Goal: Contribute content: Add original content to the website for others to see

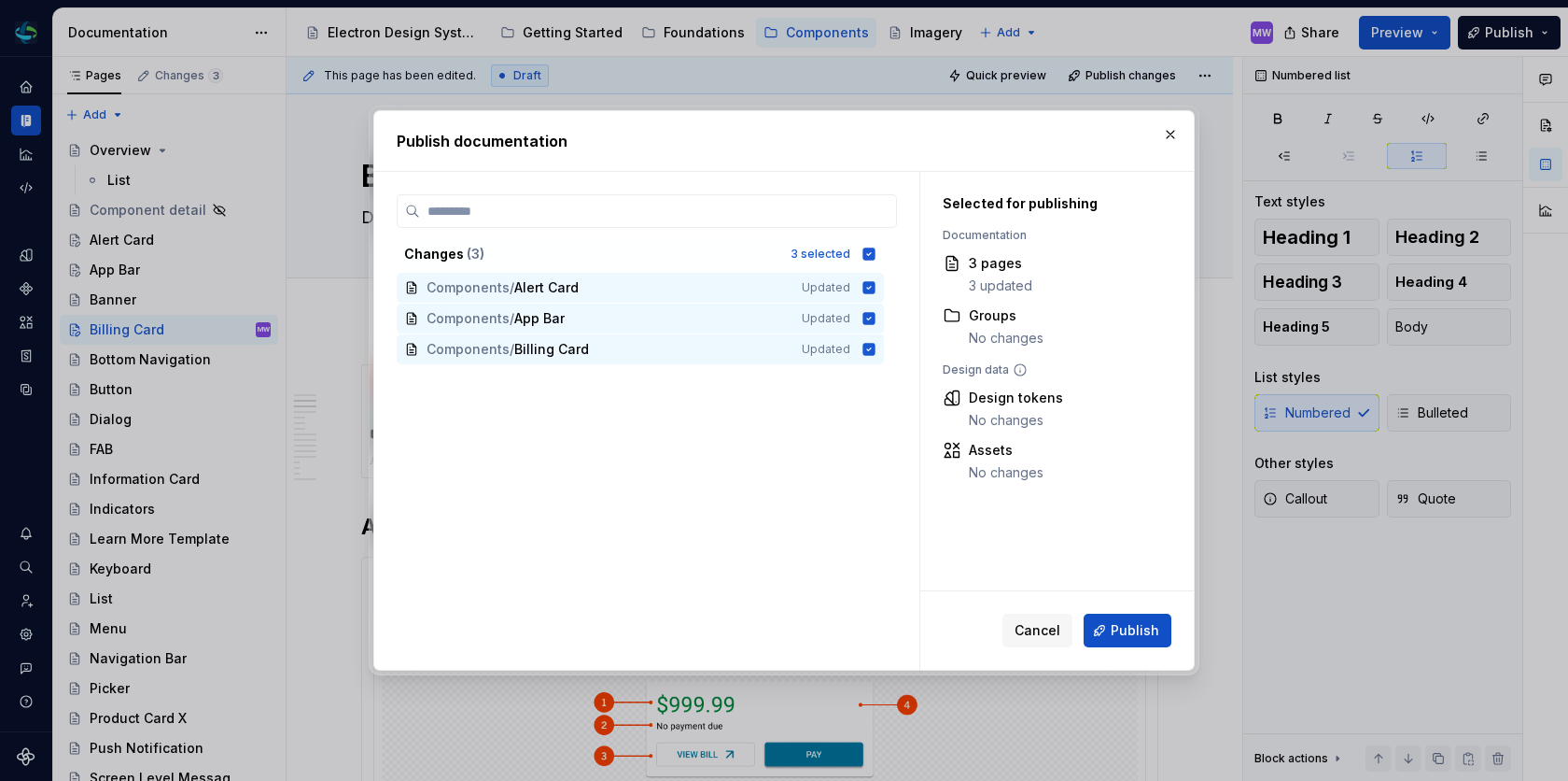
scroll to position [1083, 0]
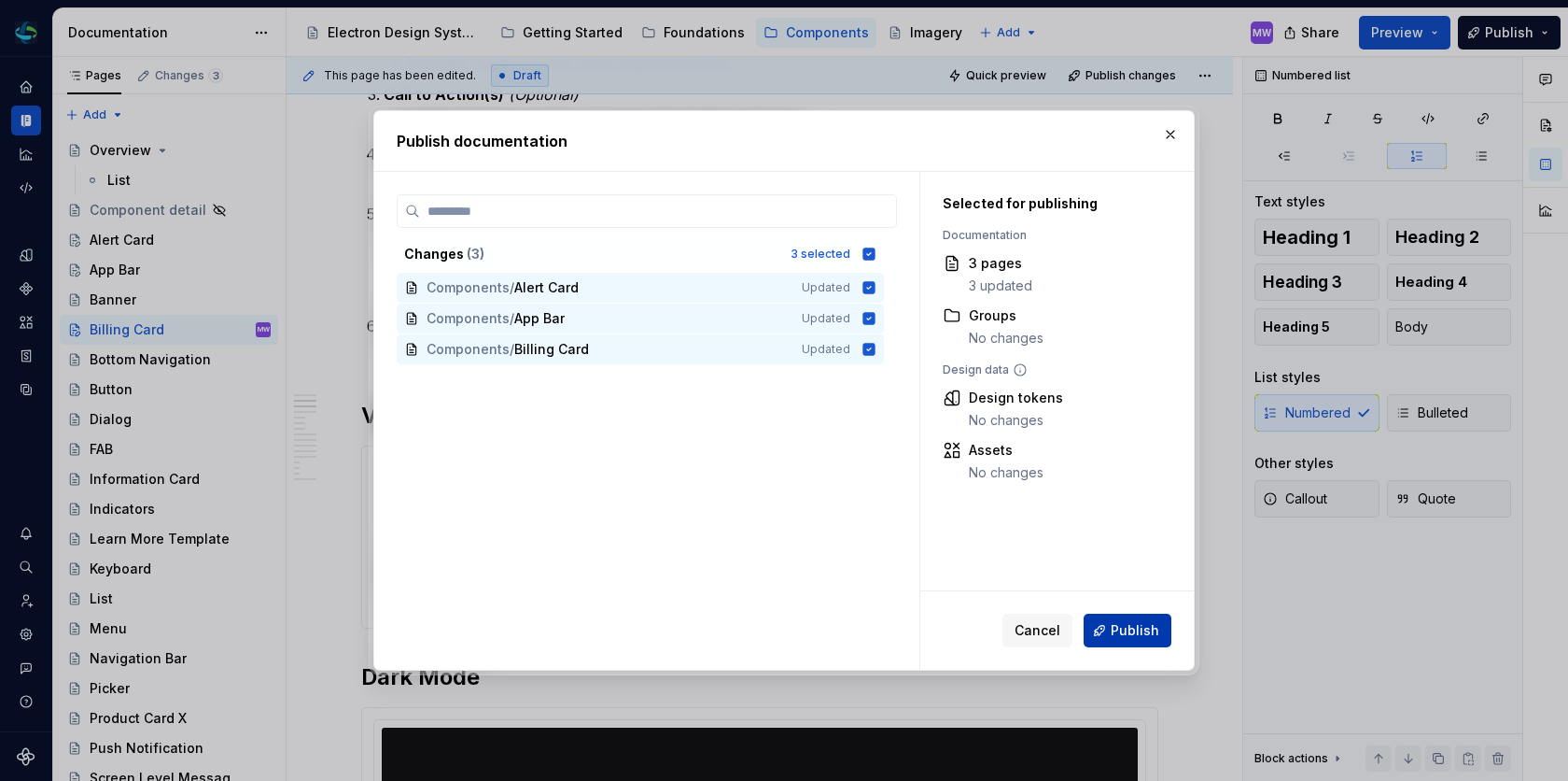
click at [1134, 641] on button "Publish" at bounding box center [1127, 630] width 88 height 34
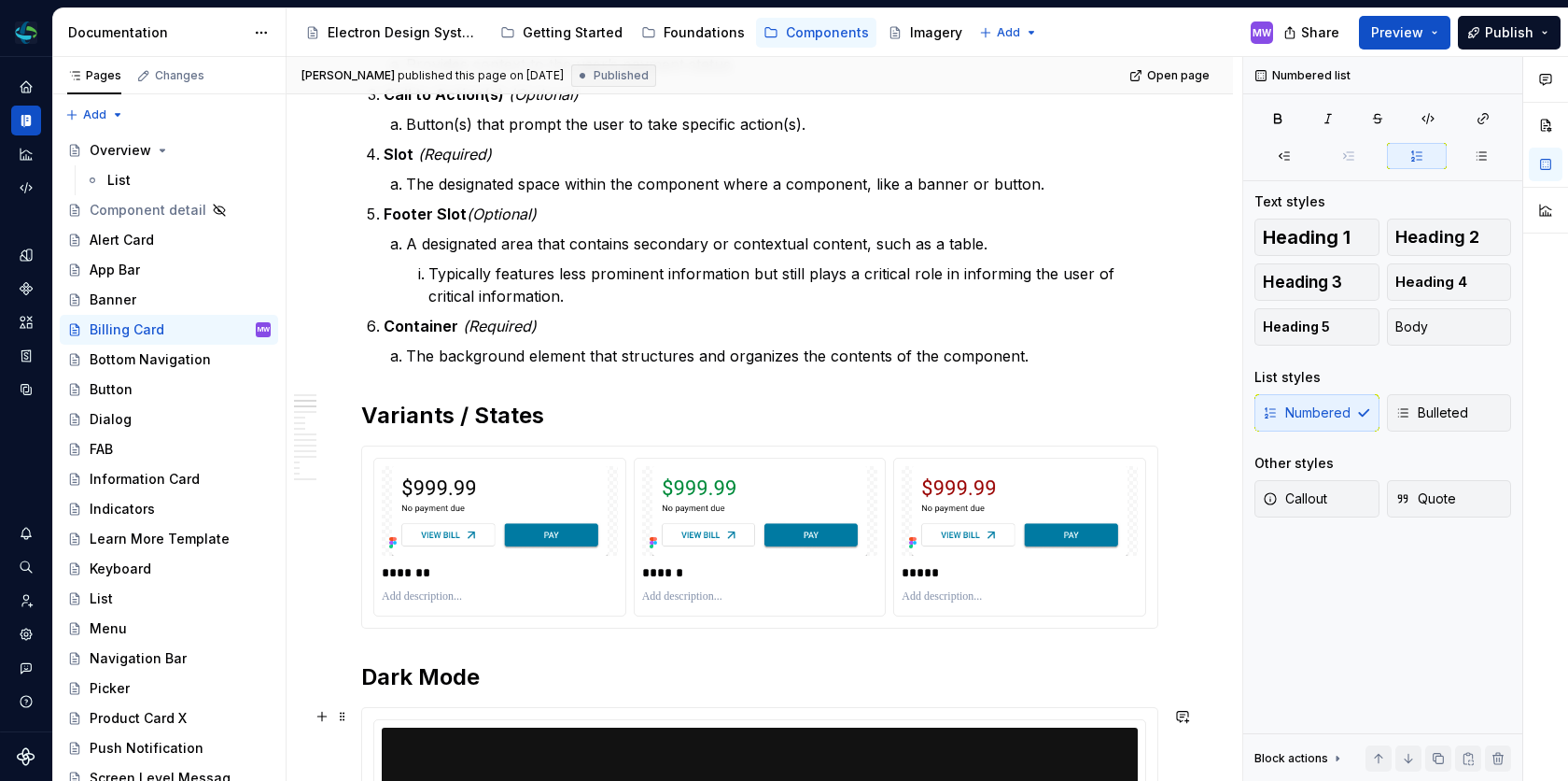
type textarea "*"
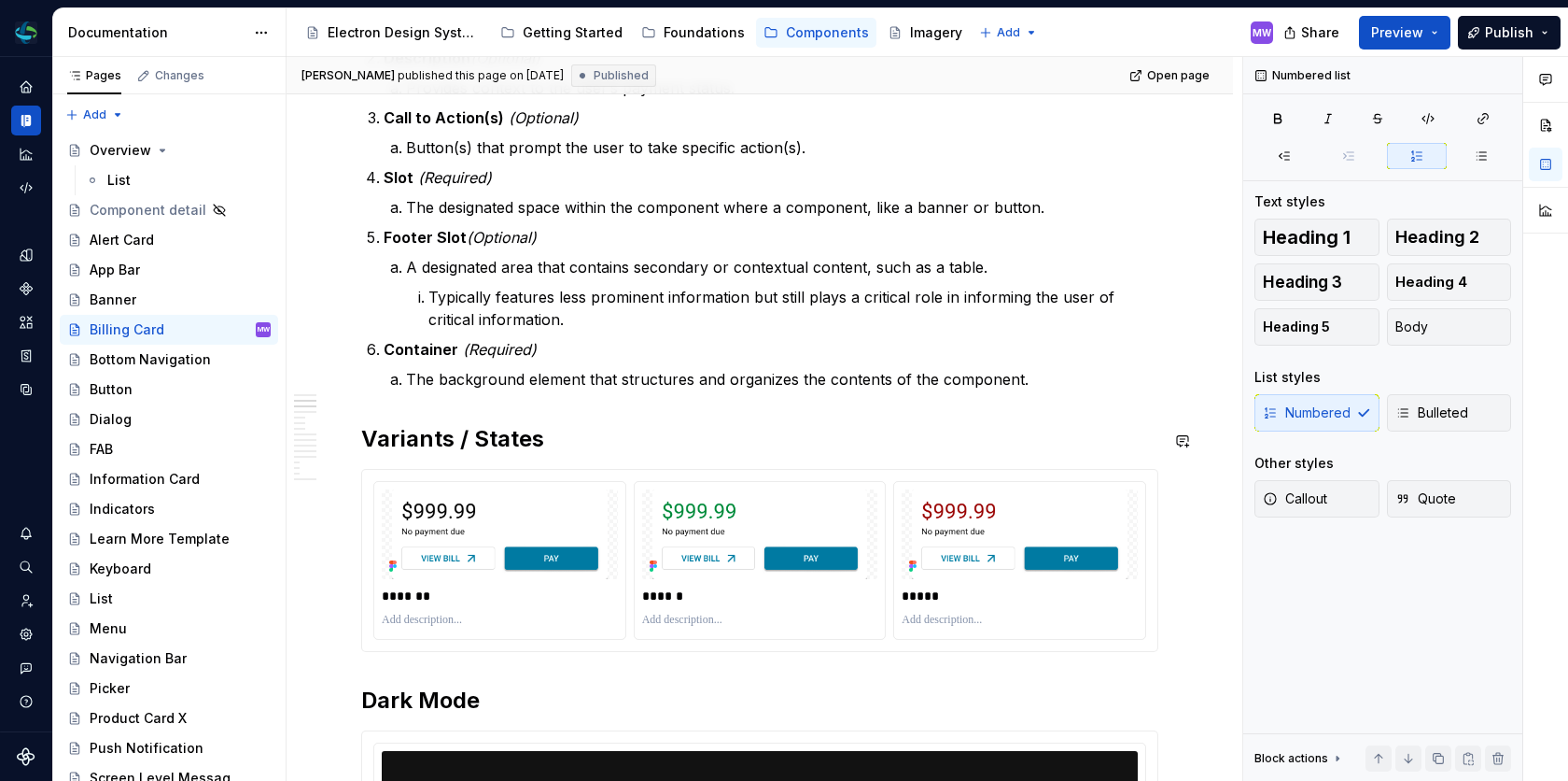
scroll to position [1038, 0]
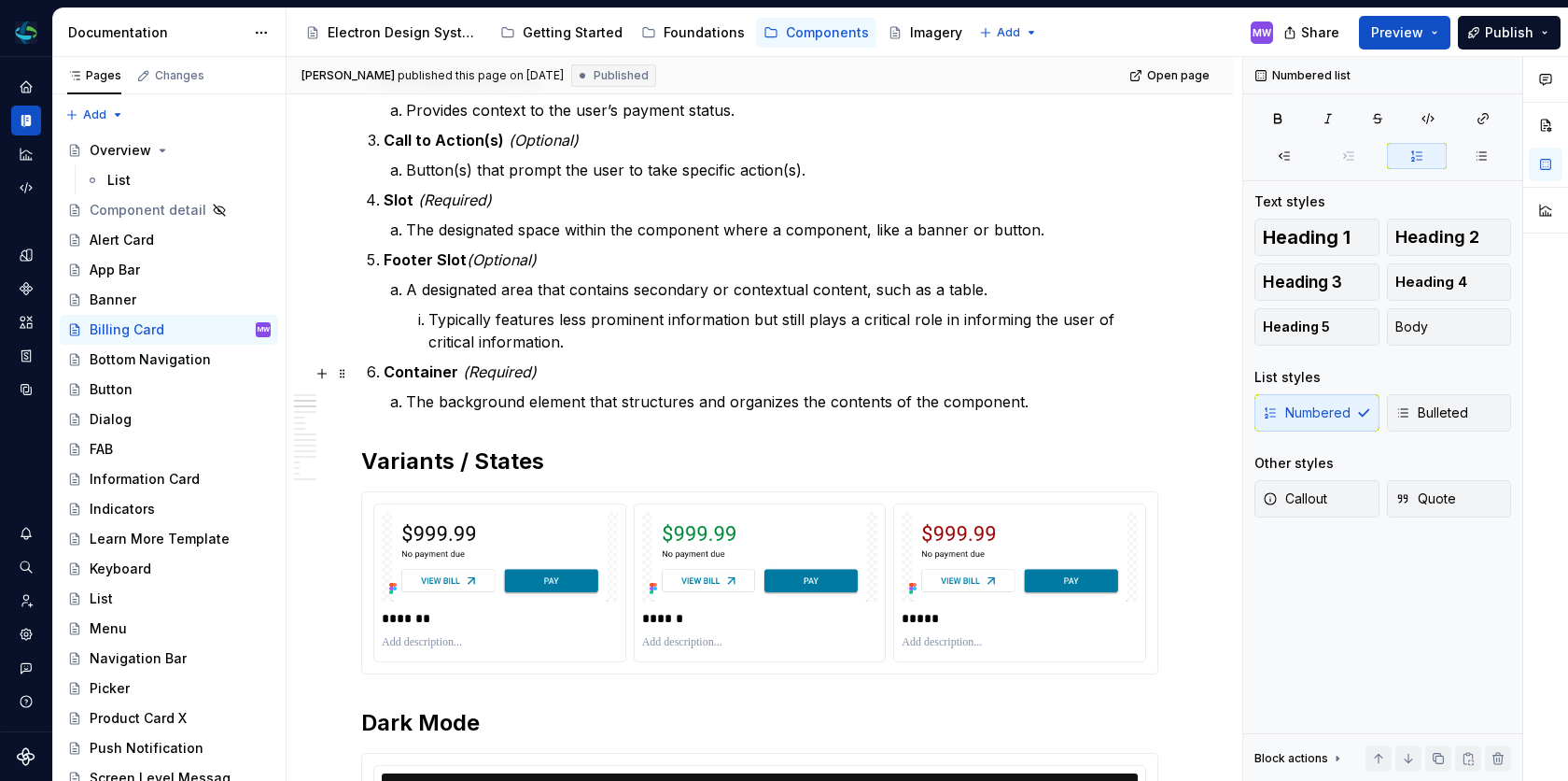
click at [899, 323] on p "Typically features less prominent information but still plays a critical role i…" at bounding box center [792, 330] width 730 height 45
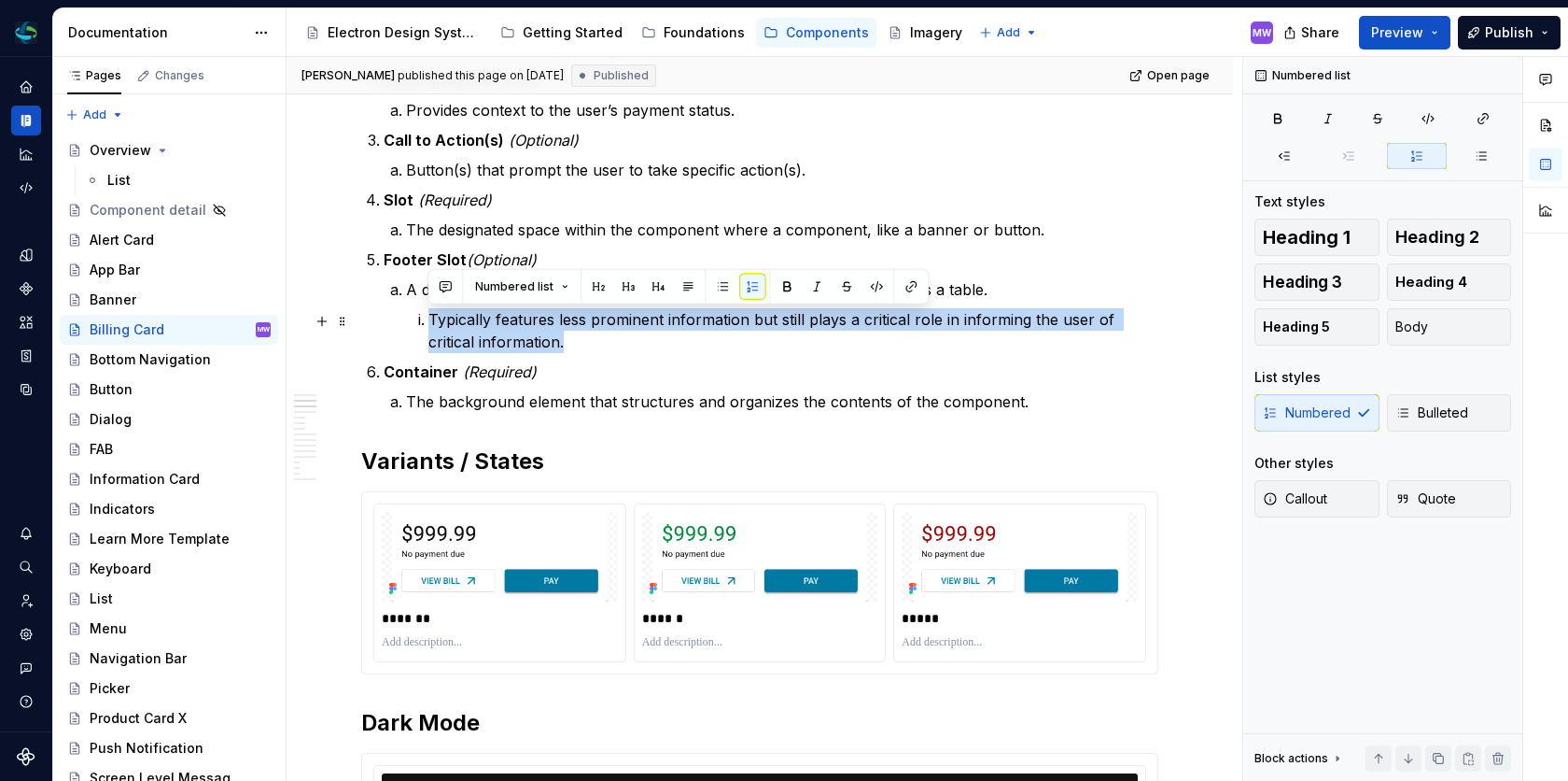
click at [899, 323] on p "Typically features less prominent information but still plays a critical role i…" at bounding box center [792, 330] width 730 height 45
click at [905, 323] on p "Typically features less prominent information but still plays a critical role i…" at bounding box center [792, 330] width 730 height 45
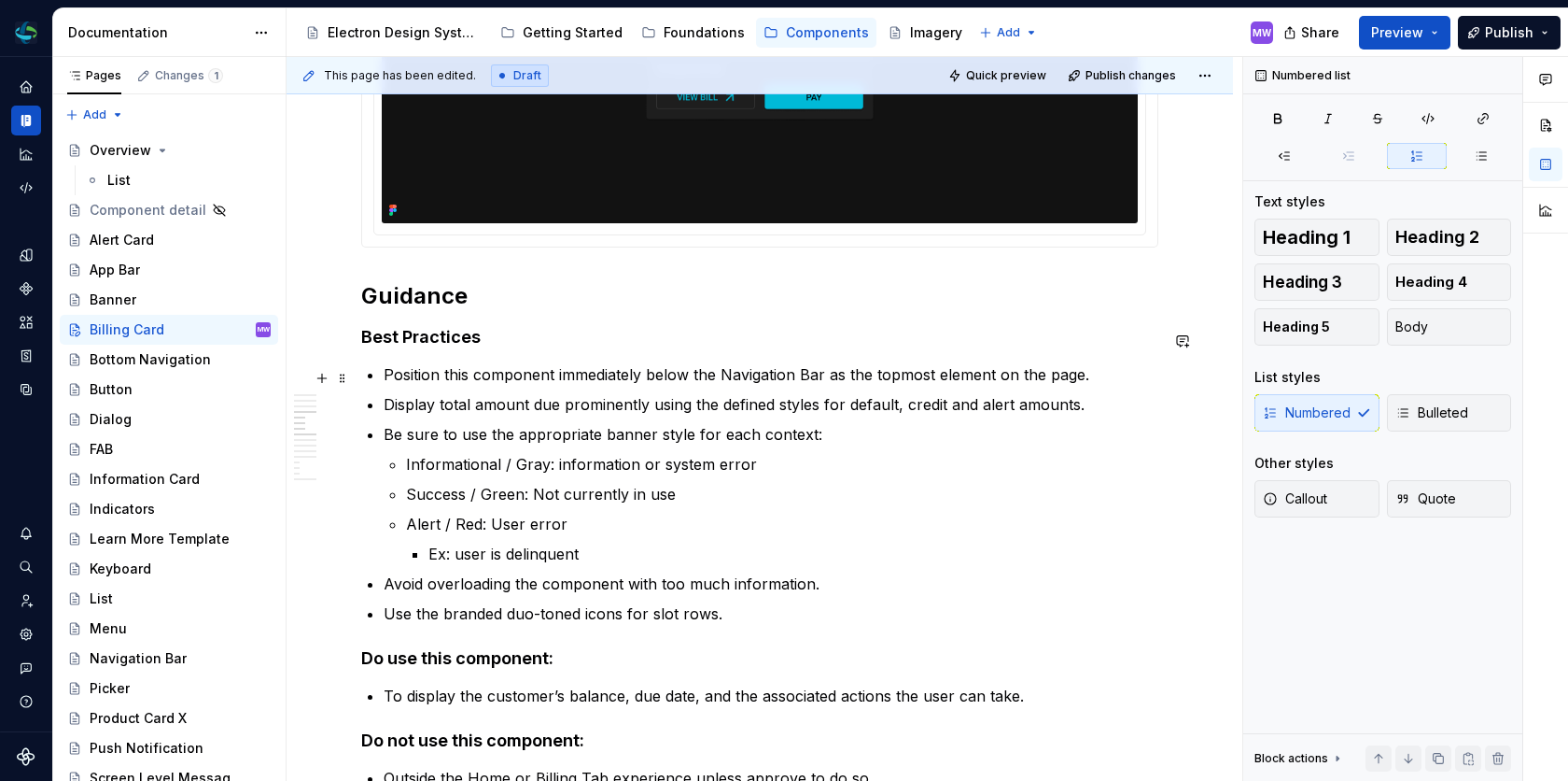
scroll to position [2077, 0]
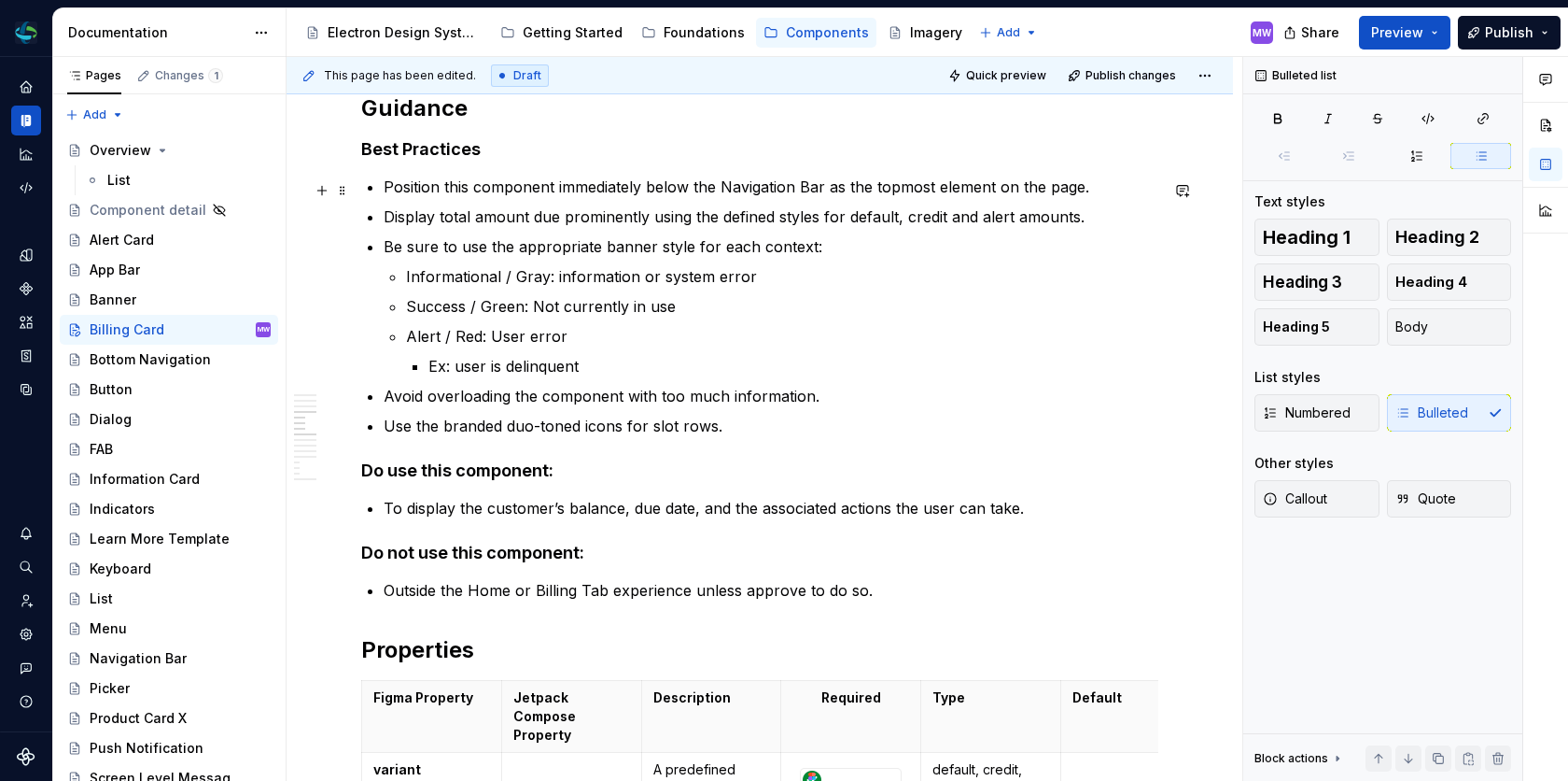
click at [730, 189] on p "Position this component immediately below the Navigation Bar as the topmost ele…" at bounding box center [771, 186] width 775 height 23
click at [800, 185] on p "Position this component immediately below the navigation Bar as the topmost ele…" at bounding box center [771, 186] width 775 height 23
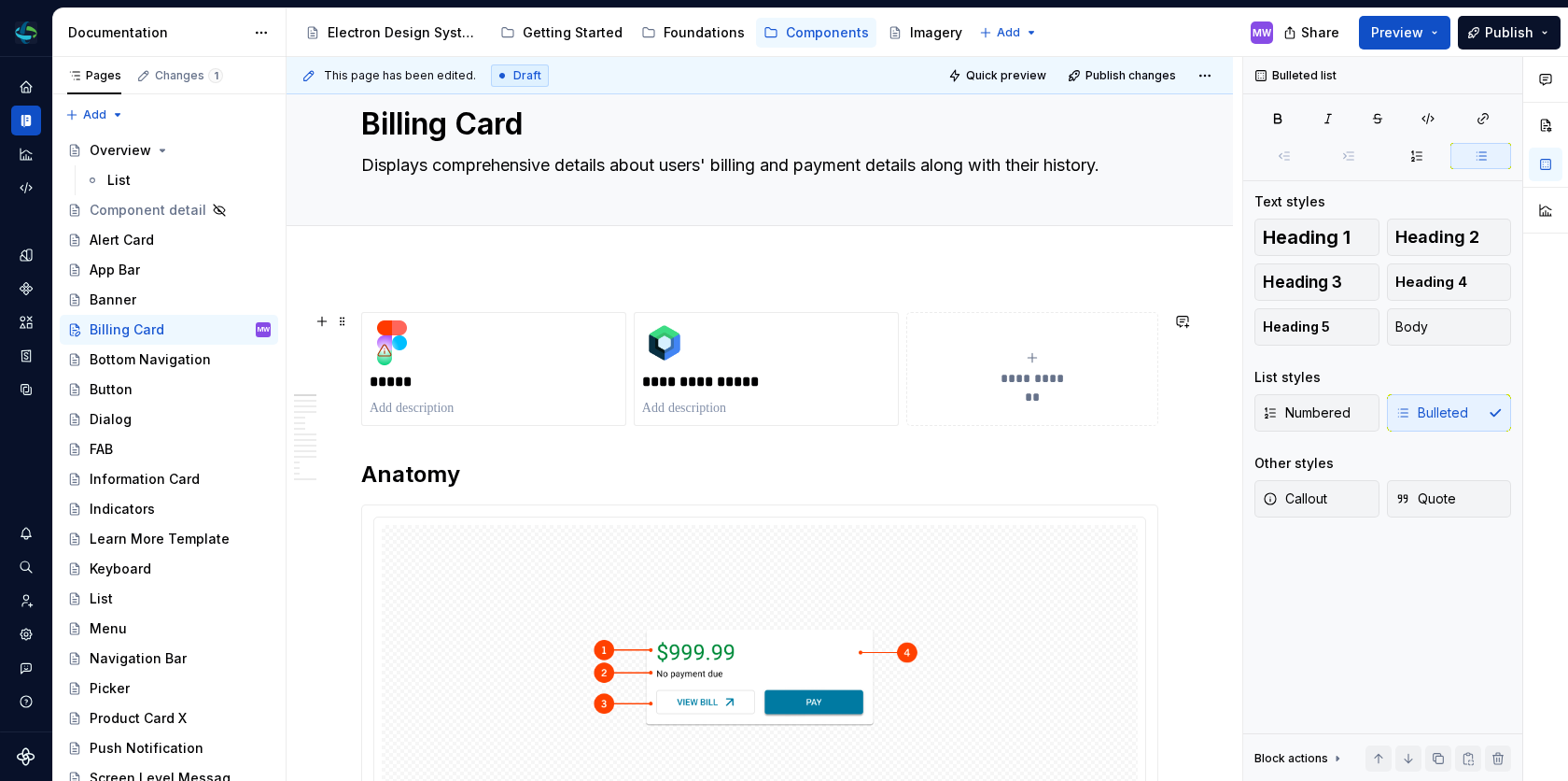
scroll to position [0, 0]
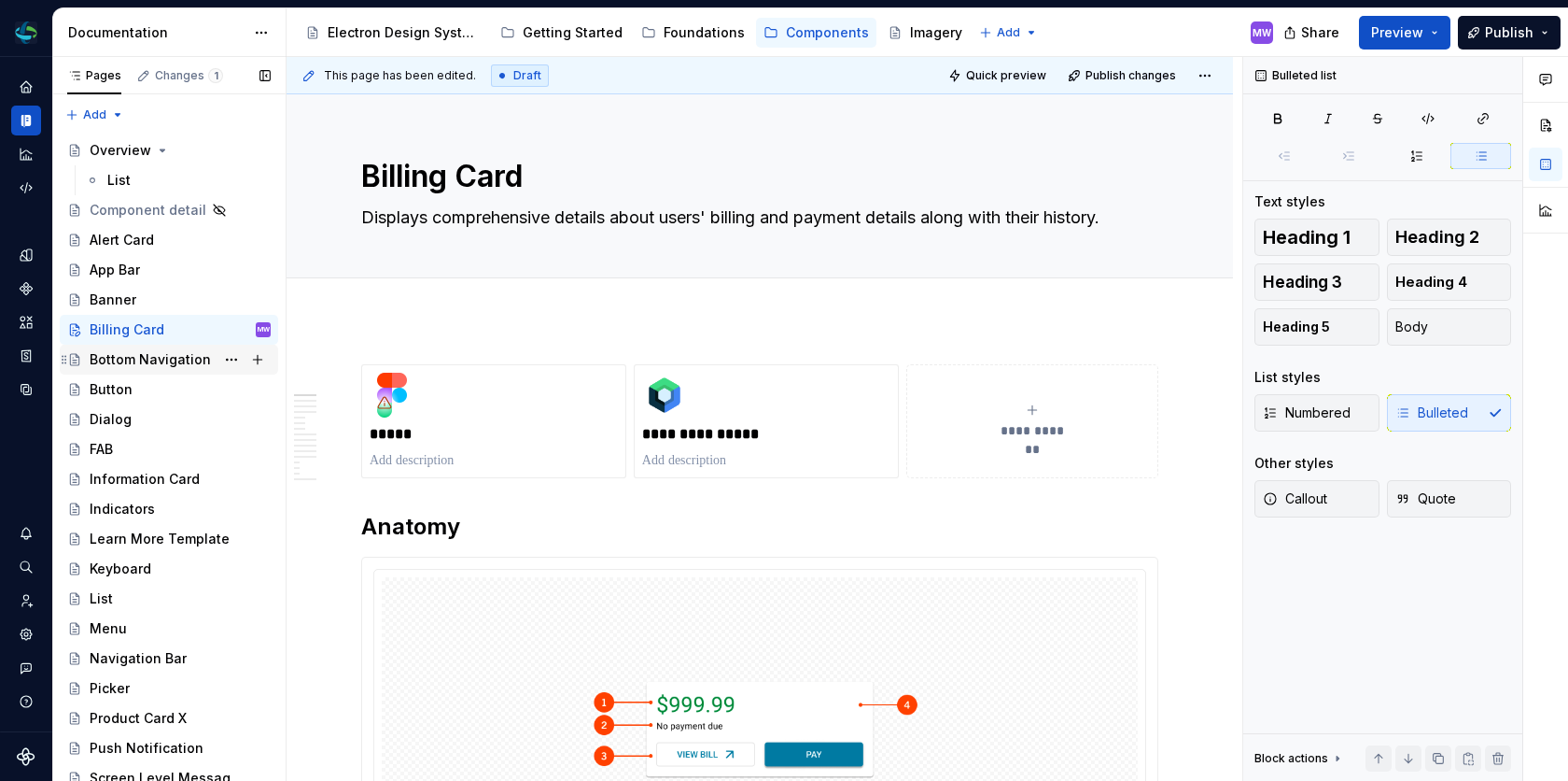
click at [185, 363] on div "Bottom Navigation" at bounding box center [150, 359] width 121 height 19
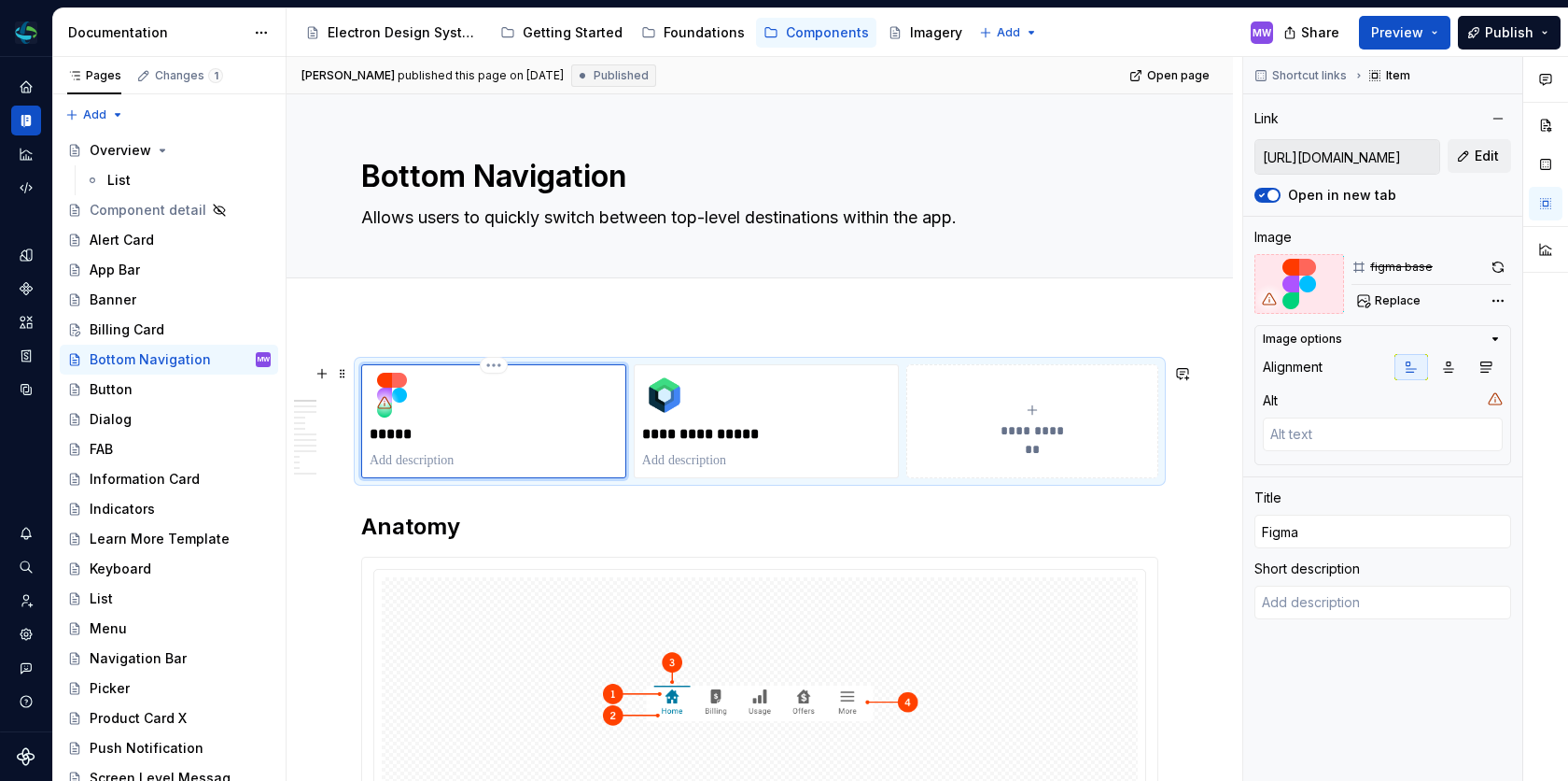
click at [512, 418] on div "*****" at bounding box center [493, 421] width 249 height 97
click at [1485, 154] on span "Edit" at bounding box center [1487, 156] width 24 height 19
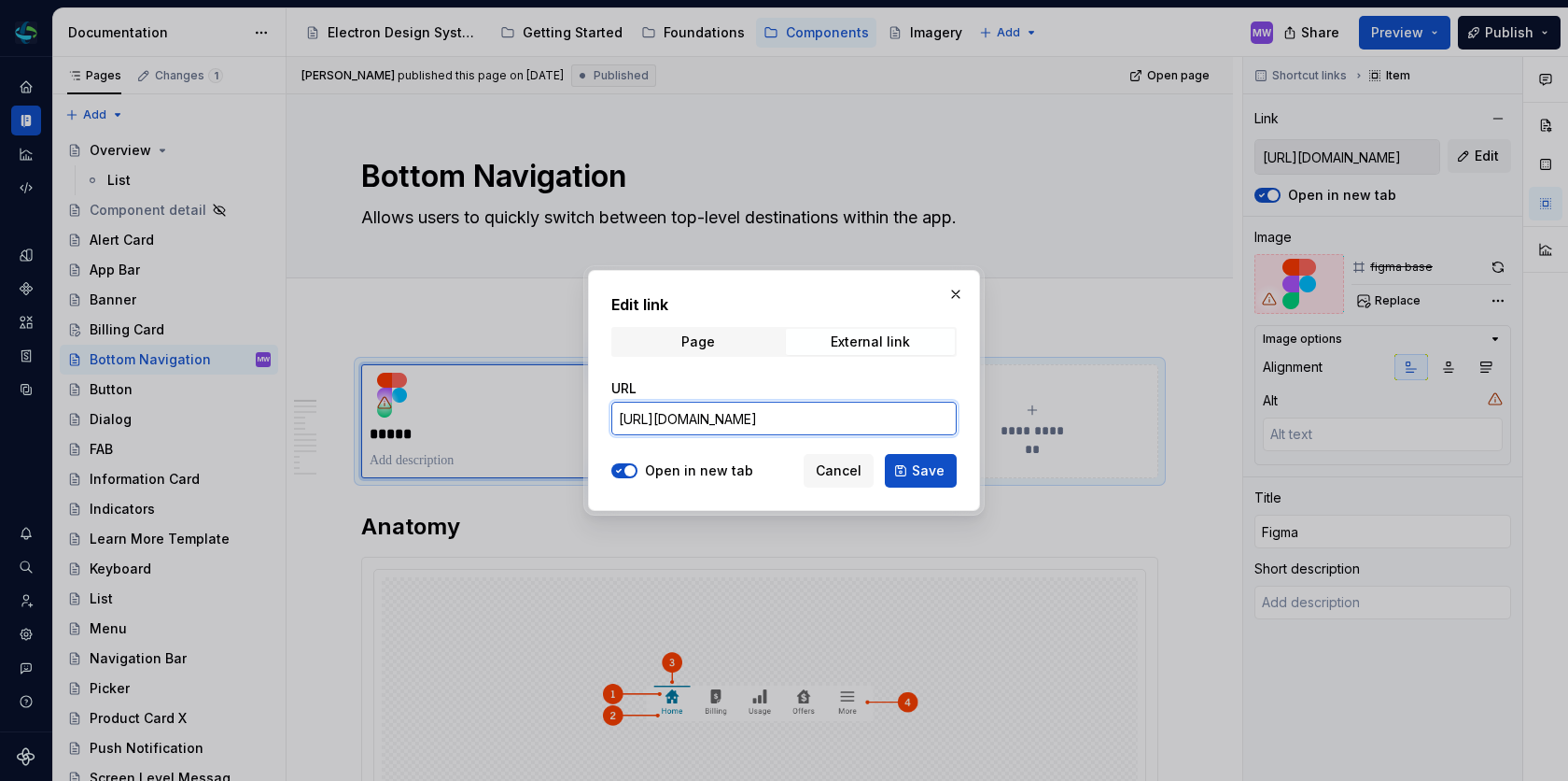
scroll to position [0, 507]
drag, startPoint x: 803, startPoint y: 424, endPoint x: 1158, endPoint y: 420, distance: 355.0
click at [1158, 420] on div "Edit link Page External link URL [URL][DOMAIN_NAME] Open in new tab Cancel Save" at bounding box center [784, 390] width 1568 height 781
click at [959, 292] on button "button" at bounding box center [956, 294] width 26 height 26
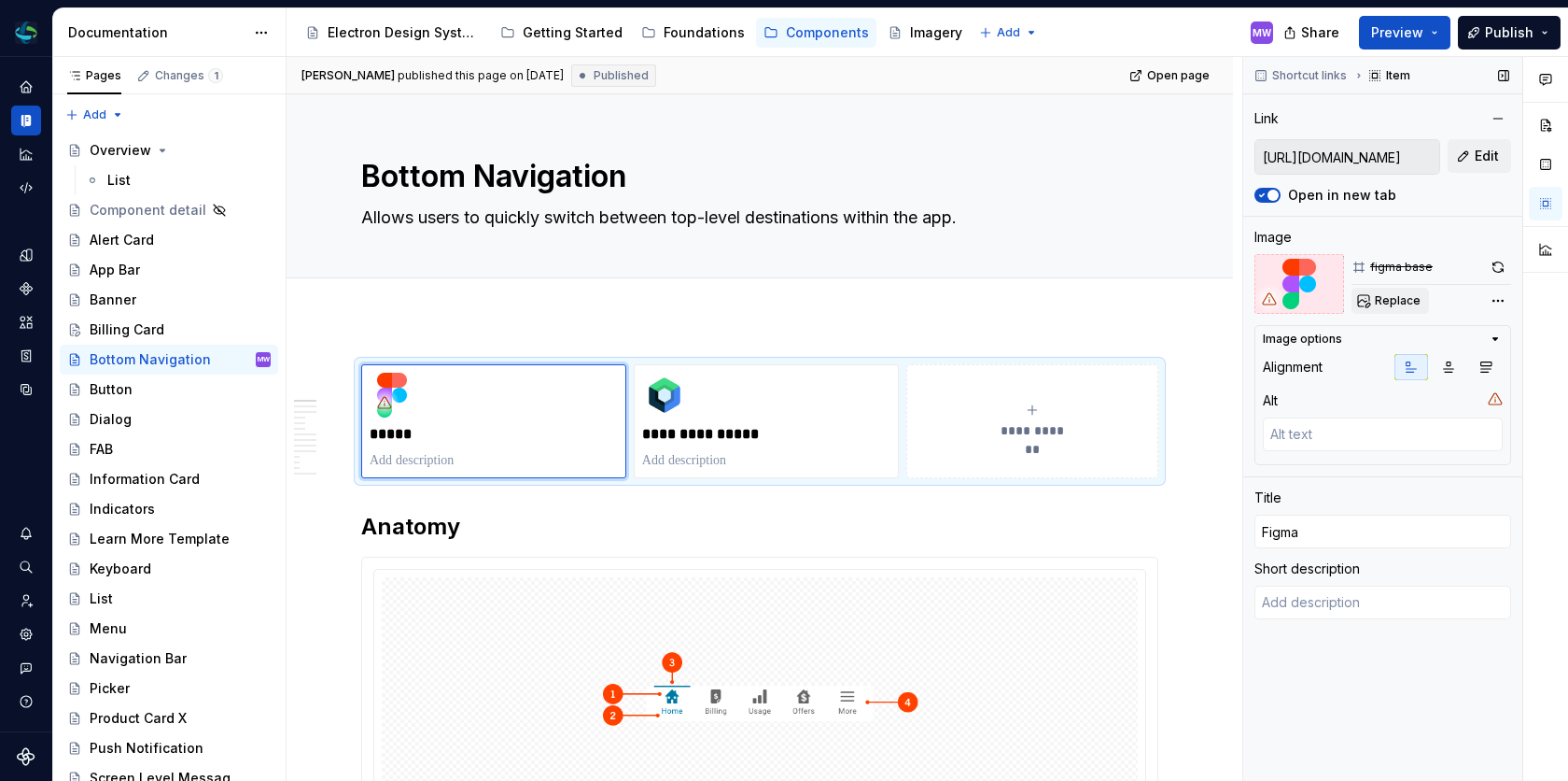
click at [1396, 296] on span "Replace" at bounding box center [1398, 300] width 46 height 15
type textarea "*"
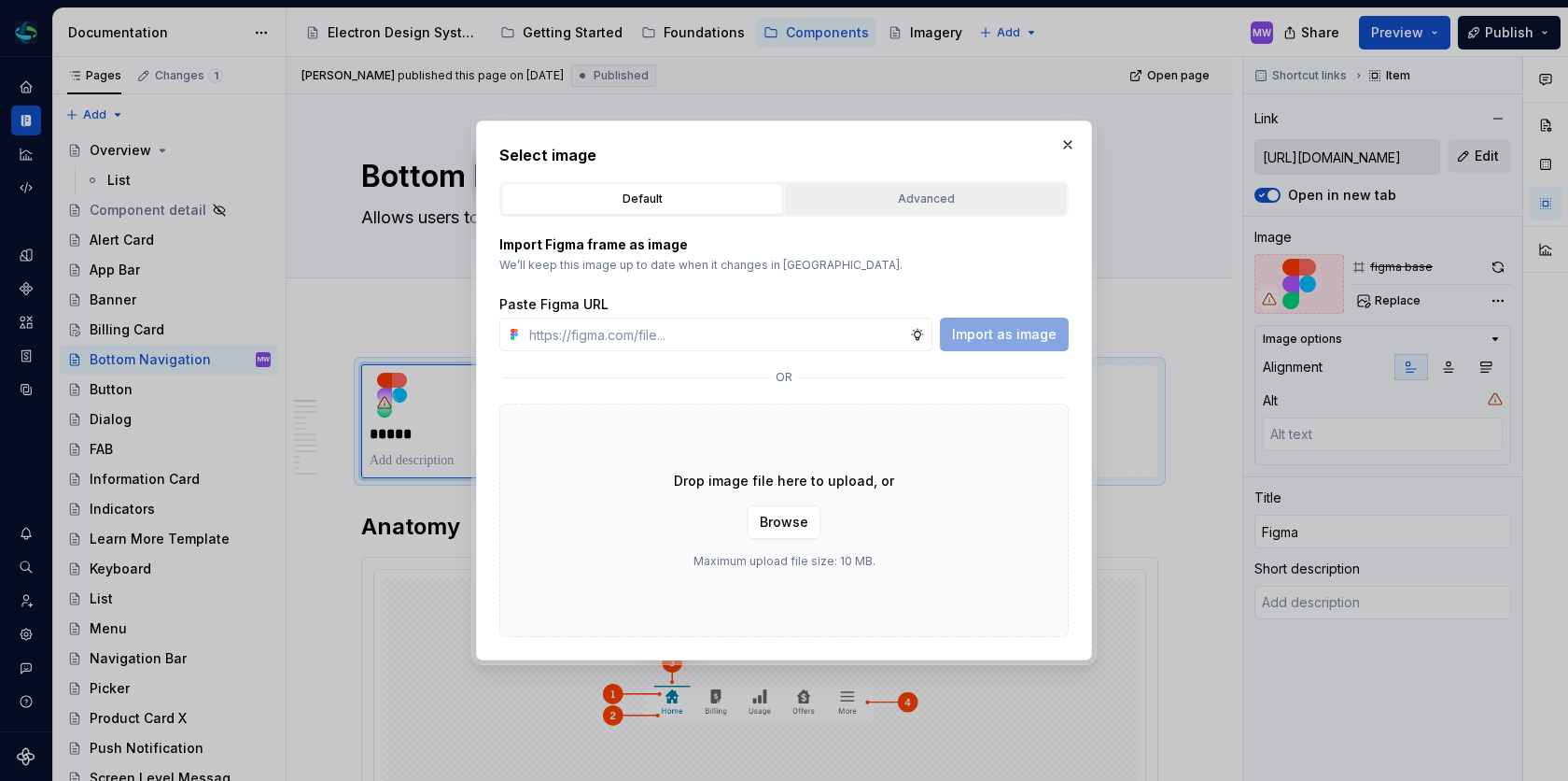
click at [893, 201] on div "Advanced" at bounding box center [925, 198] width 268 height 19
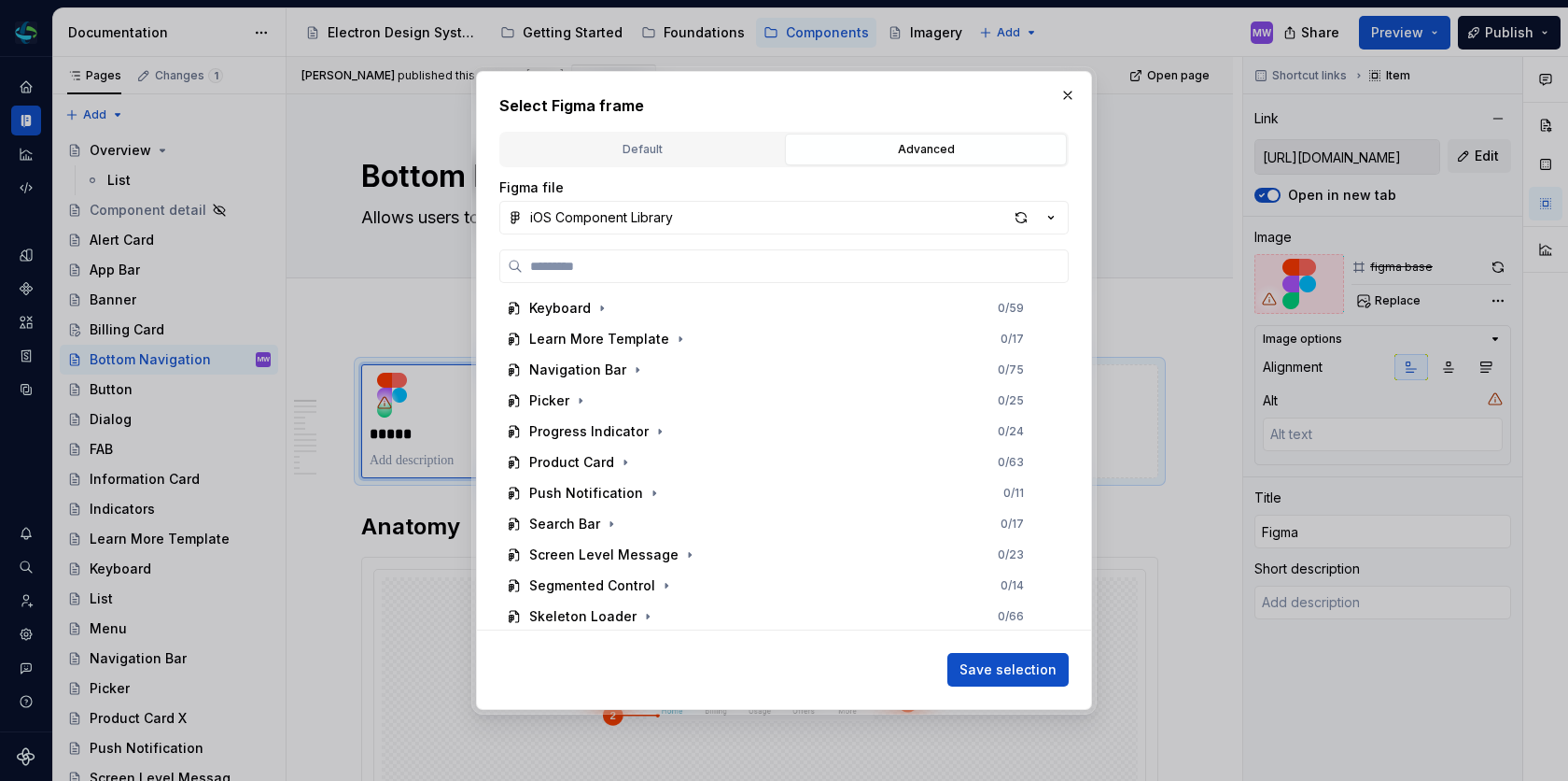
scroll to position [232, 0]
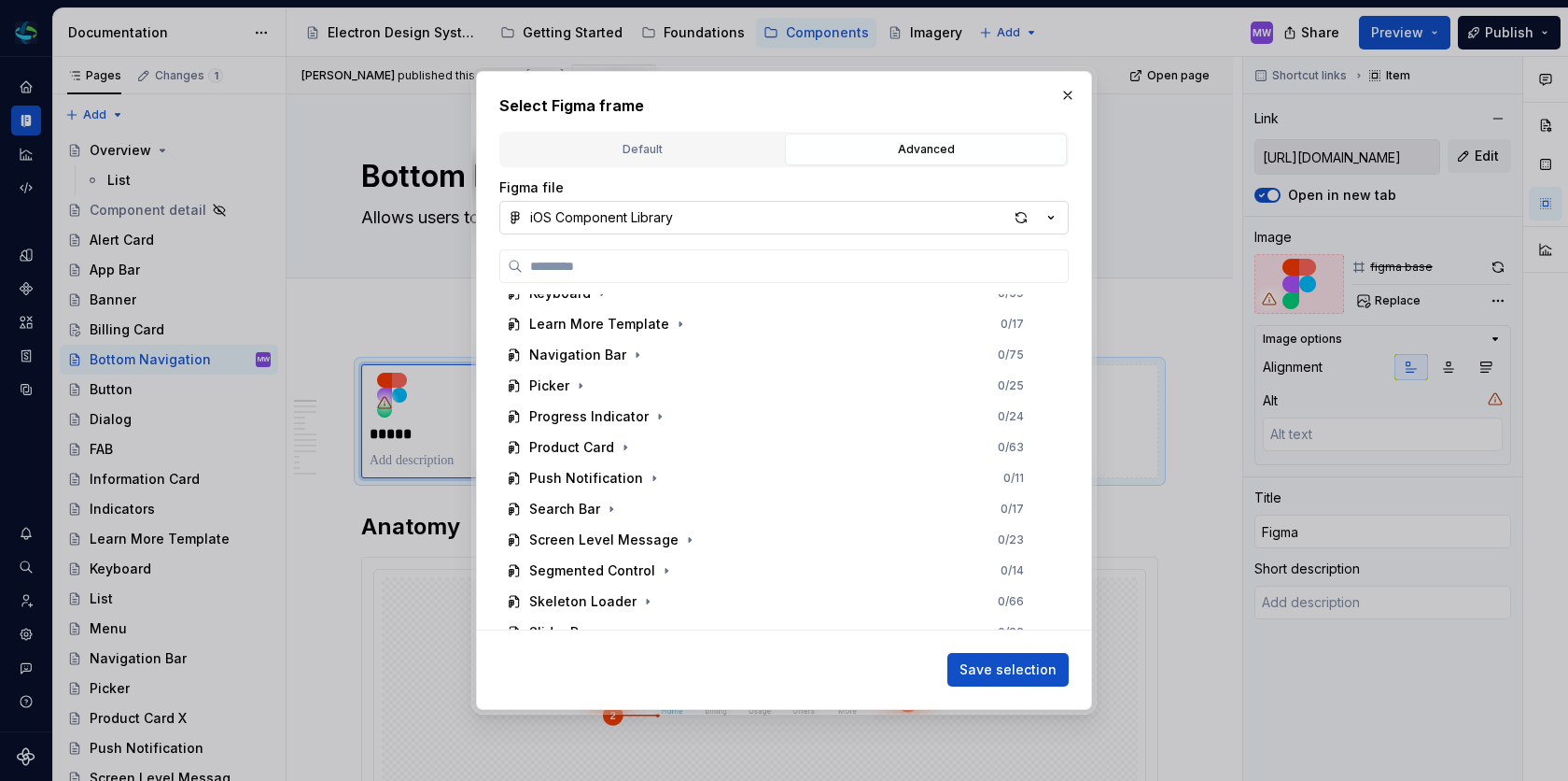
click at [1041, 206] on div "button" at bounding box center [1033, 217] width 52 height 26
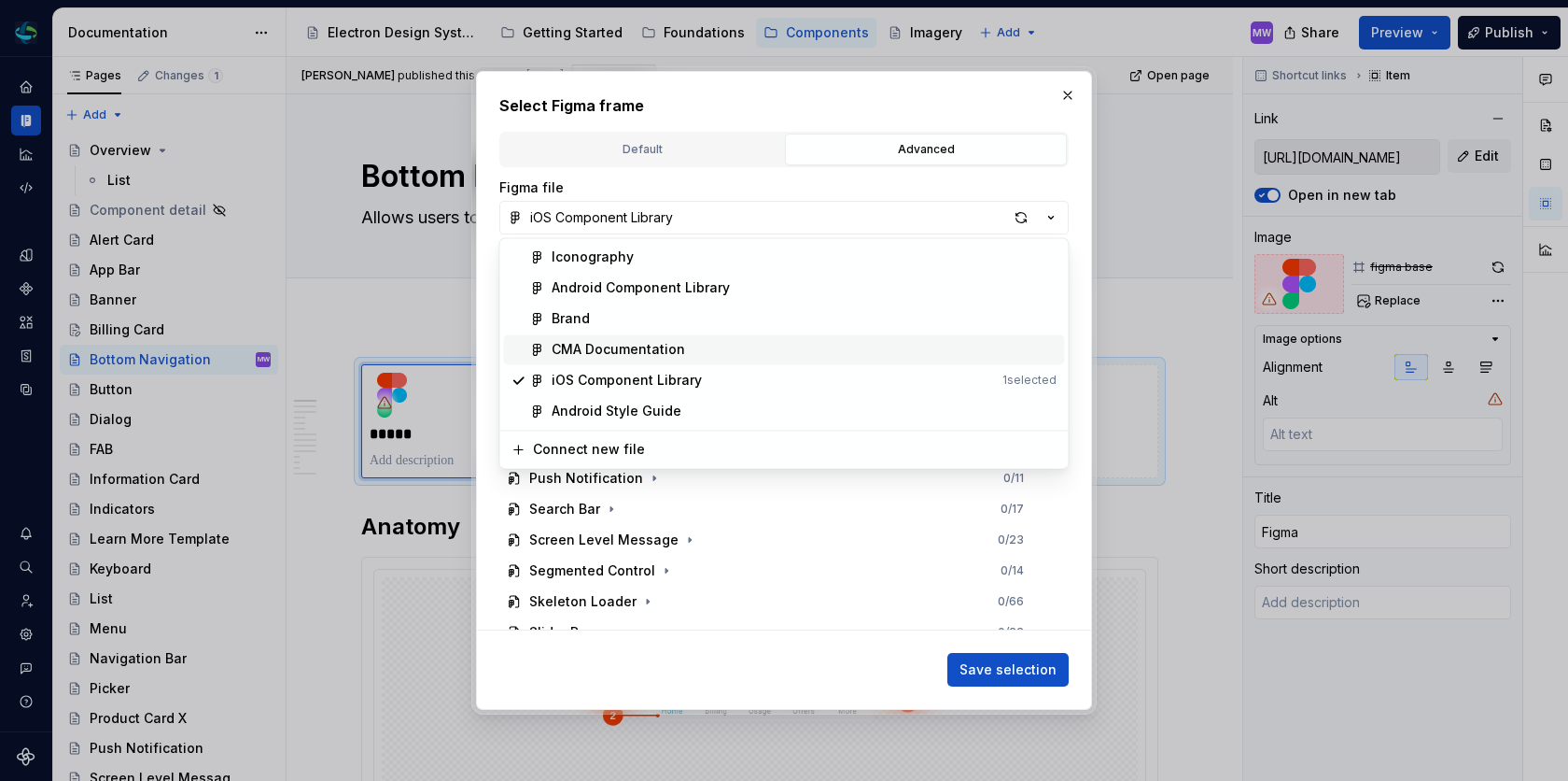
click at [859, 347] on div "CMA Documentation" at bounding box center [804, 349] width 505 height 19
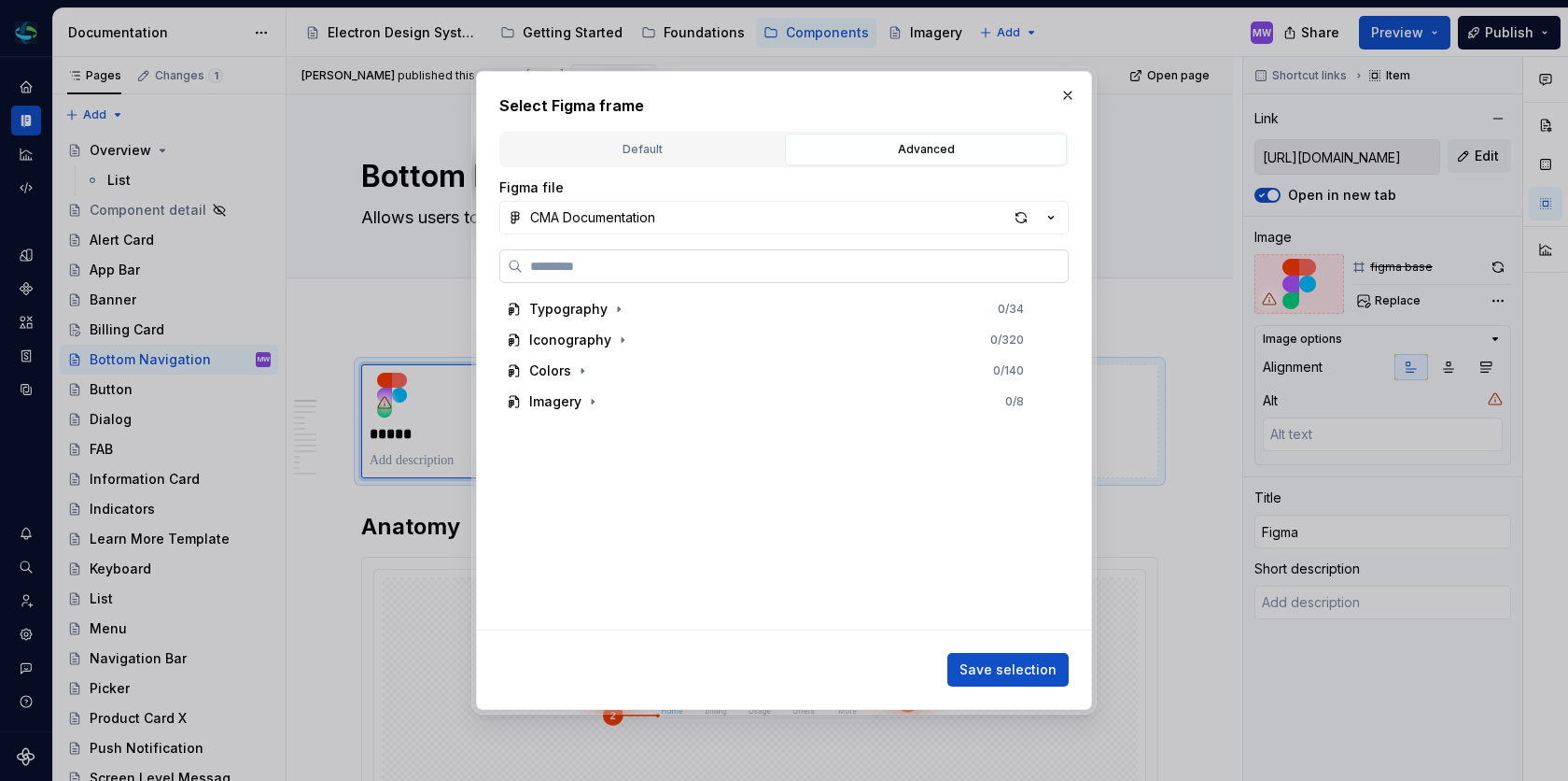
click at [797, 263] on input "search" at bounding box center [795, 266] width 545 height 19
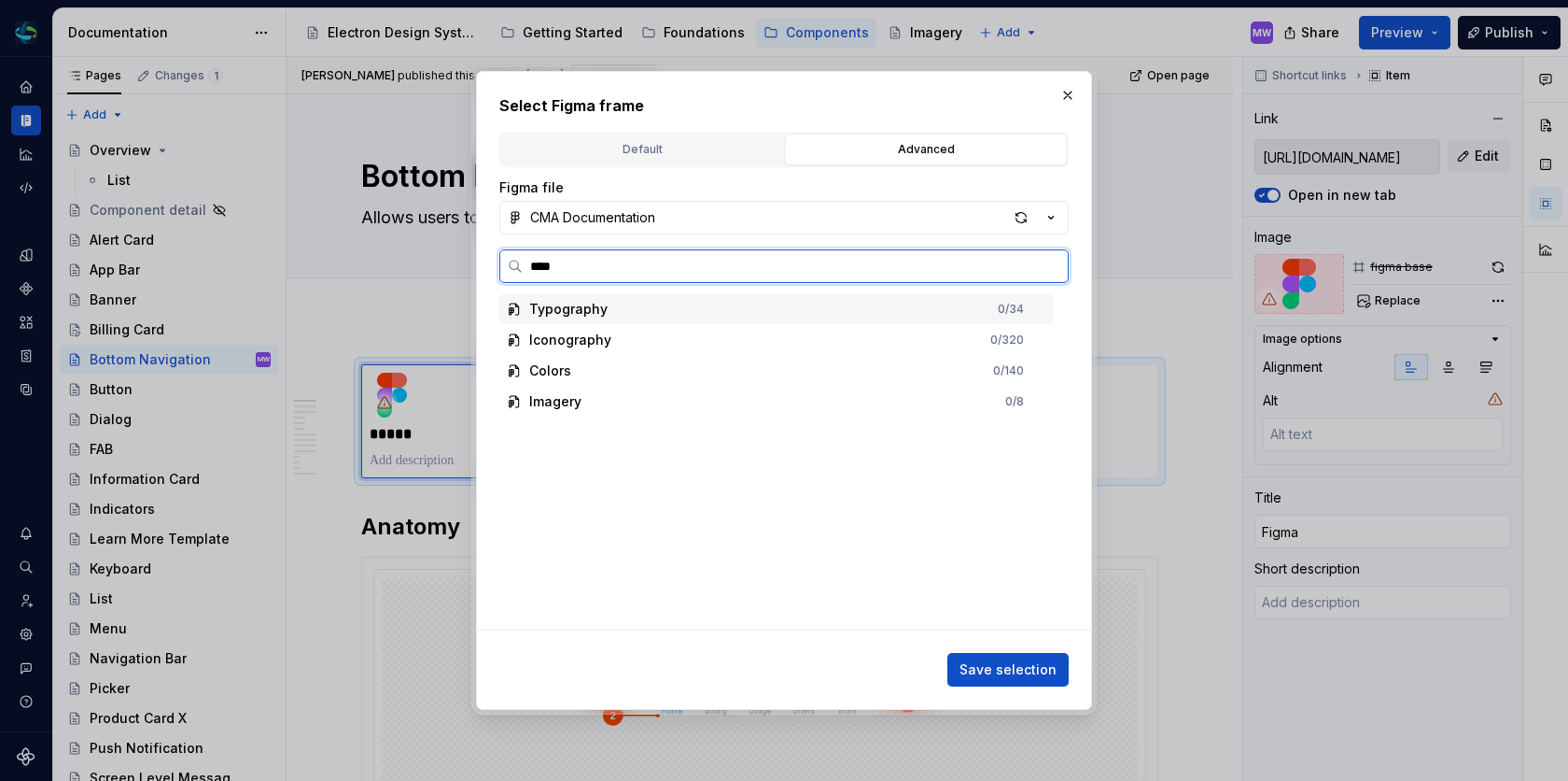
type input "*****"
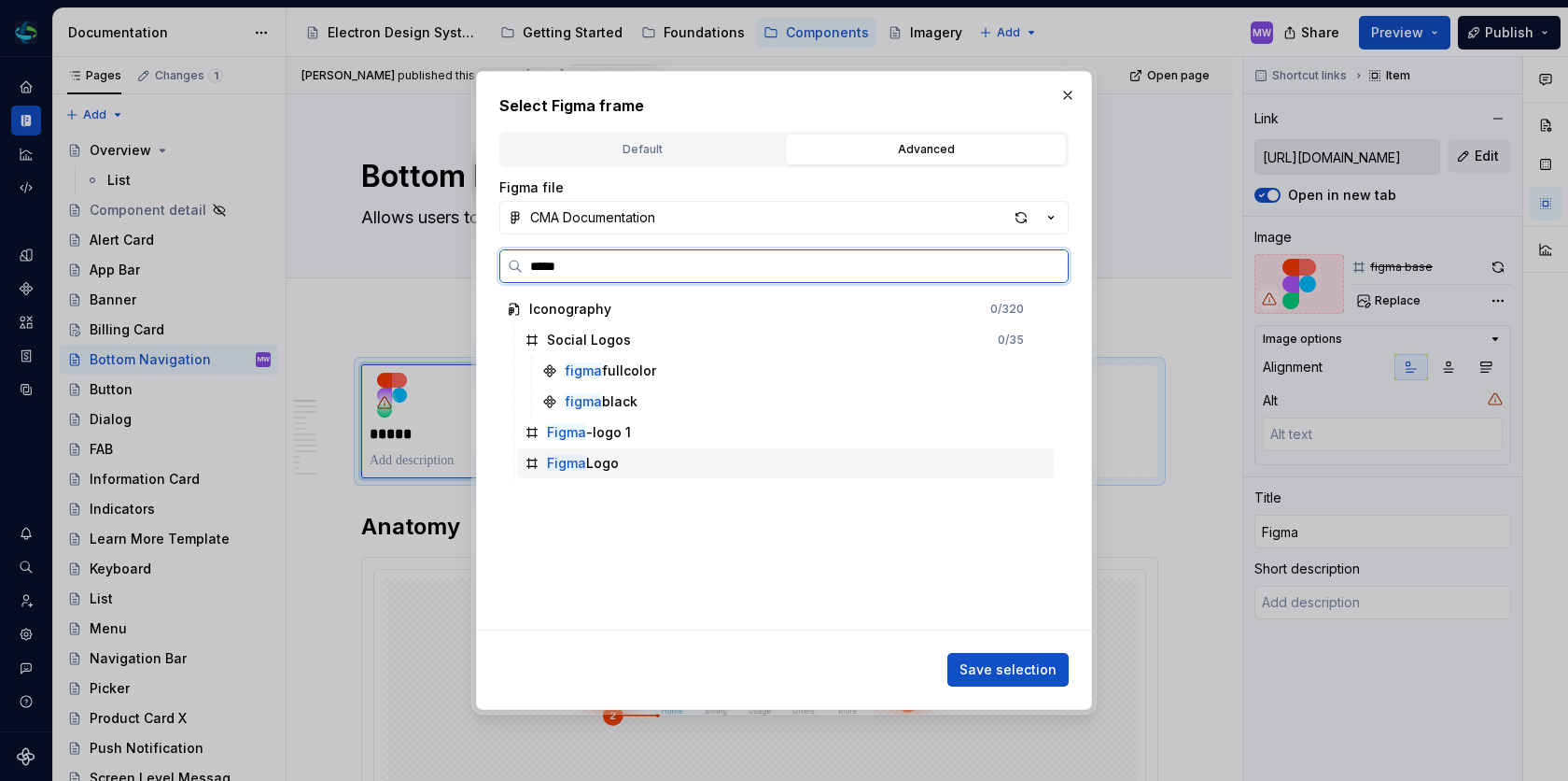
click at [661, 456] on div "Figma Logo" at bounding box center [785, 463] width 537 height 30
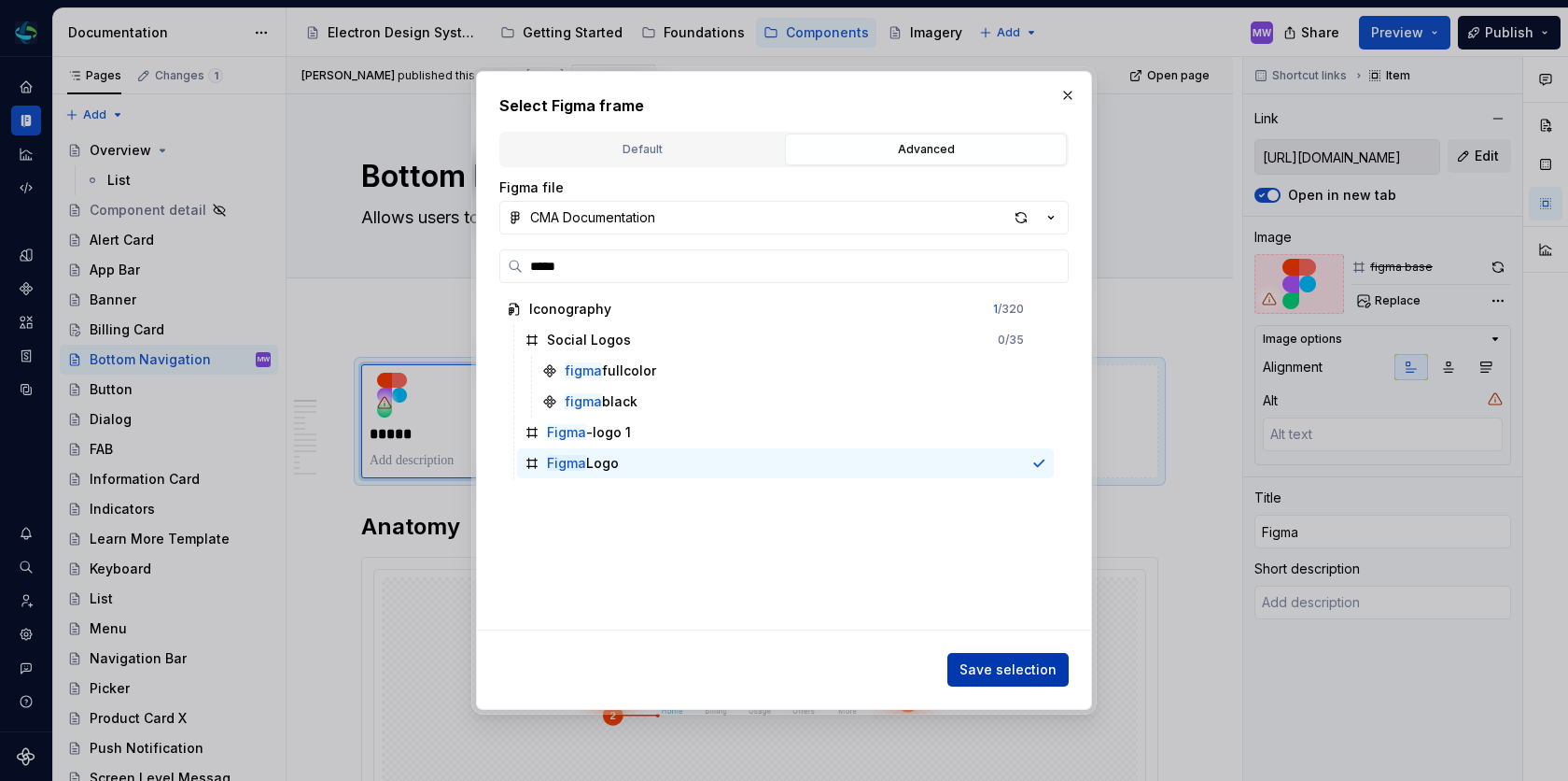
click at [988, 664] on span "Save selection" at bounding box center [1007, 669] width 97 height 19
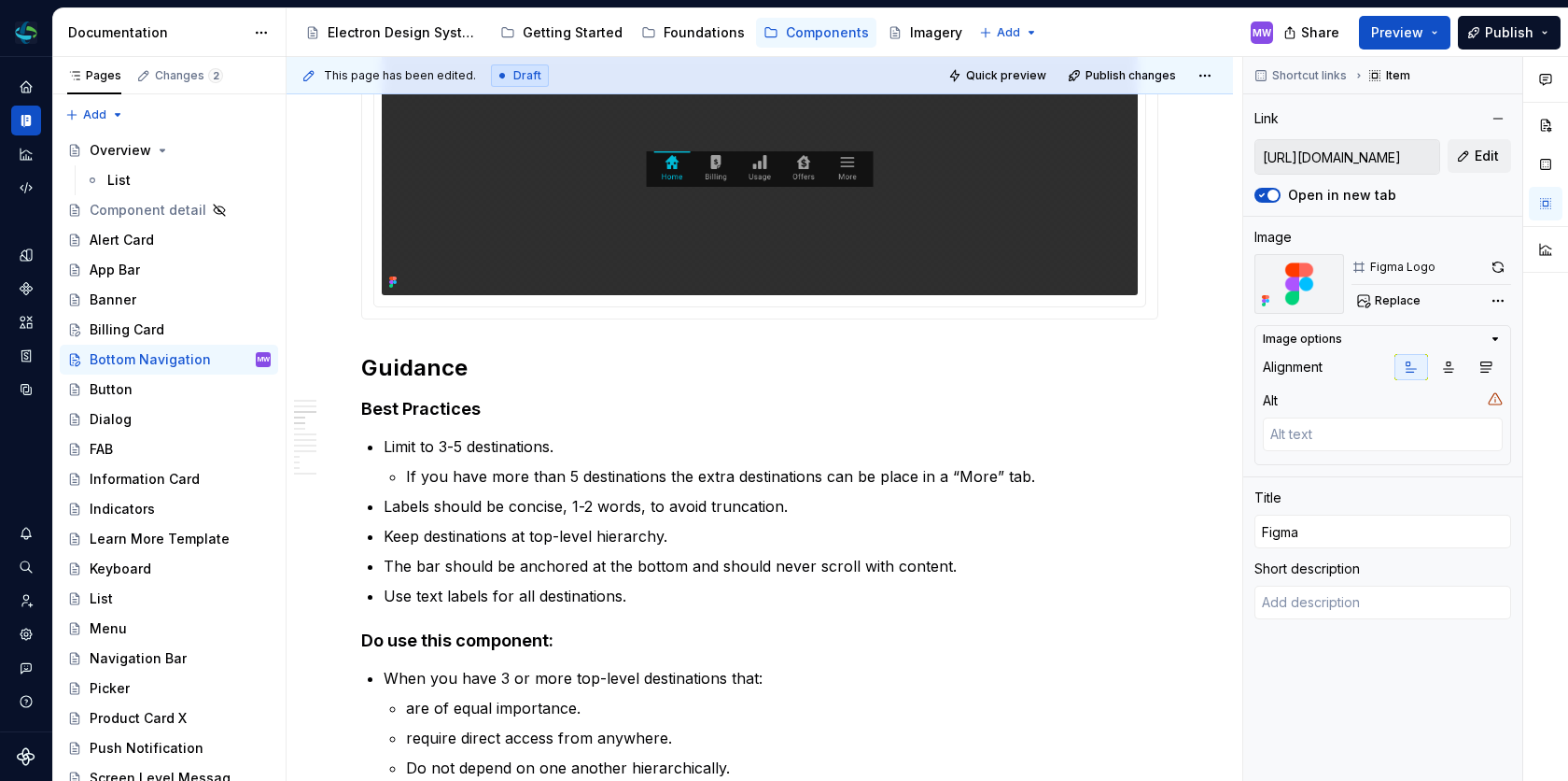
scroll to position [1229, 0]
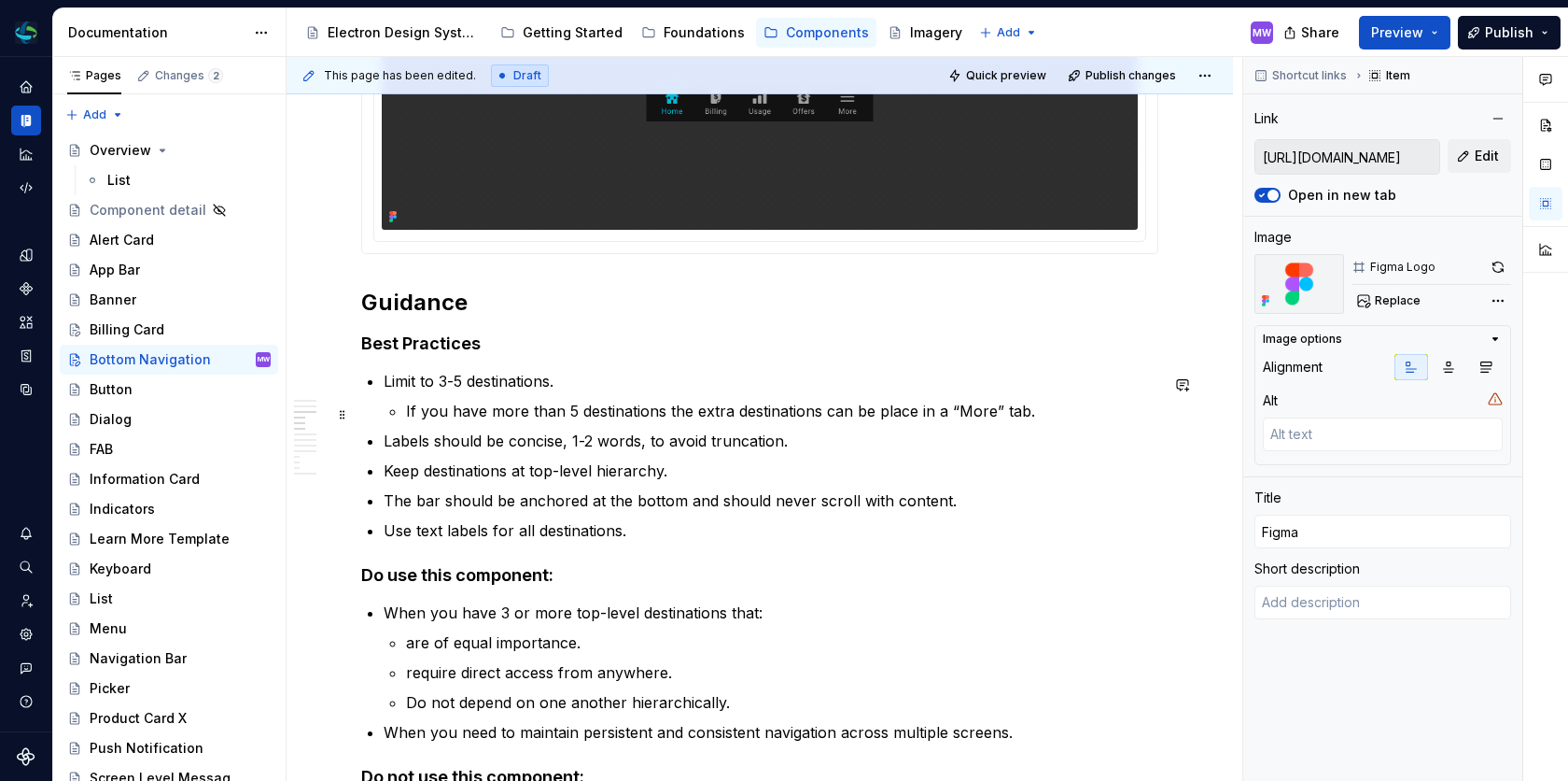
type textarea "*"
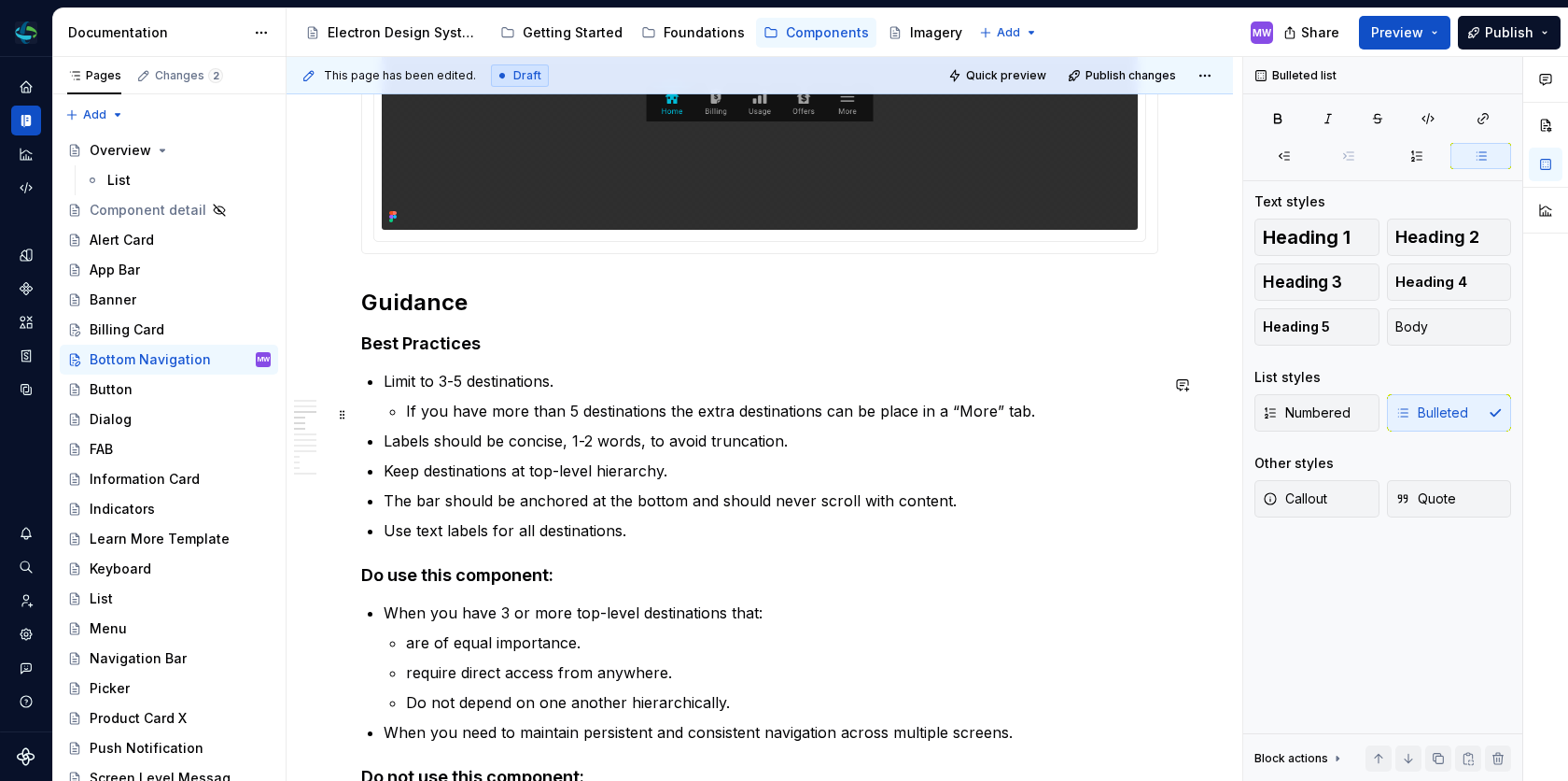
click at [943, 411] on p "If you have more than 5 destinations the extra destinations can be place in a “…" at bounding box center [782, 410] width 752 height 23
click at [828, 464] on p "Keep destinations at top-level hierarchy." at bounding box center [771, 471] width 775 height 23
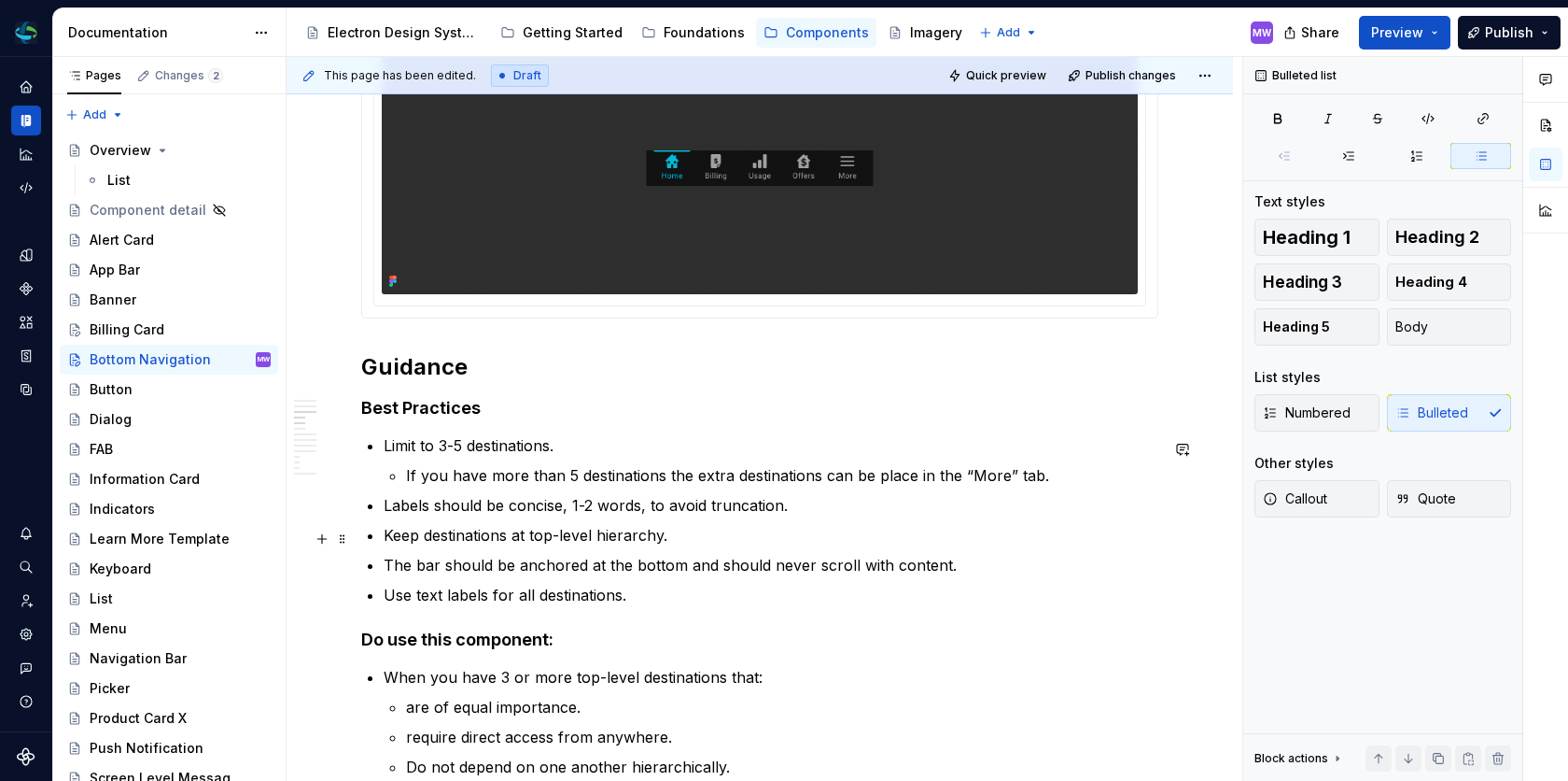
scroll to position [1177, 0]
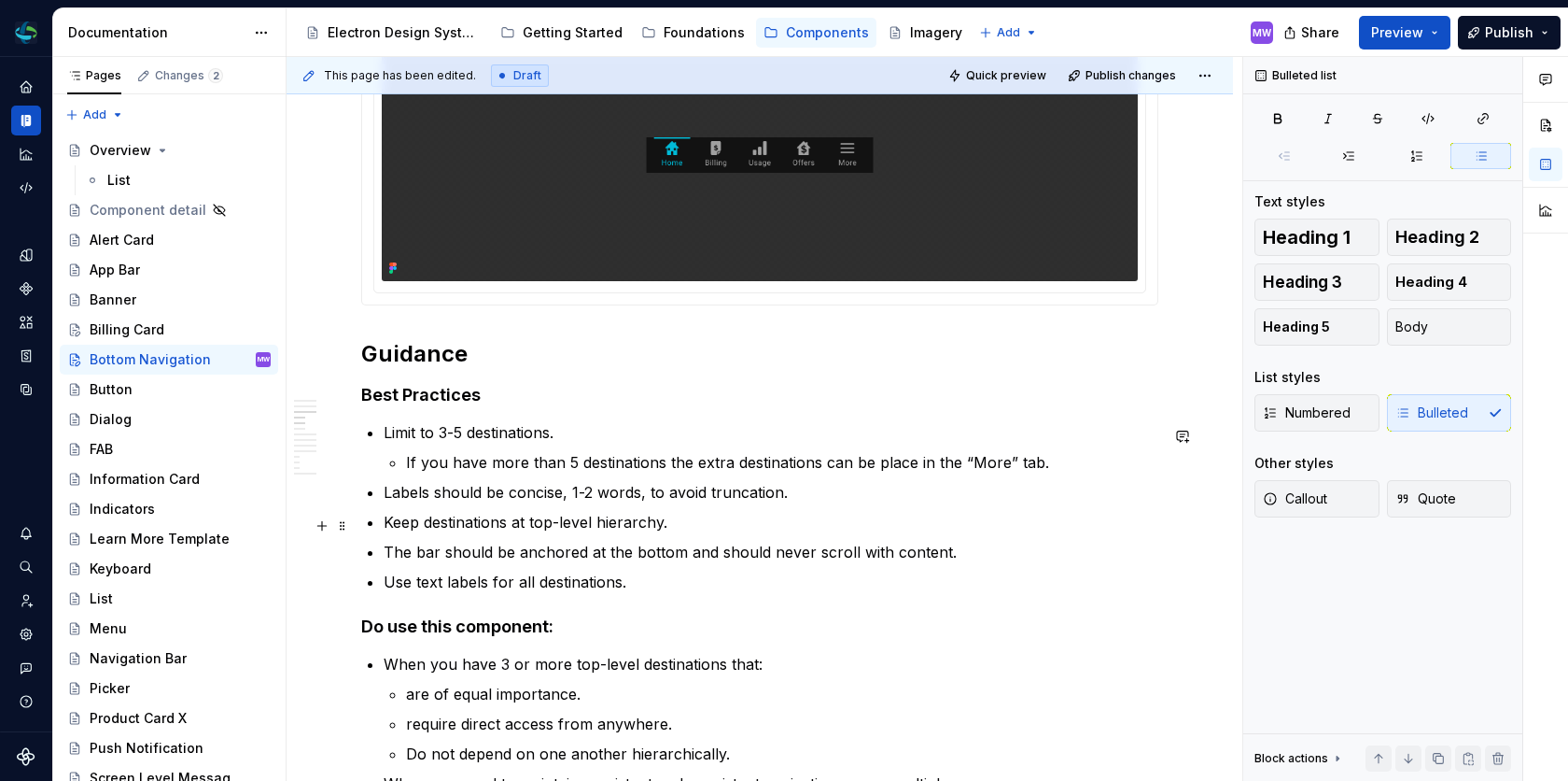
click at [427, 523] on p "Keep destinations at top-level hierarchy." at bounding box center [771, 521] width 775 height 23
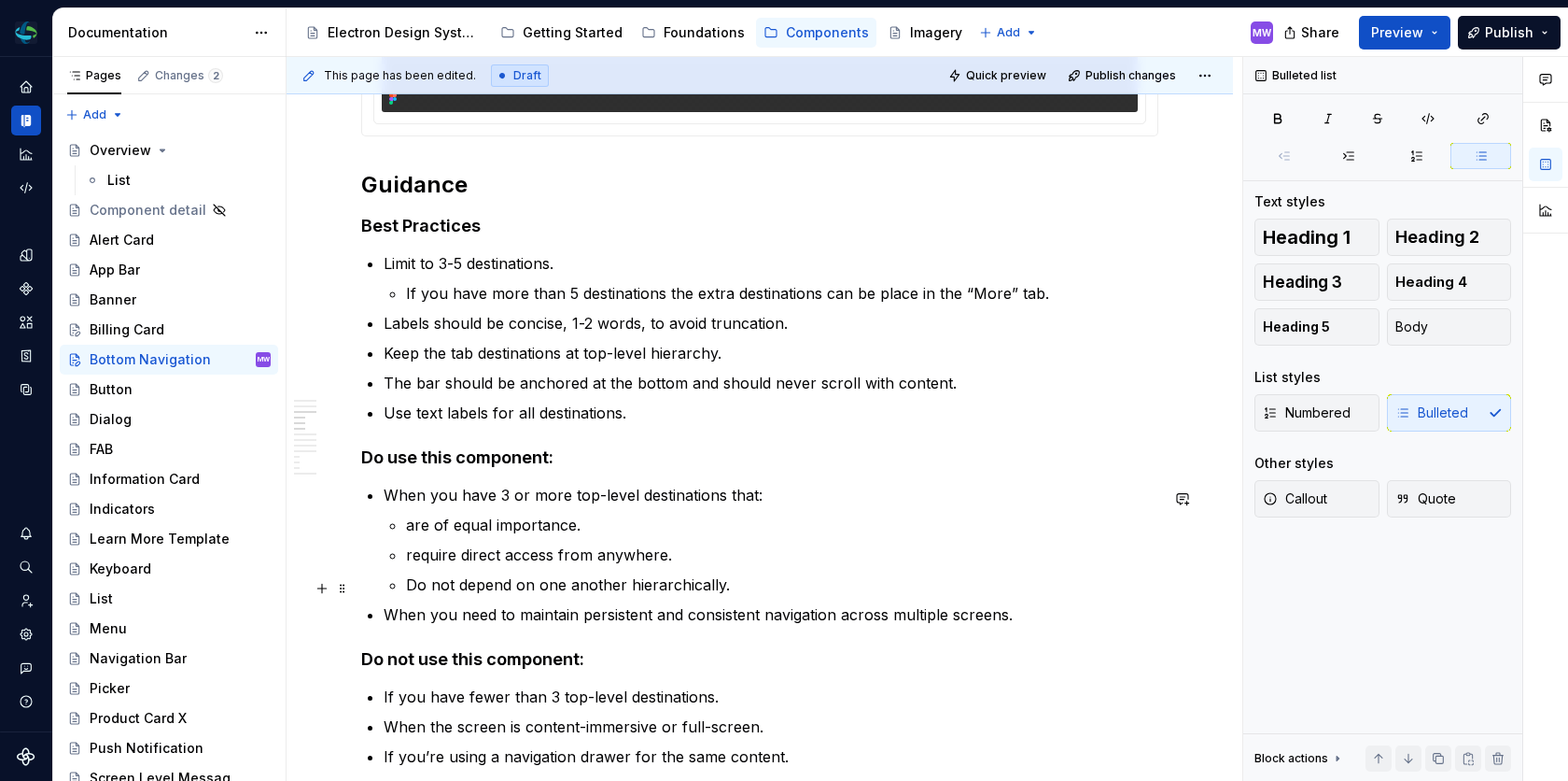
scroll to position [1366, 0]
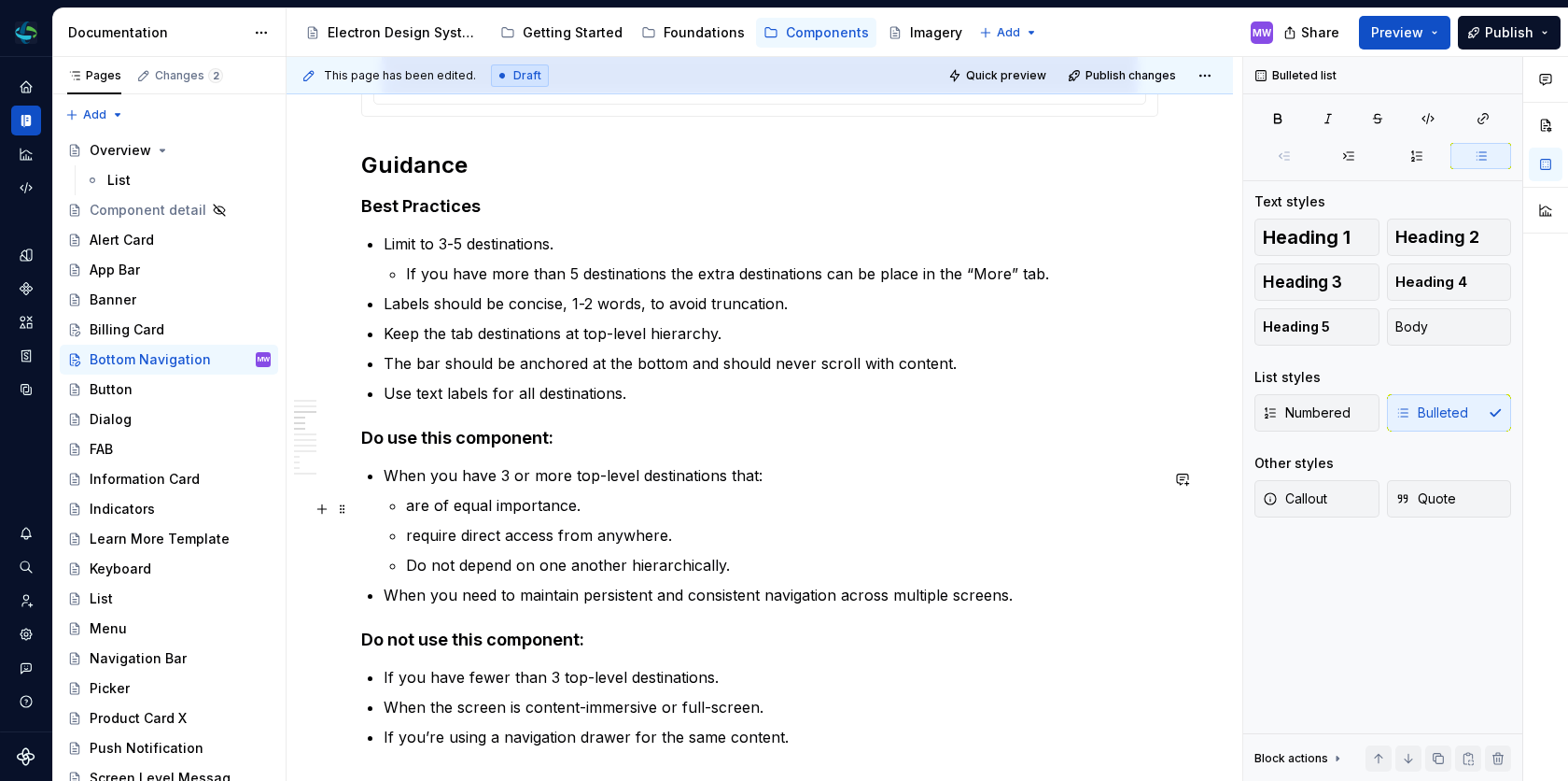
click at [410, 510] on p "are of equal importance." at bounding box center [782, 504] width 752 height 23
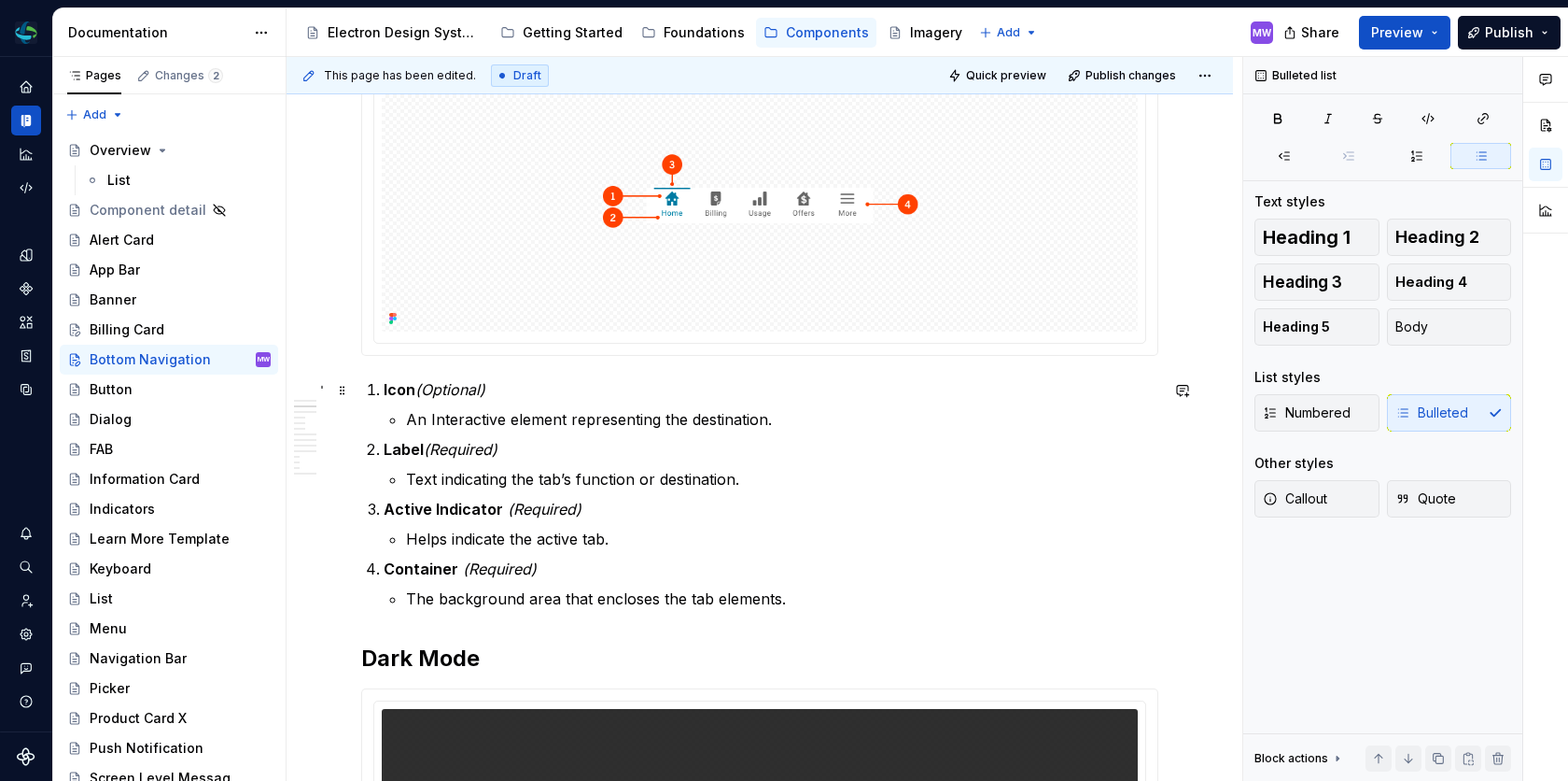
scroll to position [0, 0]
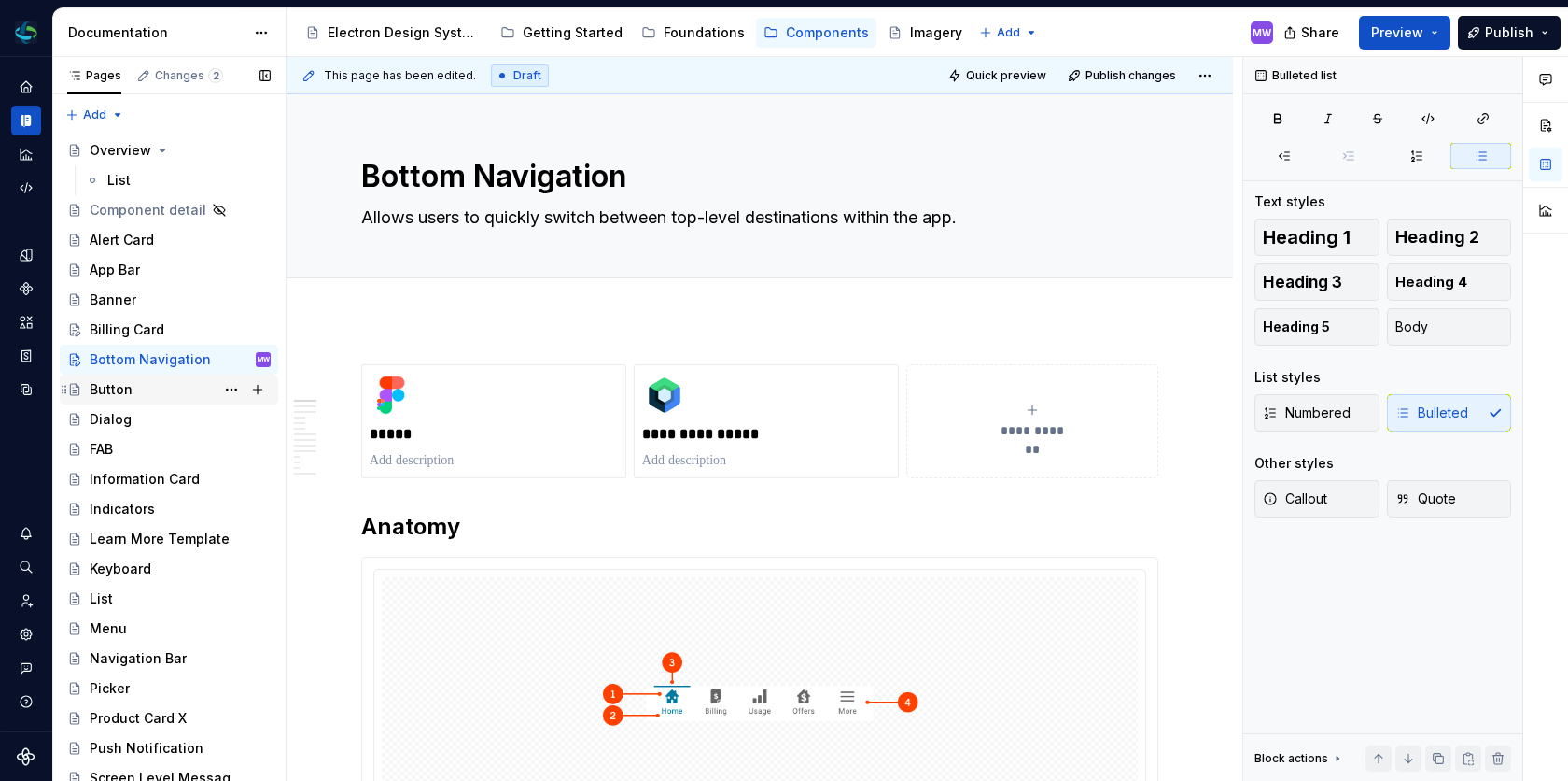
click at [151, 393] on div "Button" at bounding box center [179, 390] width 181 height 26
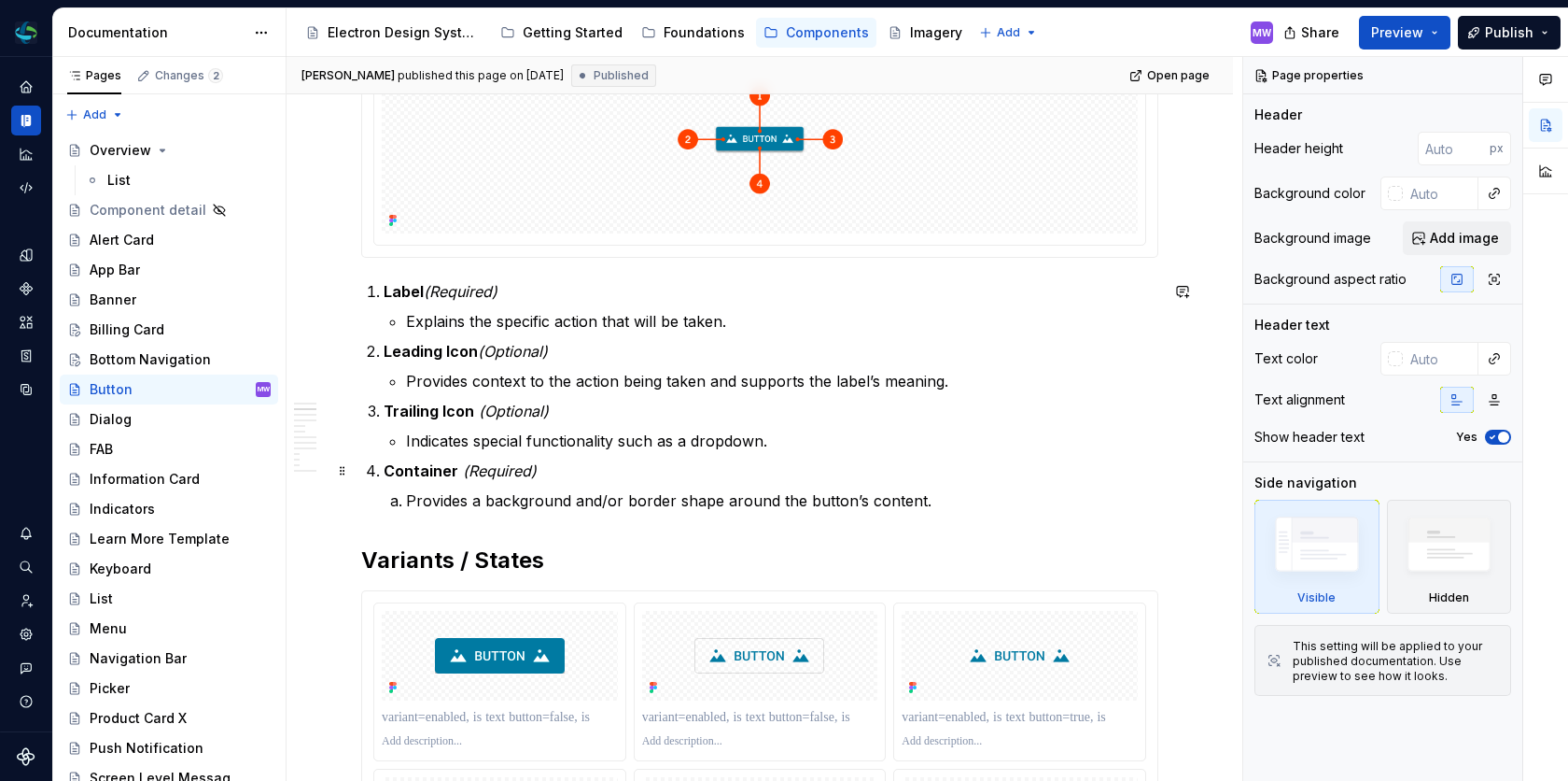
scroll to position [537, 0]
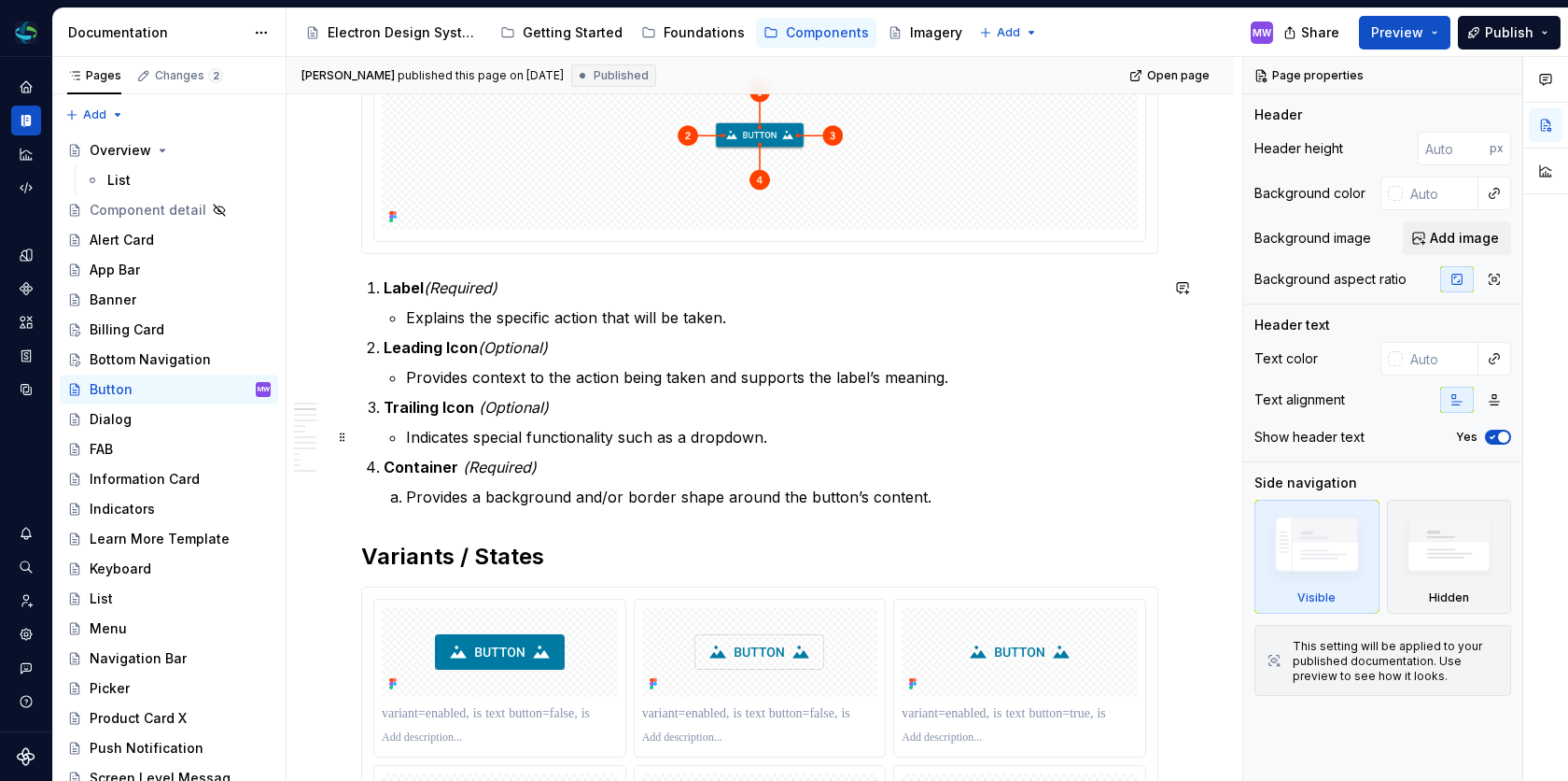
type textarea "*"
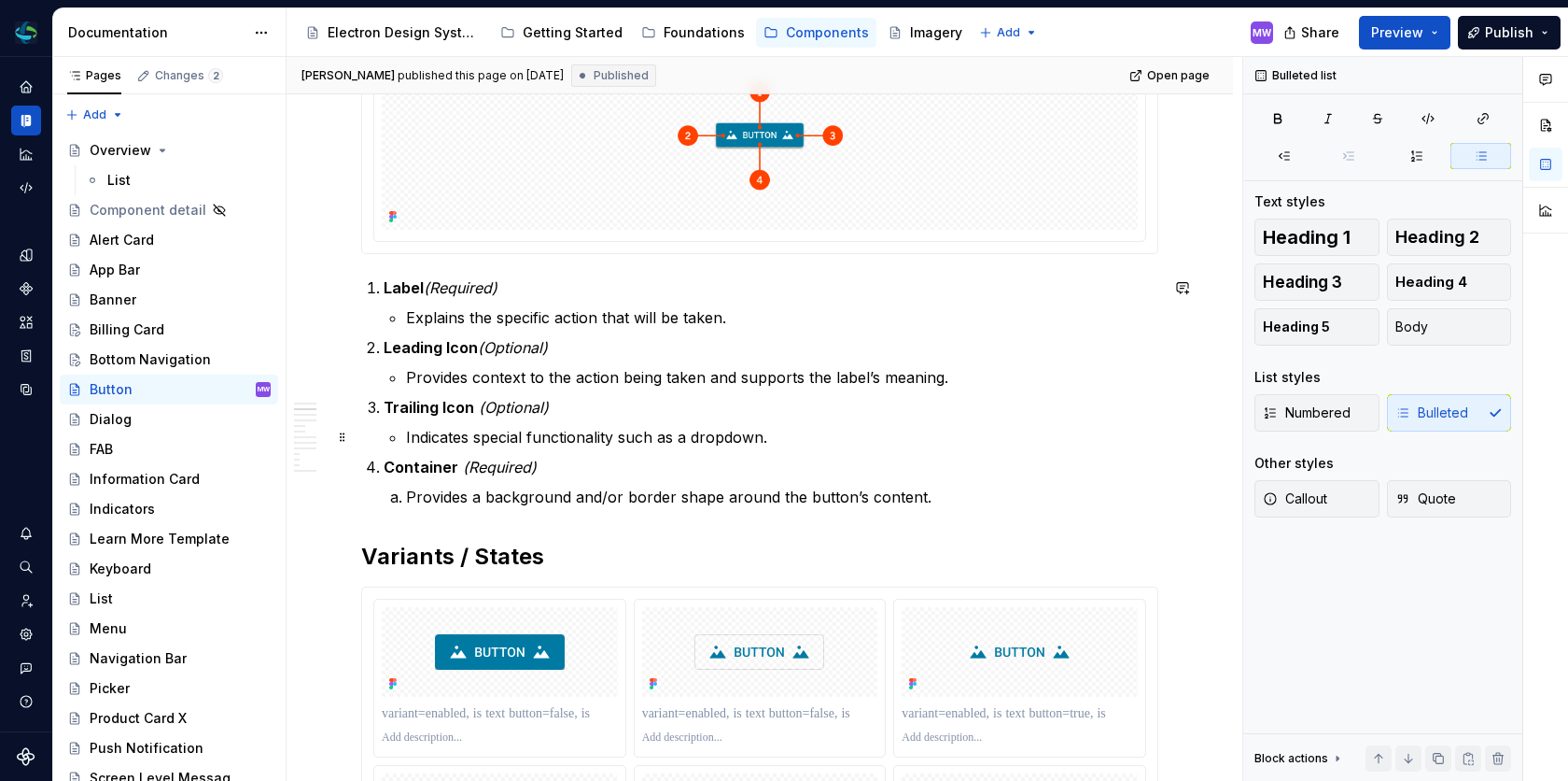
click at [761, 442] on p "Indicates special functionality such as a dropdown." at bounding box center [782, 437] width 752 height 23
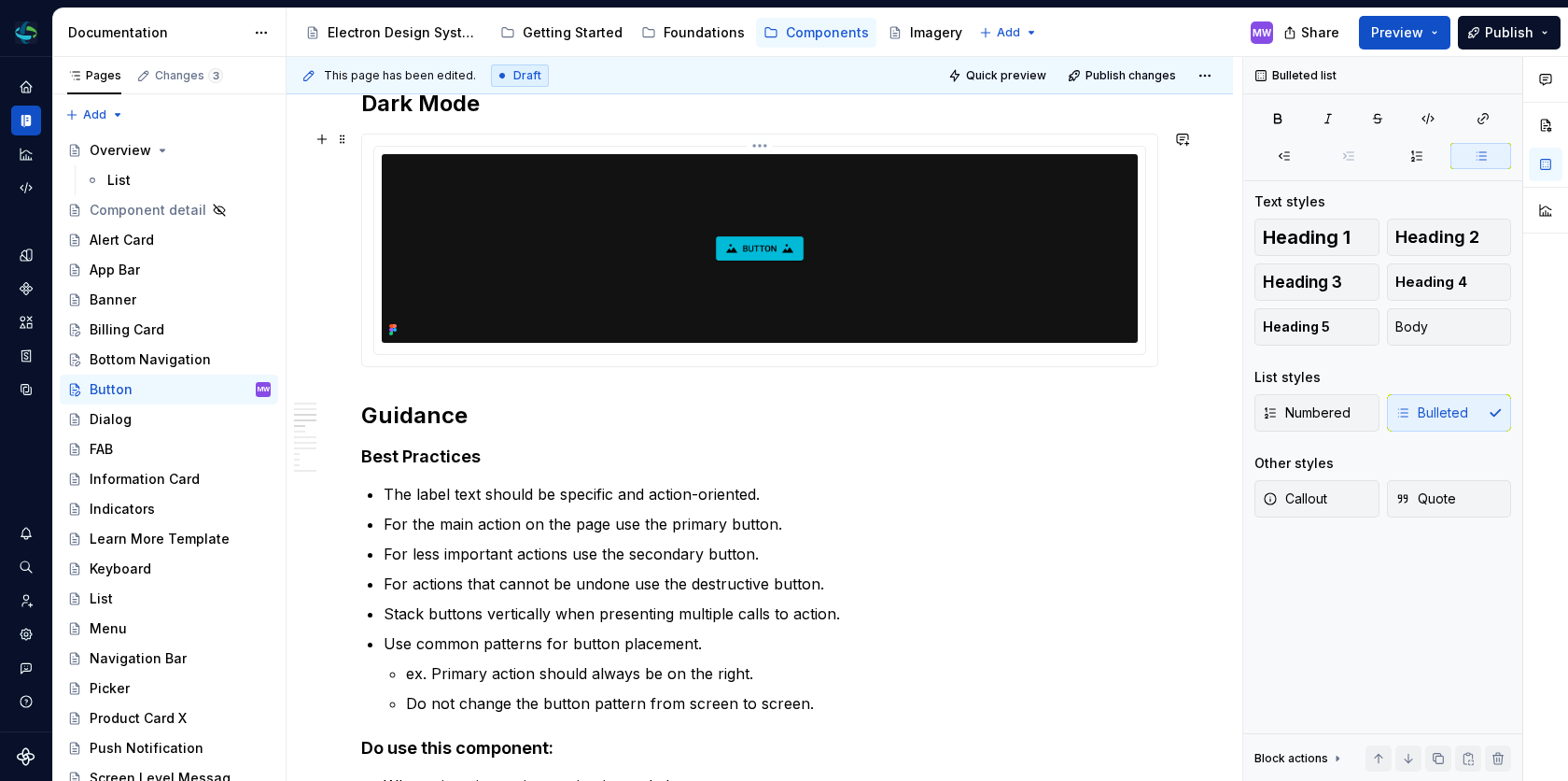
scroll to position [1747, 0]
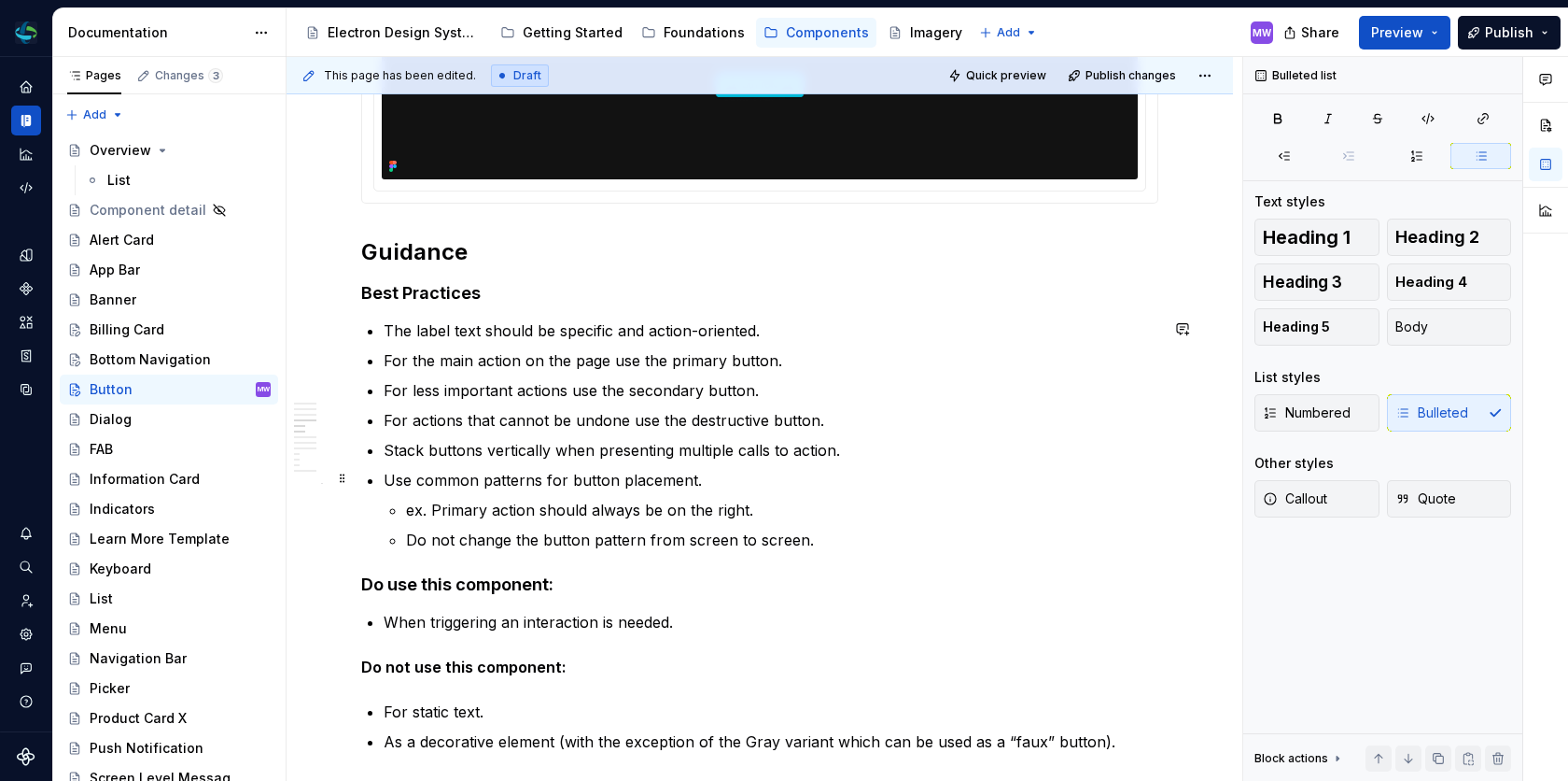
click at [424, 469] on p "Use common patterns for button placement." at bounding box center [771, 480] width 775 height 23
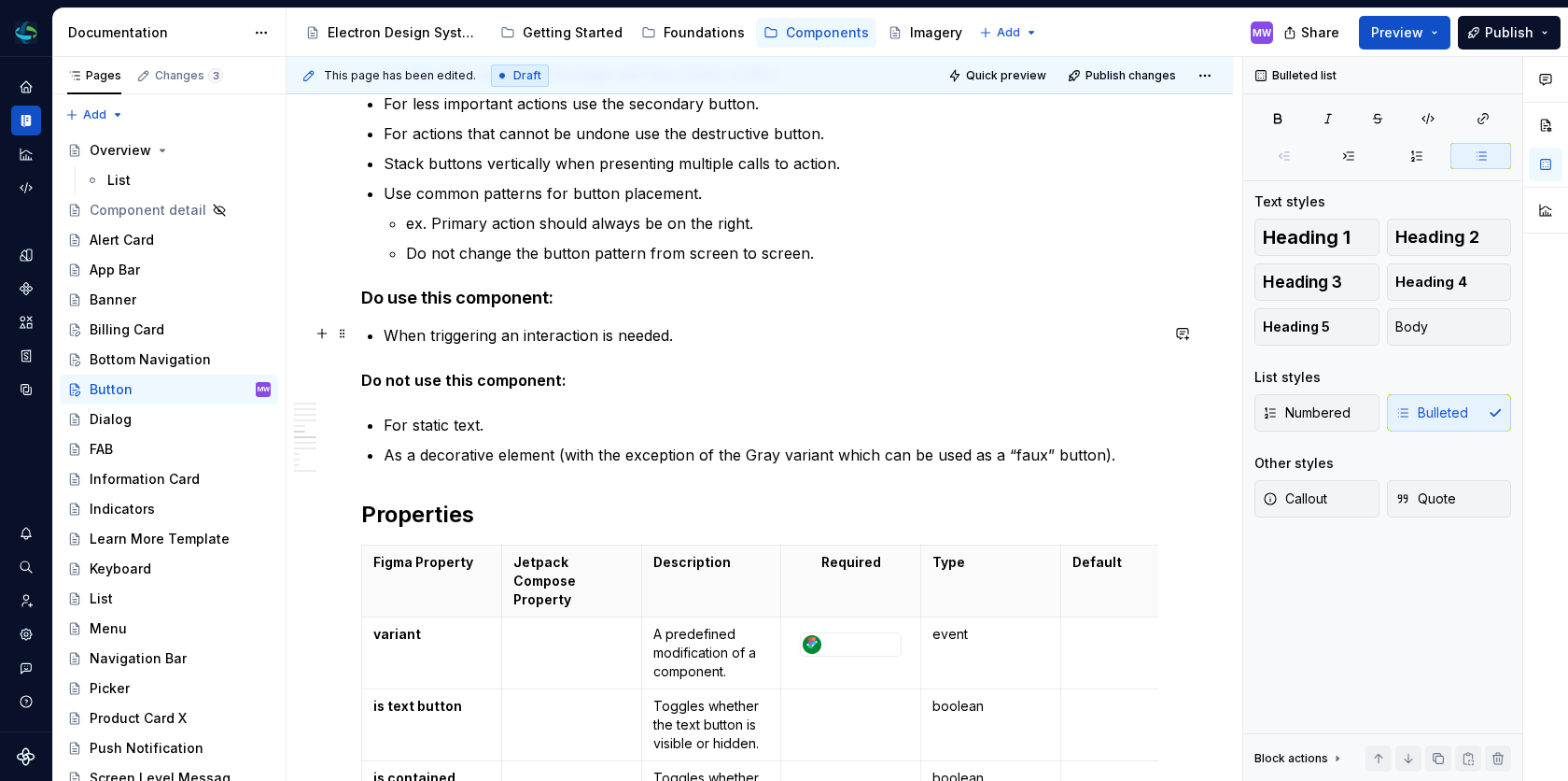
scroll to position [2036, 0]
click at [464, 399] on div "**********" at bounding box center [760, 340] width 797 height 4022
click at [754, 442] on p "As a decorative element (with the exception of the Gray variant which can be us…" at bounding box center [771, 453] width 775 height 23
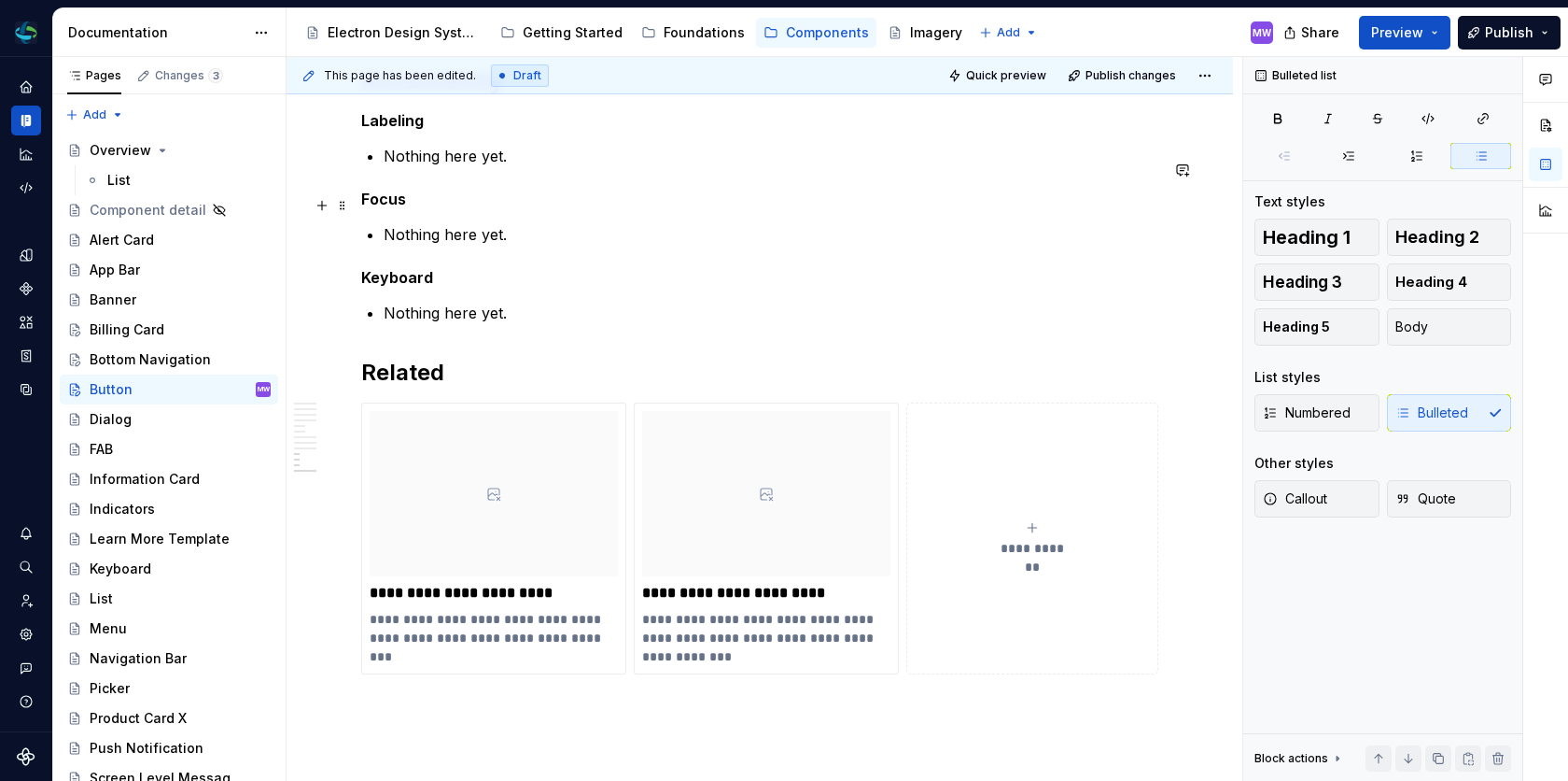
scroll to position [3708, 0]
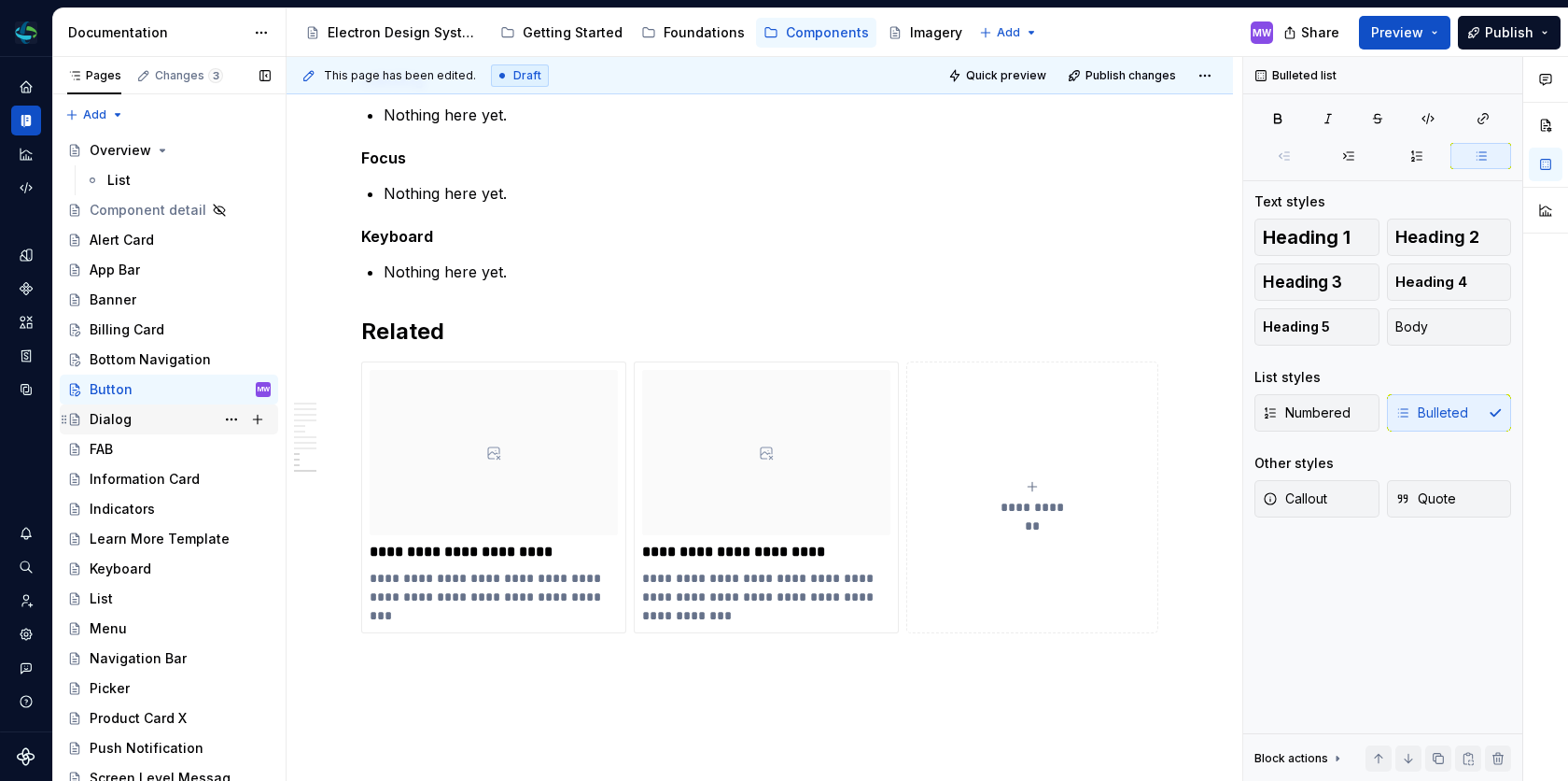
click at [121, 415] on div "Dialog" at bounding box center [110, 419] width 42 height 19
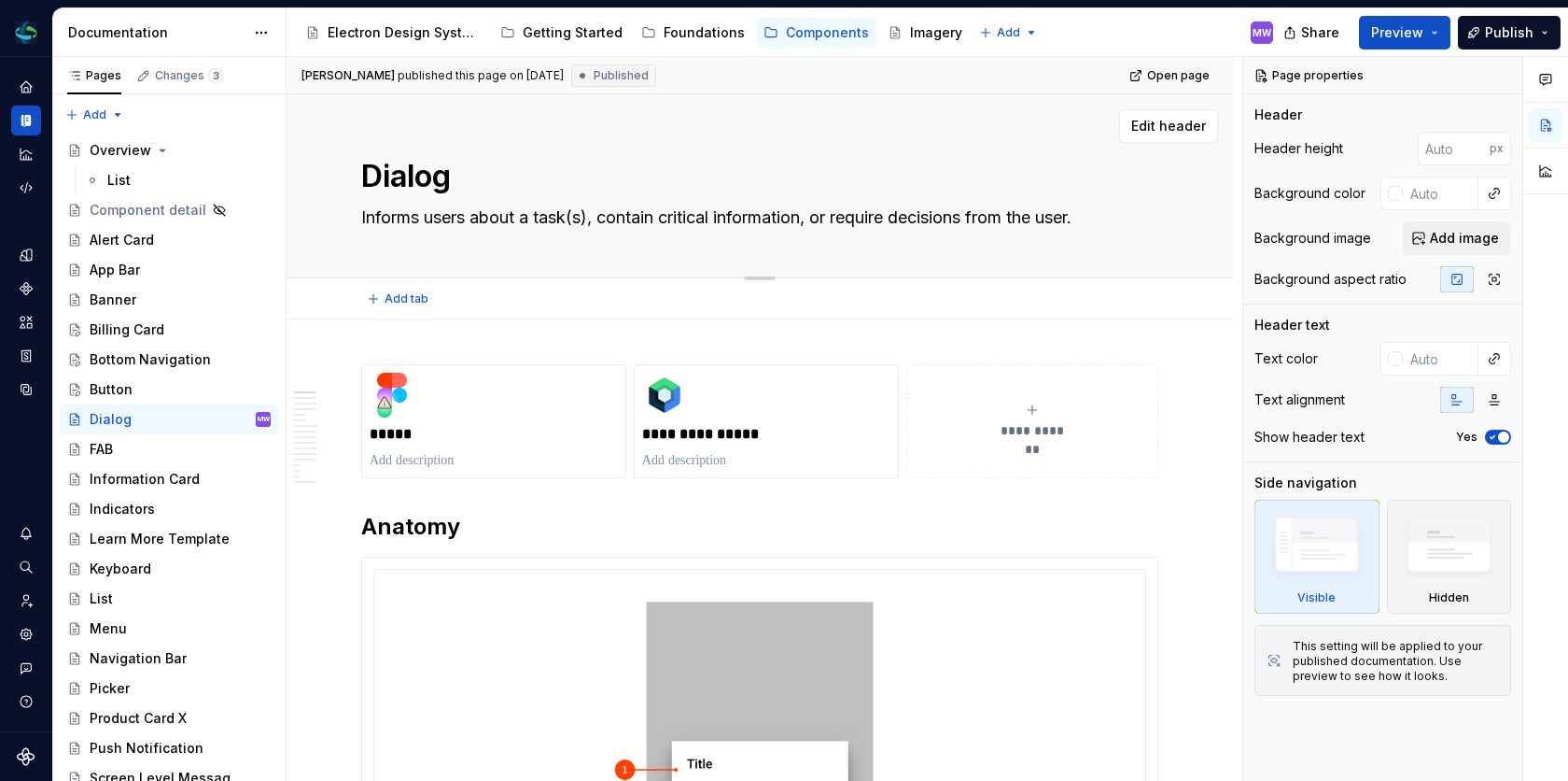
click at [660, 219] on textarea "Informs users about a task(s), contain critical information, or require decisio…" at bounding box center [756, 217] width 797 height 30
type textarea "*"
type textarea "Informs users about a task(s), contai critical information, or require decision…"
type textarea "*"
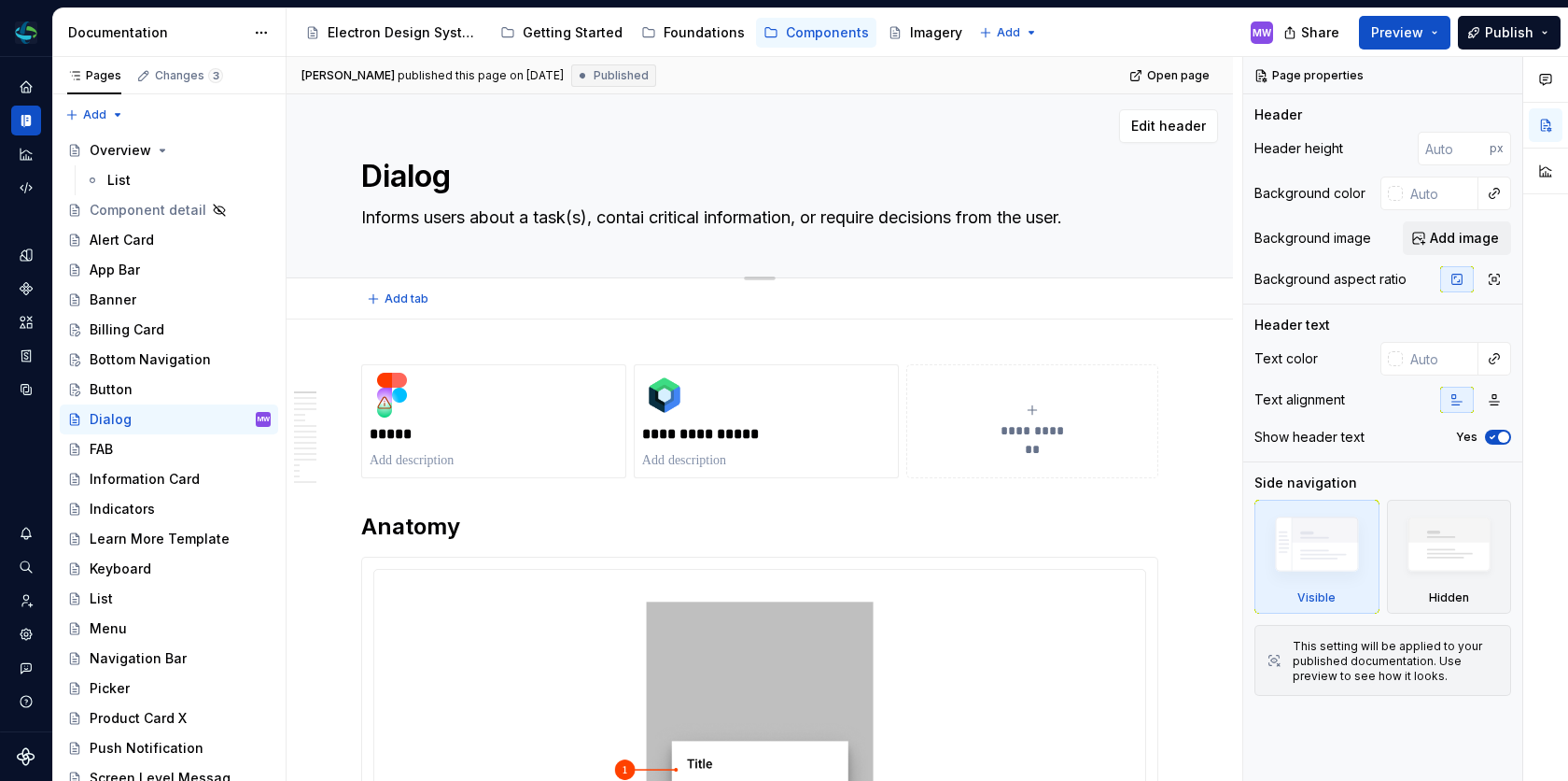
type textarea "Informs users about a task(s), conta critical information, or require decisions…"
type textarea "*"
type textarea "Informs users about a task(s), cont critical information, or require decisions …"
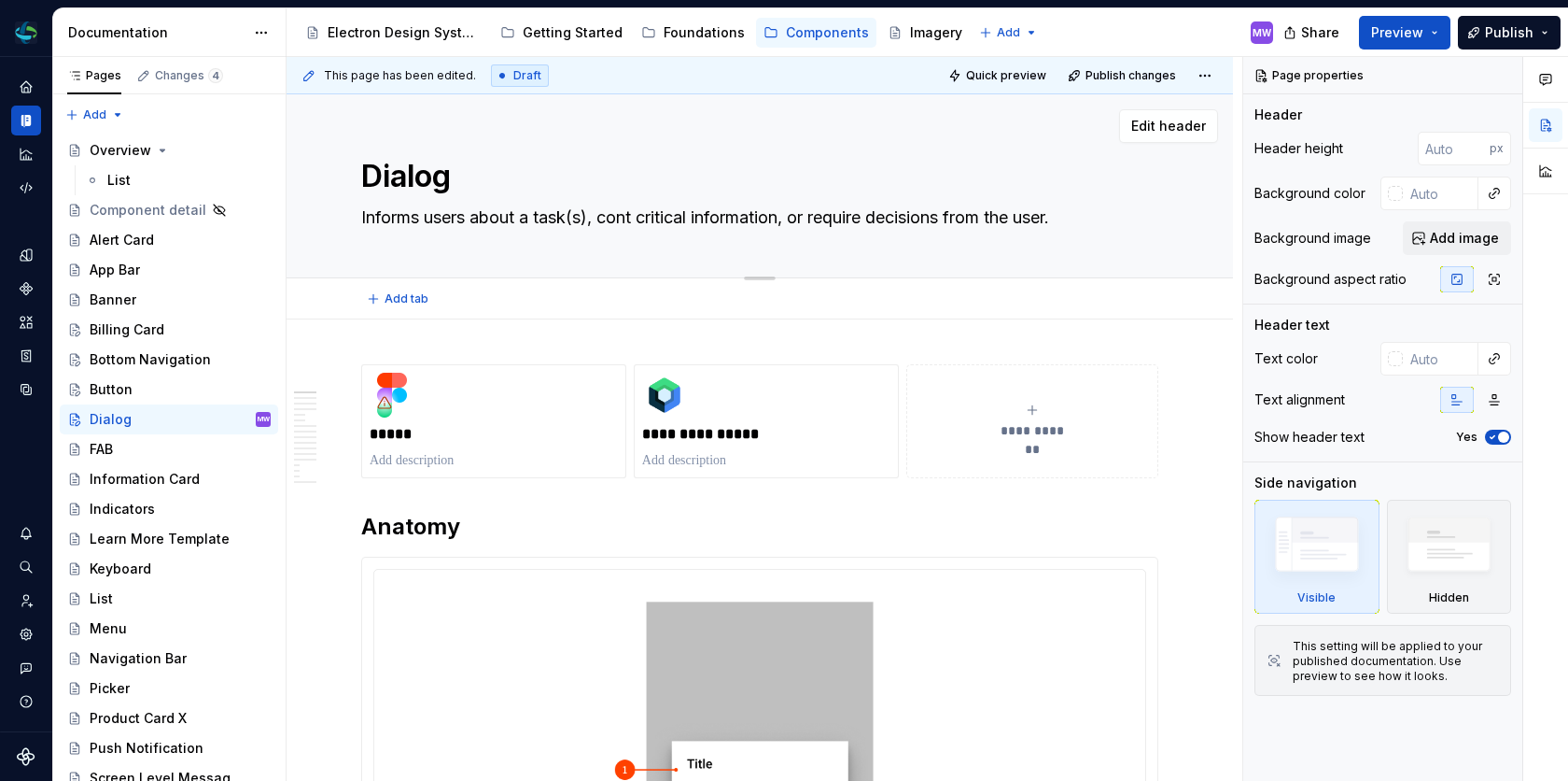
type textarea "*"
type textarea "Informs users about a task(s), con critical information, or require decisions f…"
type textarea "*"
type textarea "Informs users about a task(s), co critical information, or require decisions fr…"
type textarea "*"
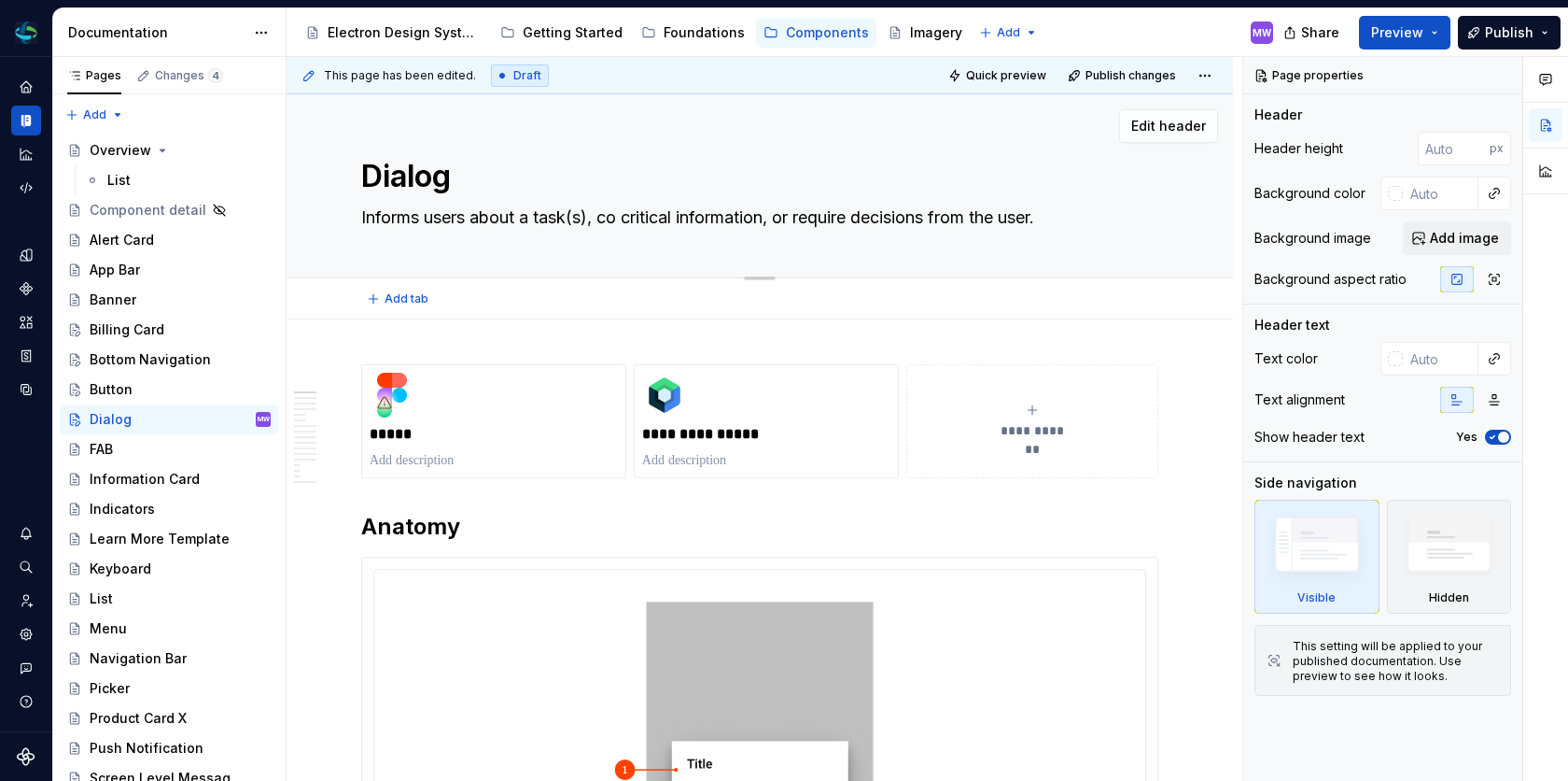
type textarea "Informs users about a task(s), c critical information, or require decisions fro…"
type textarea "*"
type textarea "Informs users about a task(s), critical information, or require decisions from …"
type textarea "*"
type textarea "Informs users about a task(s), critical information, or require decisions from …"
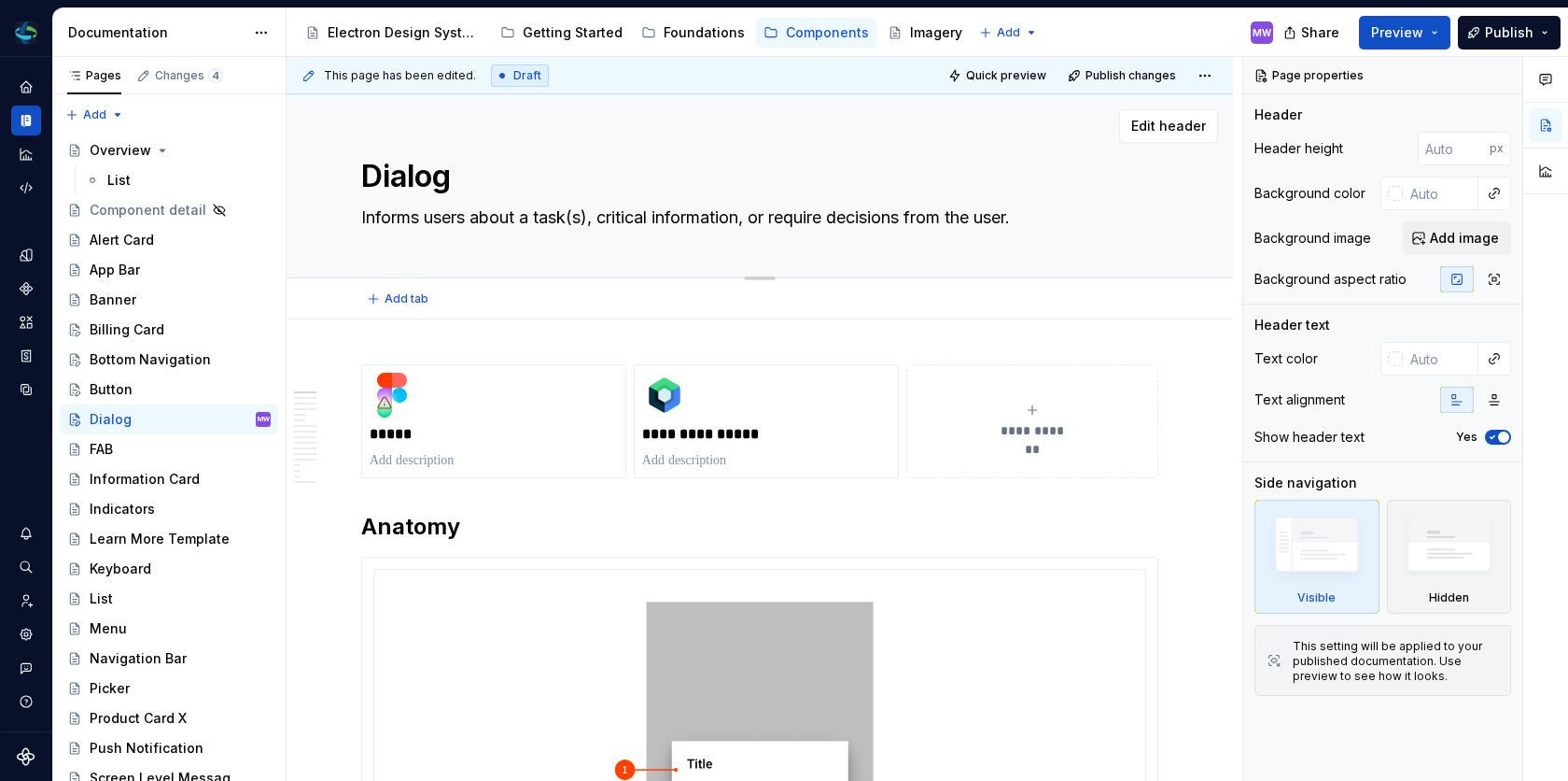
click at [837, 222] on textarea "Informs users about a task(s), critical information, or require decisions from …" at bounding box center [756, 217] width 797 height 30
type textarea "*"
type textarea "Informs users about a task(s), critical information, or requires decisions from…"
type textarea "*"
type textarea "Informs users about a task(s), critical information, or requires decisions from…"
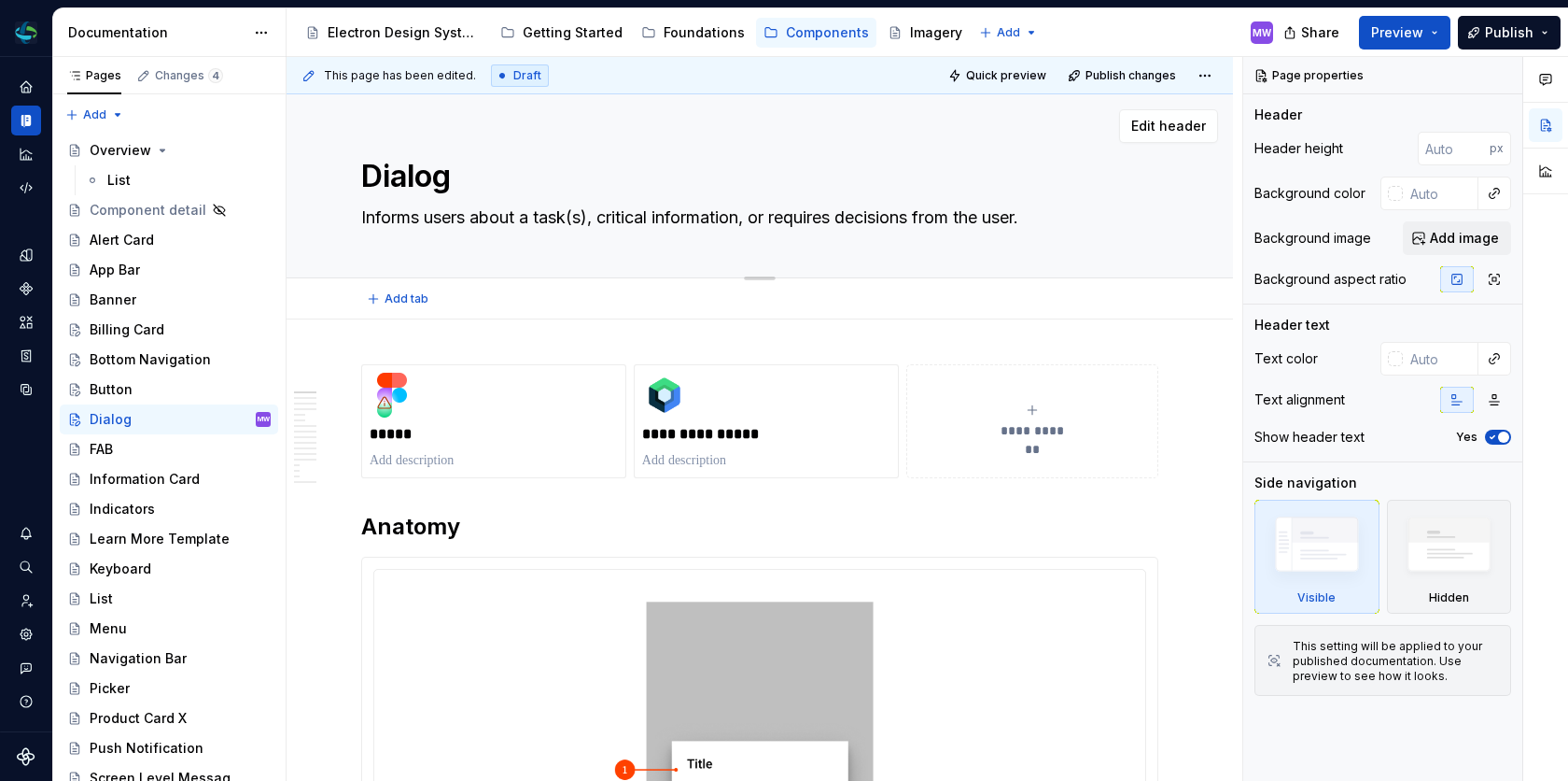
click at [1074, 232] on div "Dialog Informs users about a task(s), critical information, or requires decisio…" at bounding box center [760, 185] width 797 height 183
click at [920, 218] on textarea "Informs users about a task(s), critical information, or requires decisions from…" at bounding box center [756, 217] width 797 height 30
click at [1024, 228] on textarea "Informs users about a task(s), critical information, or requires decisions from…" at bounding box center [756, 217] width 797 height 30
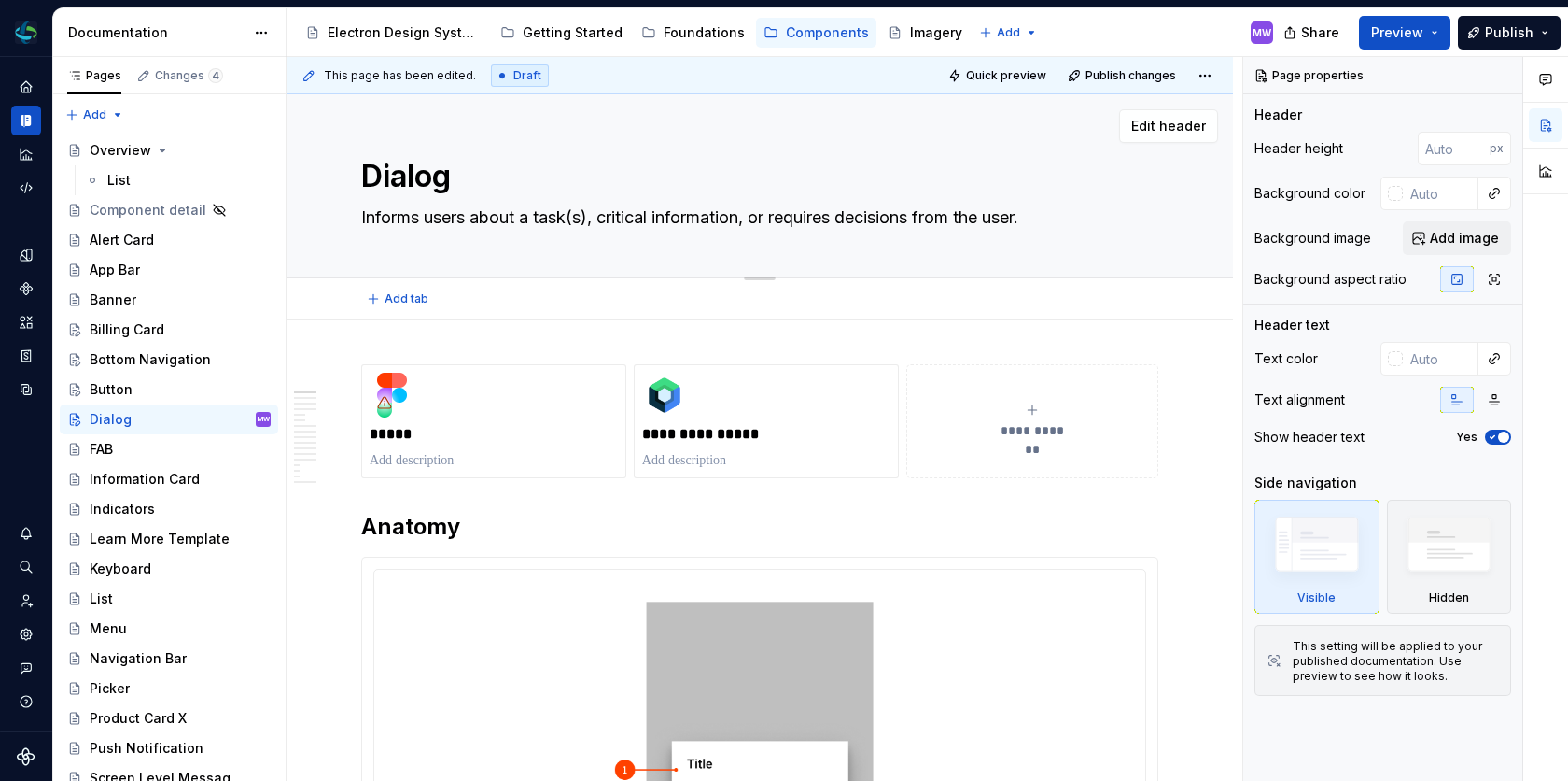
click at [1024, 228] on textarea "Informs users about a task(s), critical information, or requires decisions from…" at bounding box center [756, 217] width 797 height 30
click at [1091, 230] on textarea "Informs users about a task(s), critical information, or requires decisions from…" at bounding box center [756, 217] width 797 height 30
click at [99, 447] on div "FAB" at bounding box center [101, 449] width 24 height 19
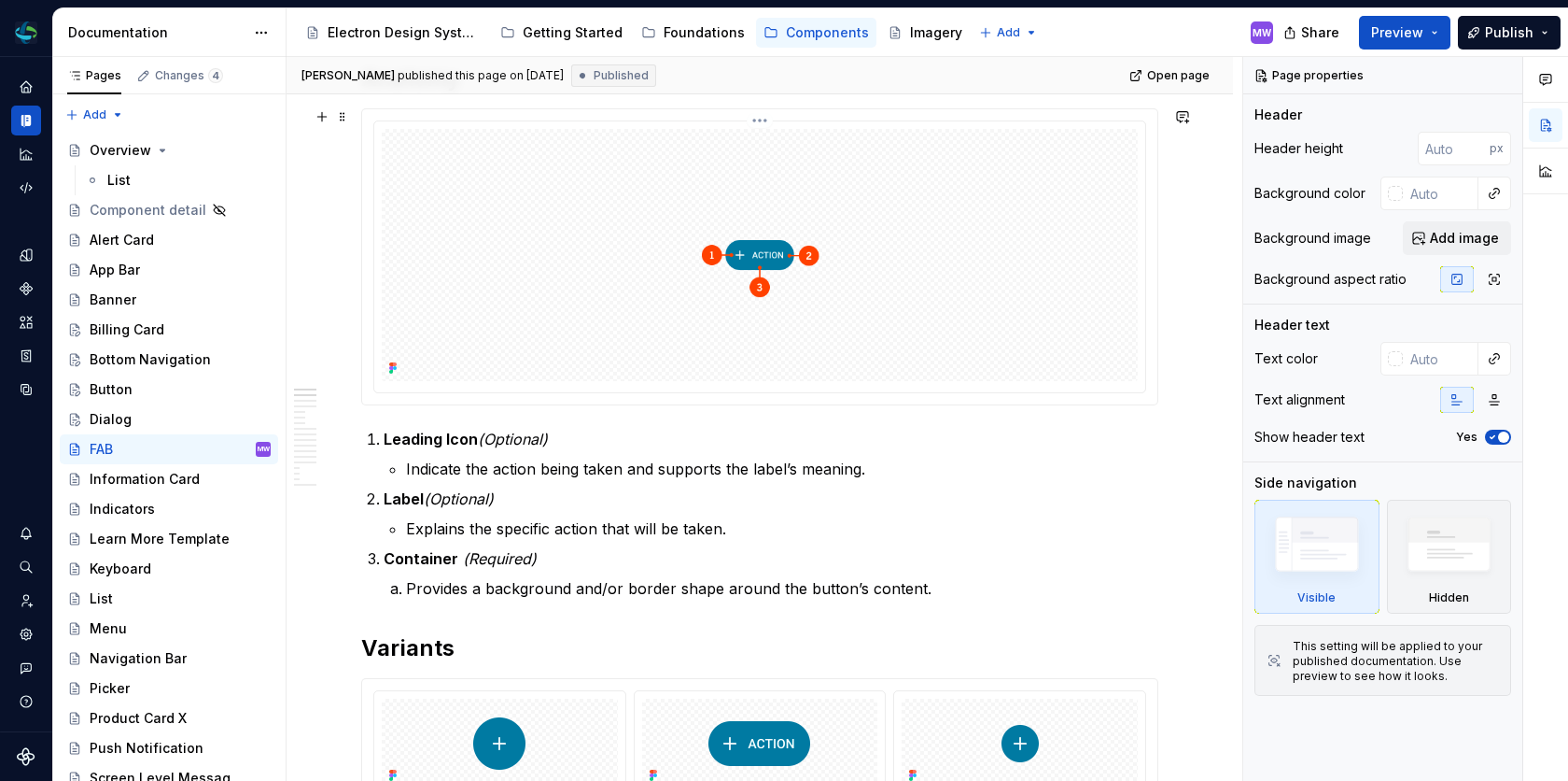
scroll to position [454, 0]
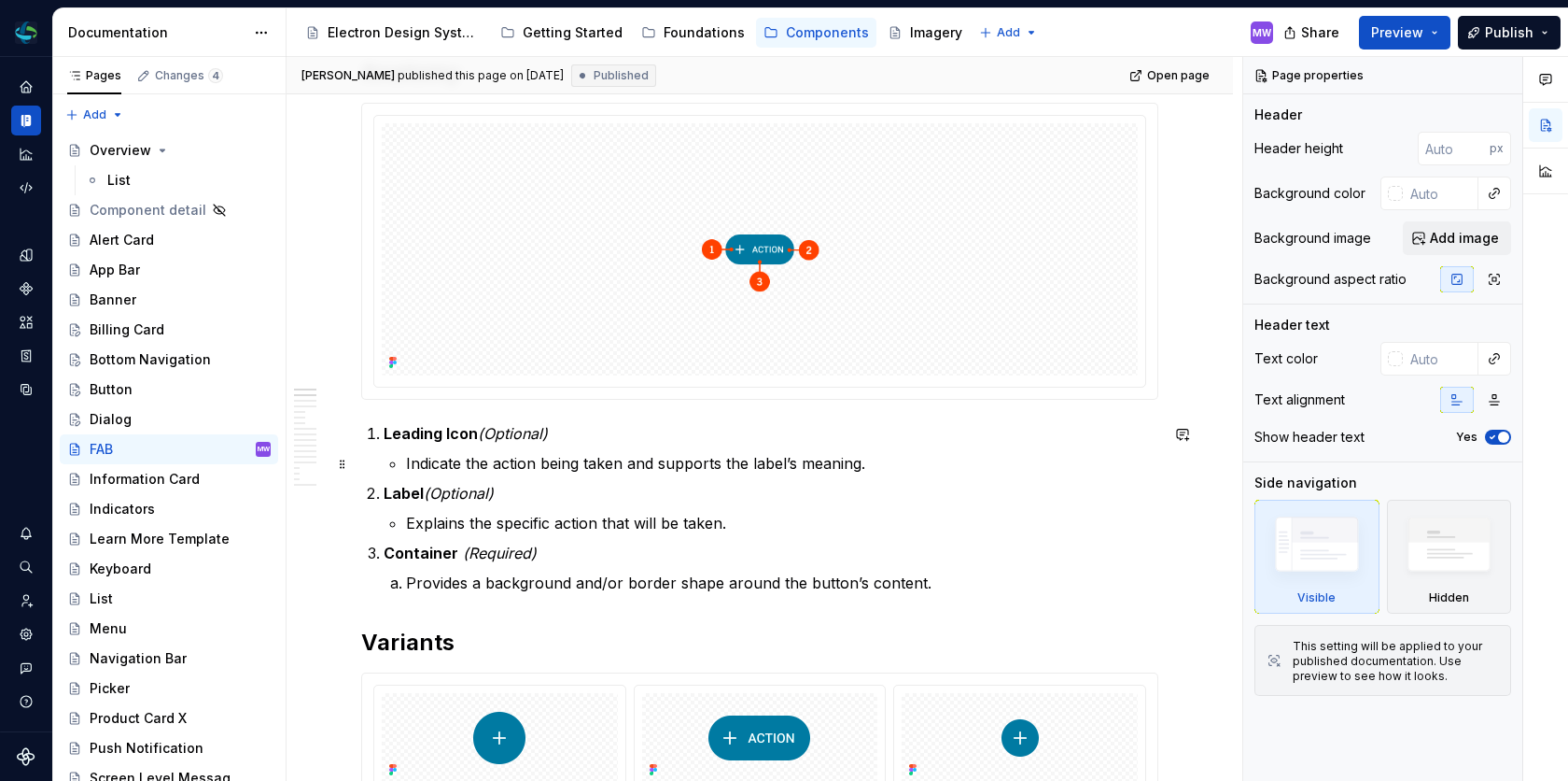
type textarea "*"
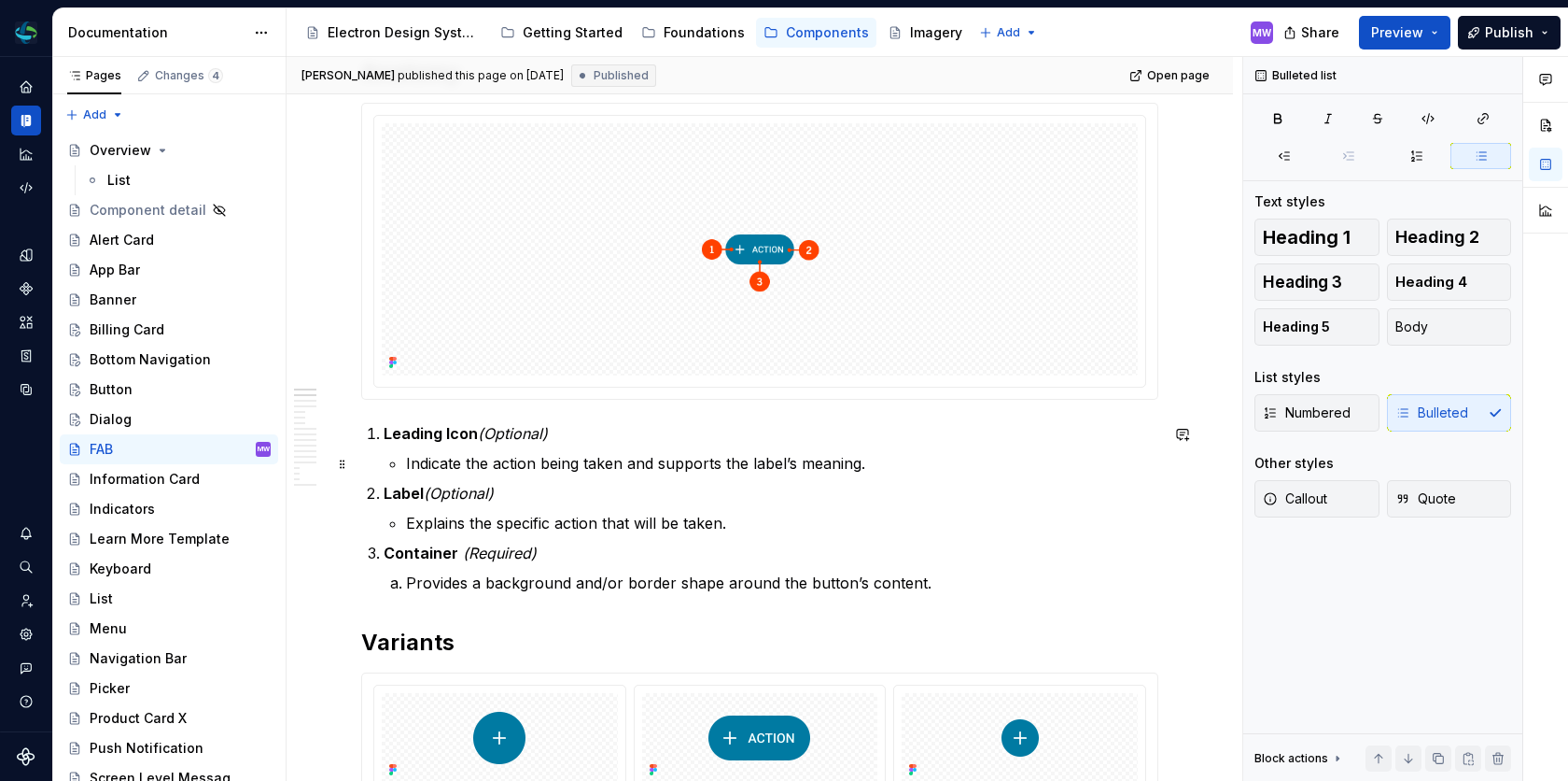
click at [460, 460] on p "Indicate the action being taken and supports the label’s meaning." at bounding box center [782, 463] width 752 height 23
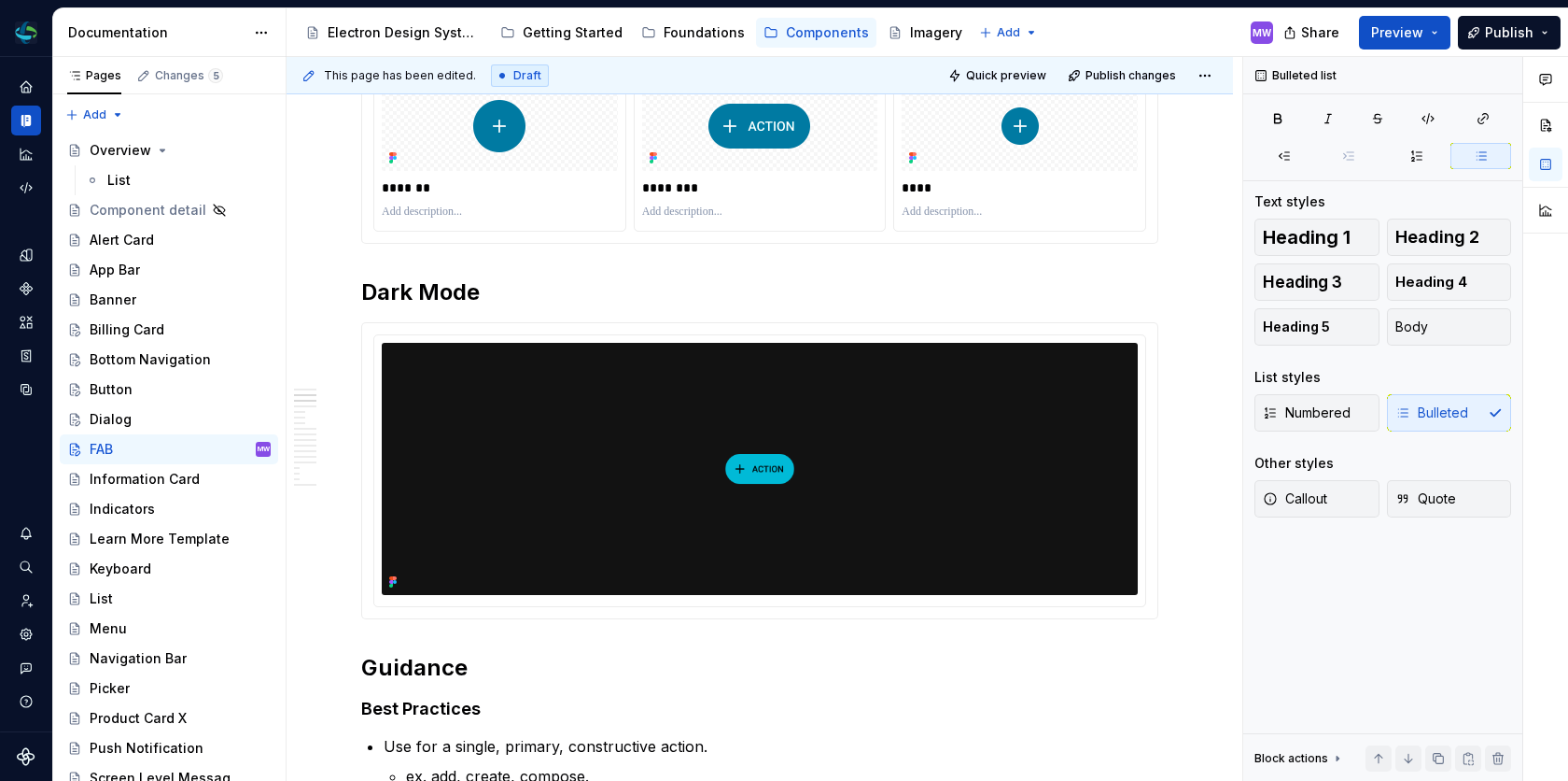
scroll to position [752, 0]
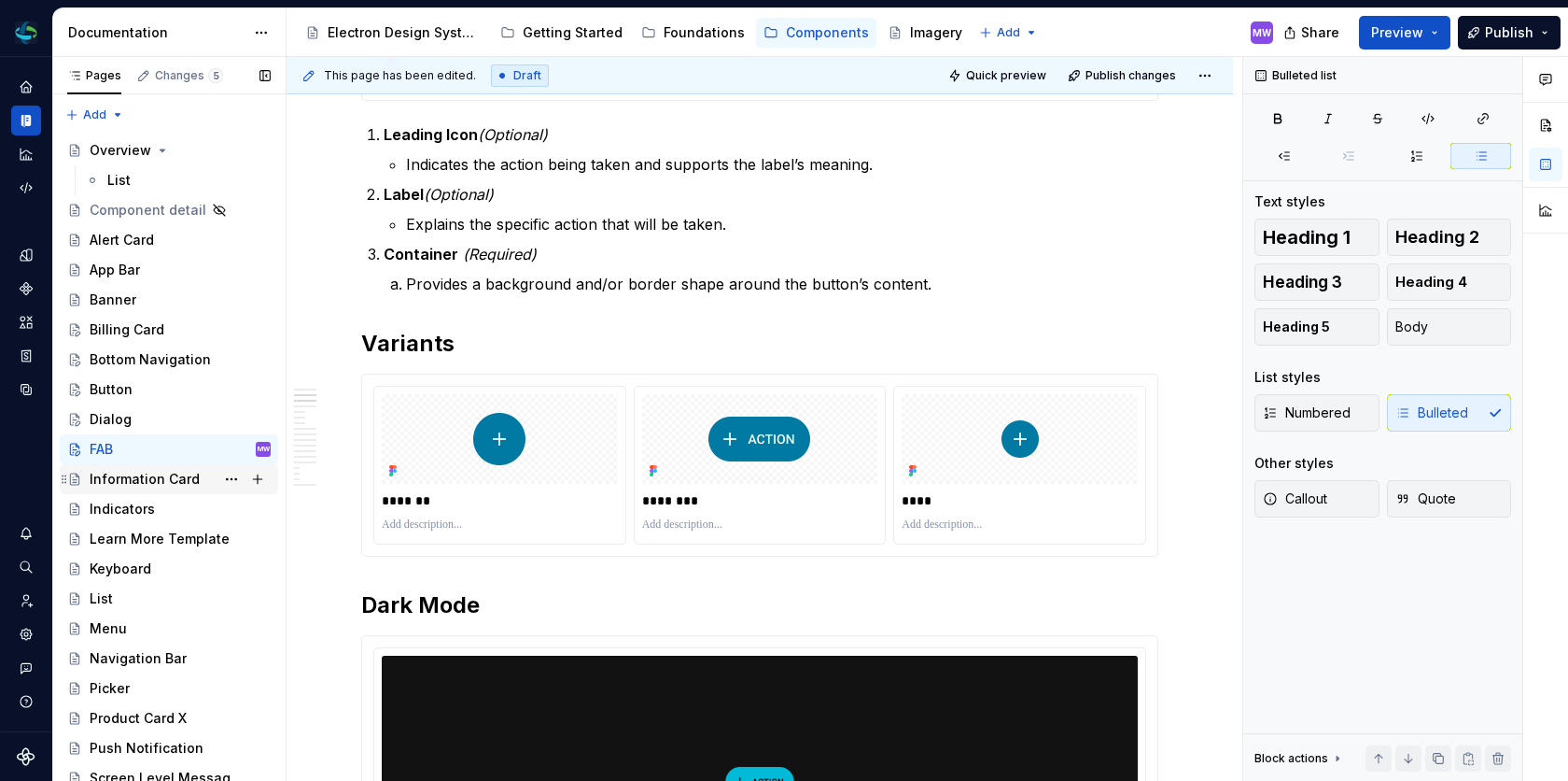
click at [152, 479] on div "Information Card" at bounding box center [144, 479] width 110 height 19
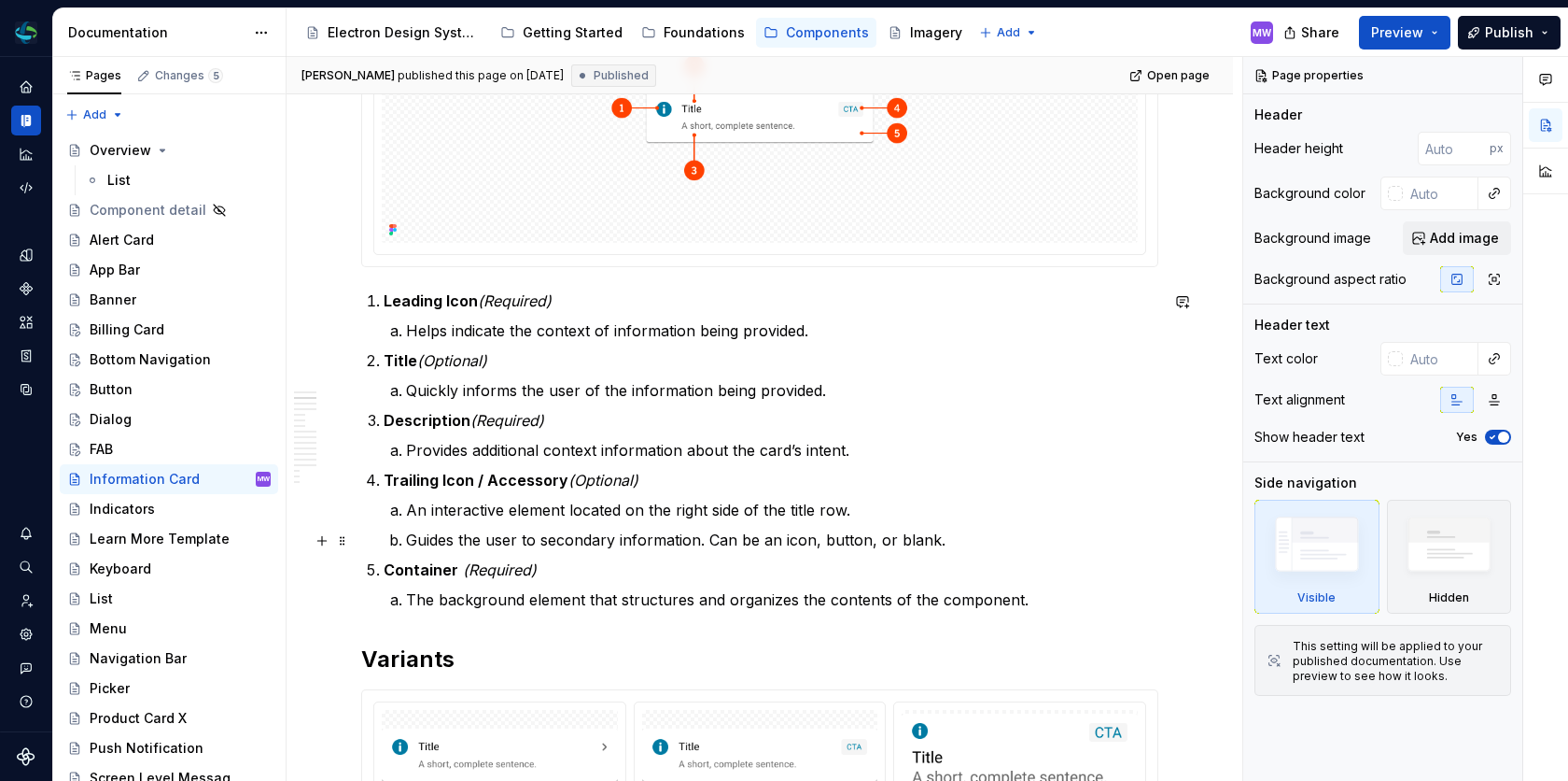
scroll to position [599, 0]
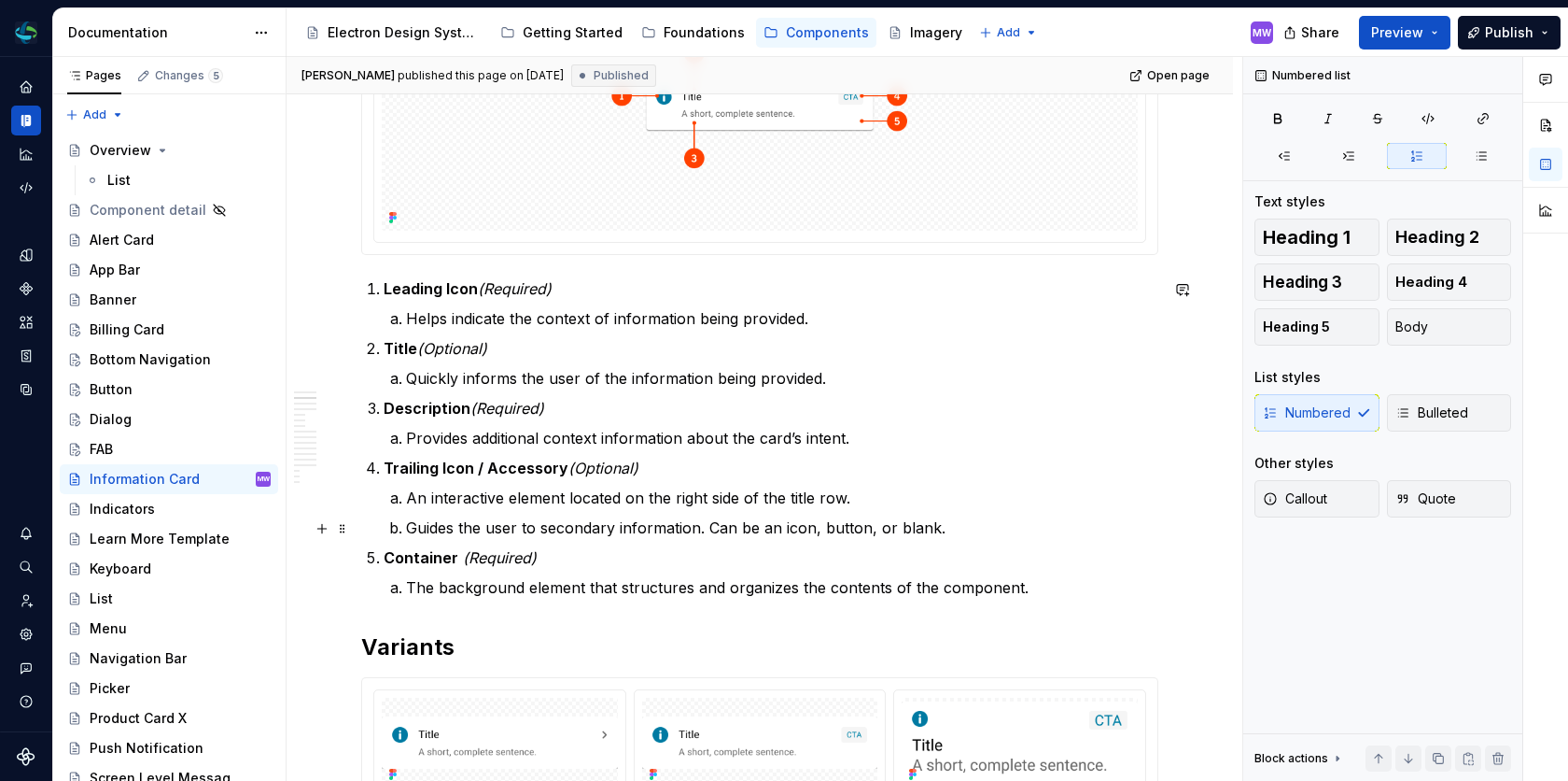
click at [408, 530] on p "Guides the user to secondary information. Can be an icon, button, or blank." at bounding box center [782, 527] width 752 height 23
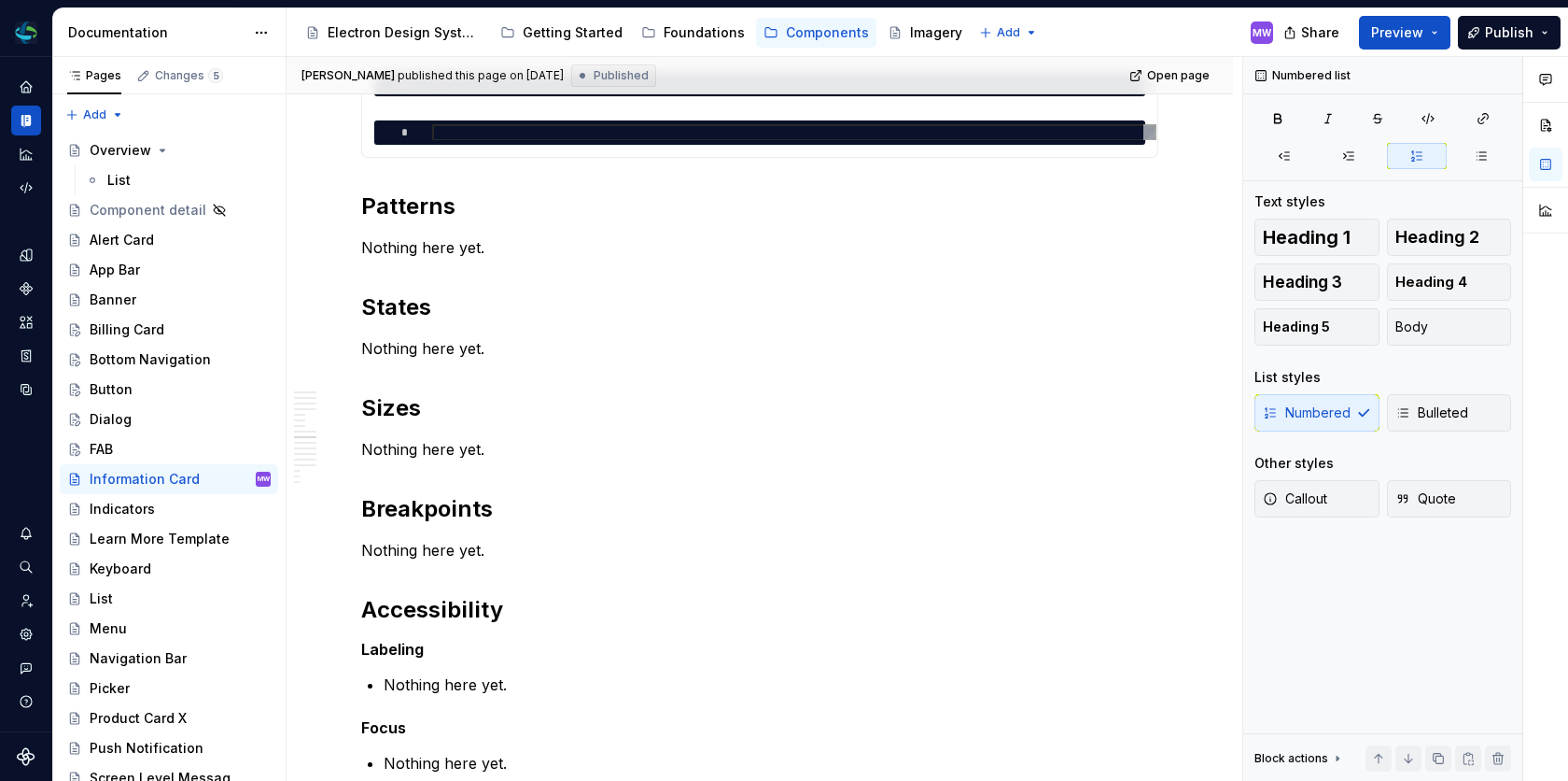
scroll to position [3405, 0]
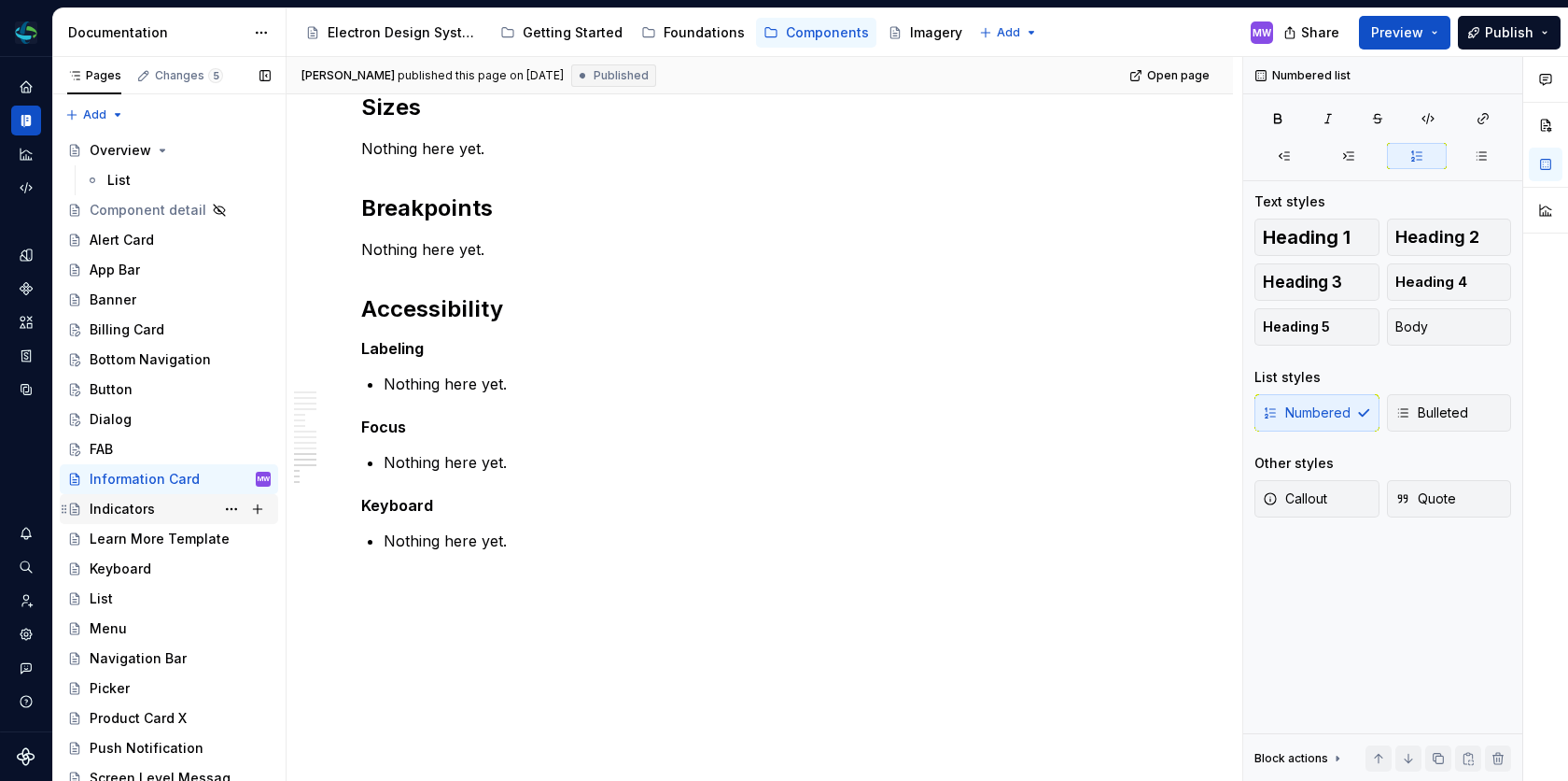
click at [134, 505] on div "Indicators" at bounding box center [122, 508] width 65 height 19
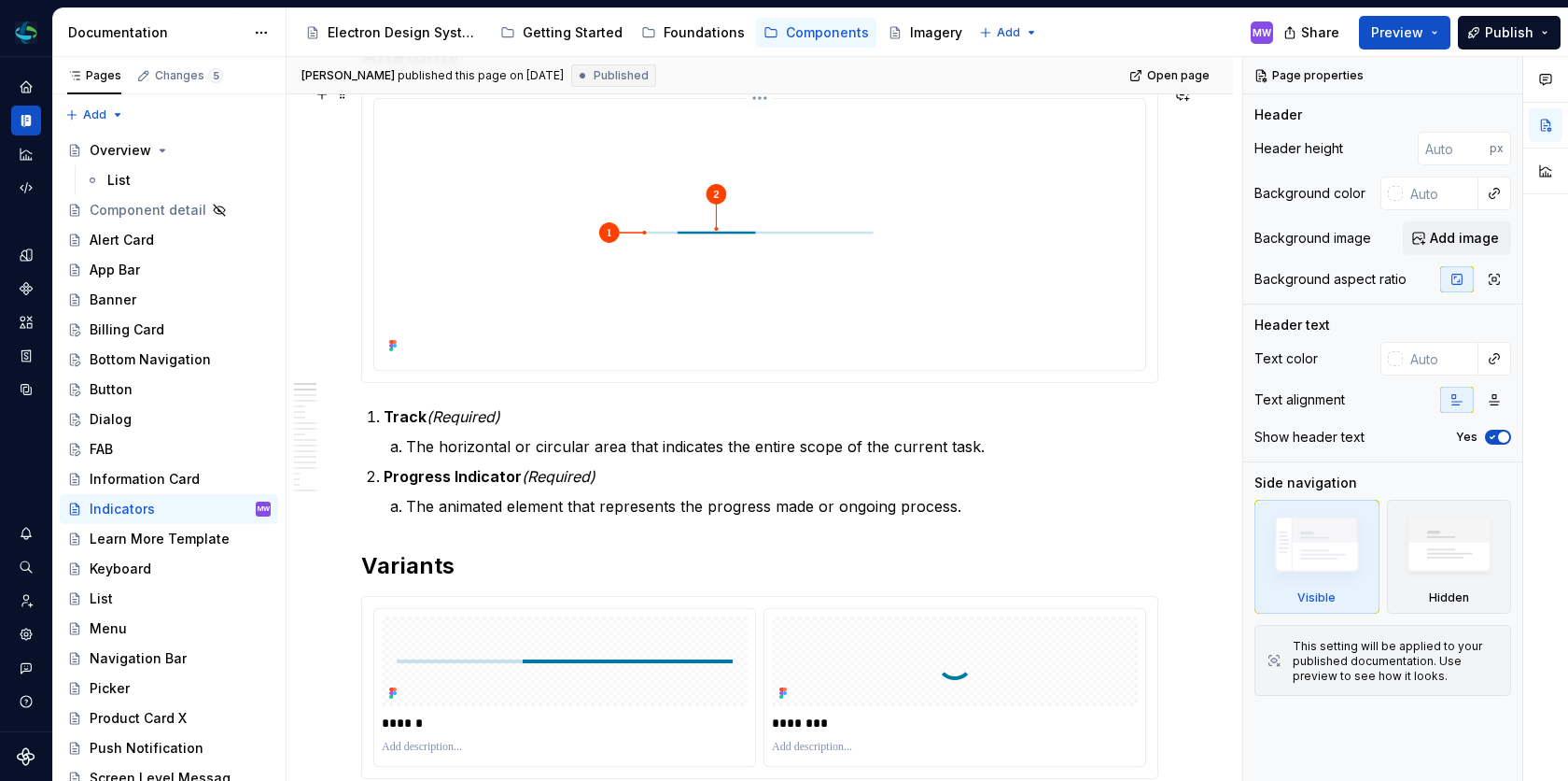
scroll to position [540, 0]
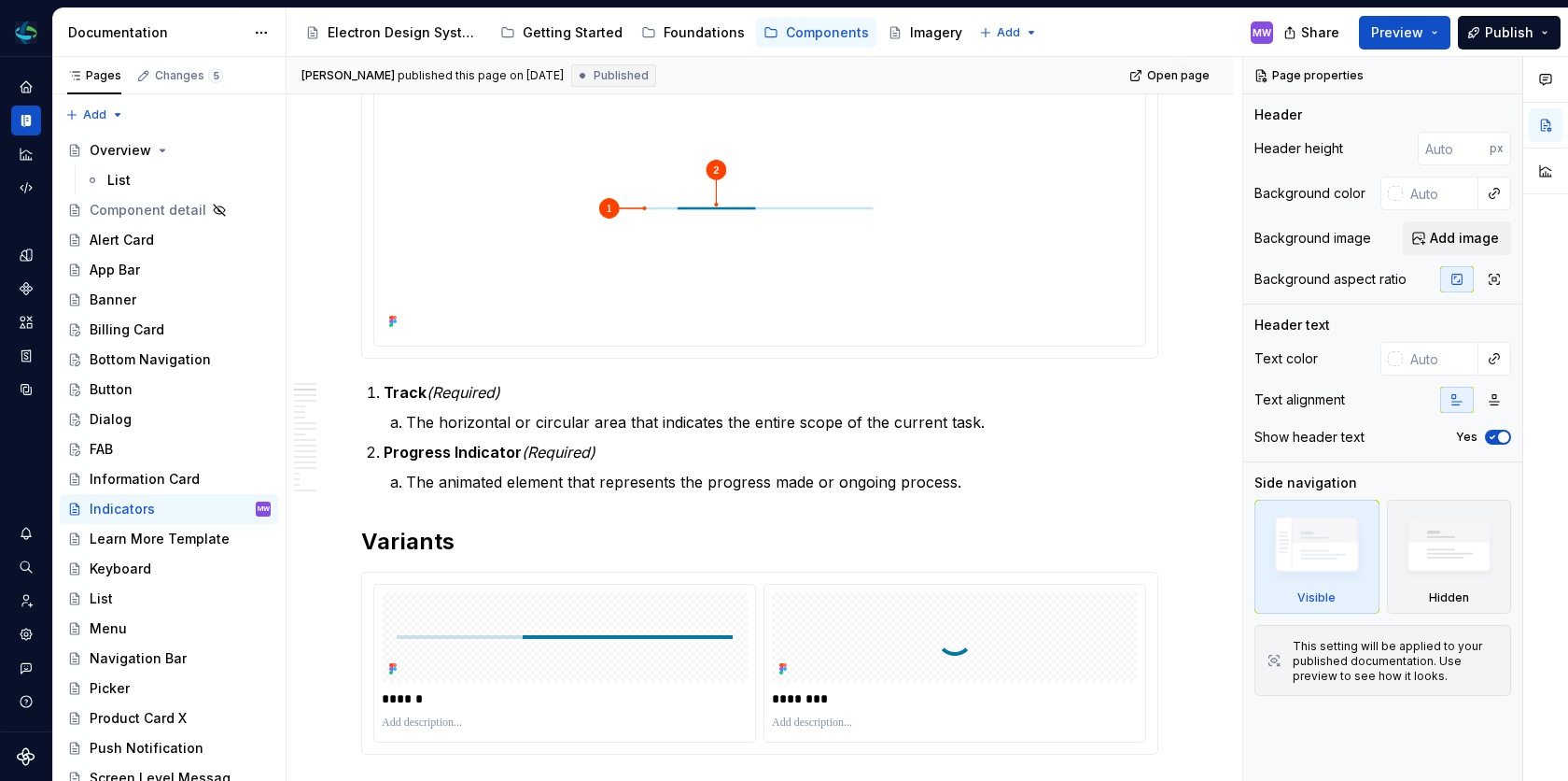
type textarea "*"
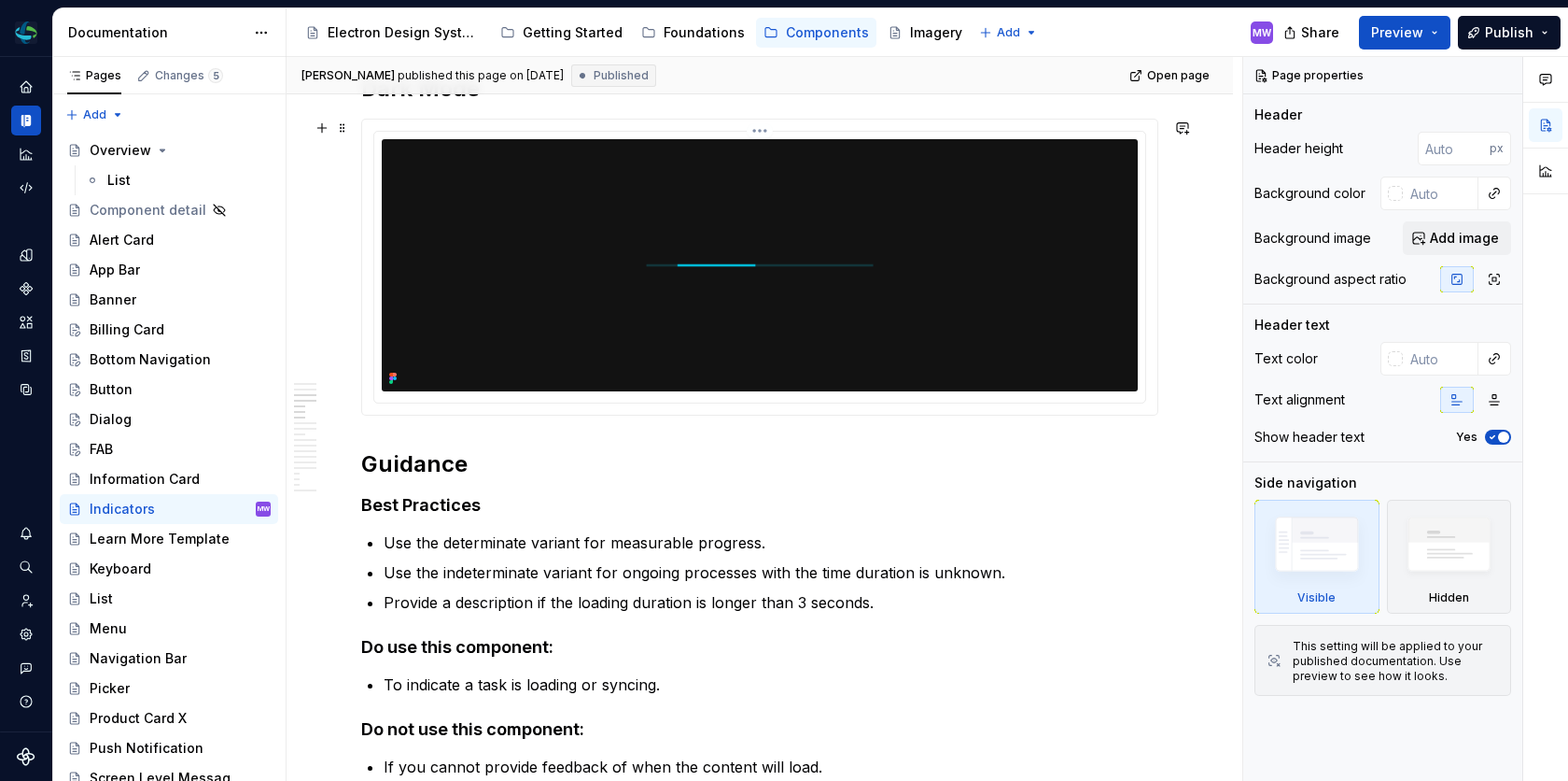
scroll to position [1267, 0]
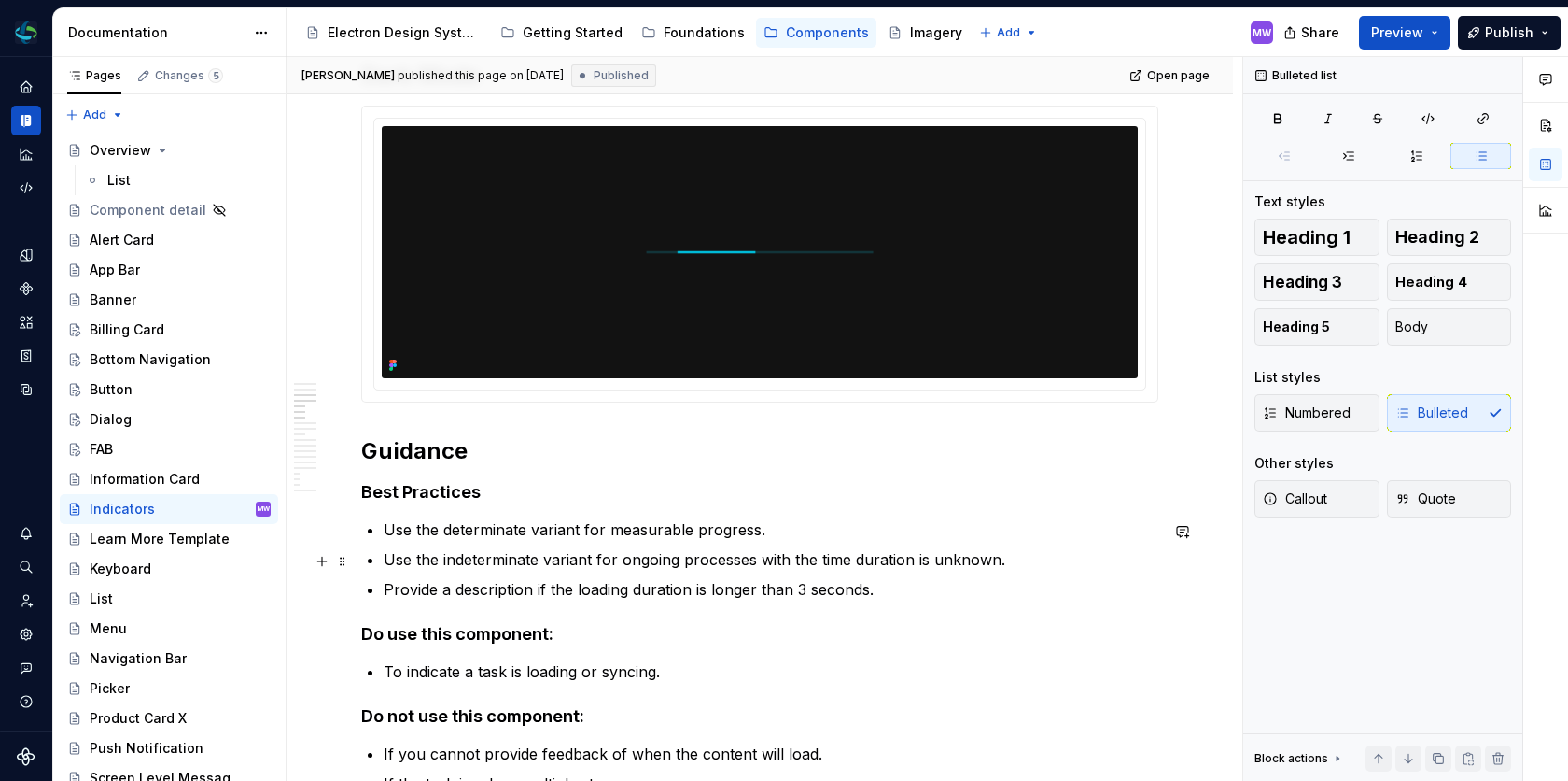
click at [785, 558] on p "Use the indeterminate variant for ongoing processes with the time duration is u…" at bounding box center [771, 559] width 775 height 23
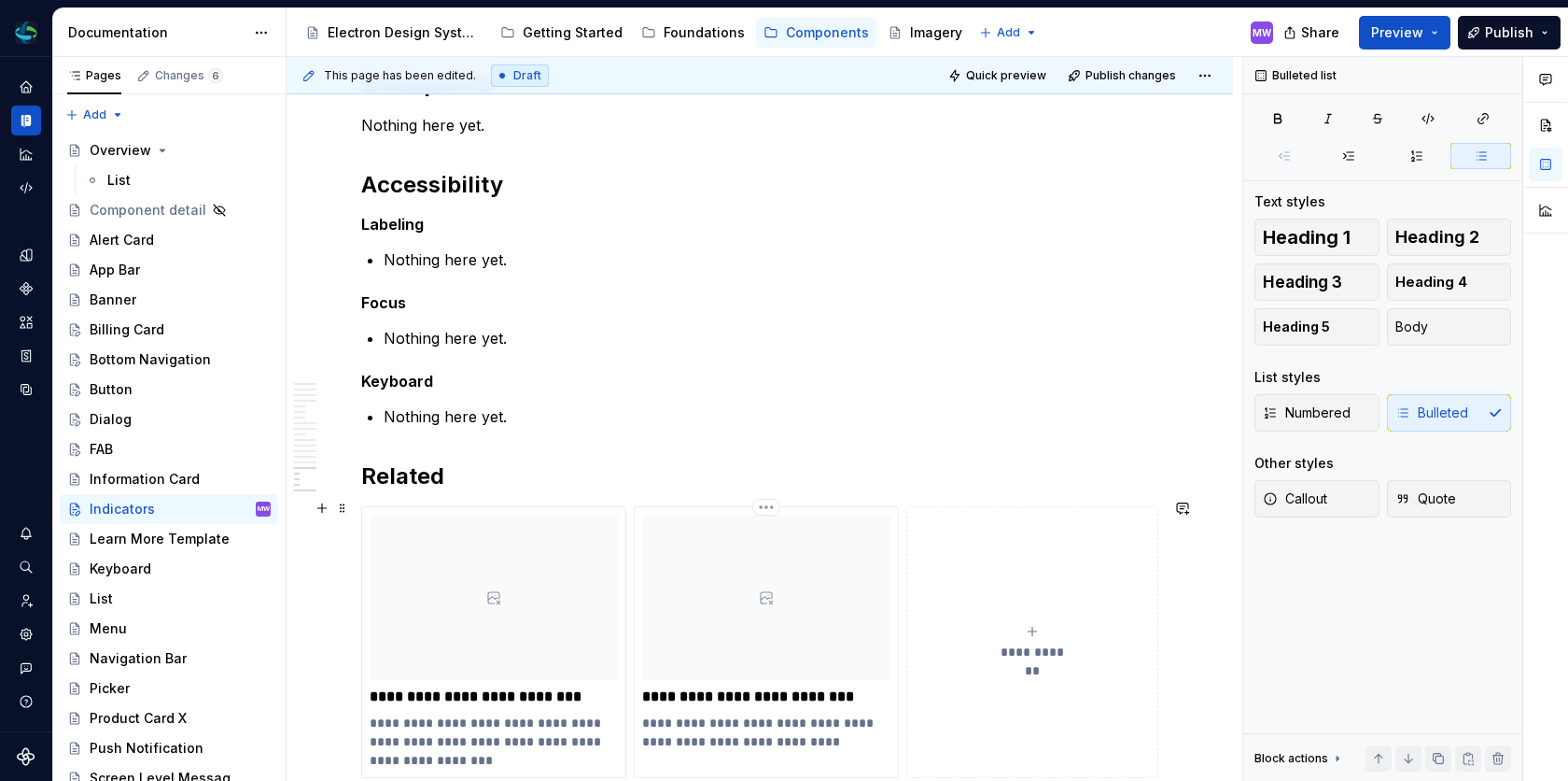
scroll to position [4163, 0]
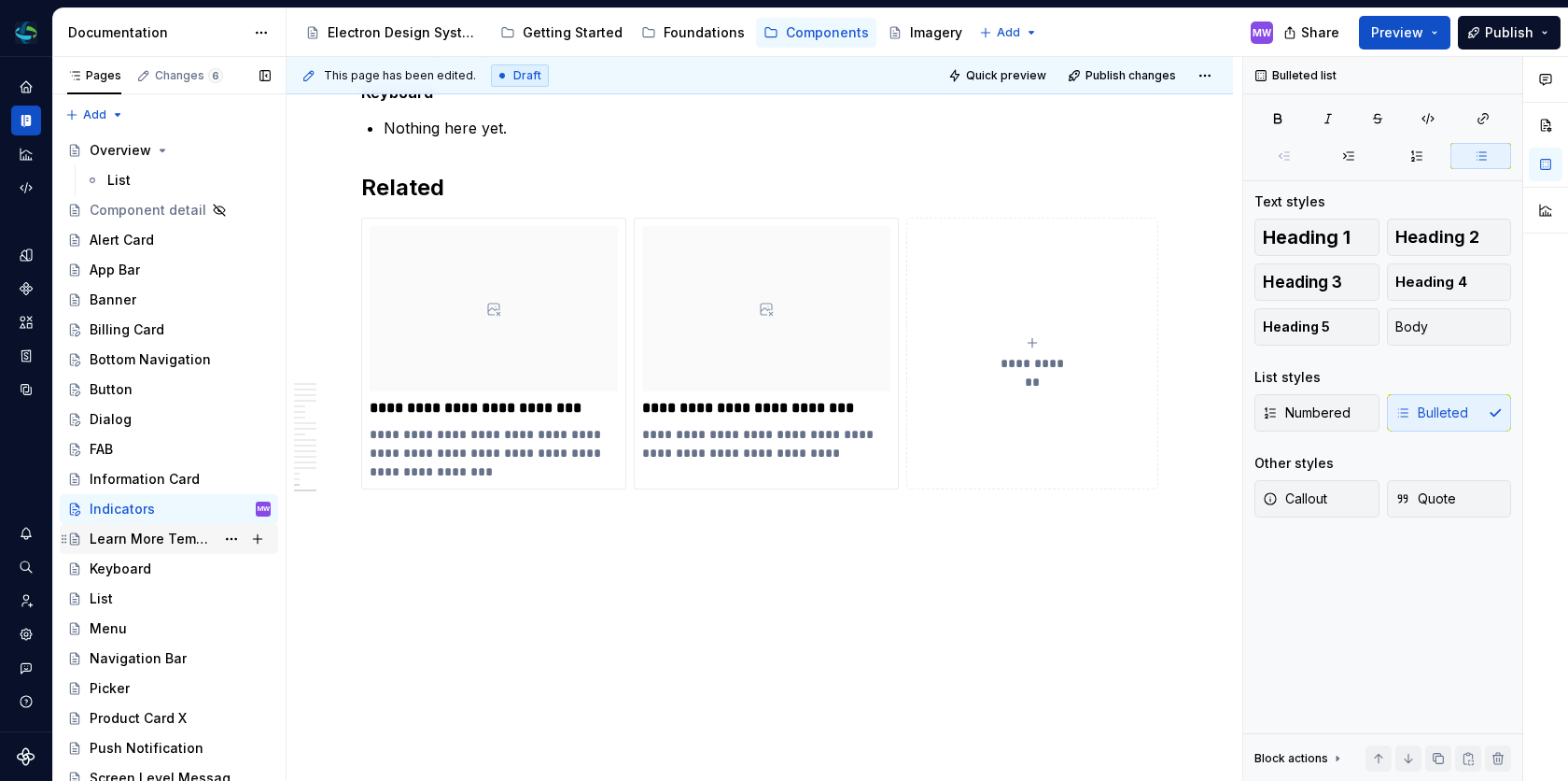
click at [173, 539] on div "Learn More Template" at bounding box center [152, 538] width 125 height 19
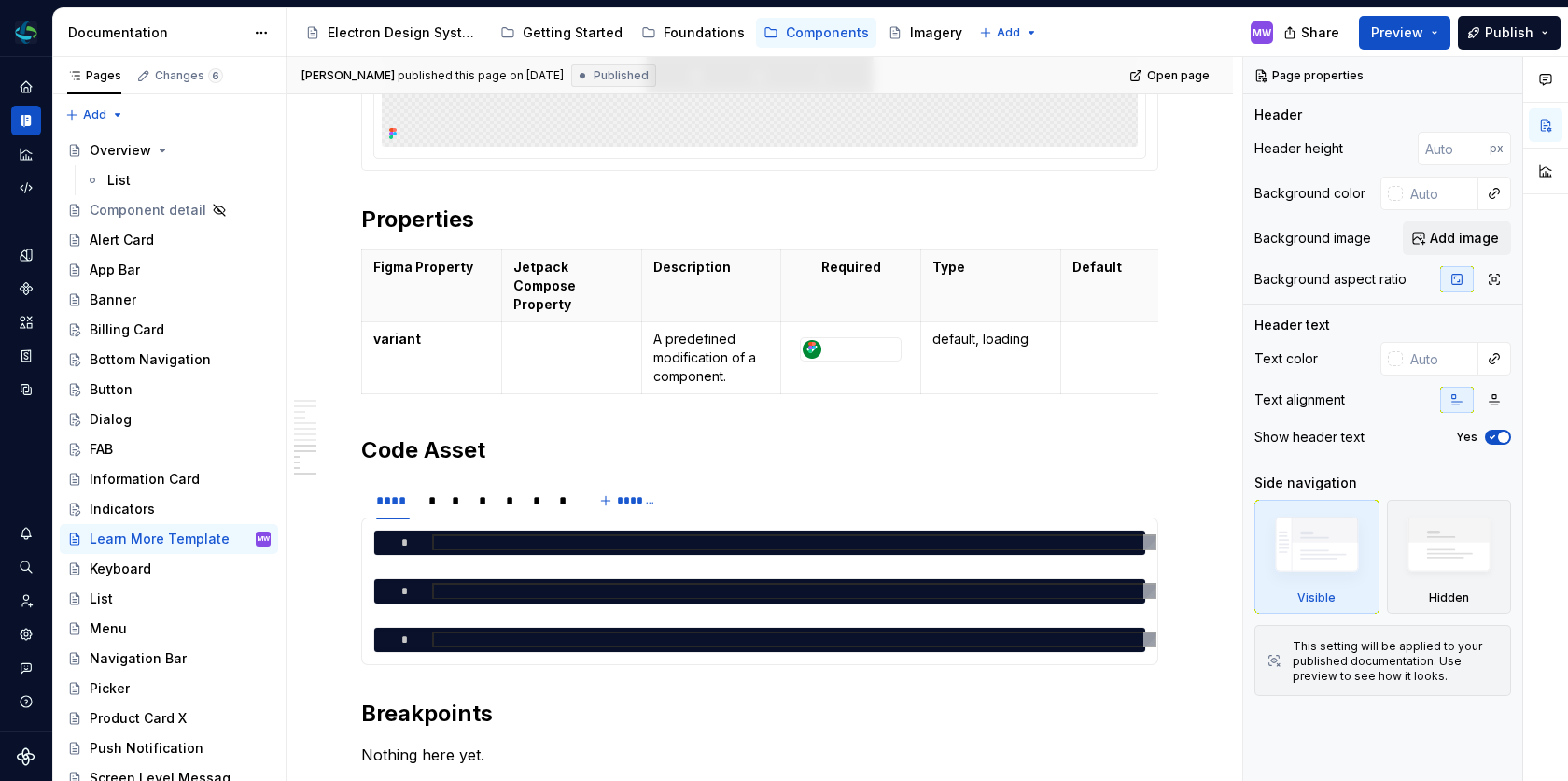
scroll to position [7210, 0]
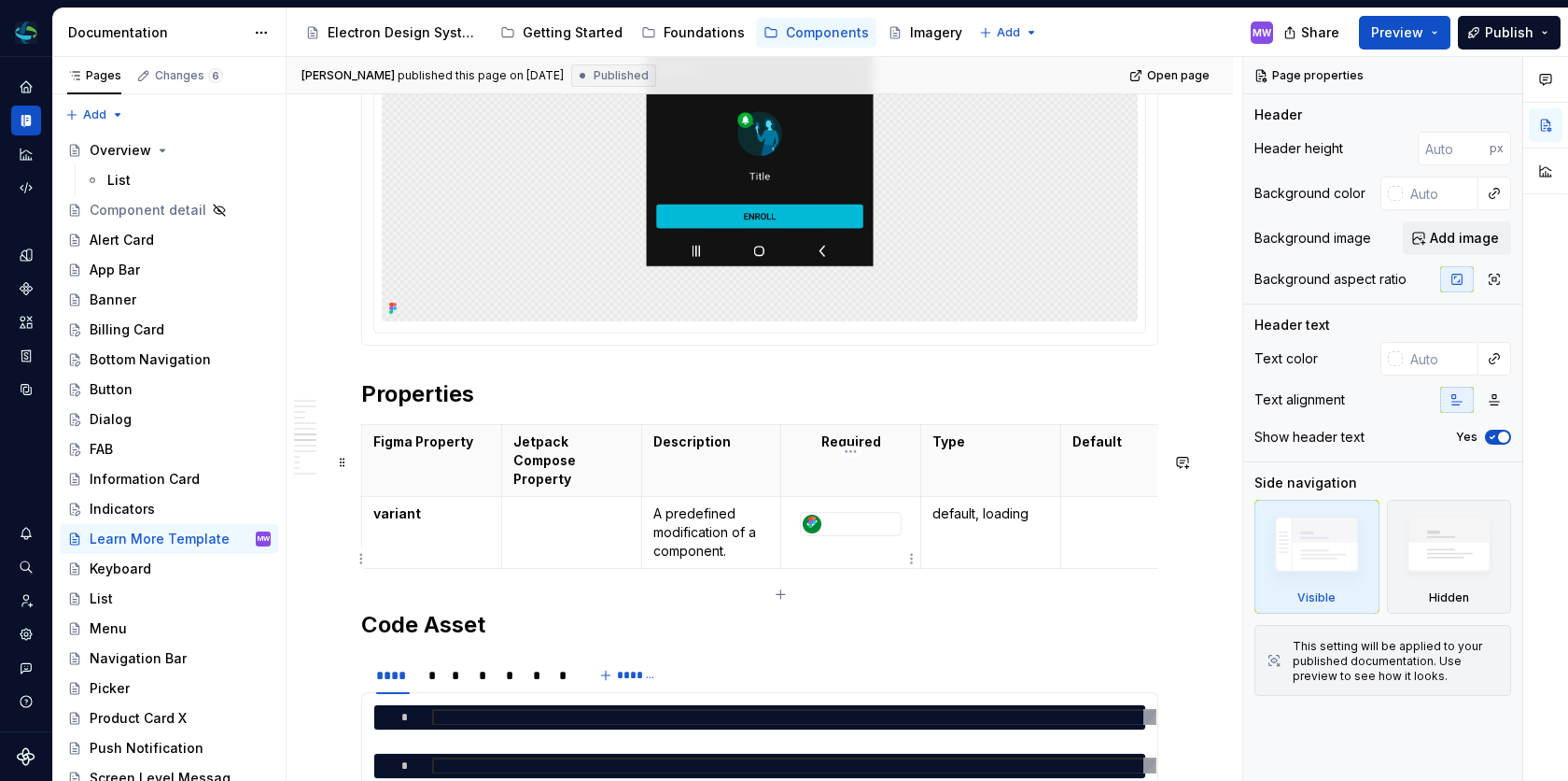
click at [860, 535] on div at bounding box center [850, 523] width 100 height 23
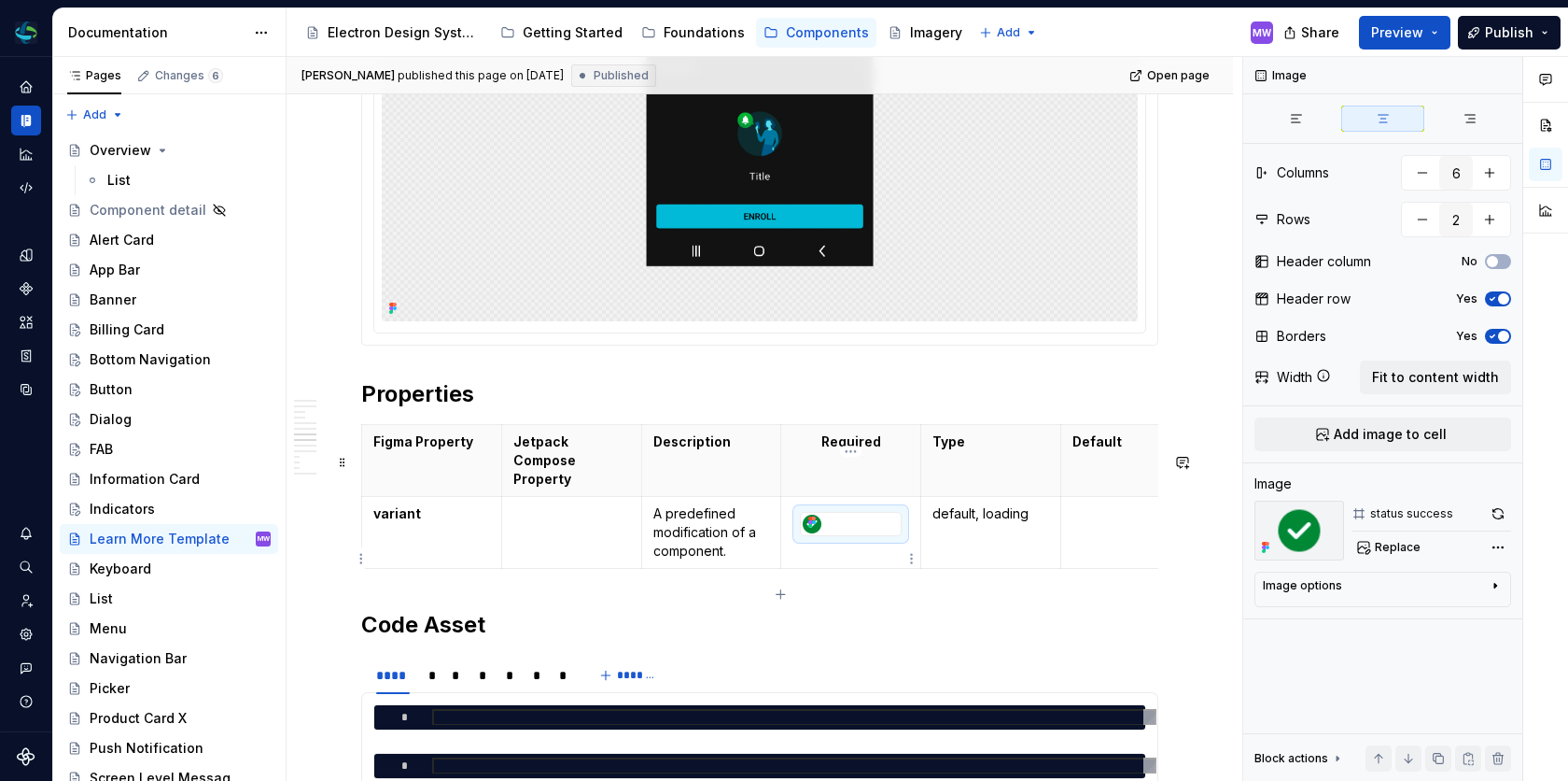
click at [860, 535] on div at bounding box center [850, 523] width 100 height 23
click at [1471, 106] on button "button" at bounding box center [1469, 118] width 83 height 26
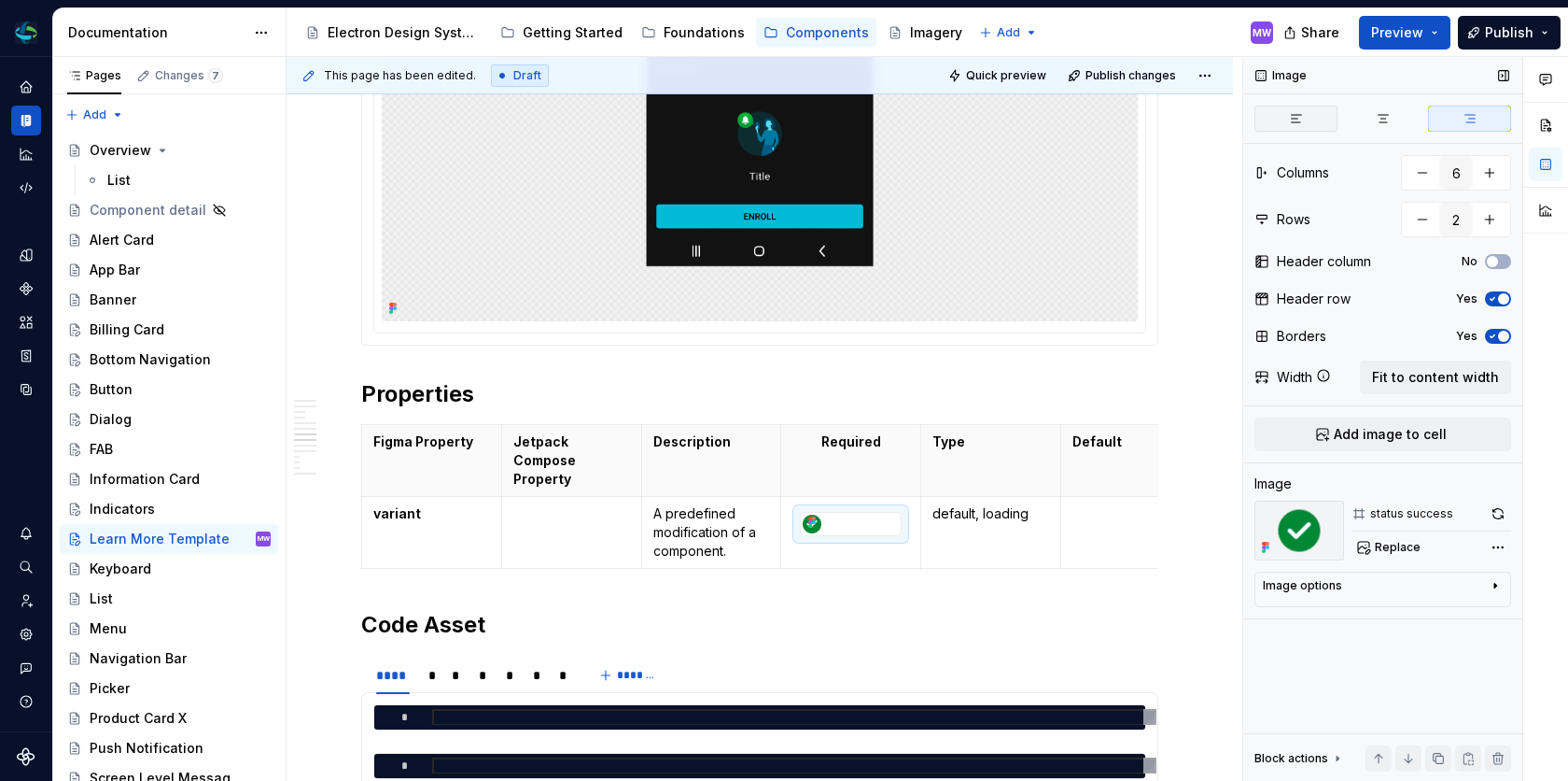
click at [1296, 111] on icon "button" at bounding box center [1296, 118] width 15 height 15
click at [1416, 387] on button "Fit to content width" at bounding box center [1435, 378] width 152 height 34
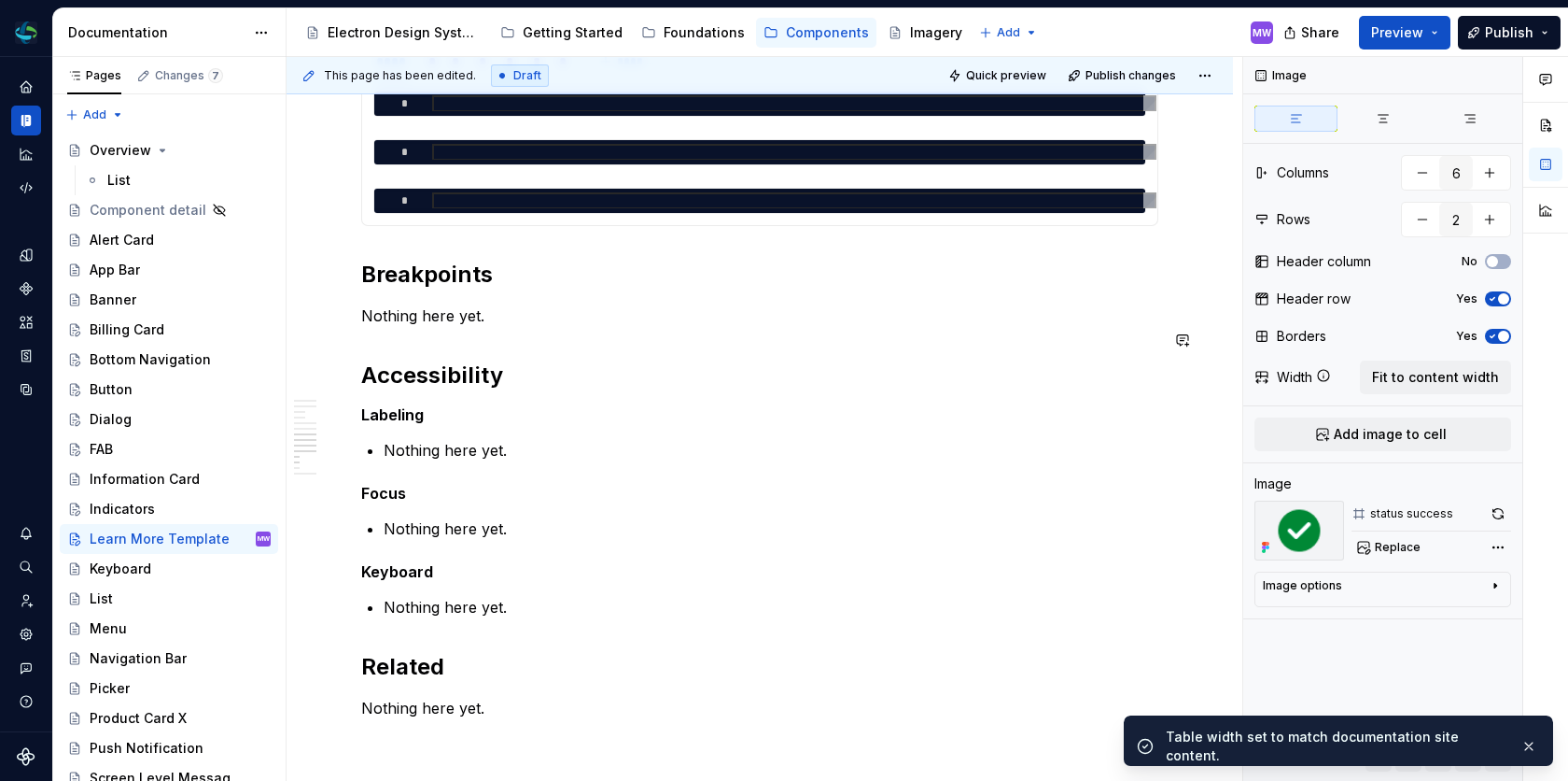
scroll to position [8040, 0]
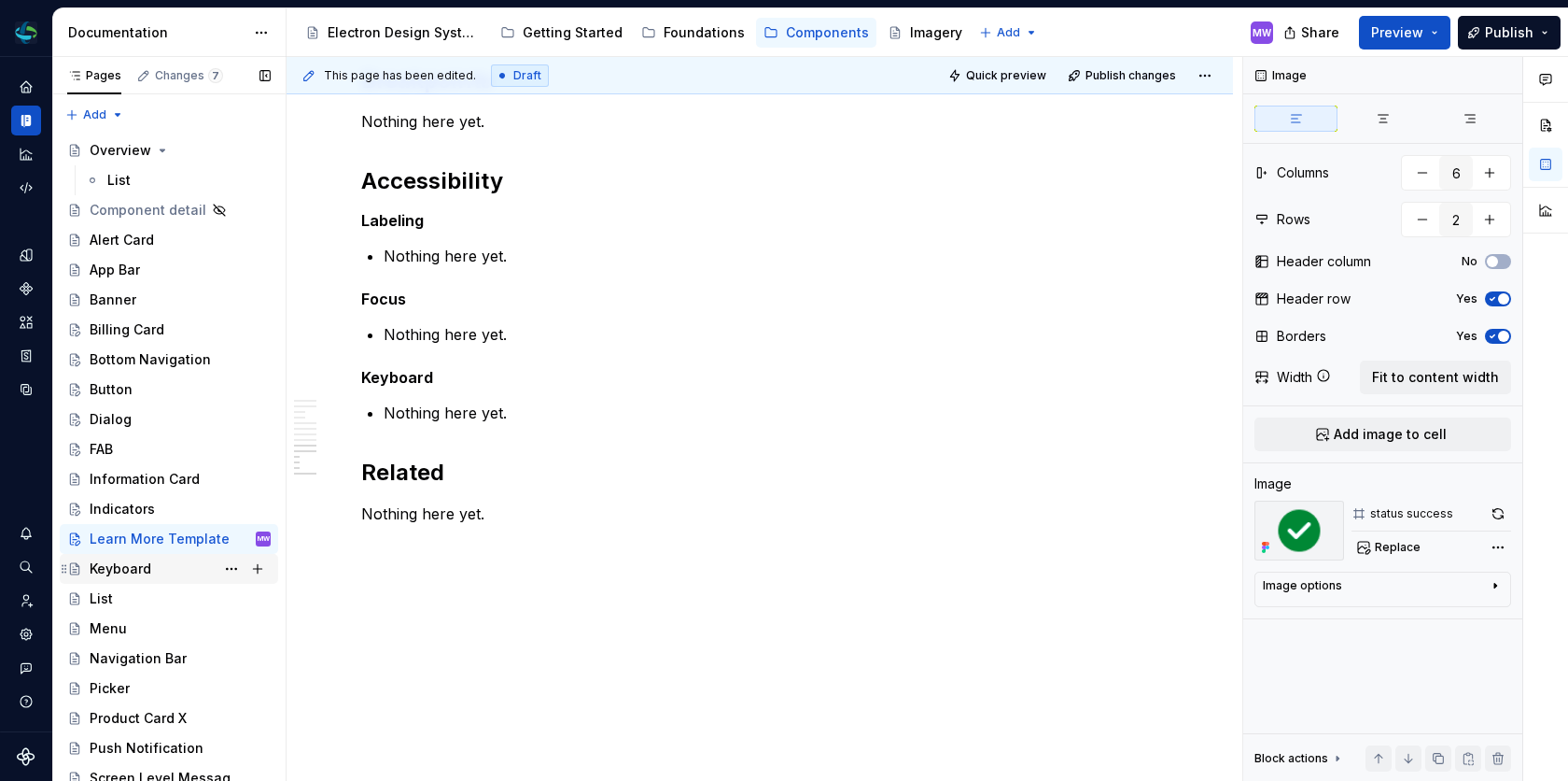
click at [119, 557] on div "Keyboard" at bounding box center [179, 569] width 181 height 26
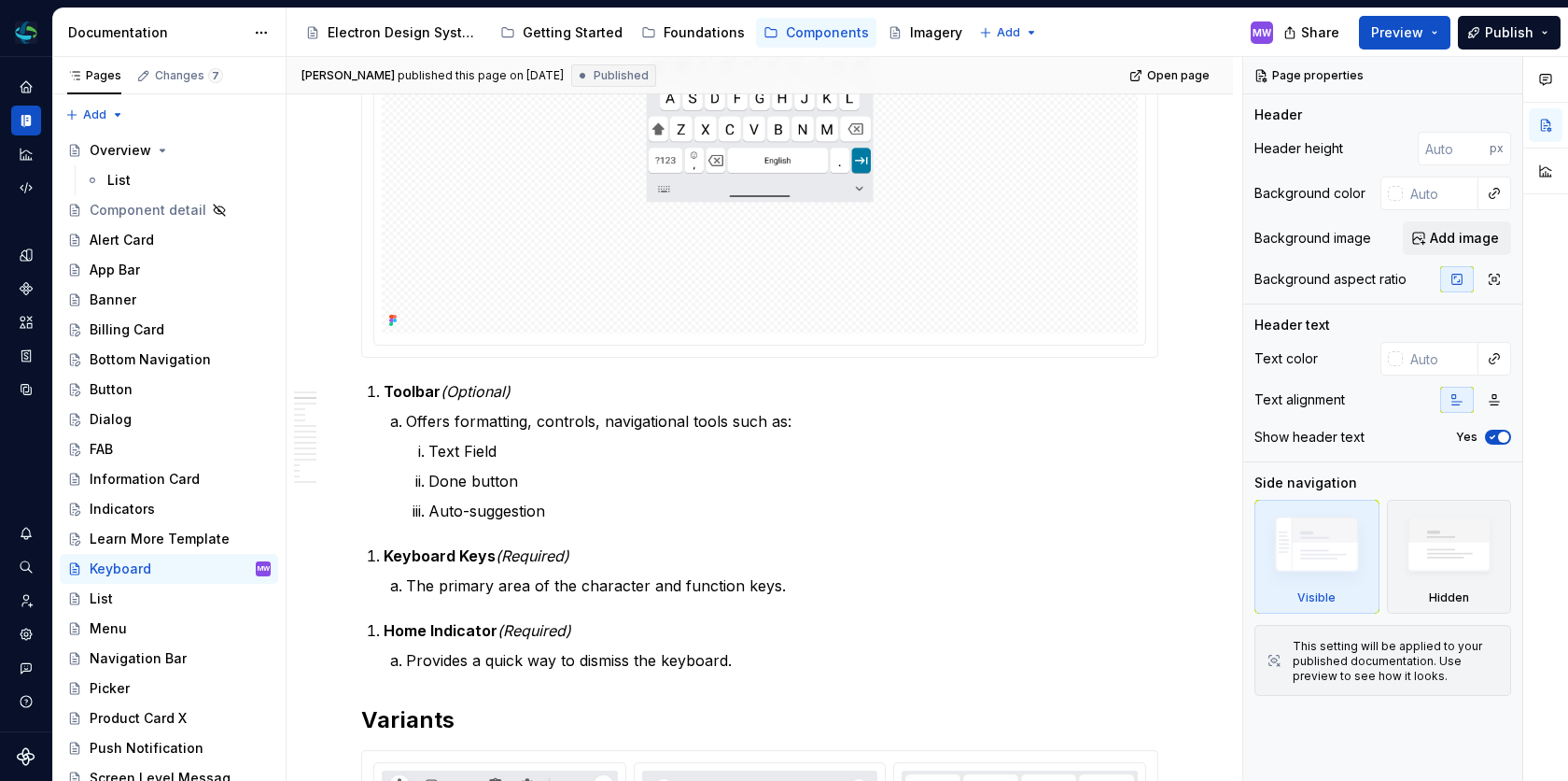
scroll to position [716, 0]
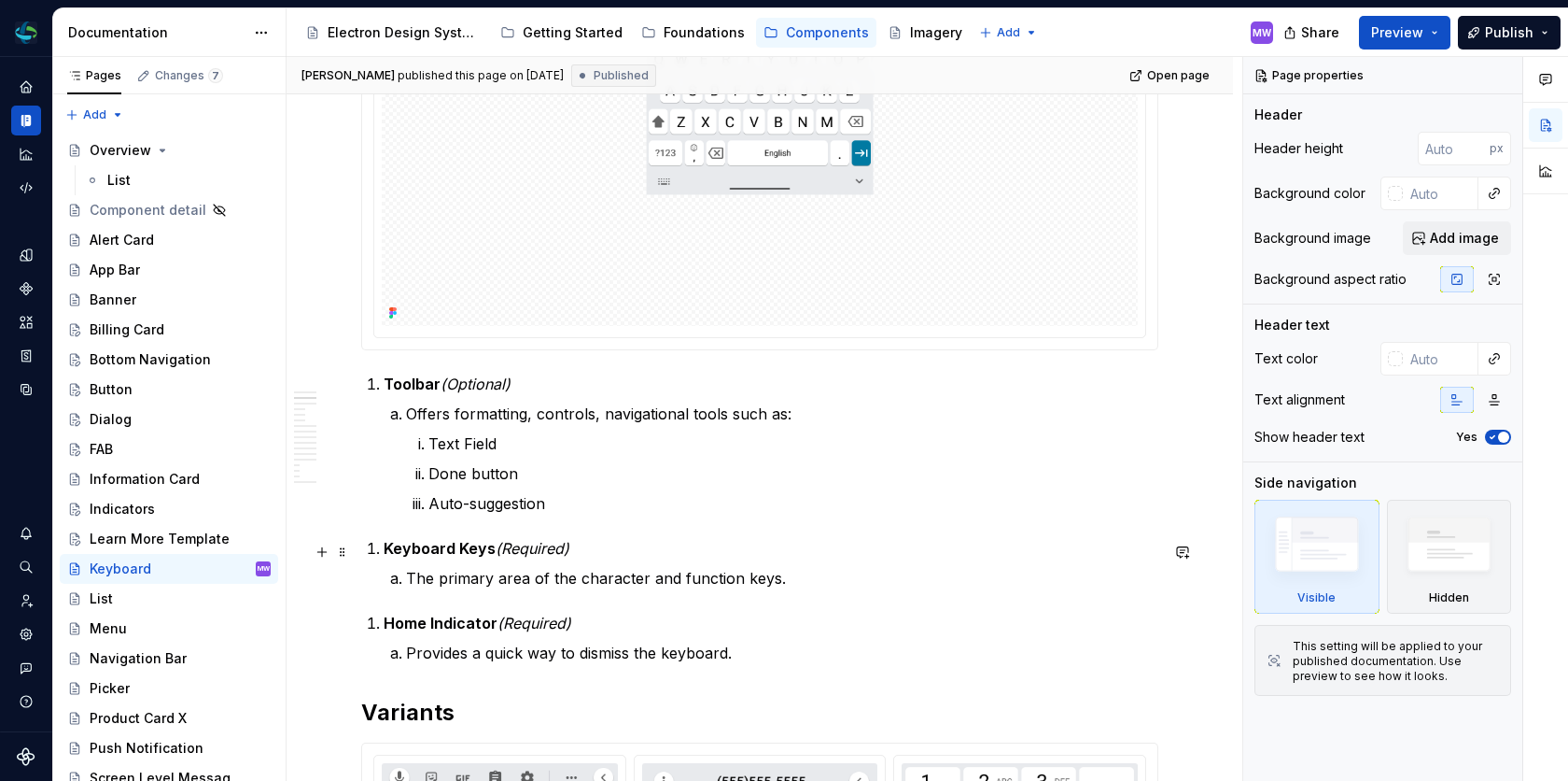
click at [383, 549] on li "Keyboard Keys (Required) The primary area of the character and function keys." at bounding box center [771, 563] width 775 height 53
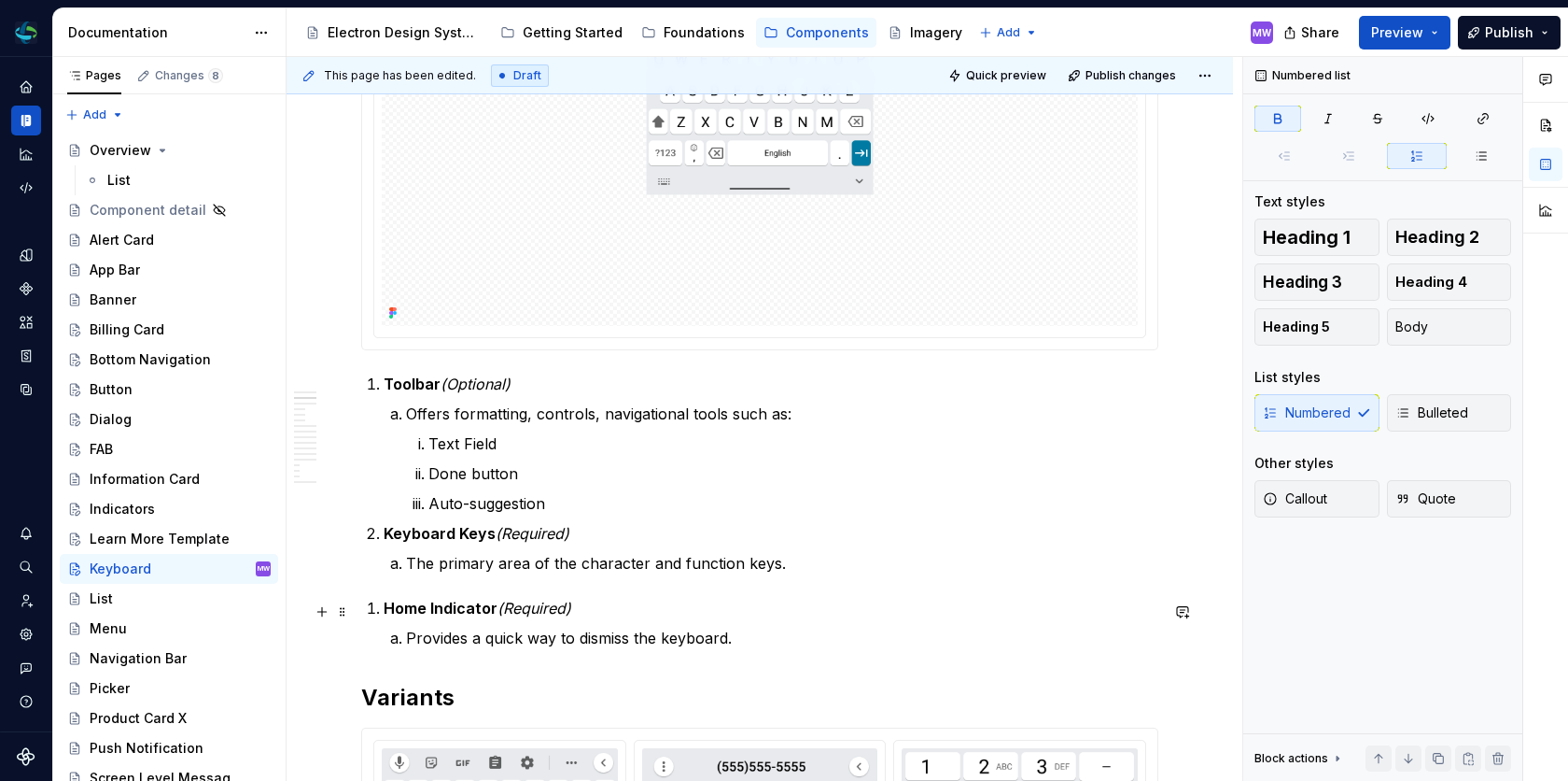
click at [383, 610] on strong "Home Indicator" at bounding box center [440, 608] width 114 height 19
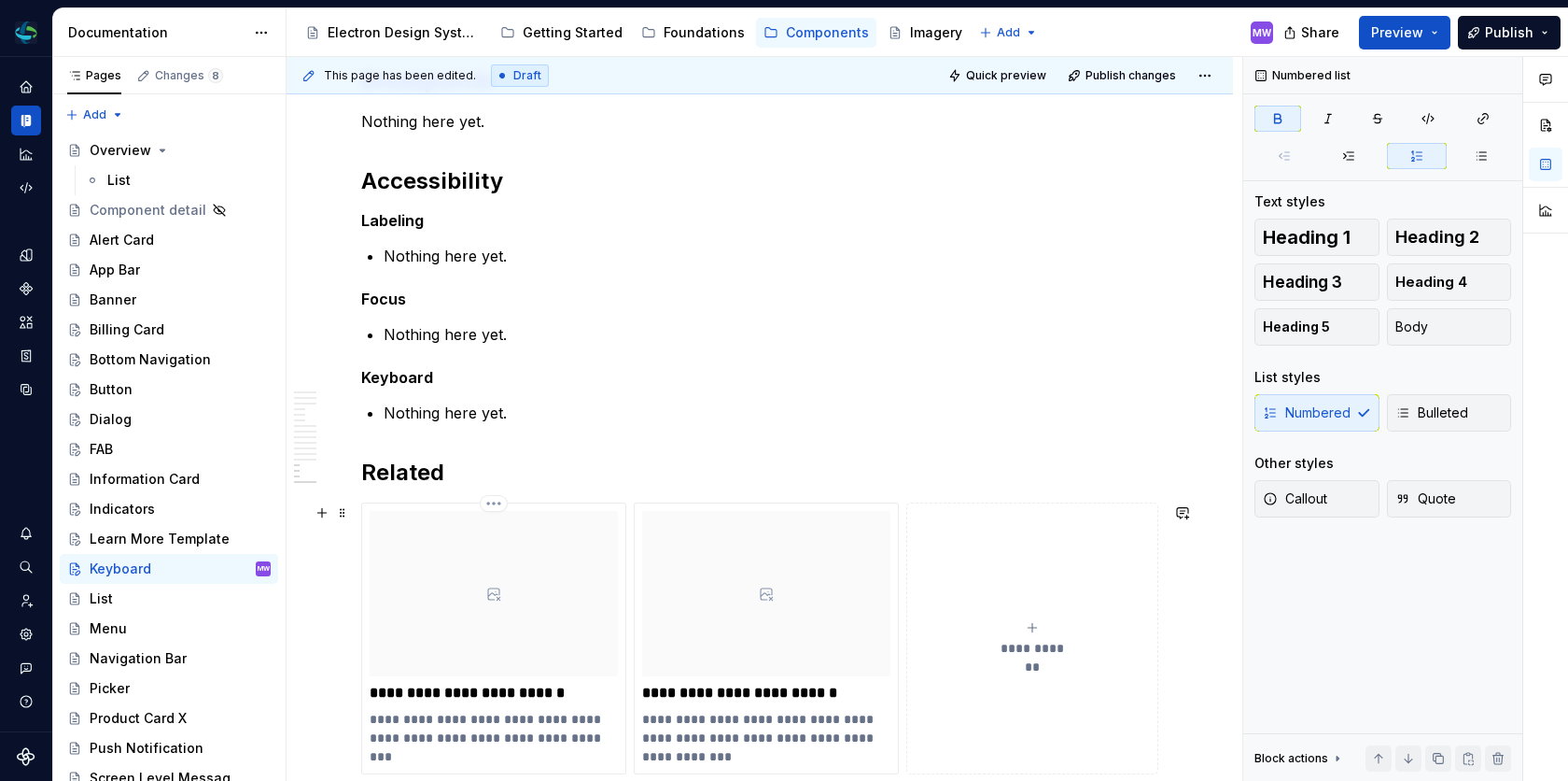
scroll to position [3367, 0]
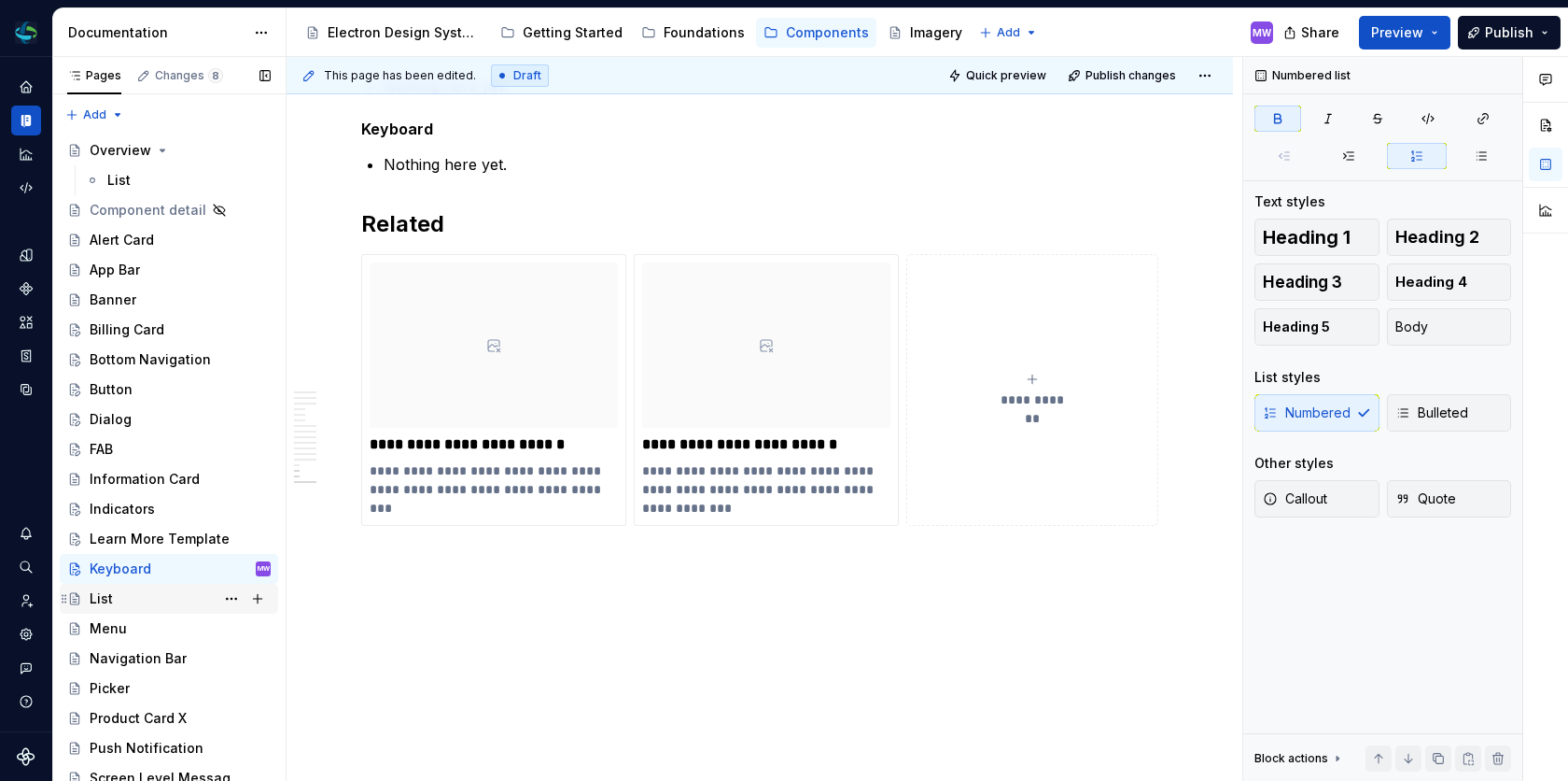
click at [103, 591] on div "List" at bounding box center [101, 598] width 24 height 19
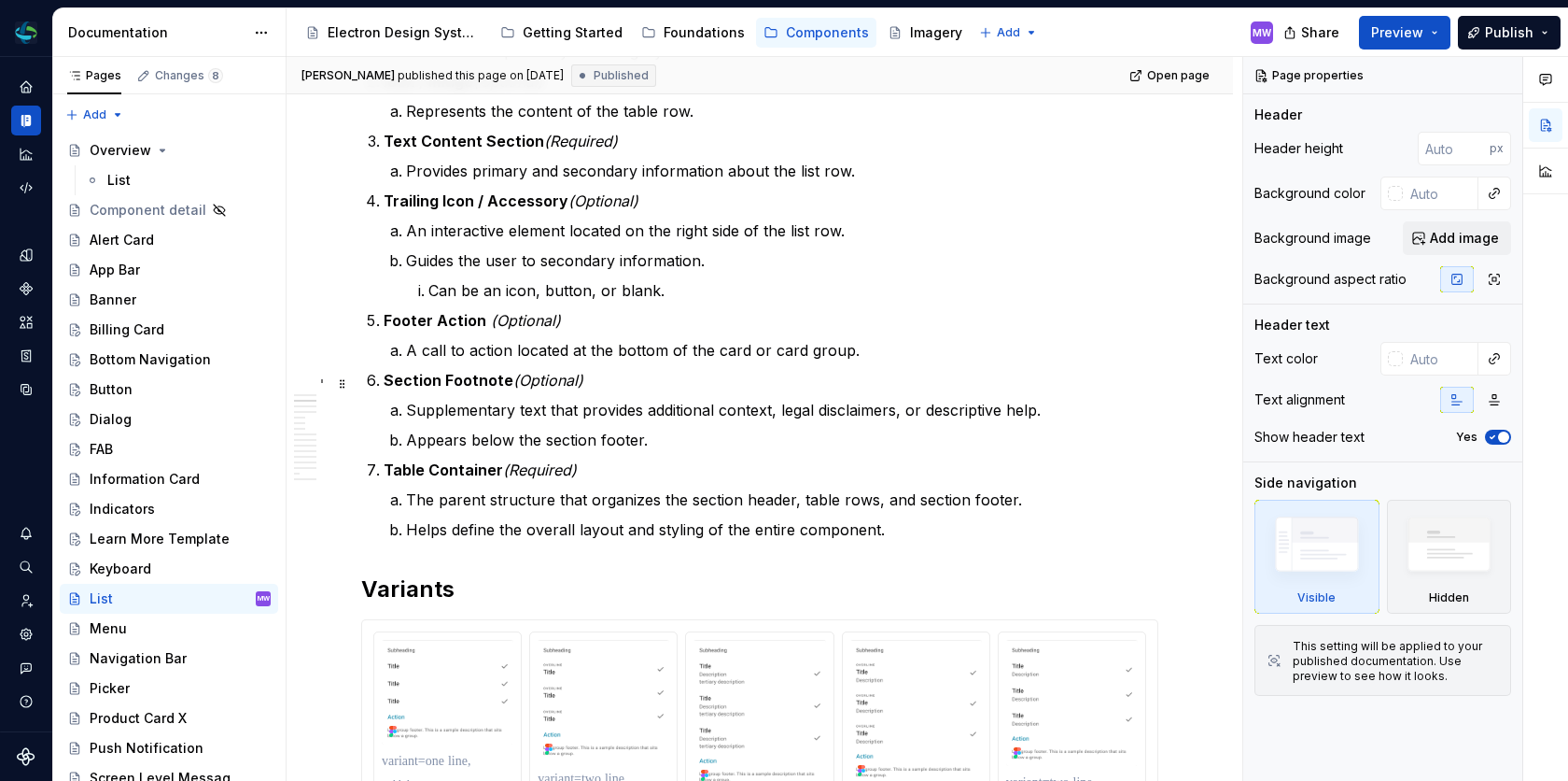
scroll to position [1058, 0]
type textarea "*"
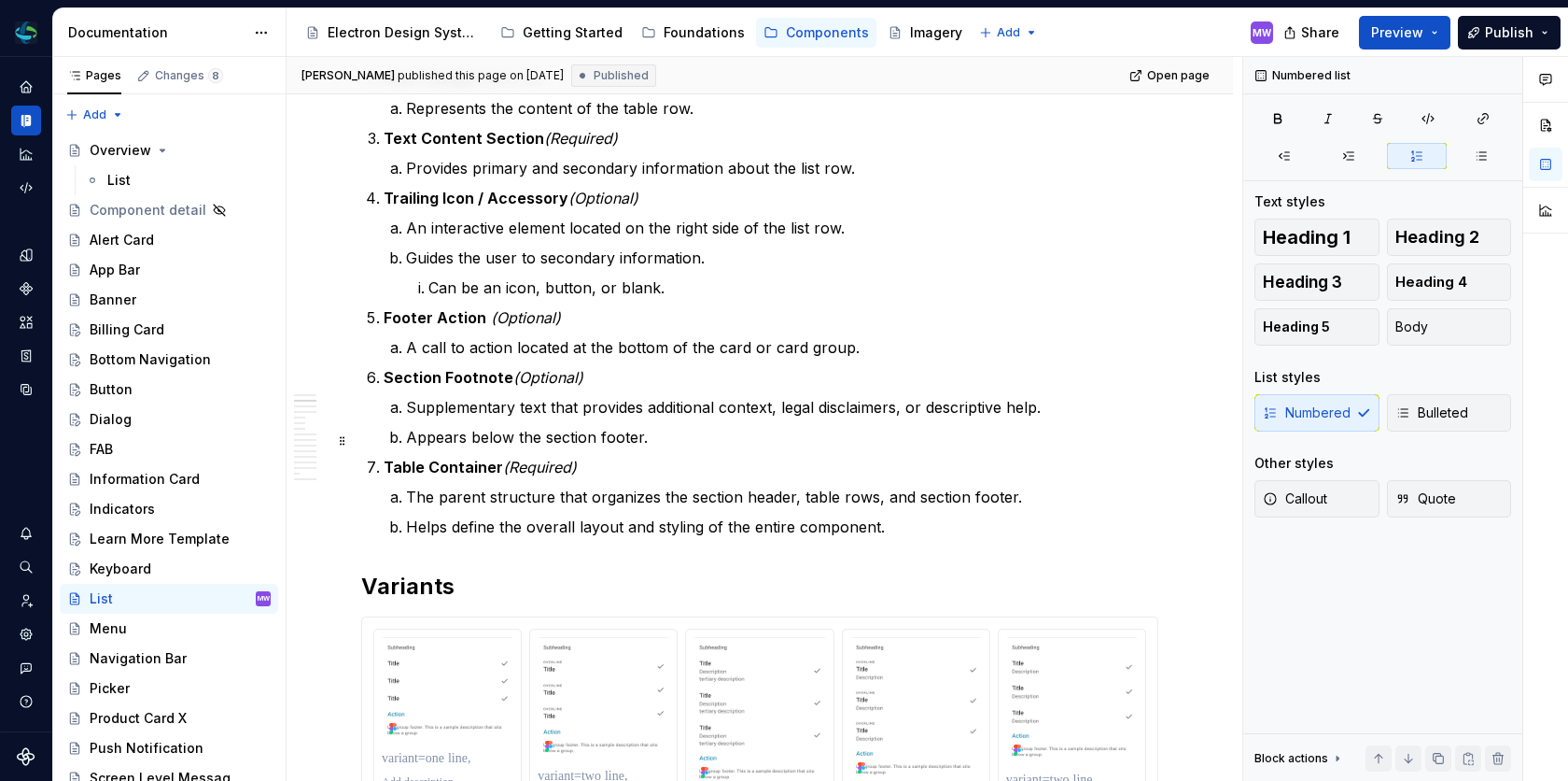
click at [461, 437] on p "Appears below the section footer." at bounding box center [782, 437] width 752 height 23
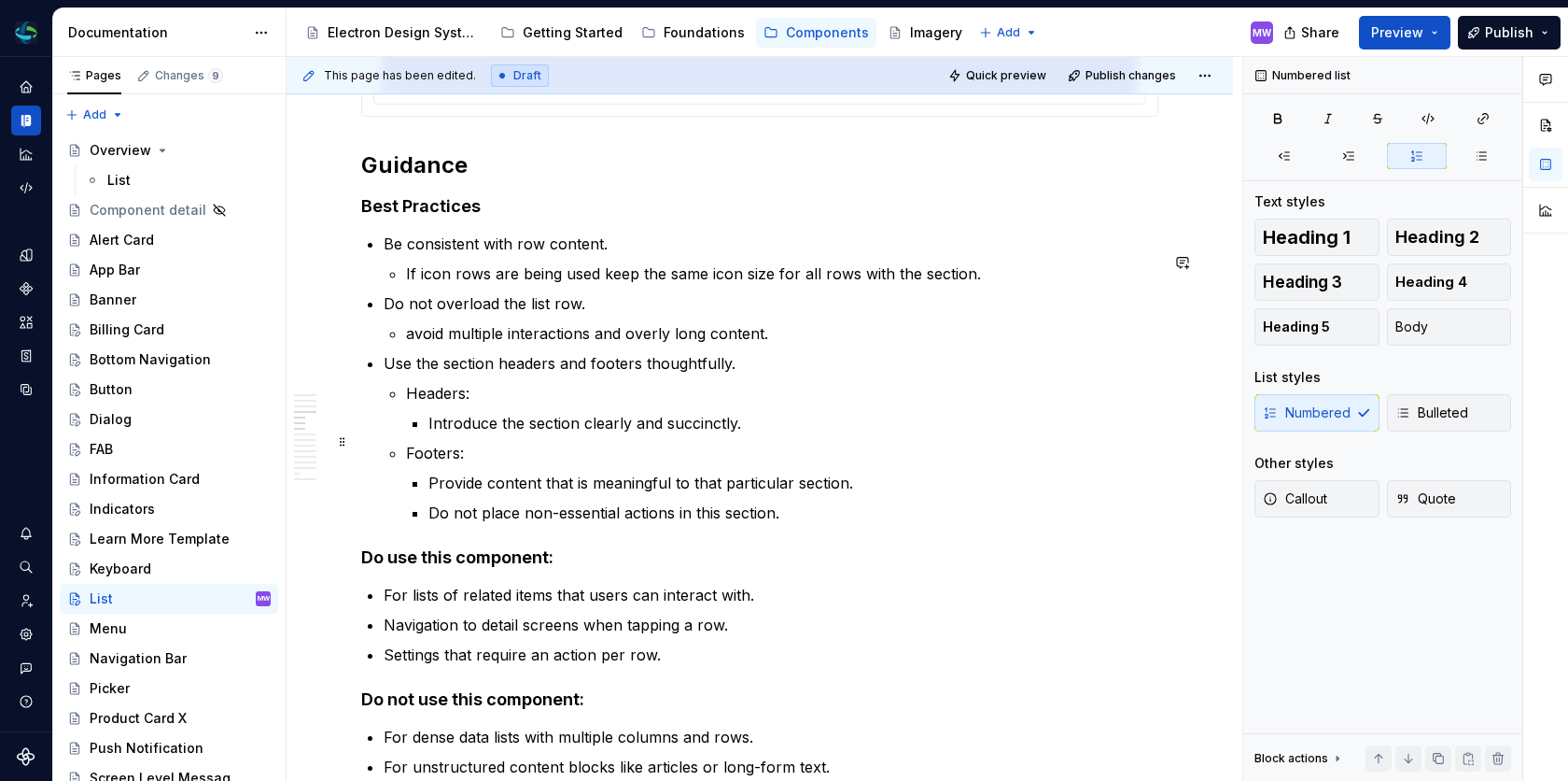
scroll to position [2898, 0]
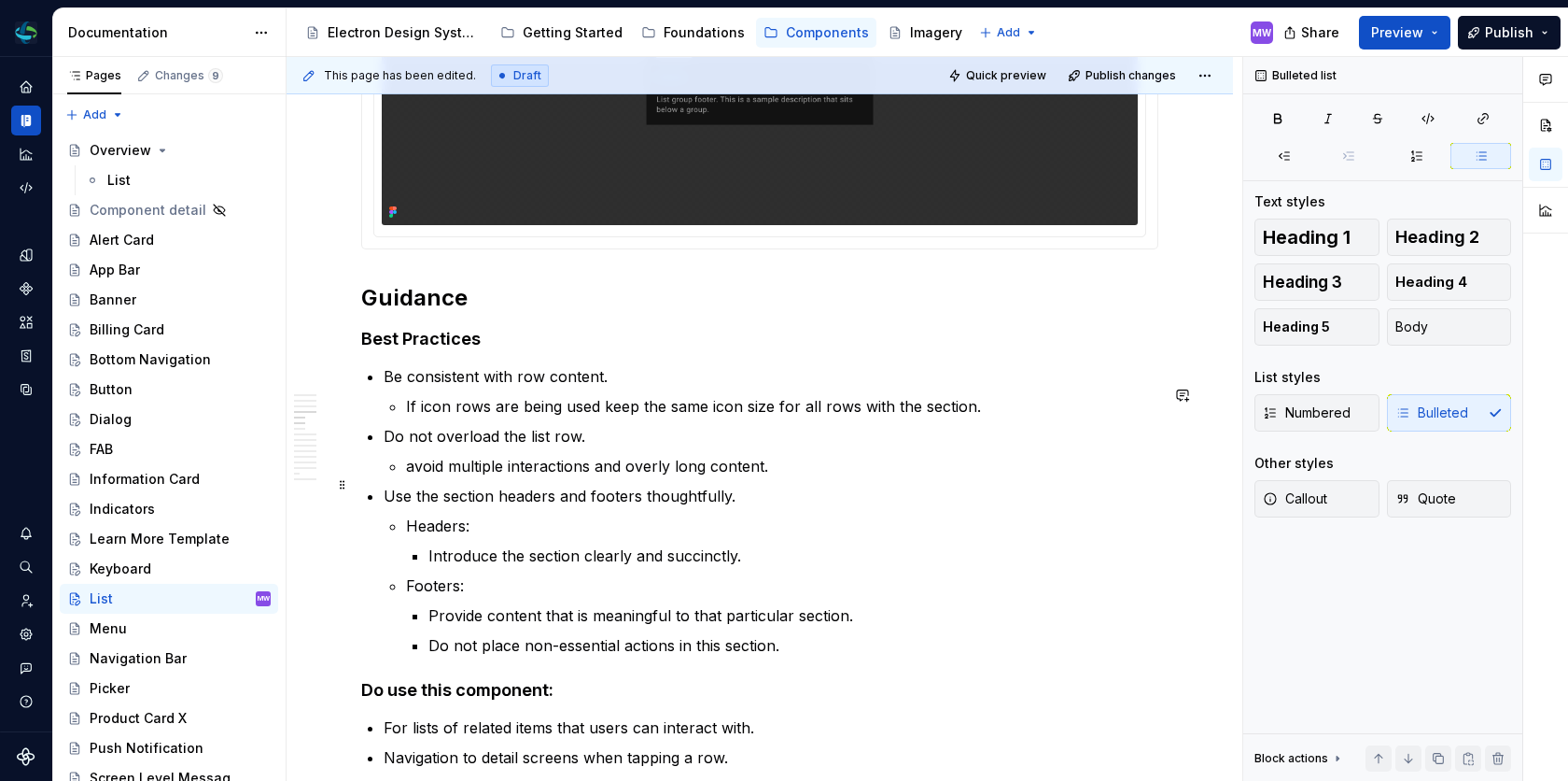
click at [701, 477] on p "avoid multiple interactions and overly long content." at bounding box center [782, 466] width 752 height 23
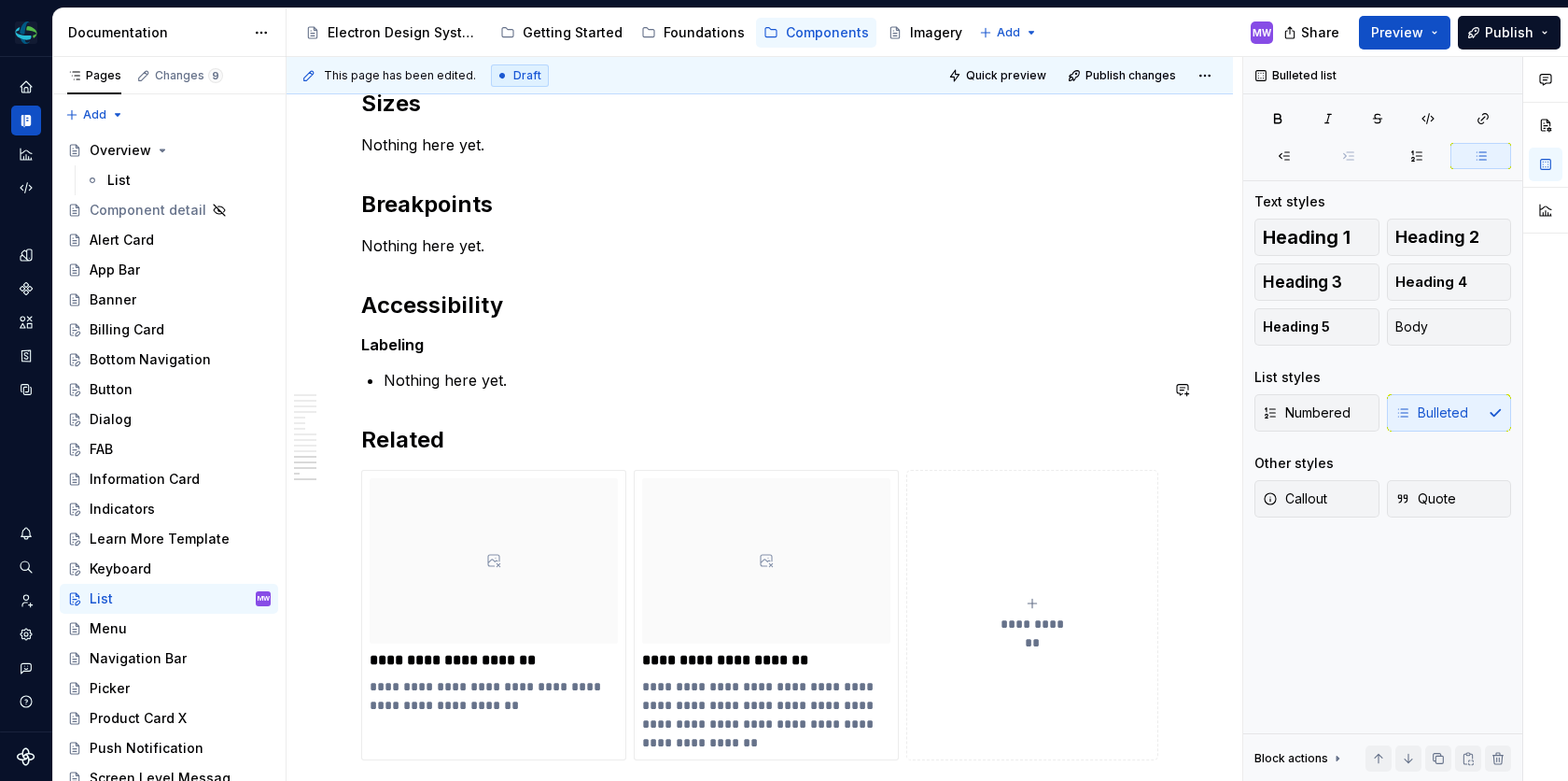
scroll to position [5439, 0]
click at [125, 630] on div "Menu" at bounding box center [179, 628] width 181 height 26
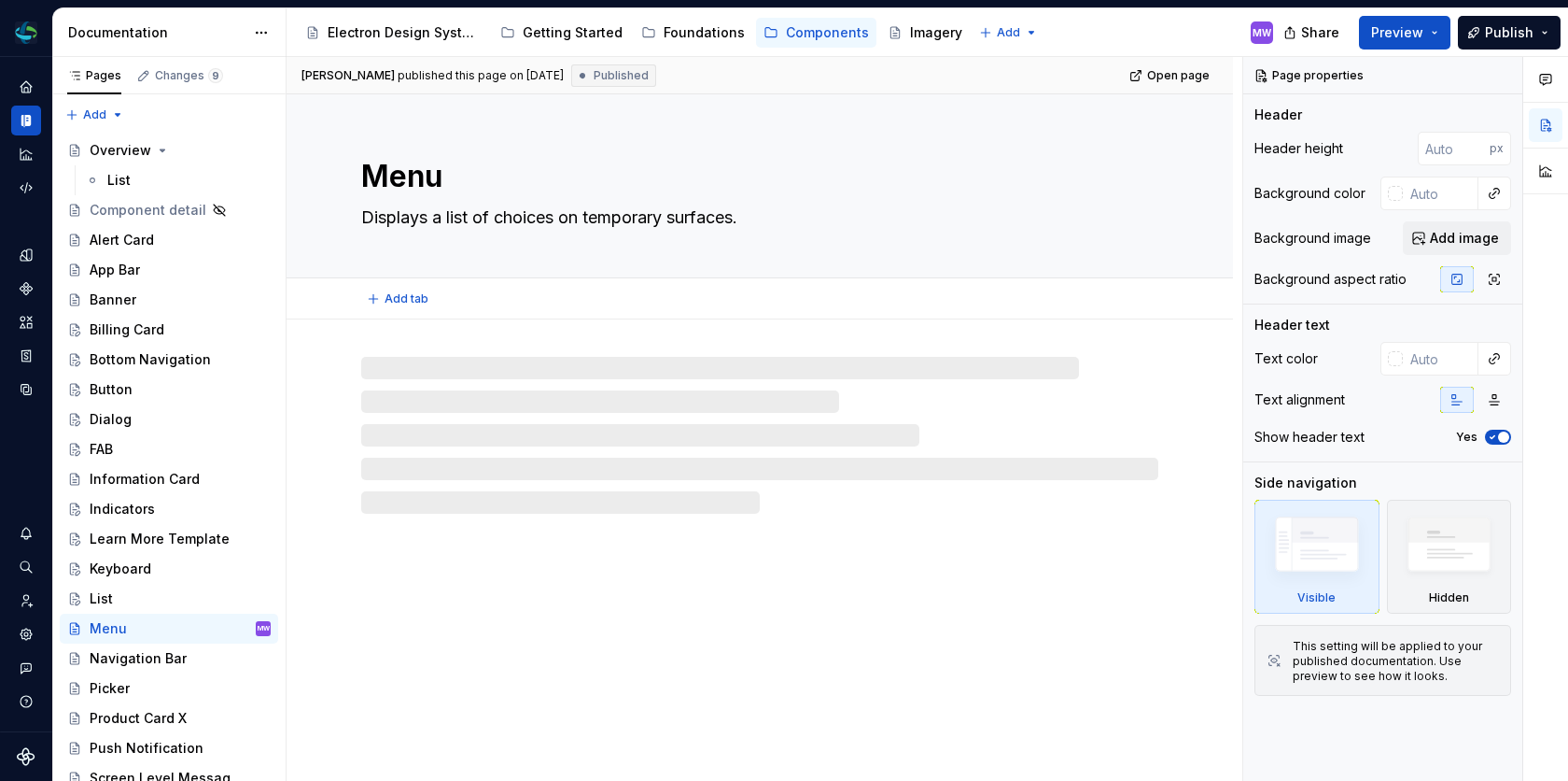
click at [924, 276] on div "Menu Displays a list of choices on temporary surfaces." at bounding box center [760, 185] width 797 height 183
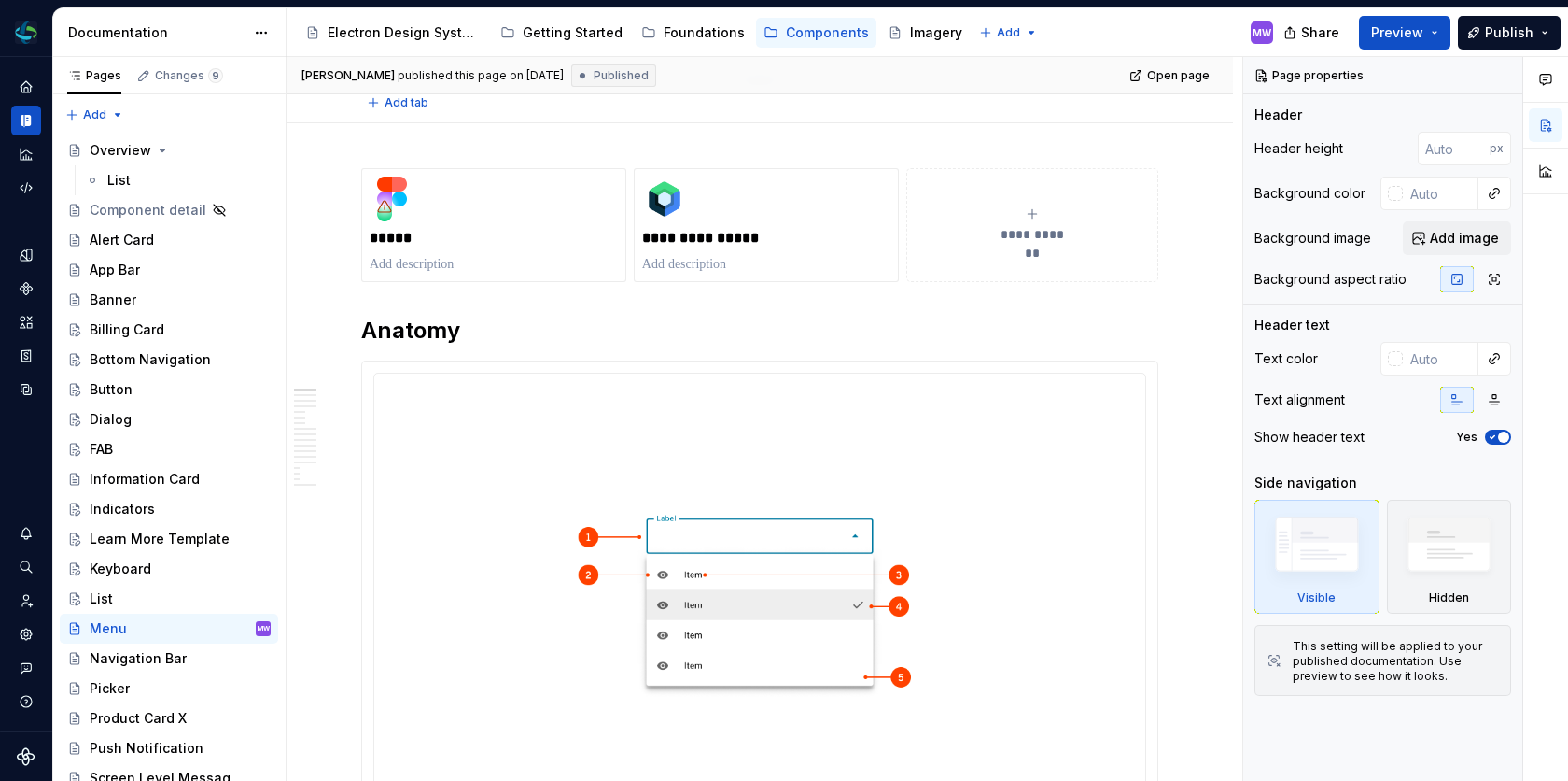
type textarea "*"
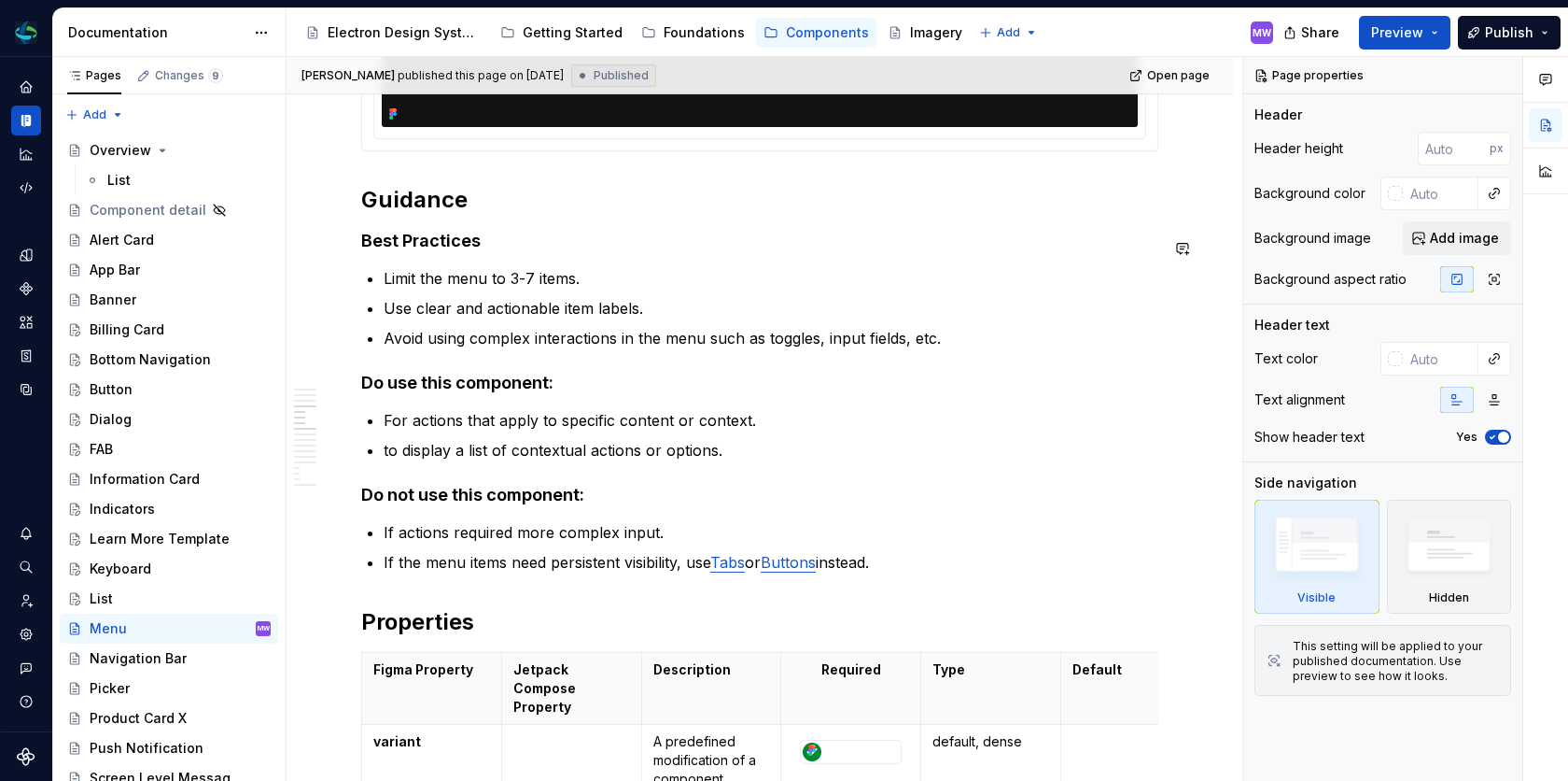
scroll to position [2257, 0]
click at [386, 450] on p "to display a list of contextual actions or options." at bounding box center [771, 448] width 775 height 23
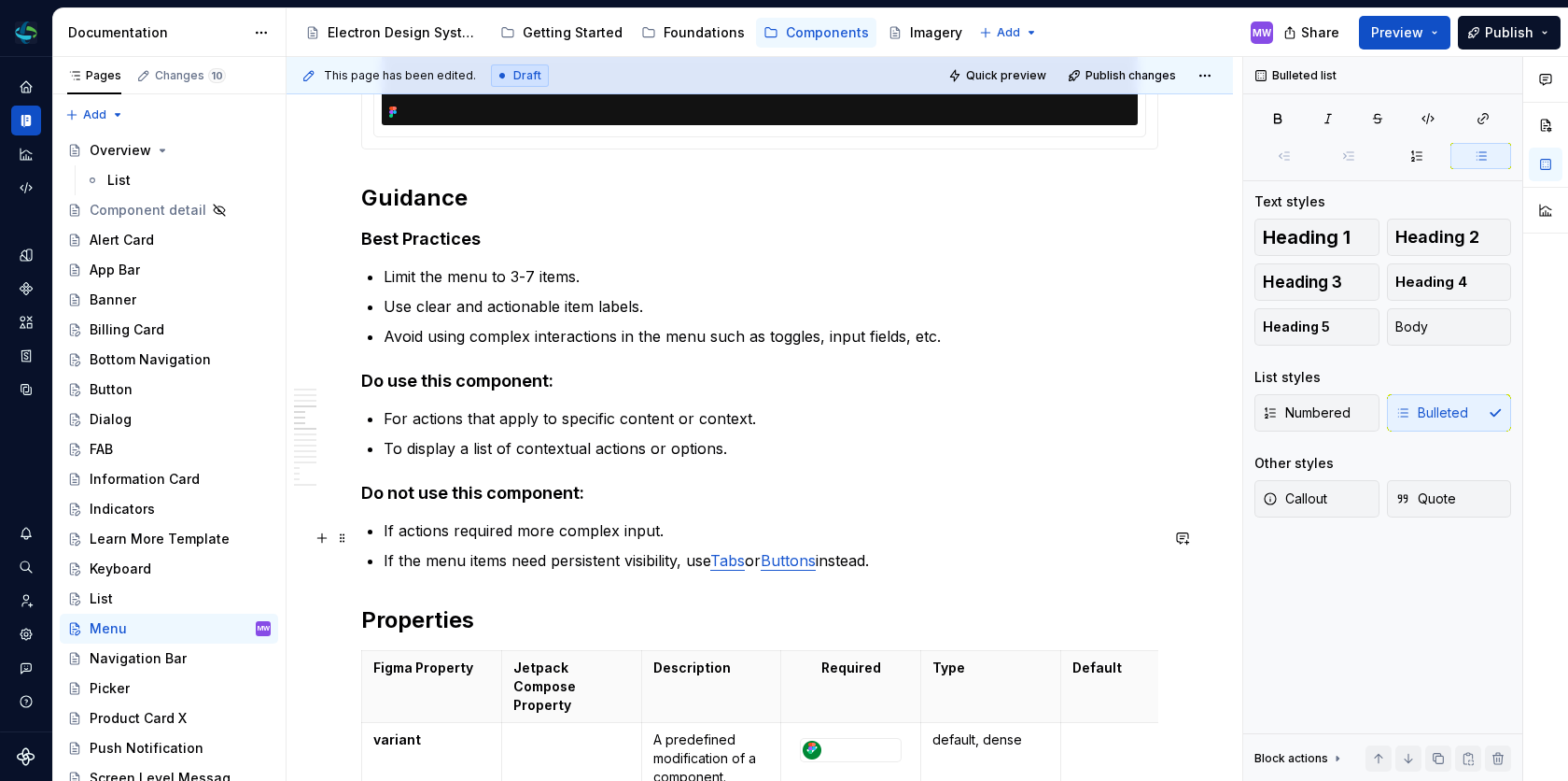
click at [507, 538] on p "If actions required more complex input." at bounding box center [771, 530] width 775 height 23
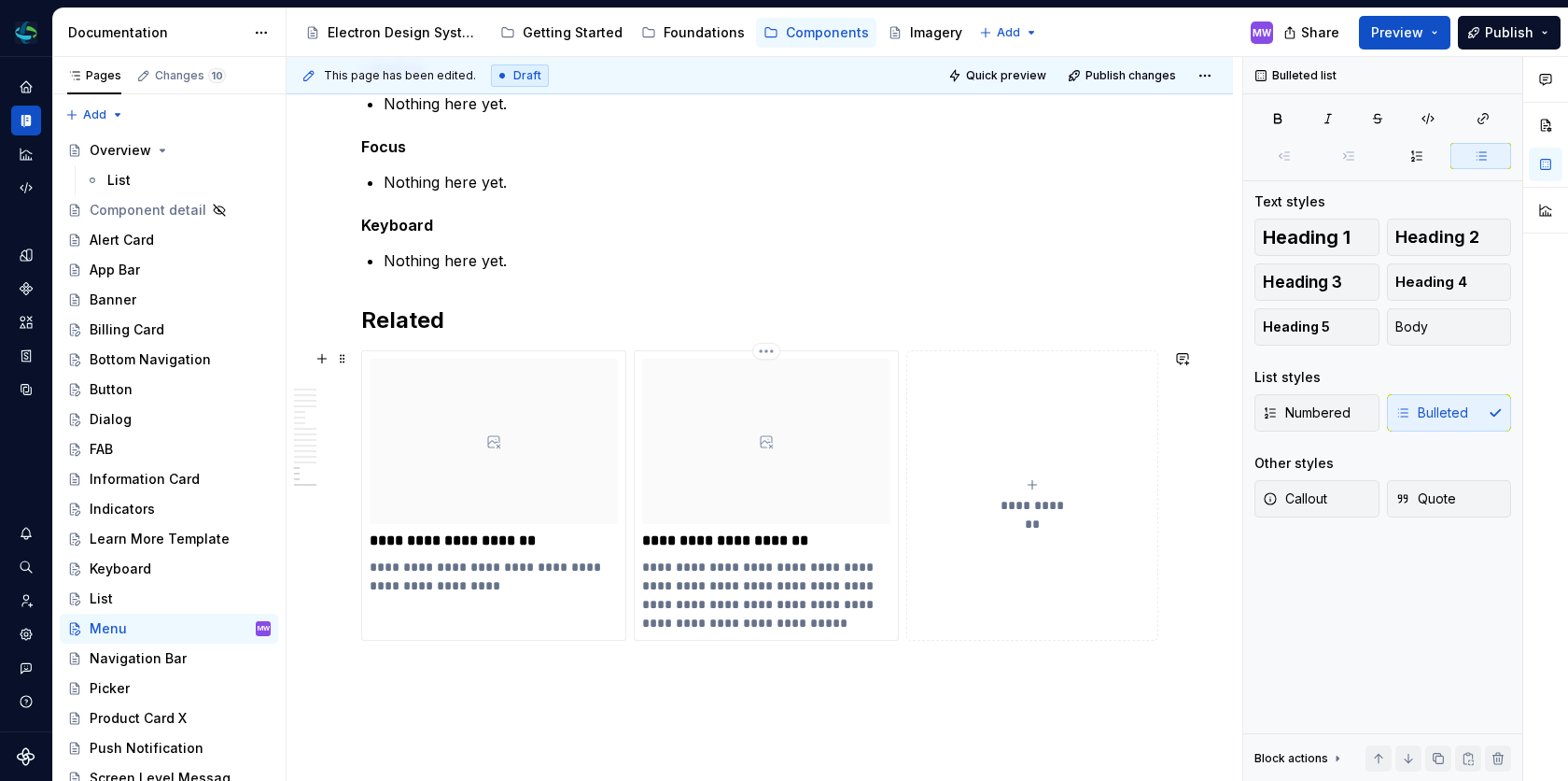
scroll to position [4312, 0]
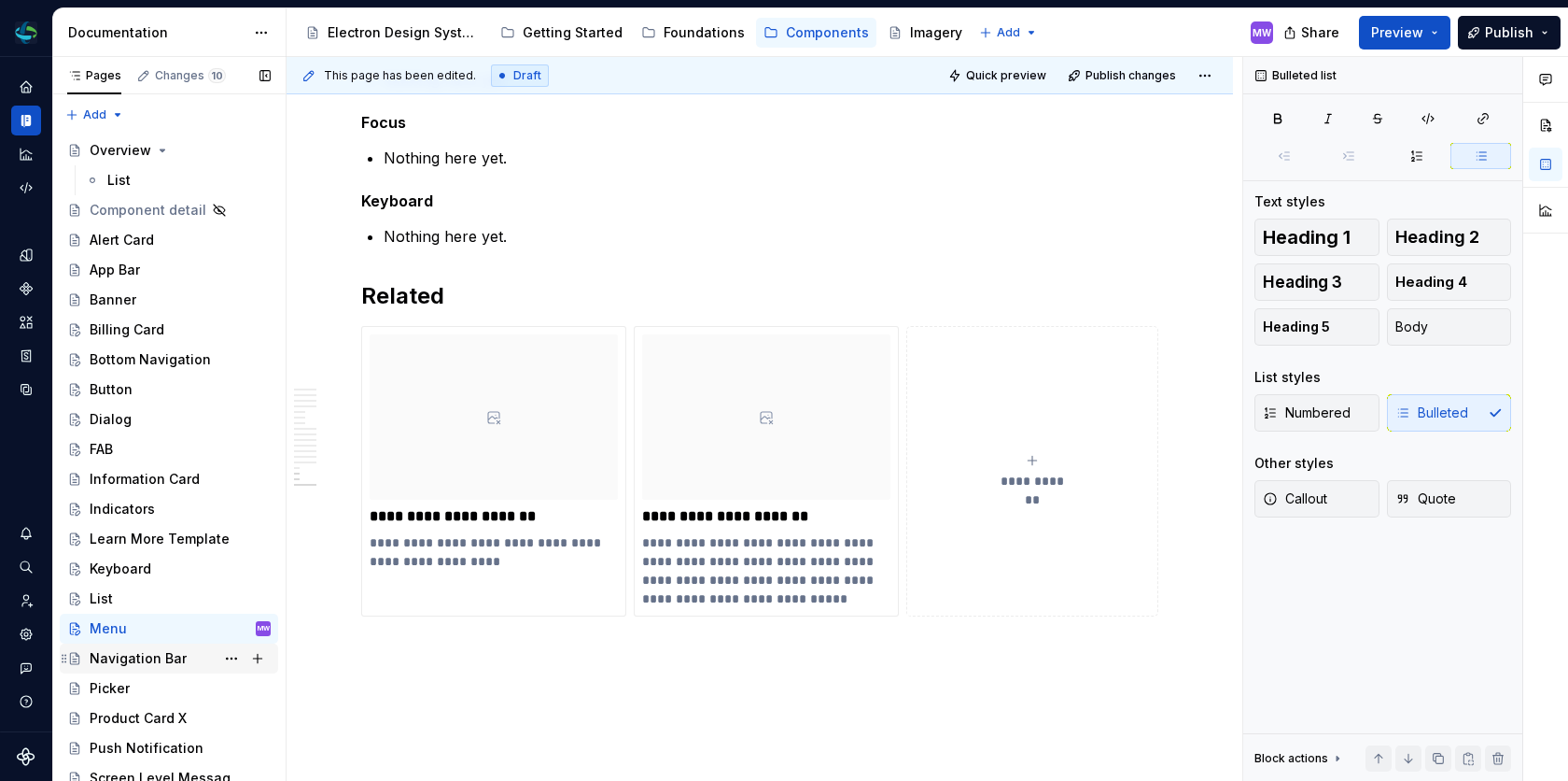
click at [156, 654] on div "Navigation Bar" at bounding box center [138, 658] width 97 height 19
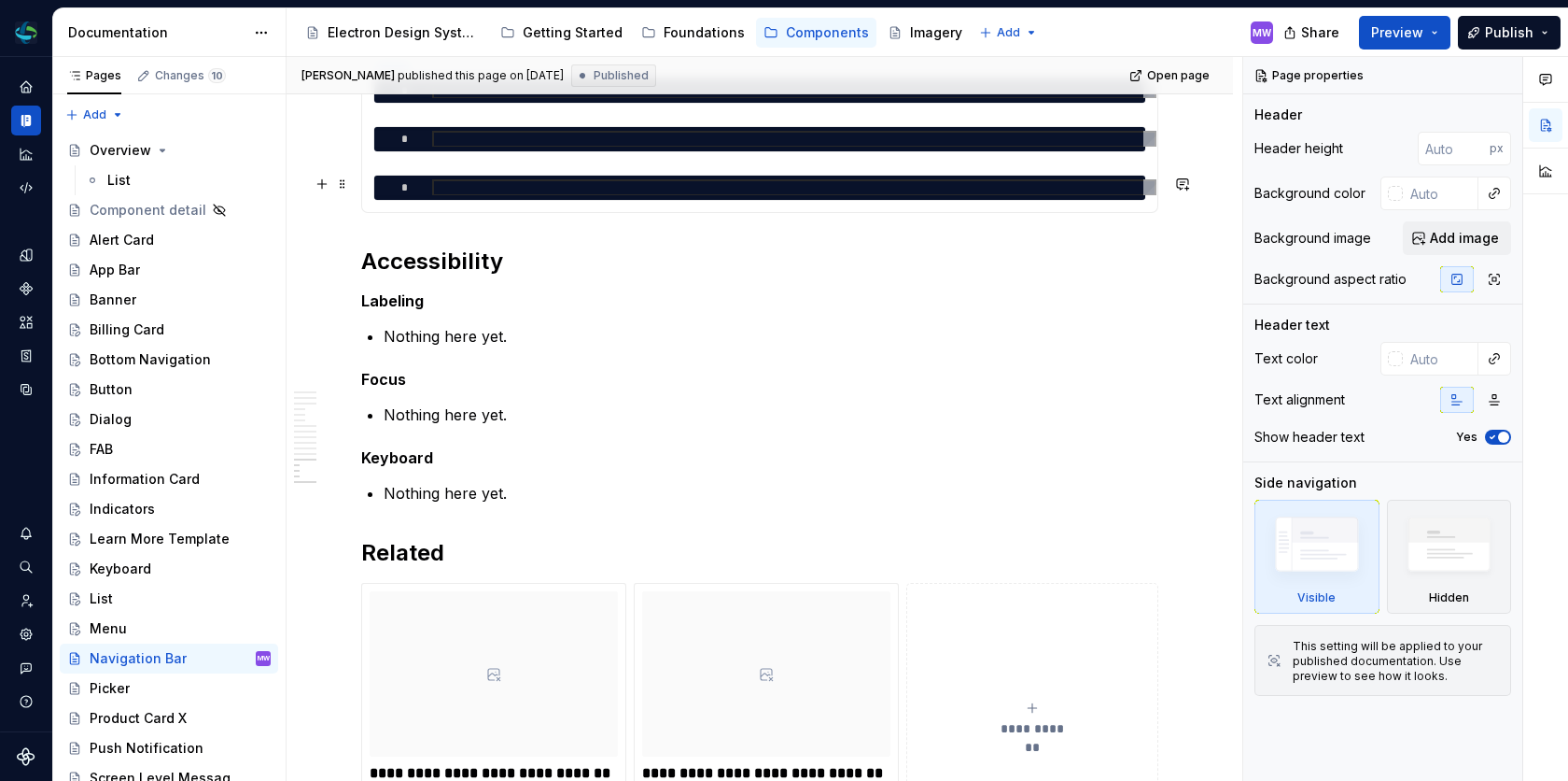
scroll to position [2564, 0]
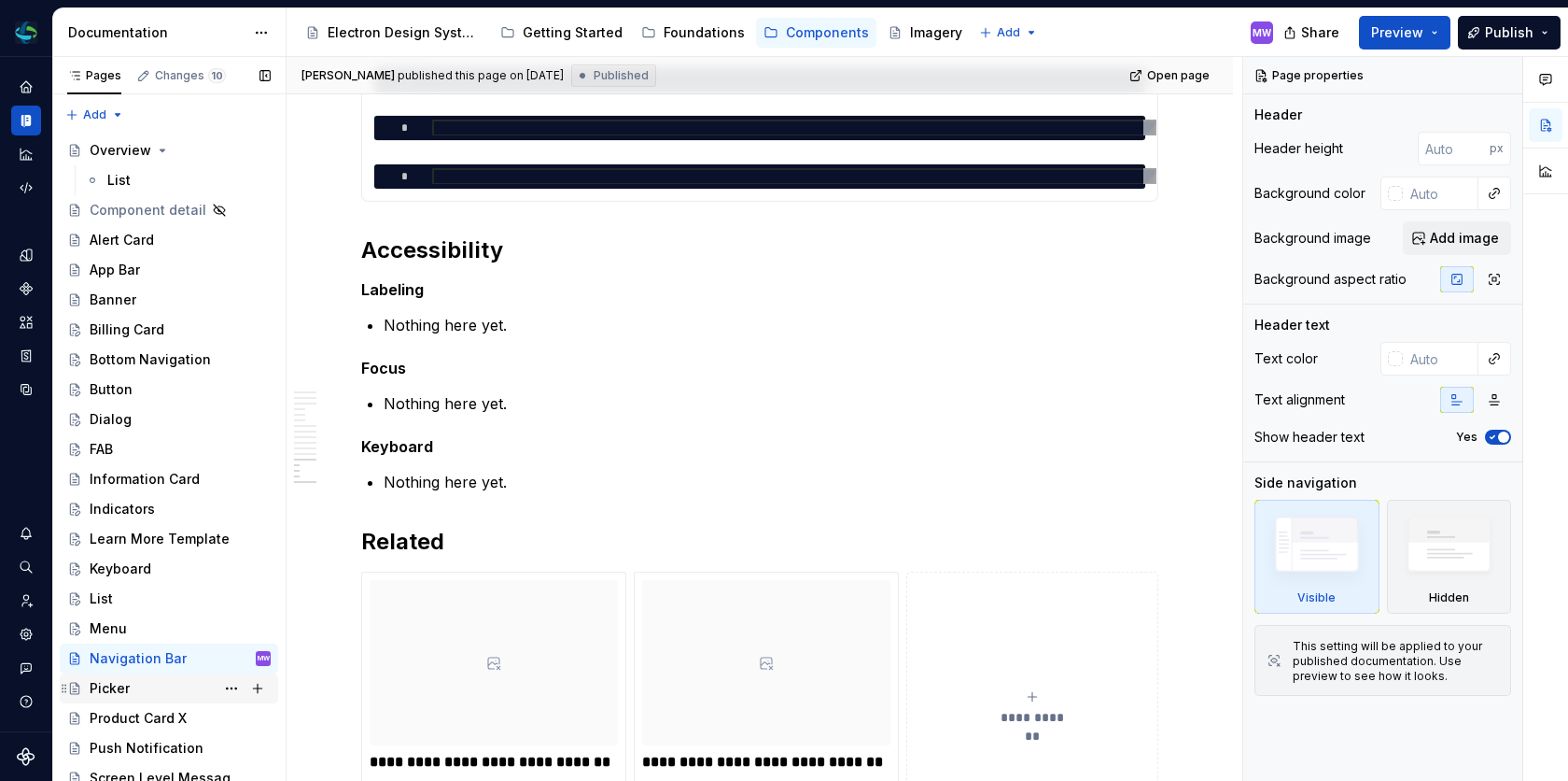
click at [132, 695] on div "Picker" at bounding box center [179, 688] width 181 height 26
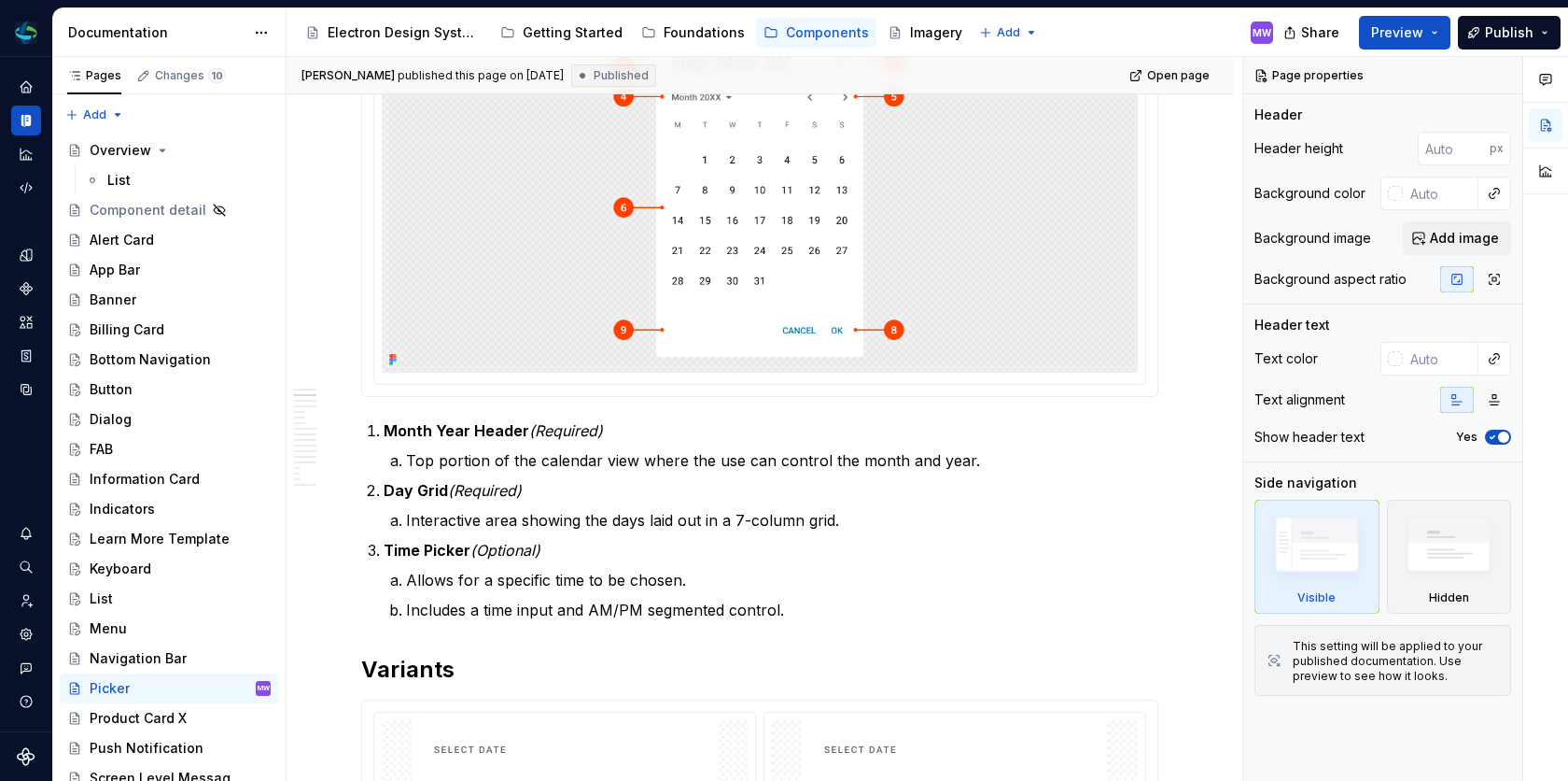
scroll to position [585, 0]
type textarea "*"
click at [411, 463] on p "Top portion of the calendar view where the use can control the month and year." at bounding box center [782, 458] width 752 height 23
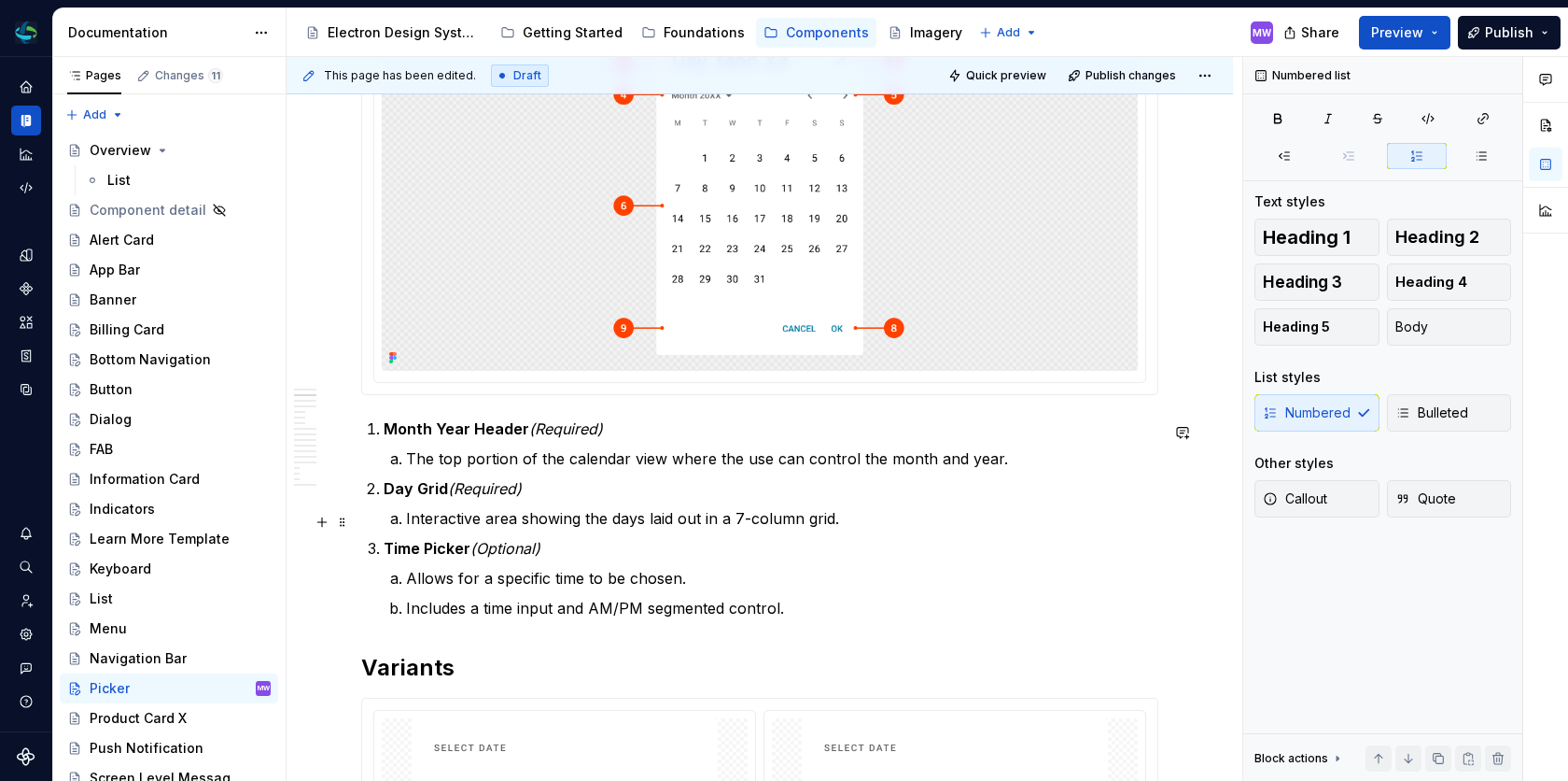
click at [701, 522] on p "Interactive area showing the days laid out in a 7-column grid." at bounding box center [782, 518] width 752 height 23
click at [704, 531] on ol "Month Year Header (Required) The top portion of the calendar view where the use…" at bounding box center [771, 517] width 775 height 201
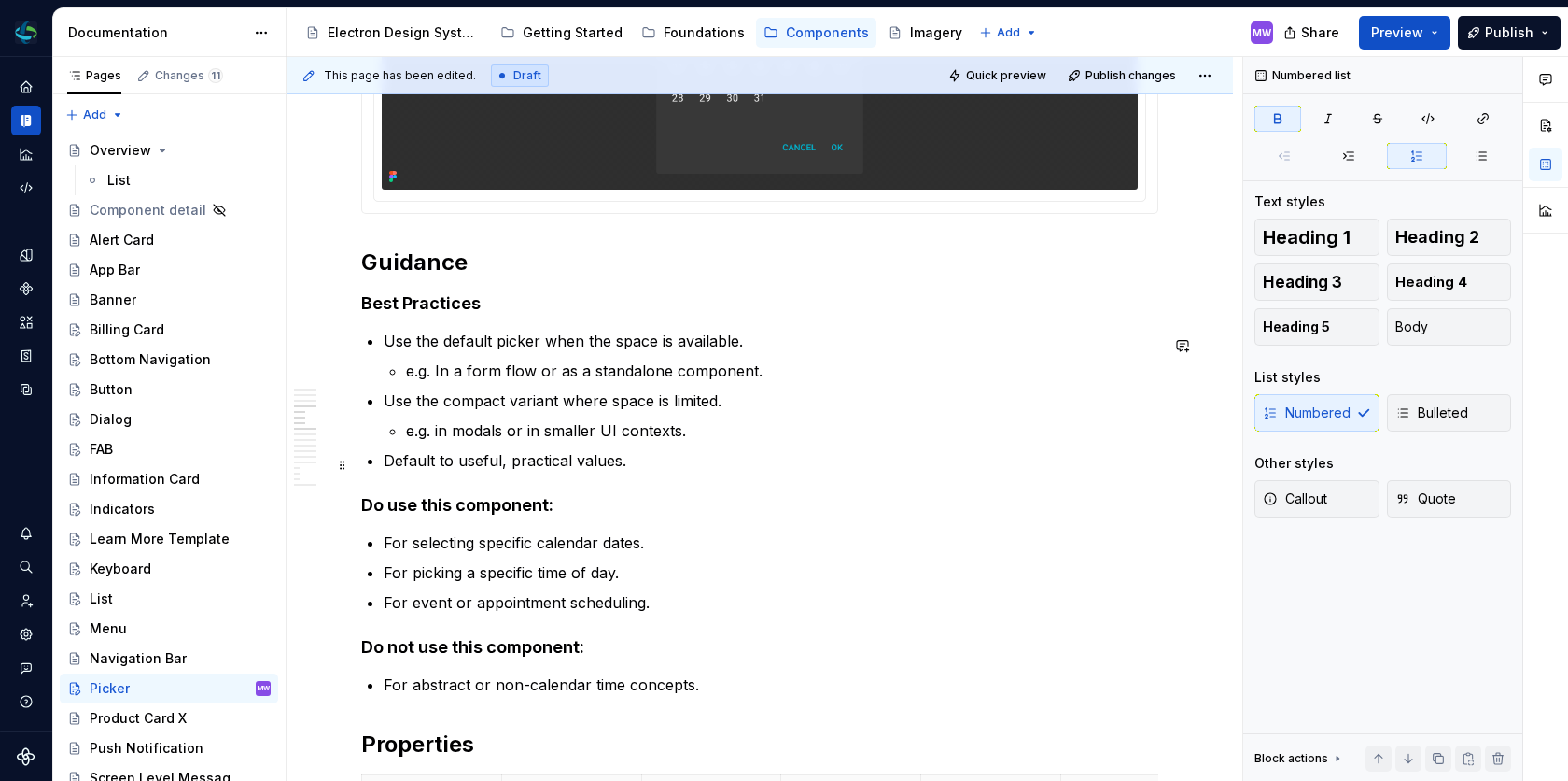
scroll to position [2925, 0]
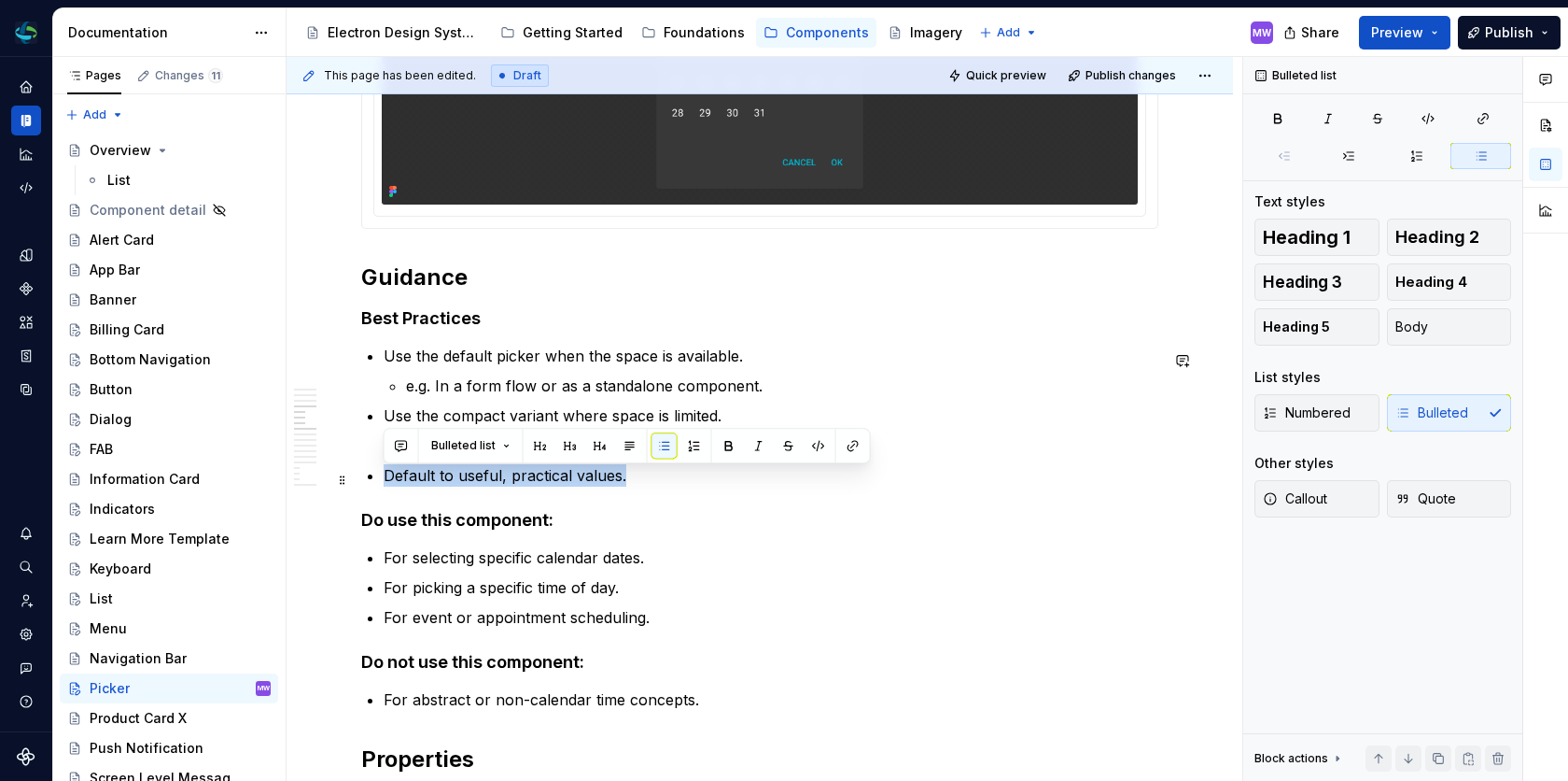
drag, startPoint x: 633, startPoint y: 479, endPoint x: 362, endPoint y: 480, distance: 271.0
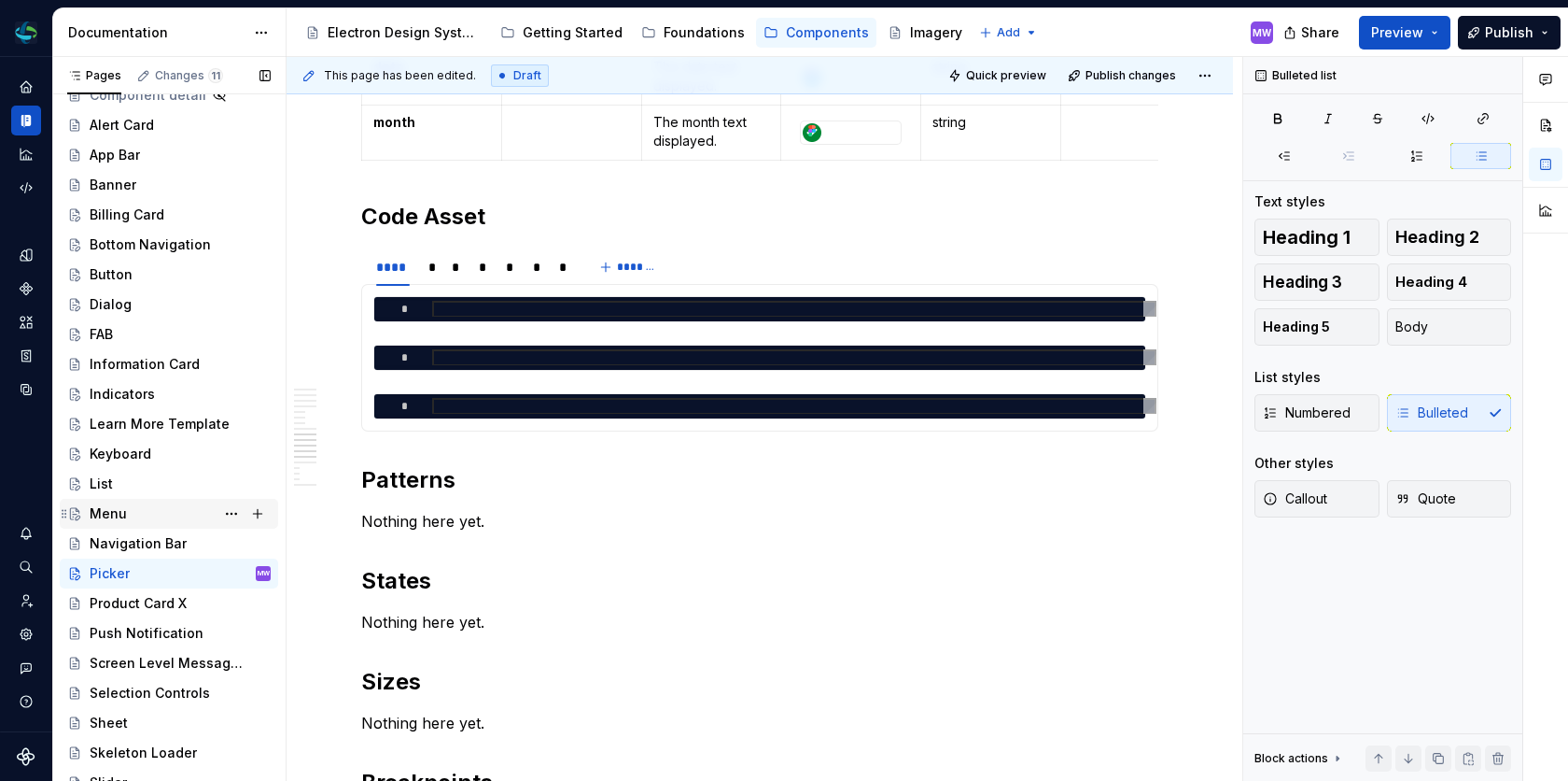
scroll to position [126, 0]
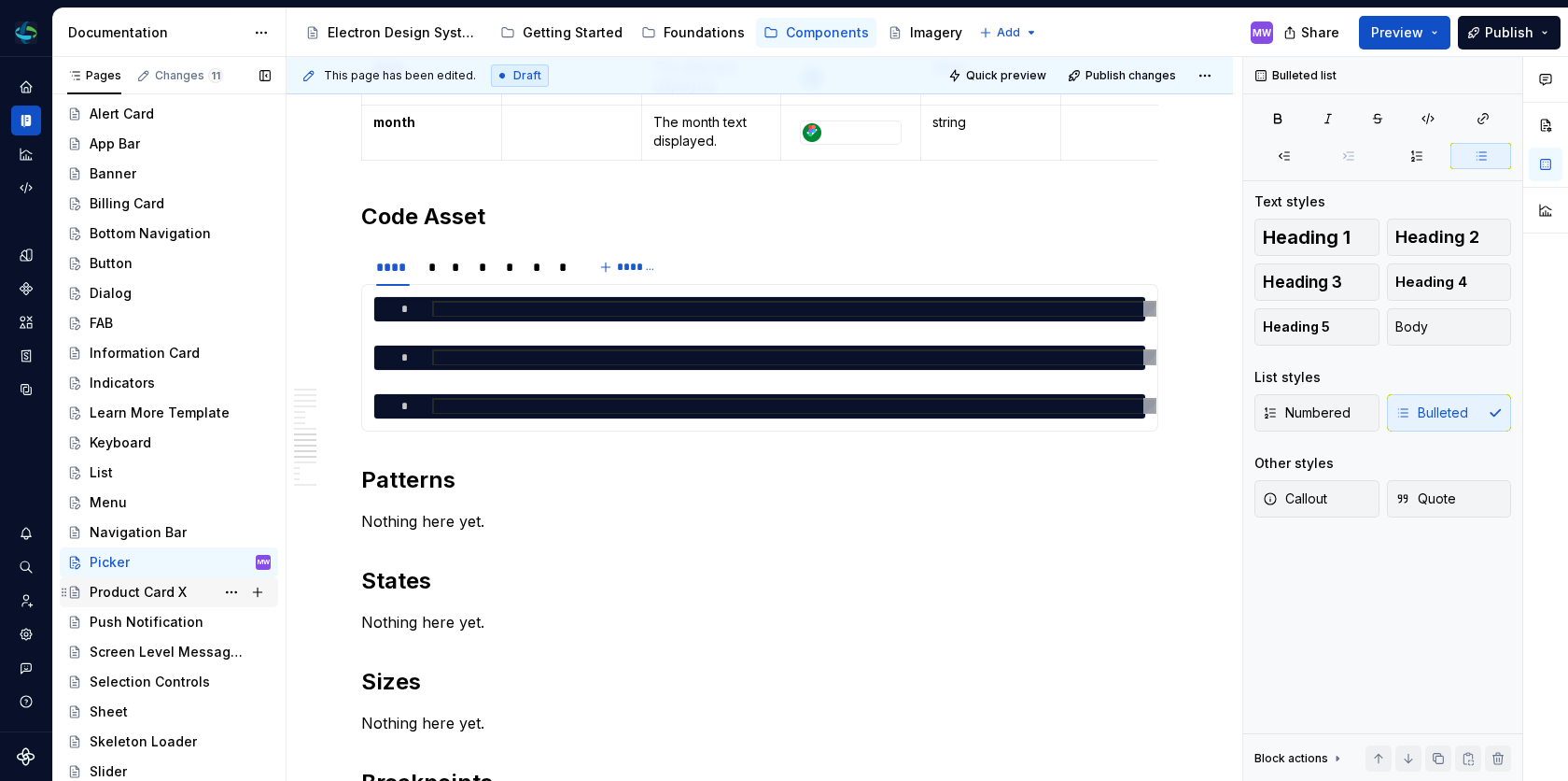
click at [149, 597] on div "Product Card X" at bounding box center [138, 592] width 97 height 19
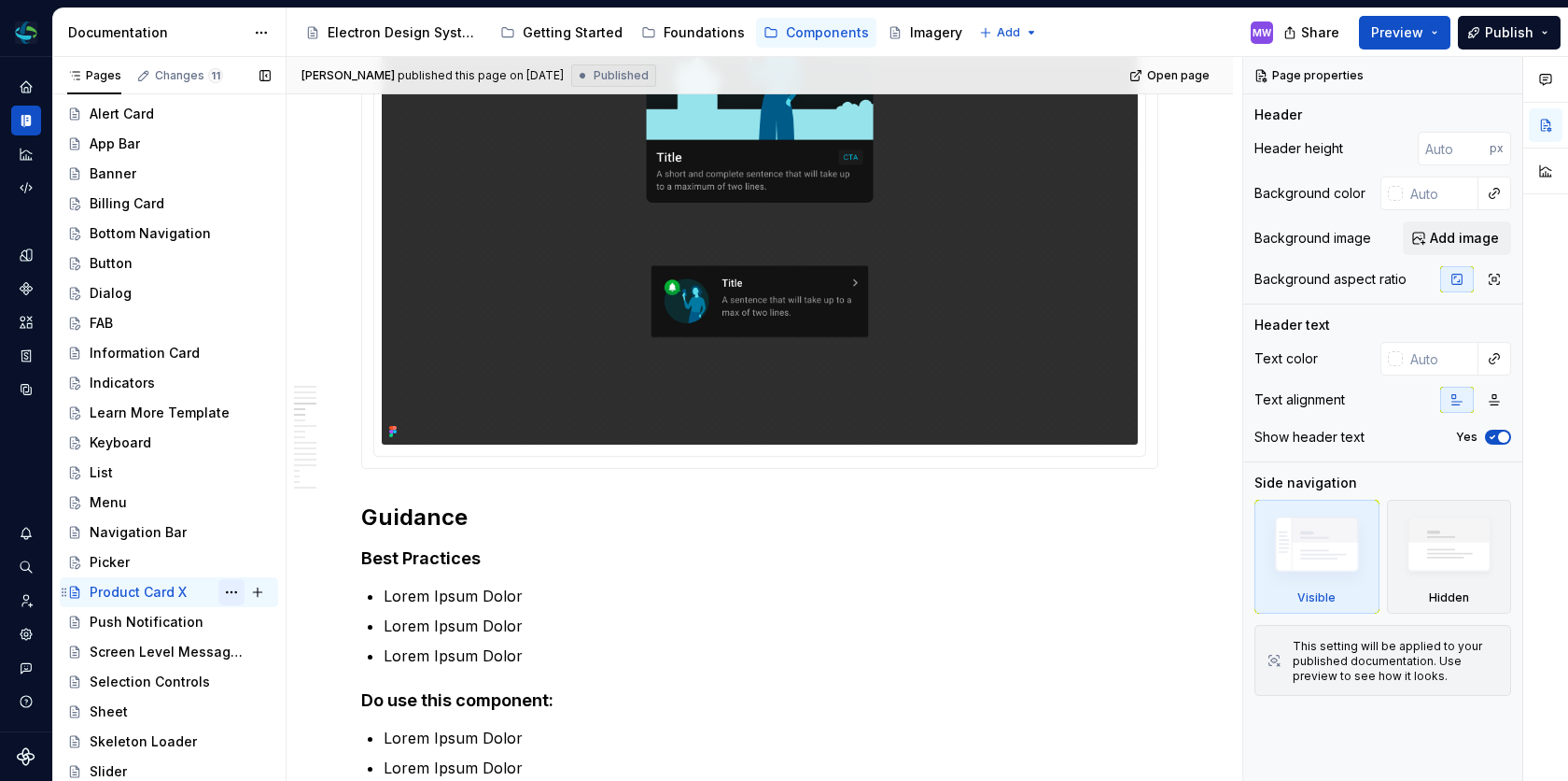
scroll to position [2471, 0]
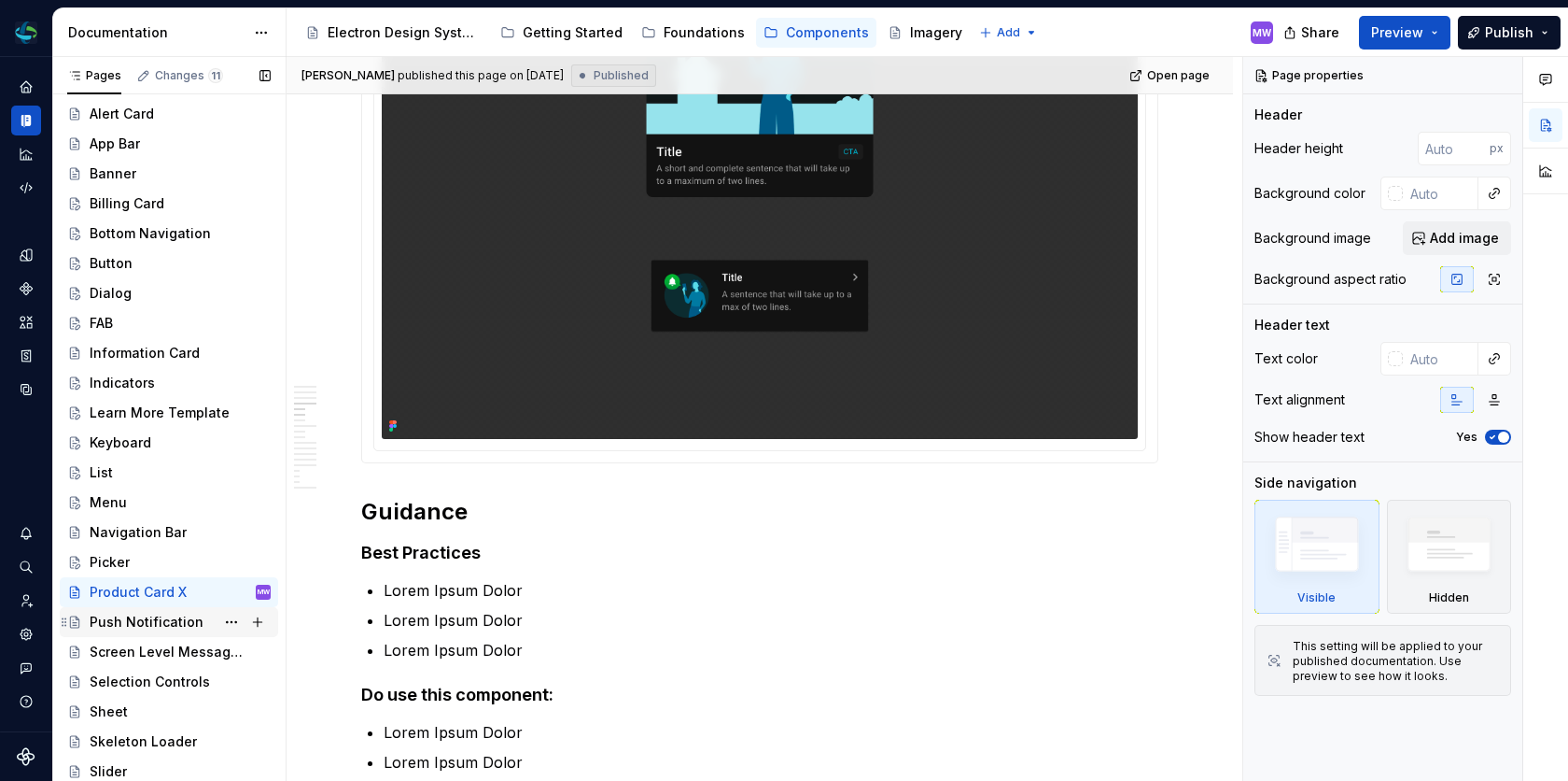
click at [147, 617] on div "Push Notification" at bounding box center [146, 621] width 114 height 19
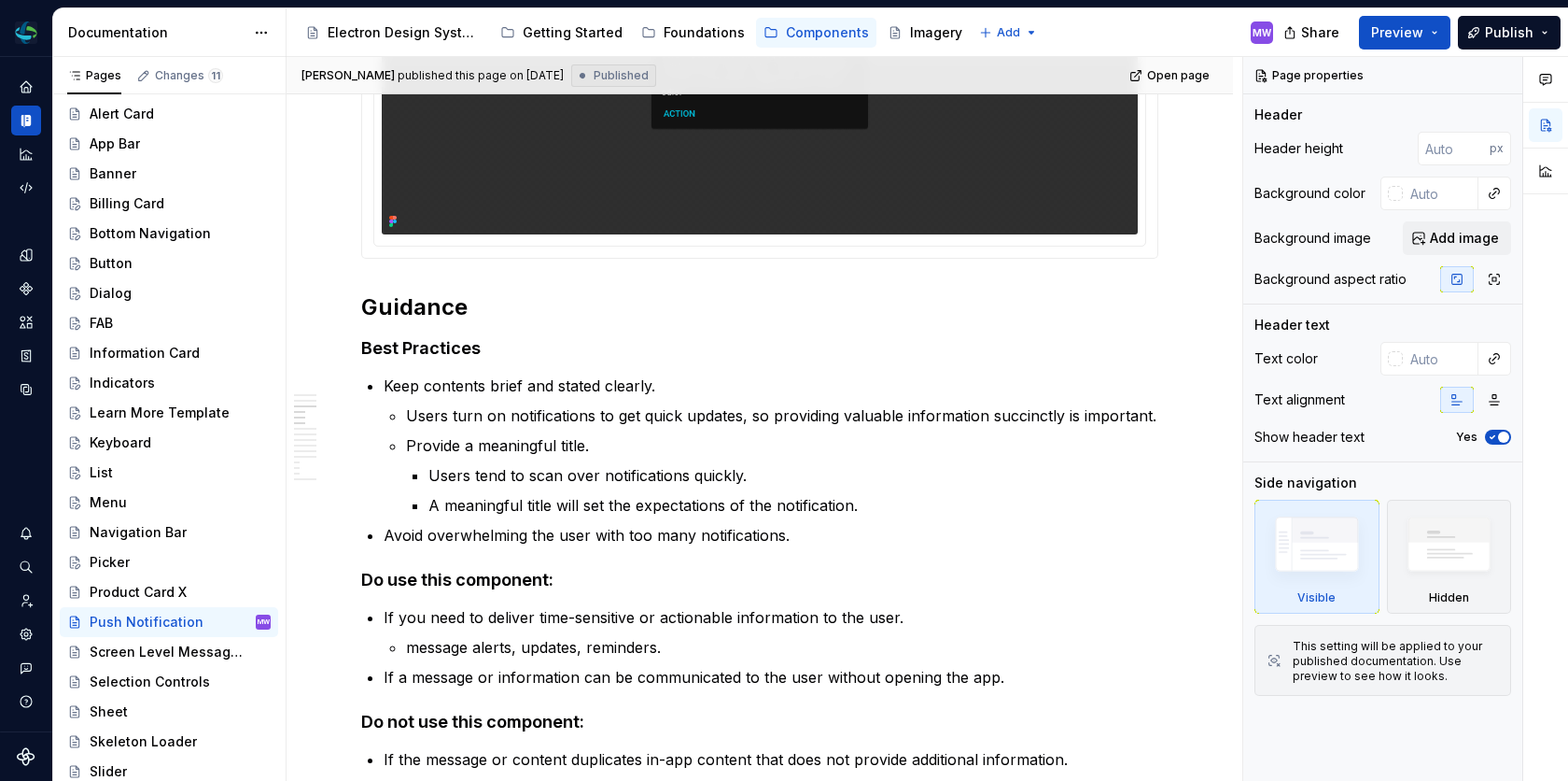
scroll to position [1589, 0]
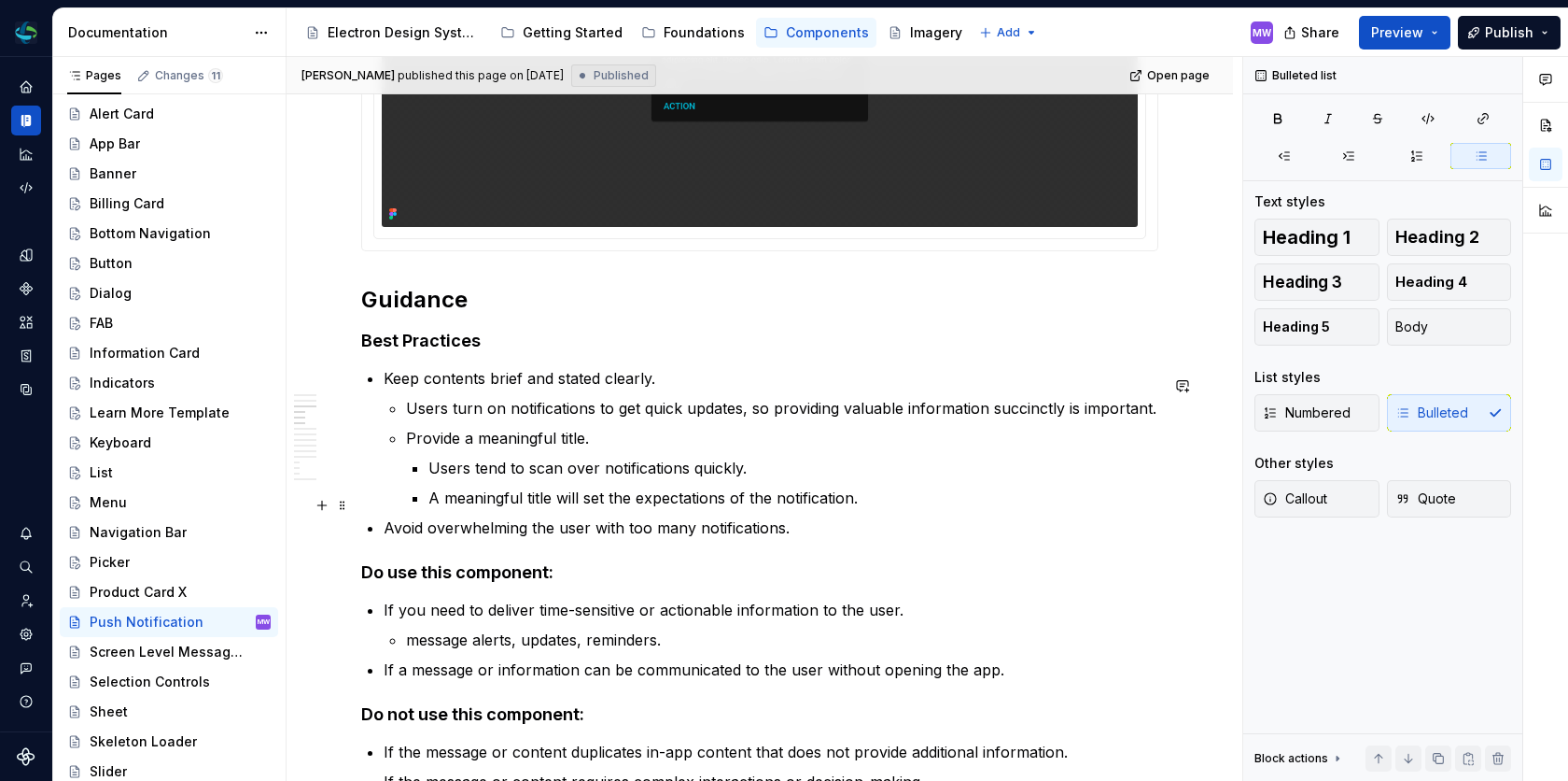
click at [430, 503] on p "A meaningful title will set the expectations of the notification." at bounding box center [792, 498] width 730 height 23
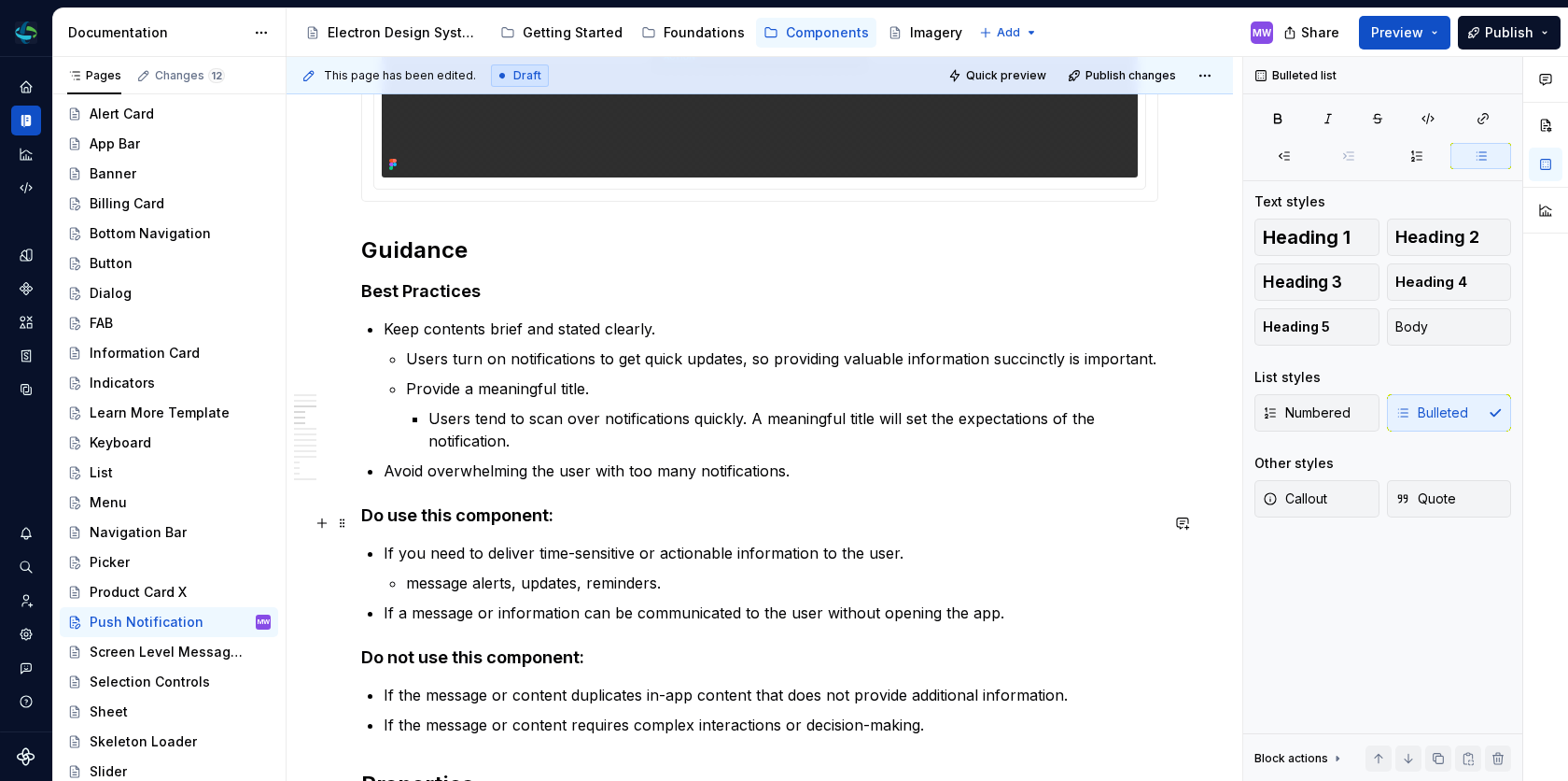
scroll to position [1609, 0]
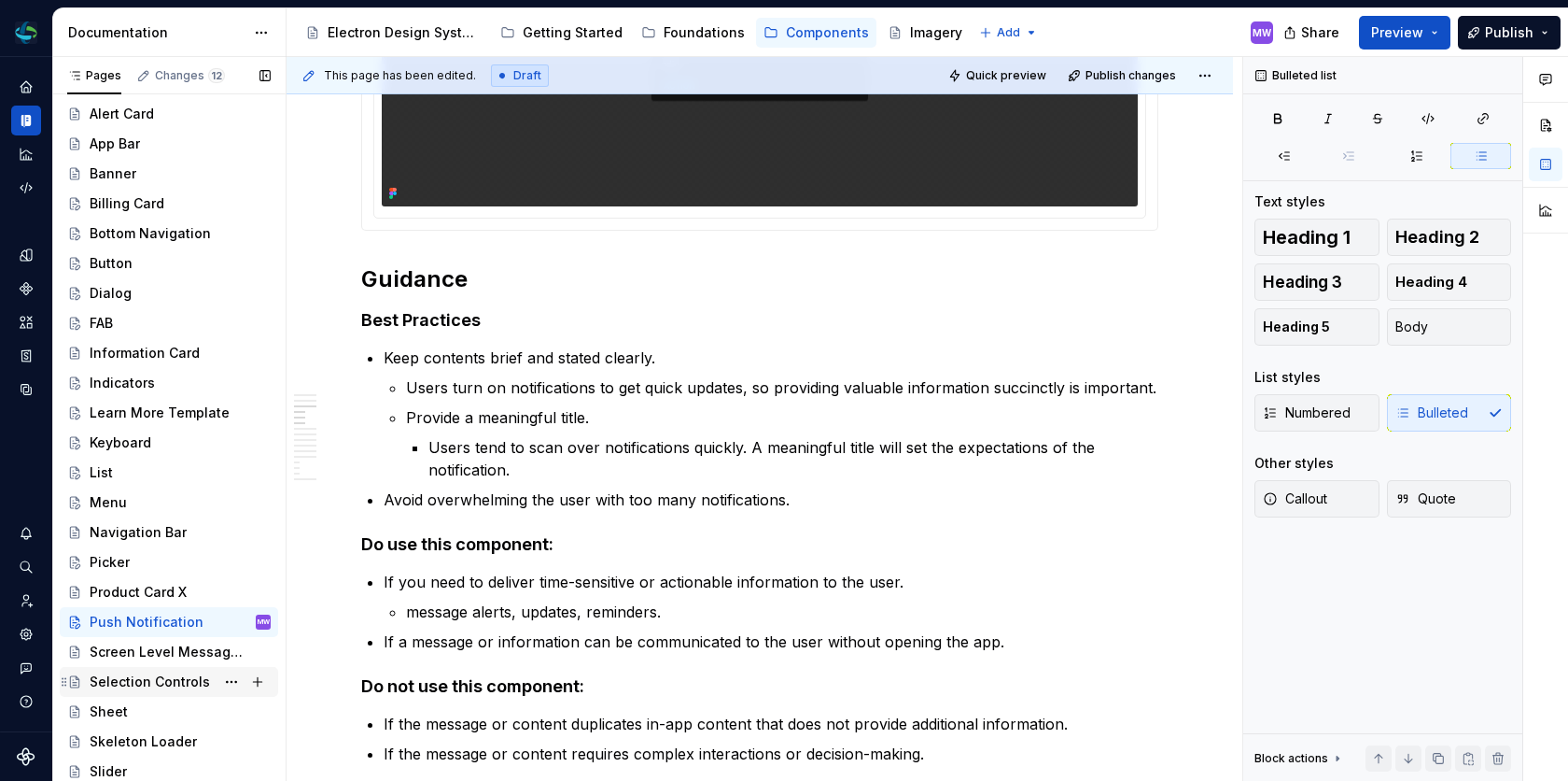
click at [180, 679] on div "Selection Controls" at bounding box center [150, 681] width 121 height 19
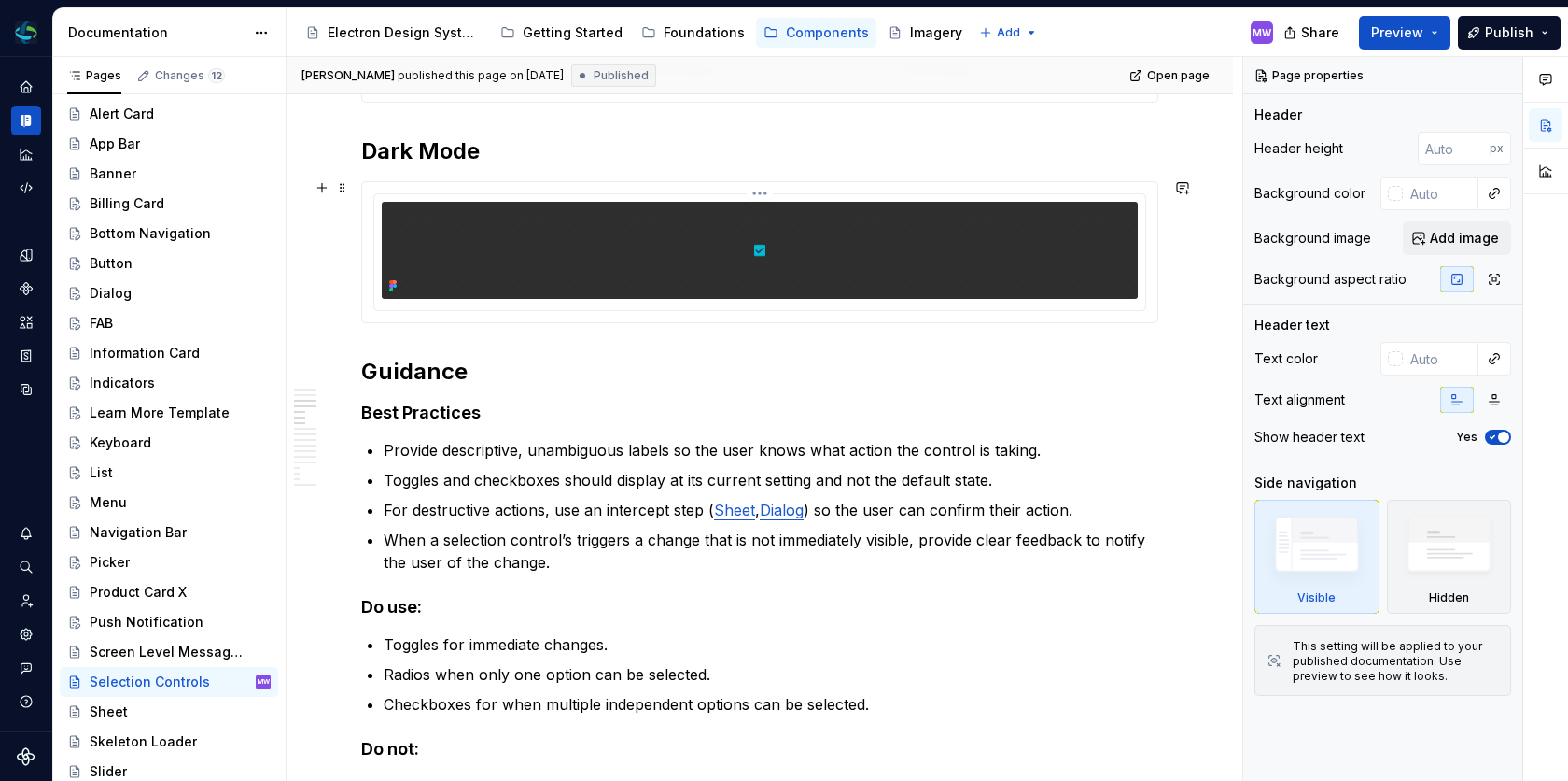
scroll to position [1004, 0]
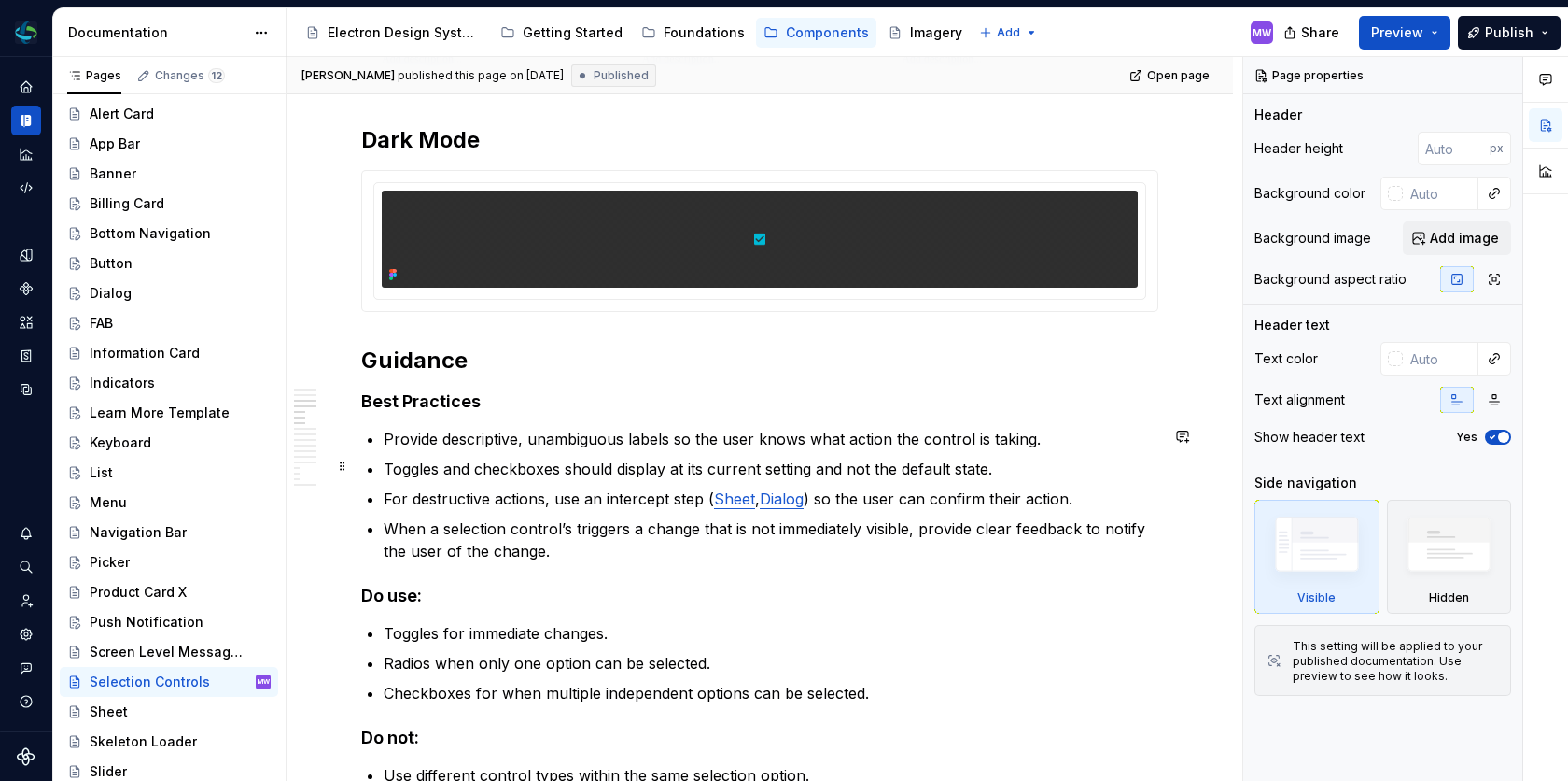
type textarea "*"
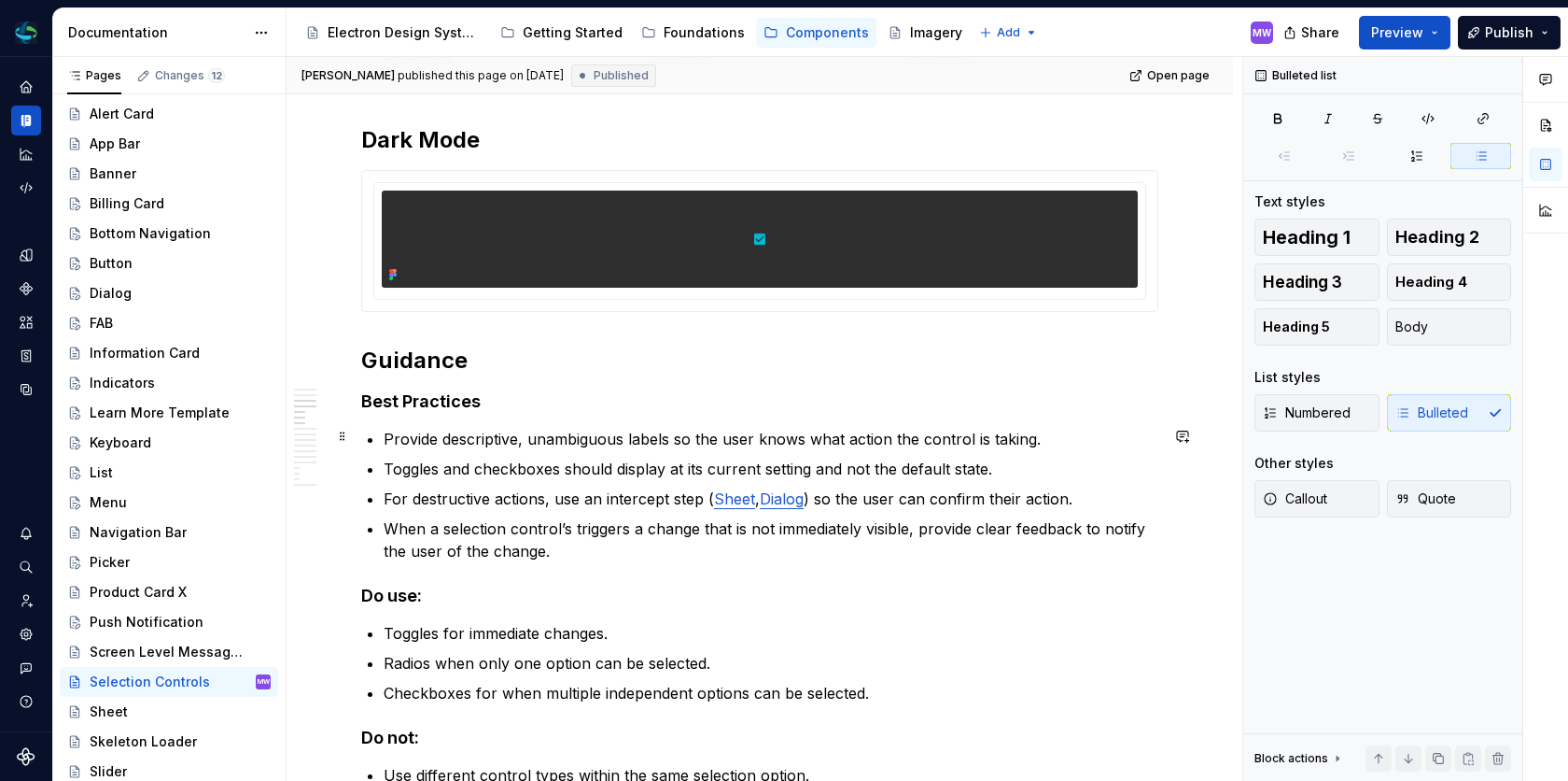
click at [434, 443] on p "Provide descriptive, unambiguous labels so the user knows what action the contr…" at bounding box center [771, 438] width 775 height 23
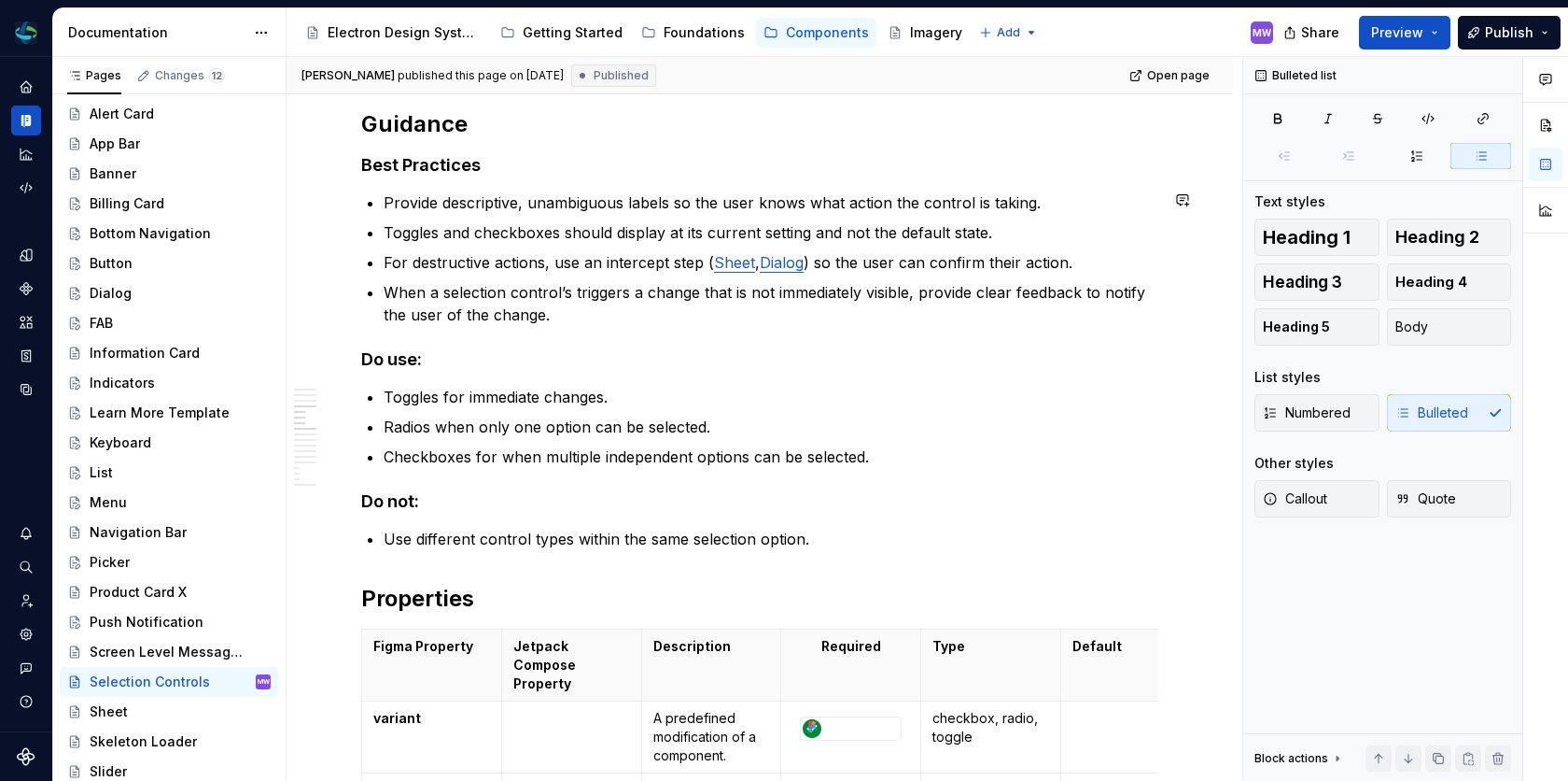
scroll to position [1277, 0]
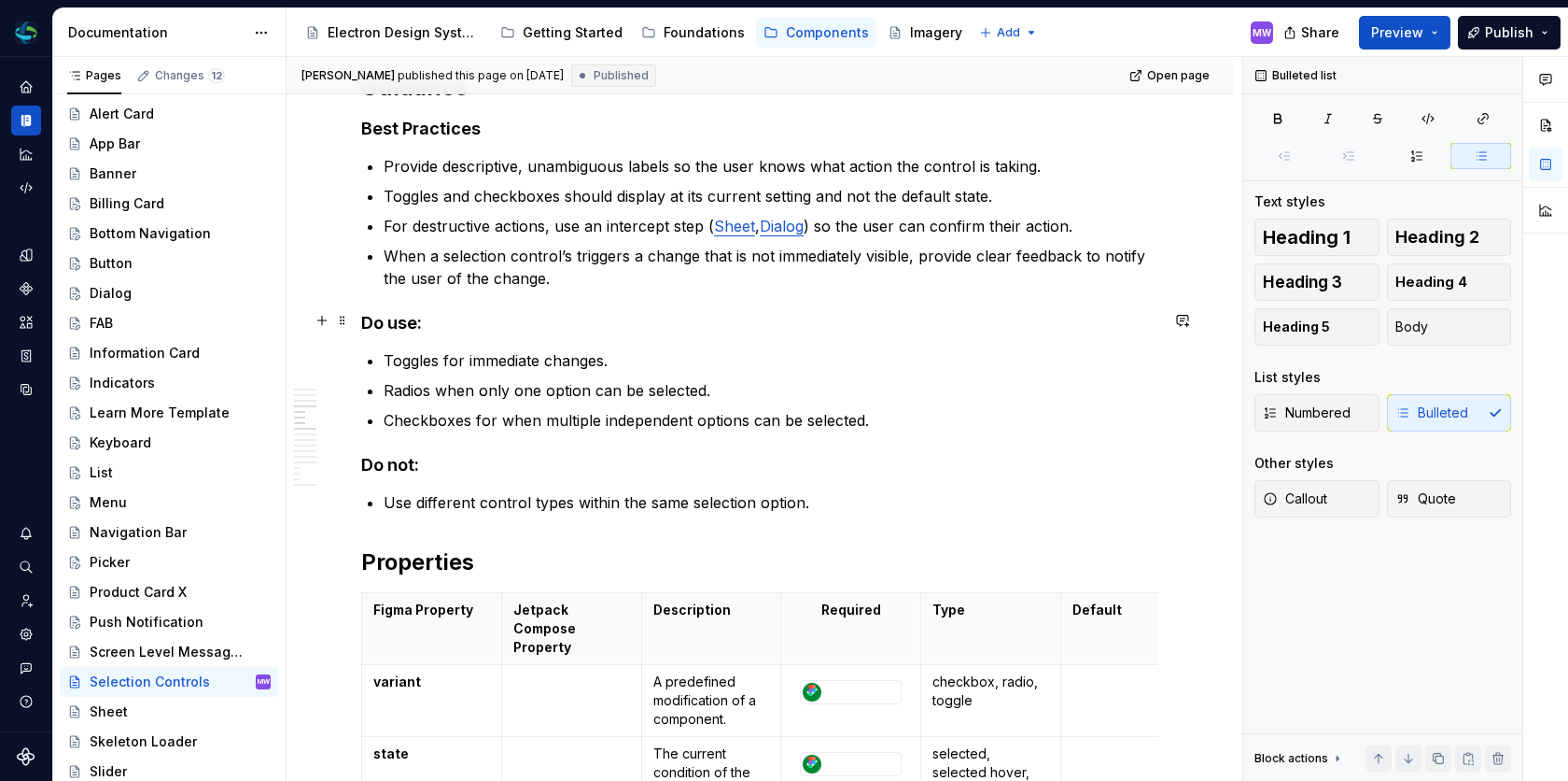
click at [414, 319] on strong "Do use:" at bounding box center [391, 323] width 60 height 20
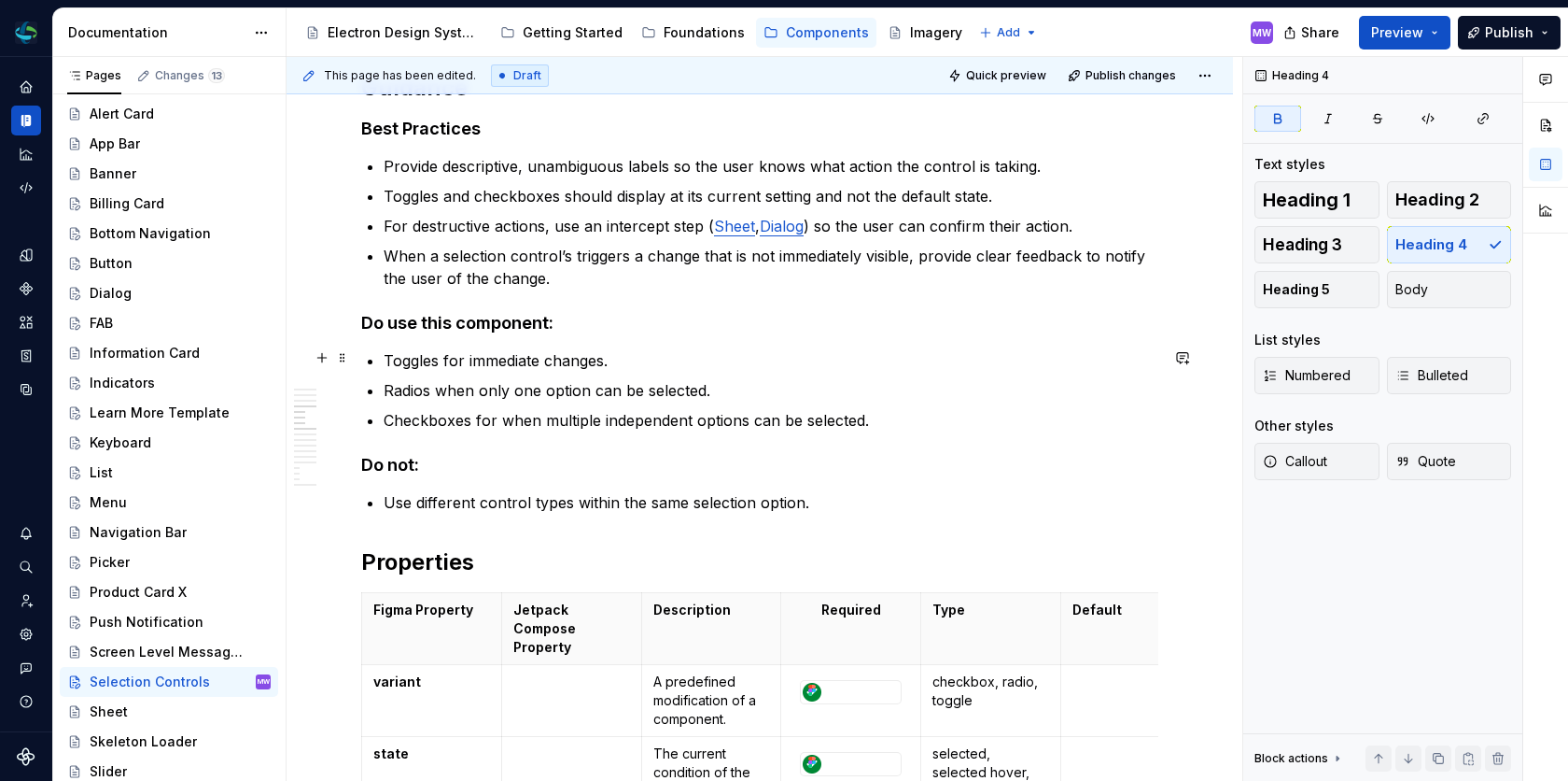
click at [386, 358] on p "Toggles for immediate changes." at bounding box center [771, 360] width 775 height 23
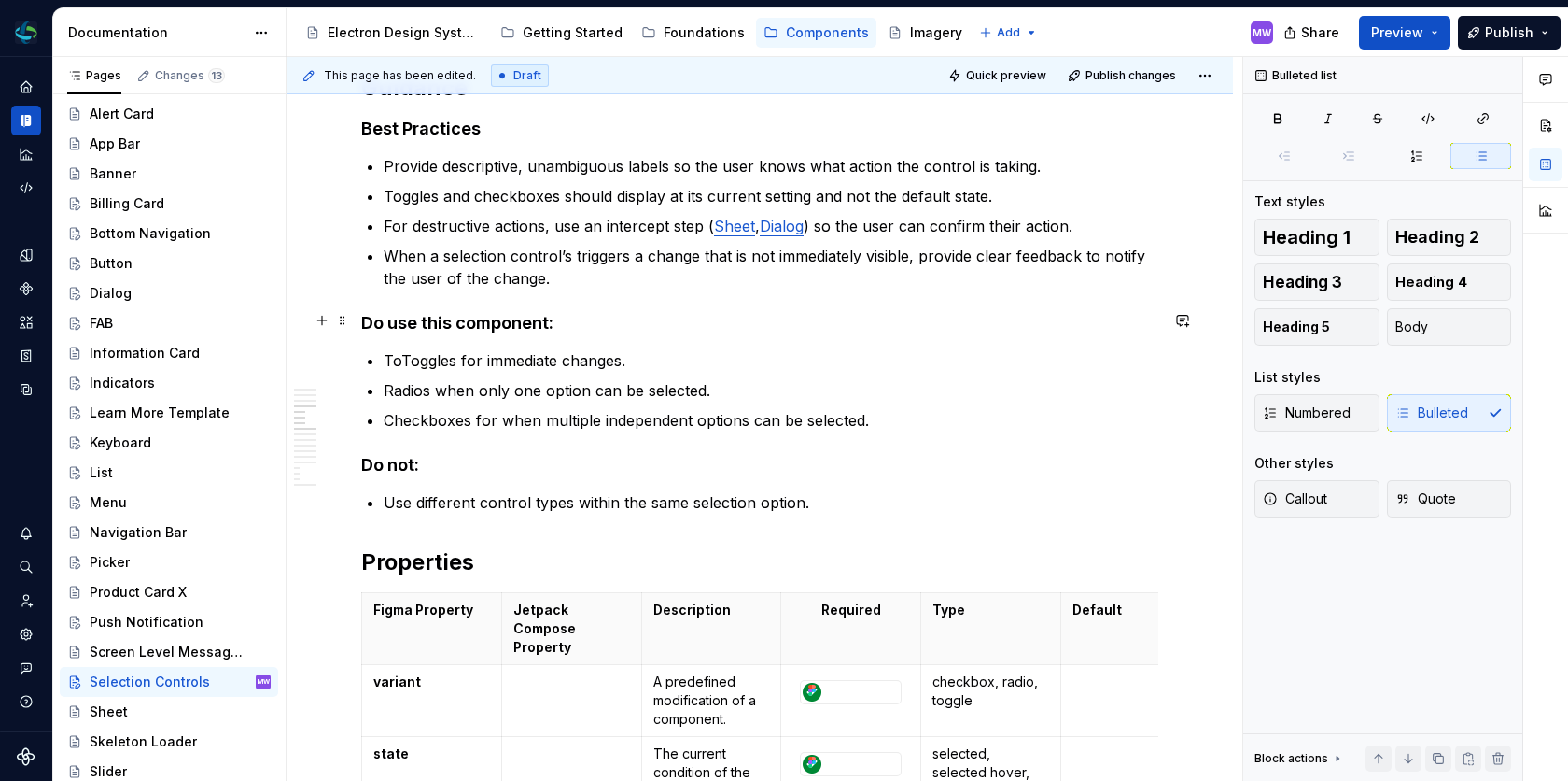
click at [726, 318] on h4 "Do use this component:" at bounding box center [760, 323] width 797 height 23
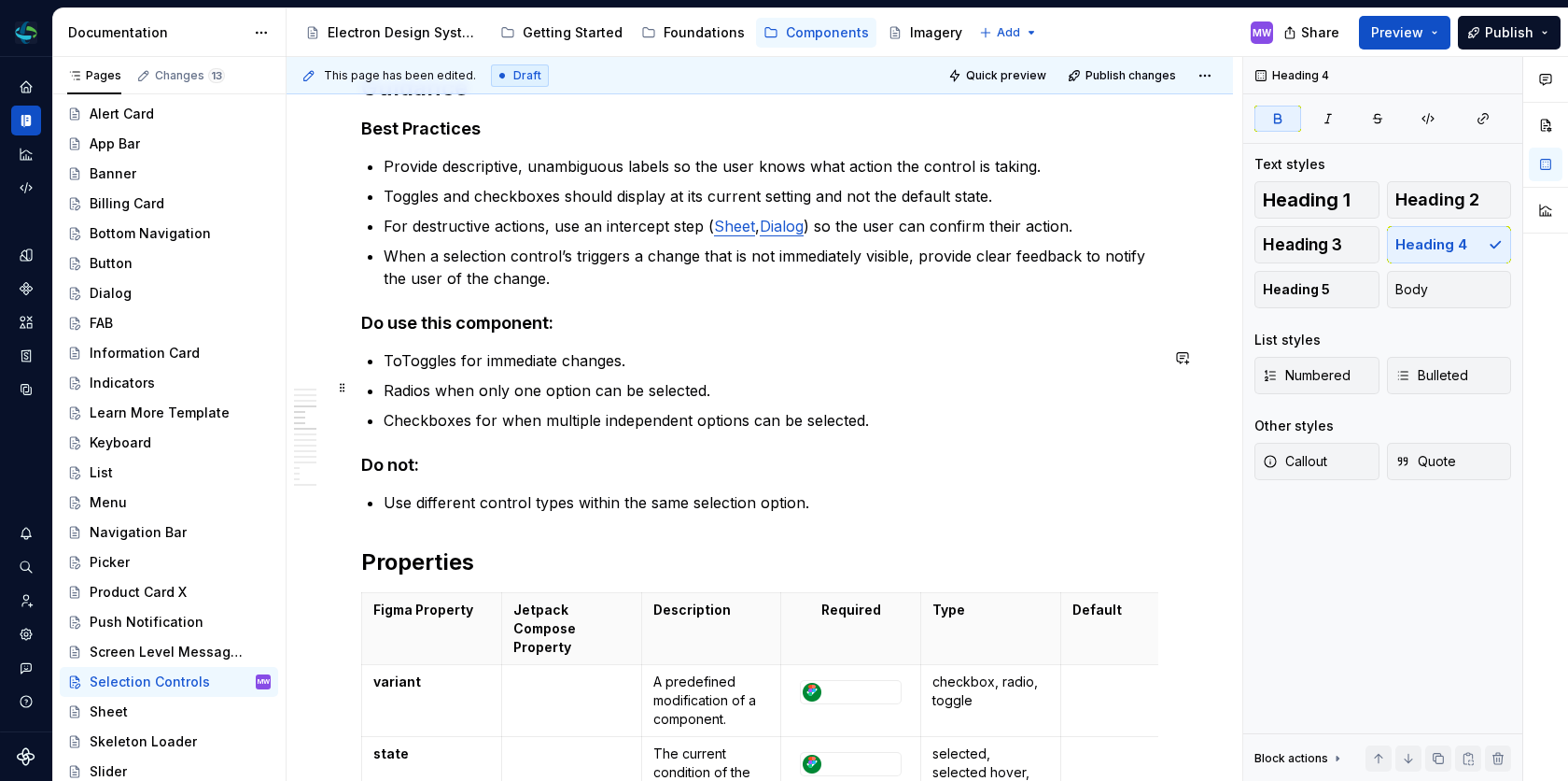
click at [582, 392] on p "Radios when only one option can be selected." at bounding box center [771, 390] width 775 height 23
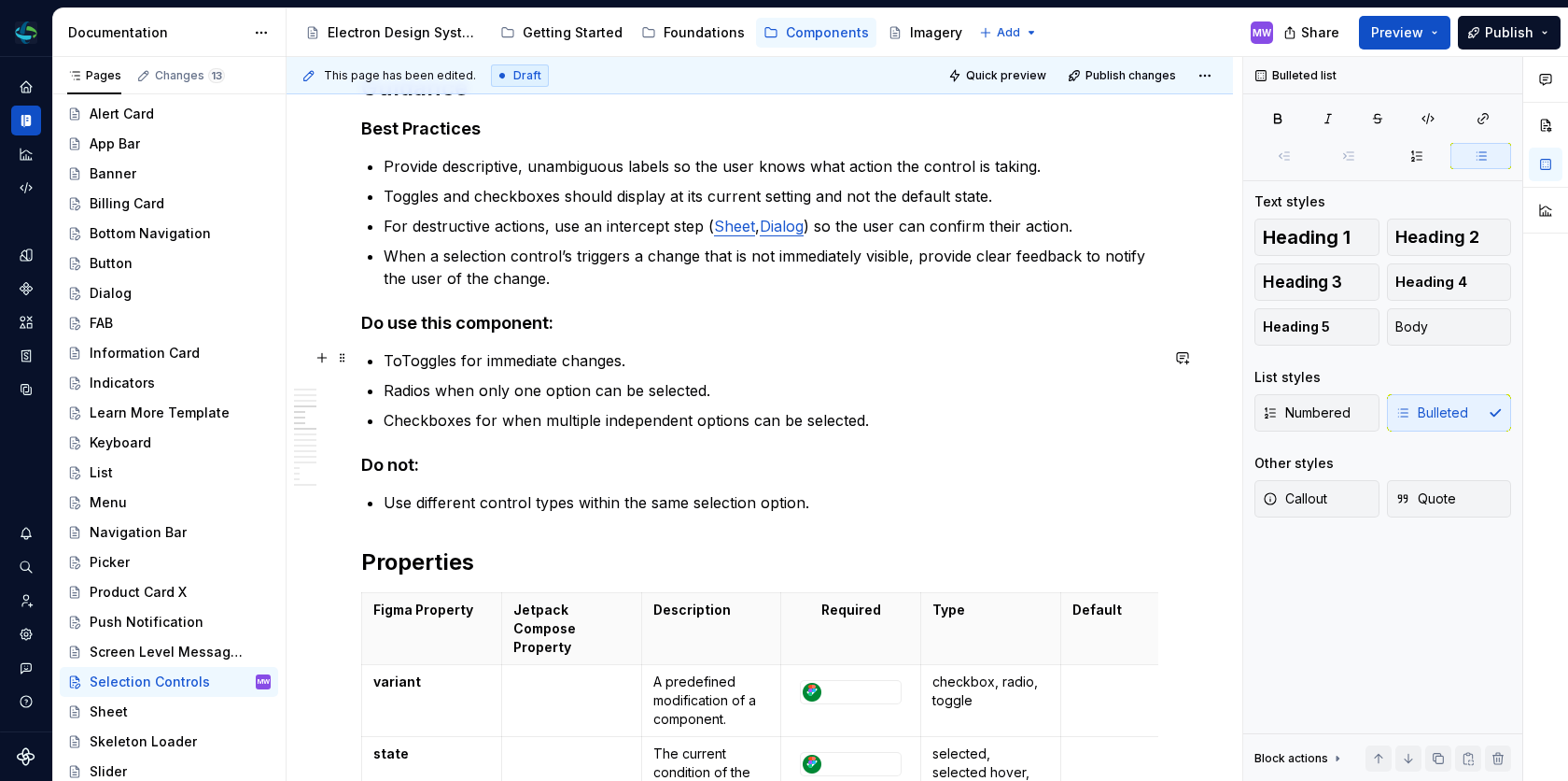
click at [402, 358] on p "ToToggles for immediate changes." at bounding box center [771, 360] width 775 height 23
click at [398, 357] on p "ToToggles for immediate changes." at bounding box center [771, 360] width 775 height 23
click at [438, 357] on p "Toggles for immediate changes." at bounding box center [771, 360] width 775 height 23
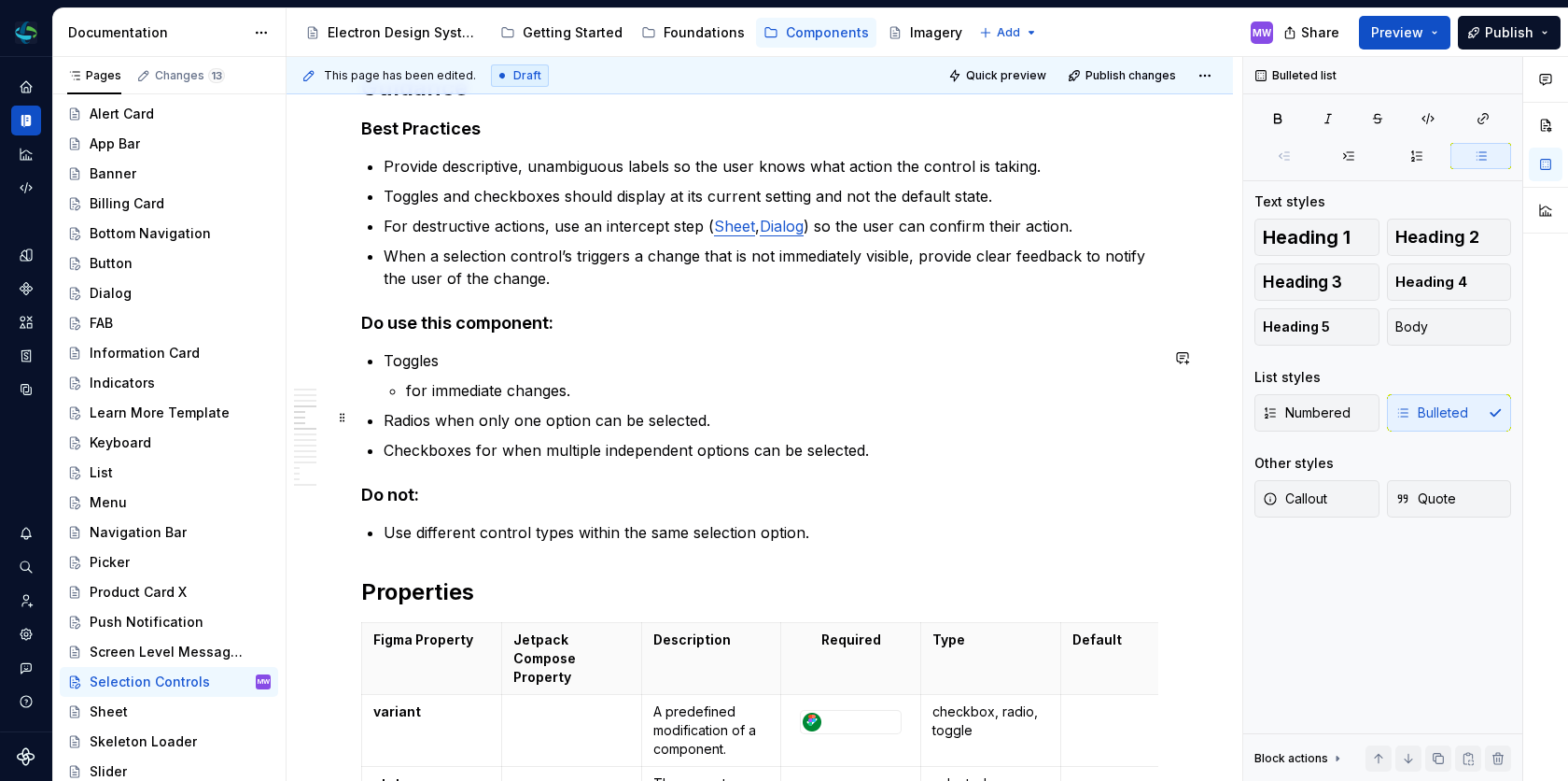
click at [438, 415] on p "Radios when only one option can be selected." at bounding box center [771, 420] width 775 height 23
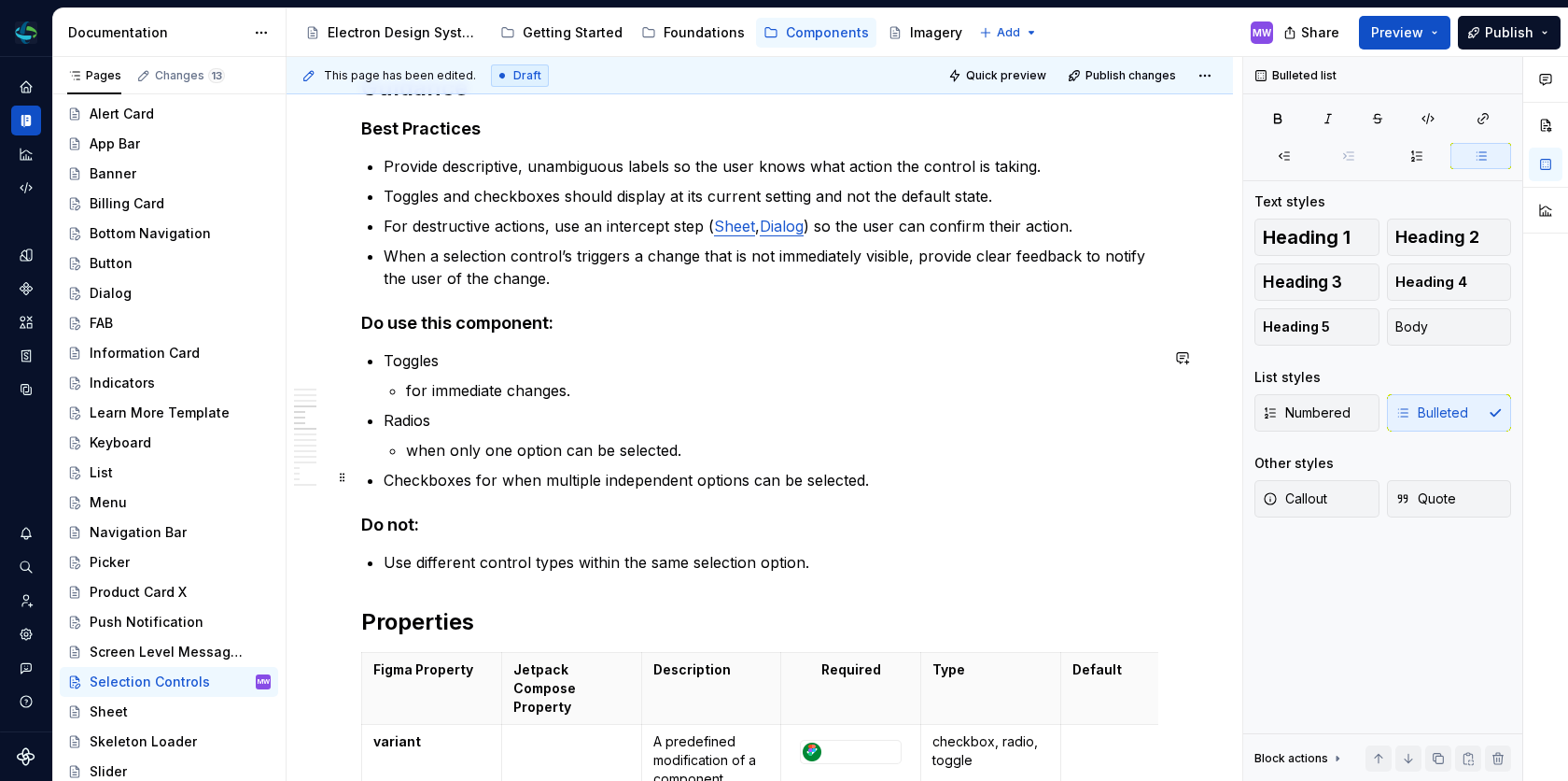
click at [498, 476] on p "Checkboxes for when multiple independent options can be selected." at bounding box center [771, 480] width 775 height 23
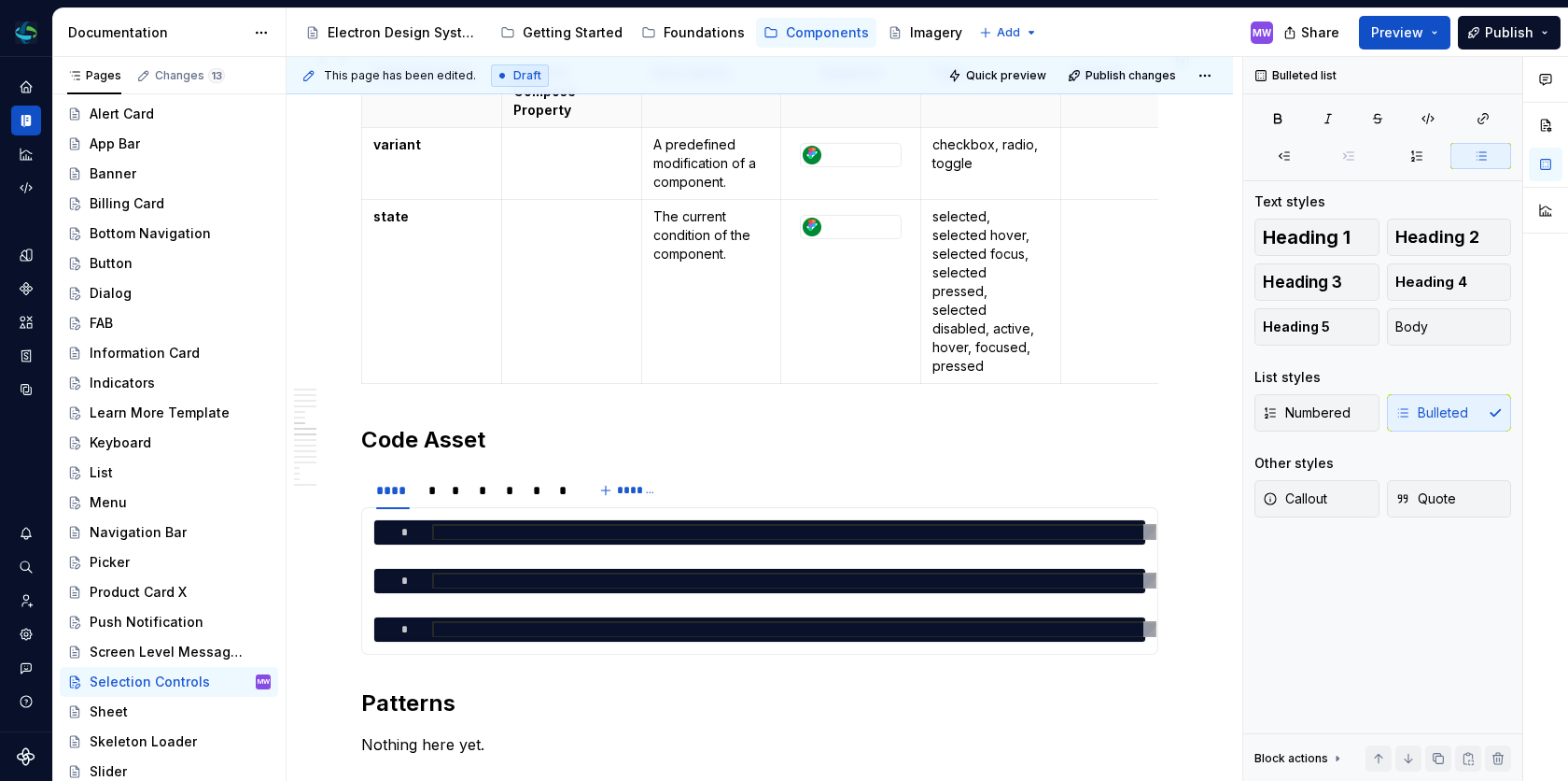
scroll to position [2040, 0]
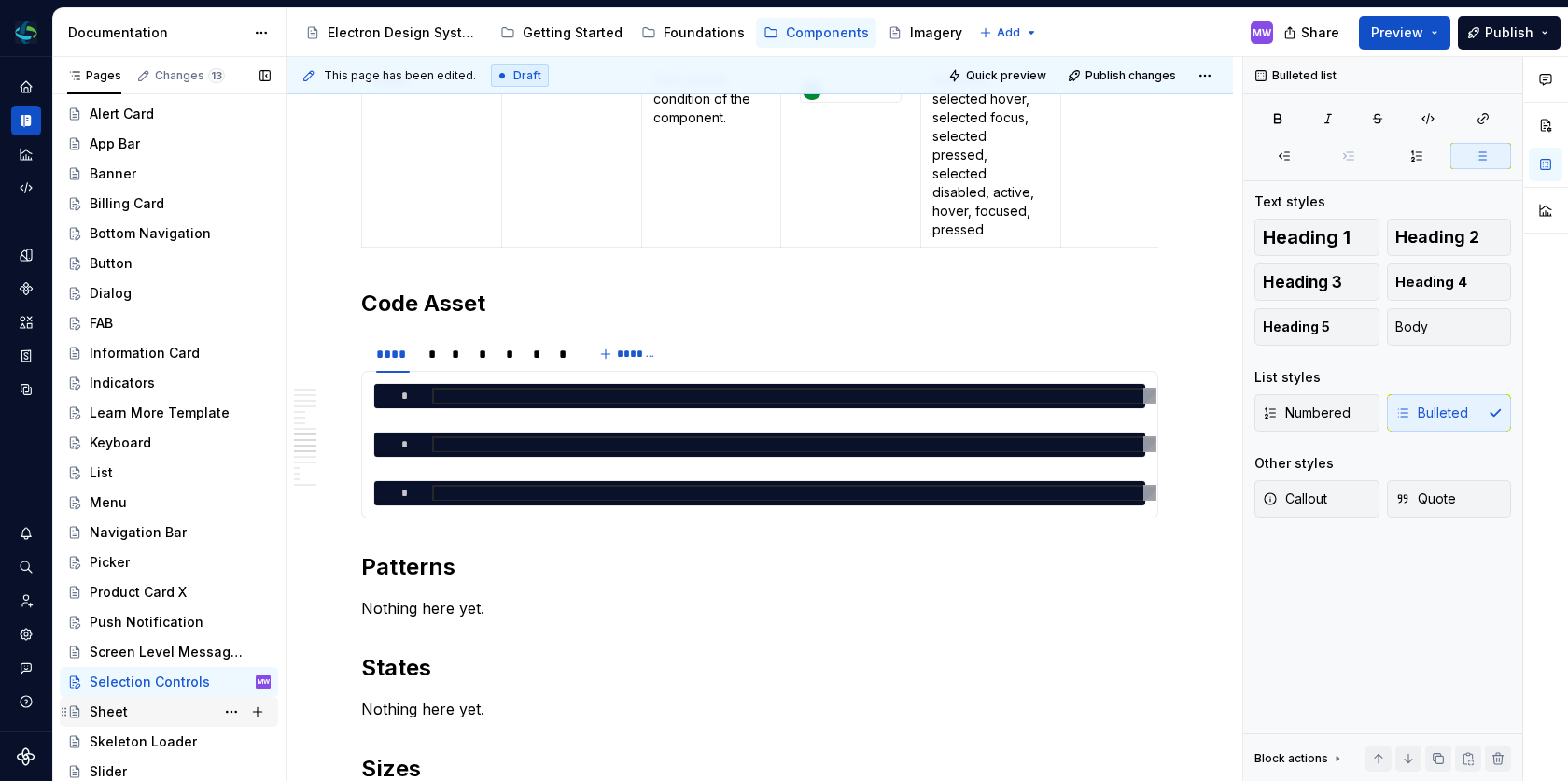
click at [112, 718] on div "Sheet" at bounding box center [108, 711] width 39 height 19
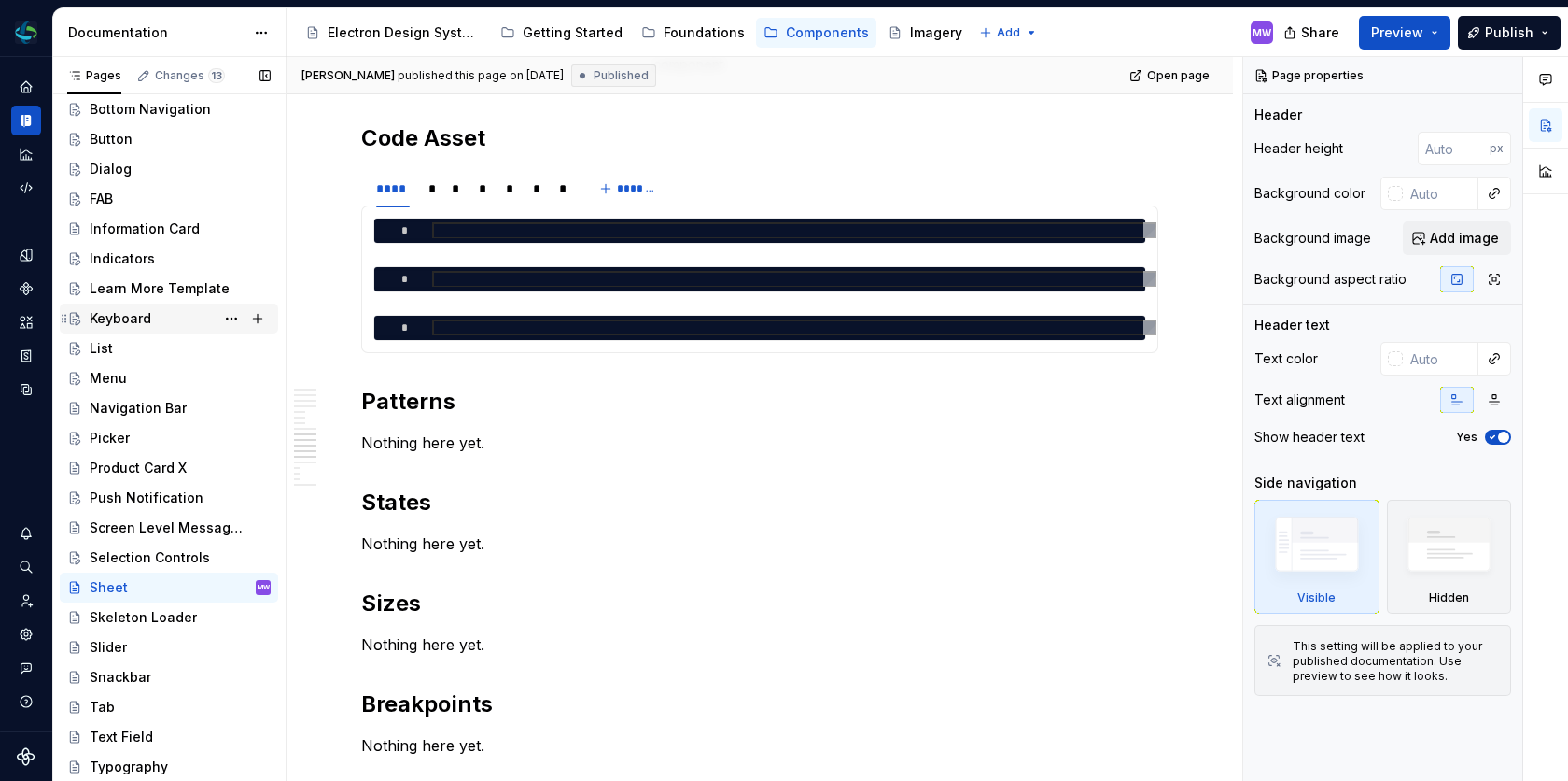
scroll to position [267, 0]
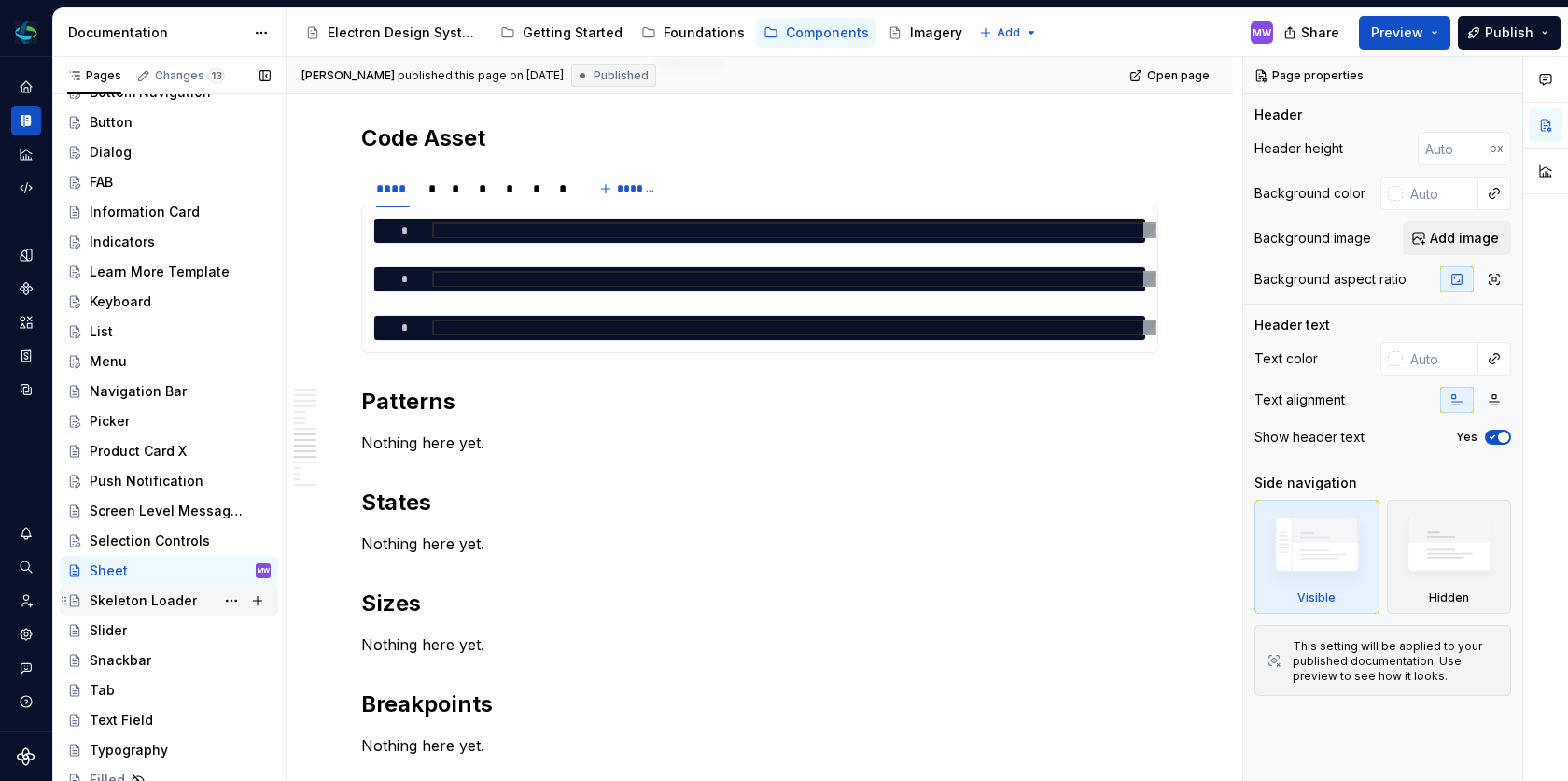
click at [159, 591] on div "Skeleton Loader" at bounding box center [143, 600] width 107 height 19
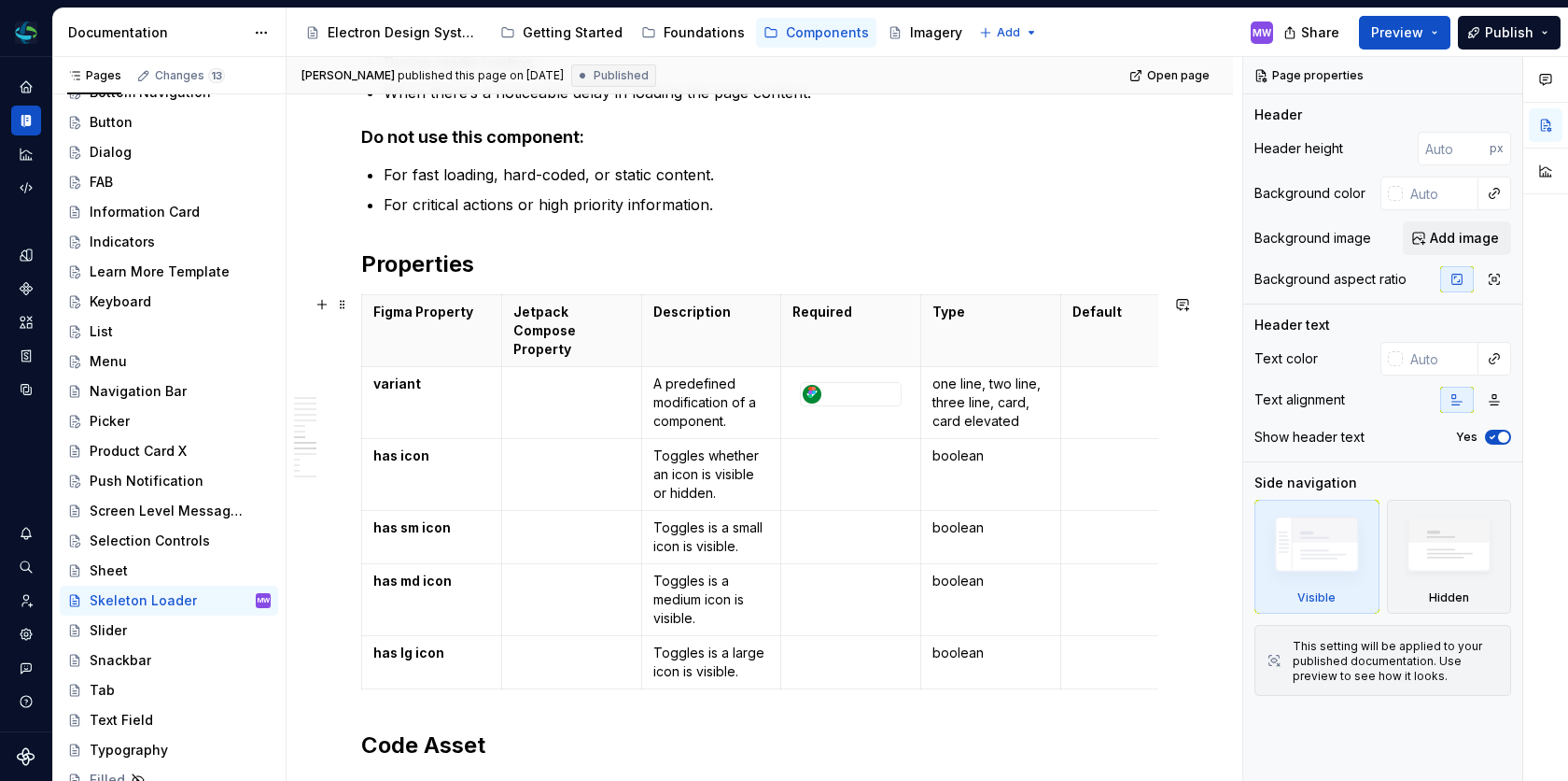
scroll to position [3138, 0]
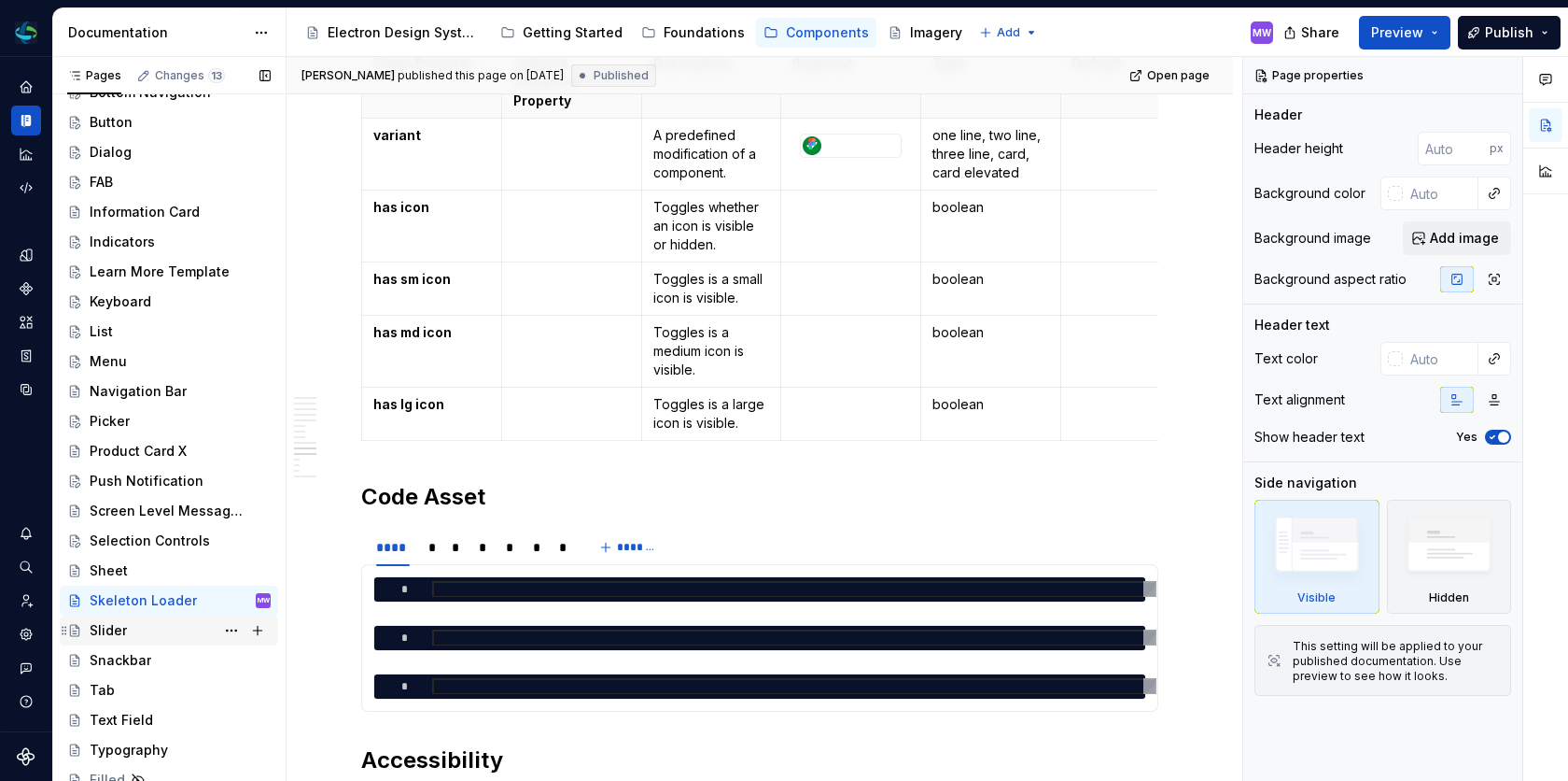
click at [165, 627] on div "Slider" at bounding box center [179, 630] width 181 height 26
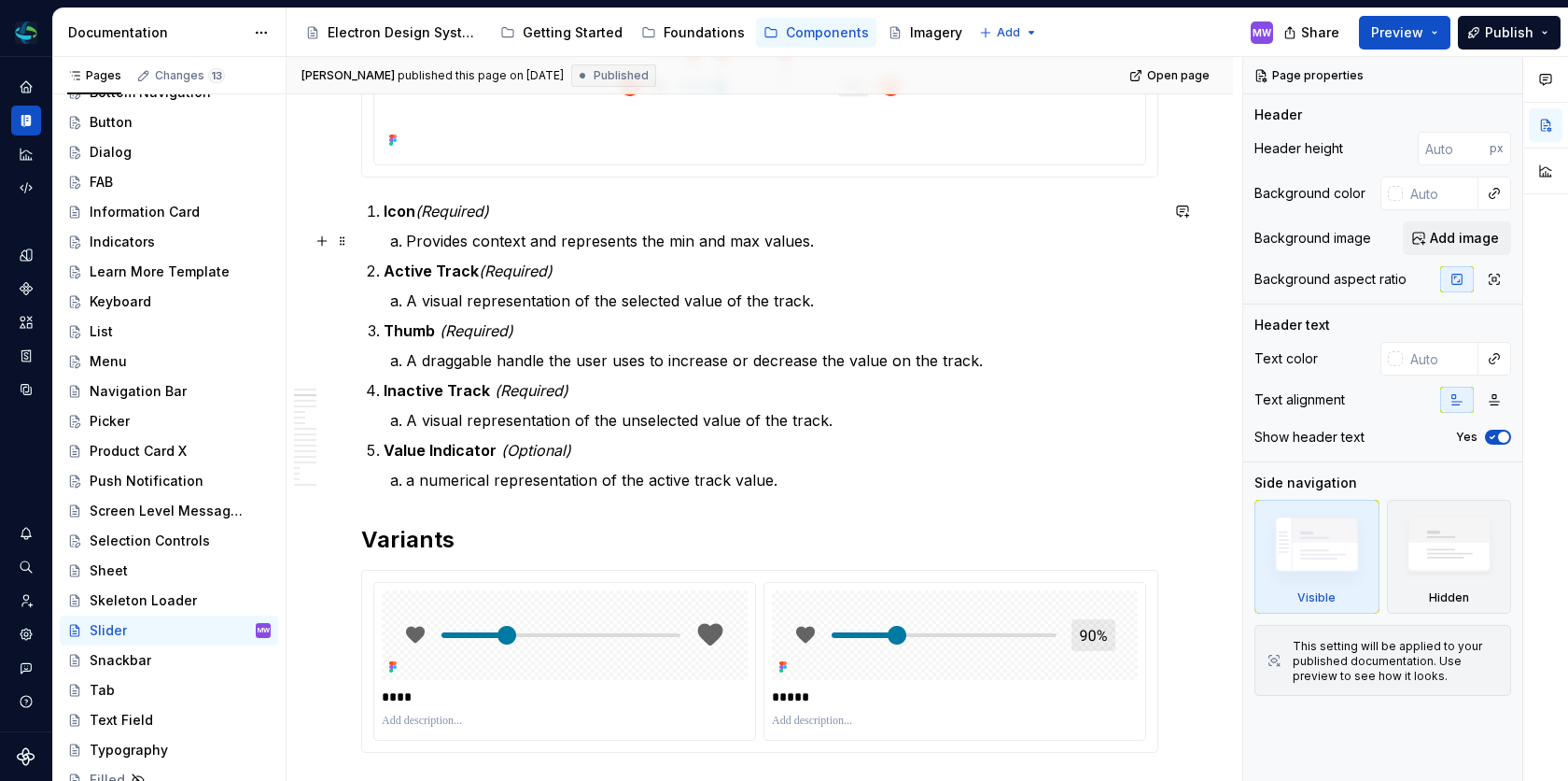
scroll to position [560, 0]
type textarea "*"
click at [414, 480] on p "a numerical representation of the active track value." at bounding box center [782, 478] width 752 height 23
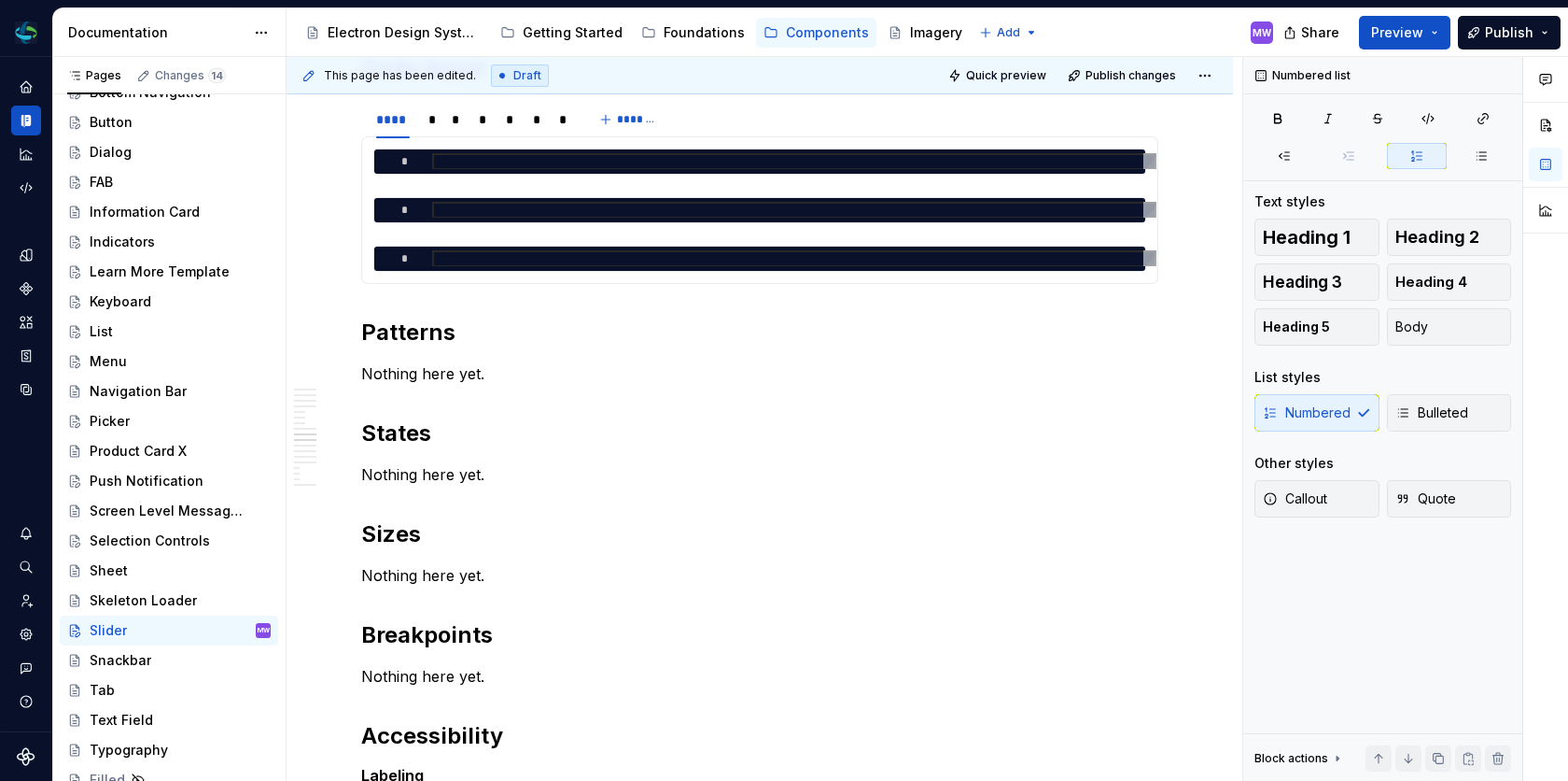
scroll to position [2971, 0]
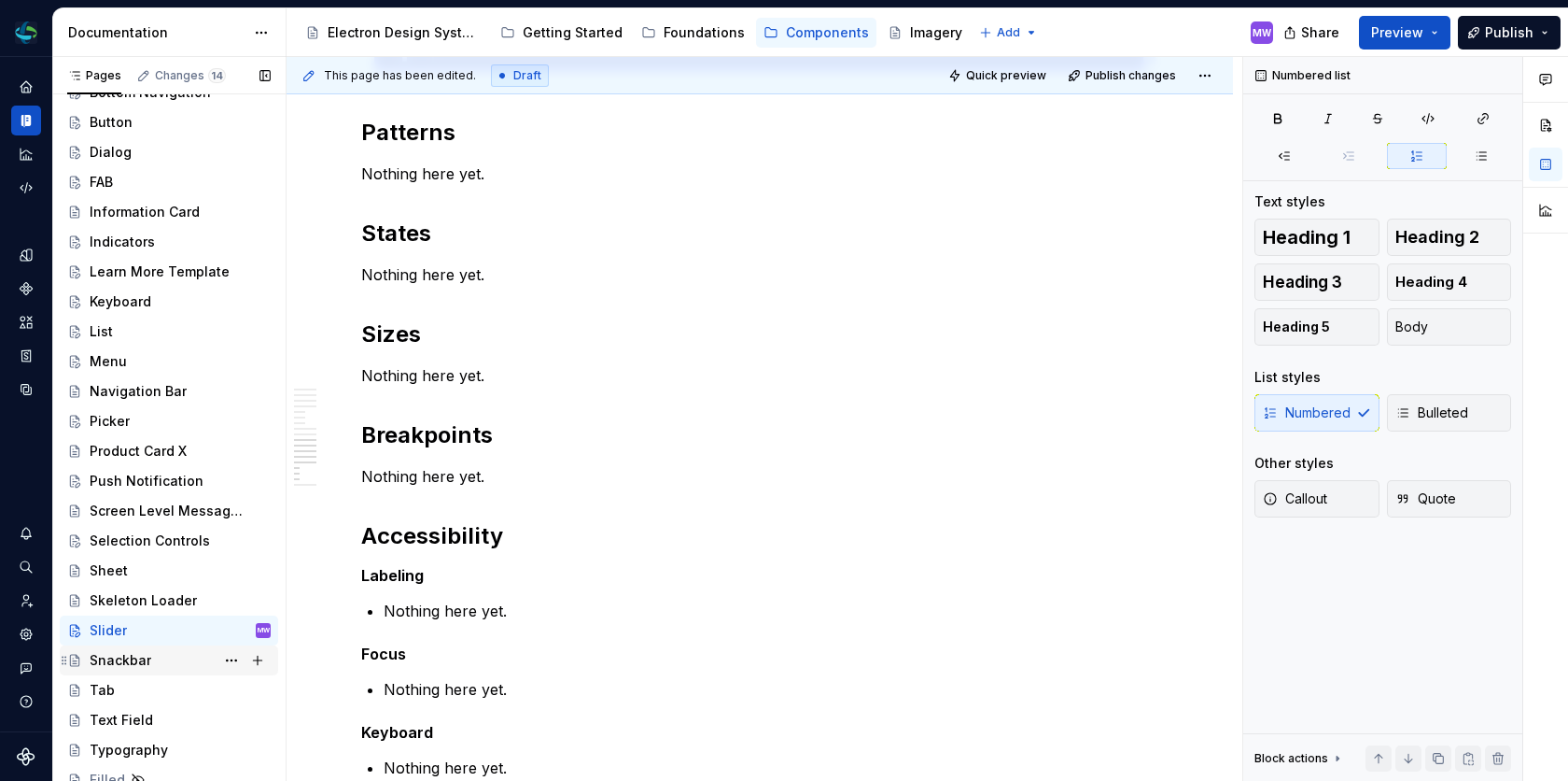
click at [161, 657] on div "Snackbar" at bounding box center [179, 660] width 181 height 26
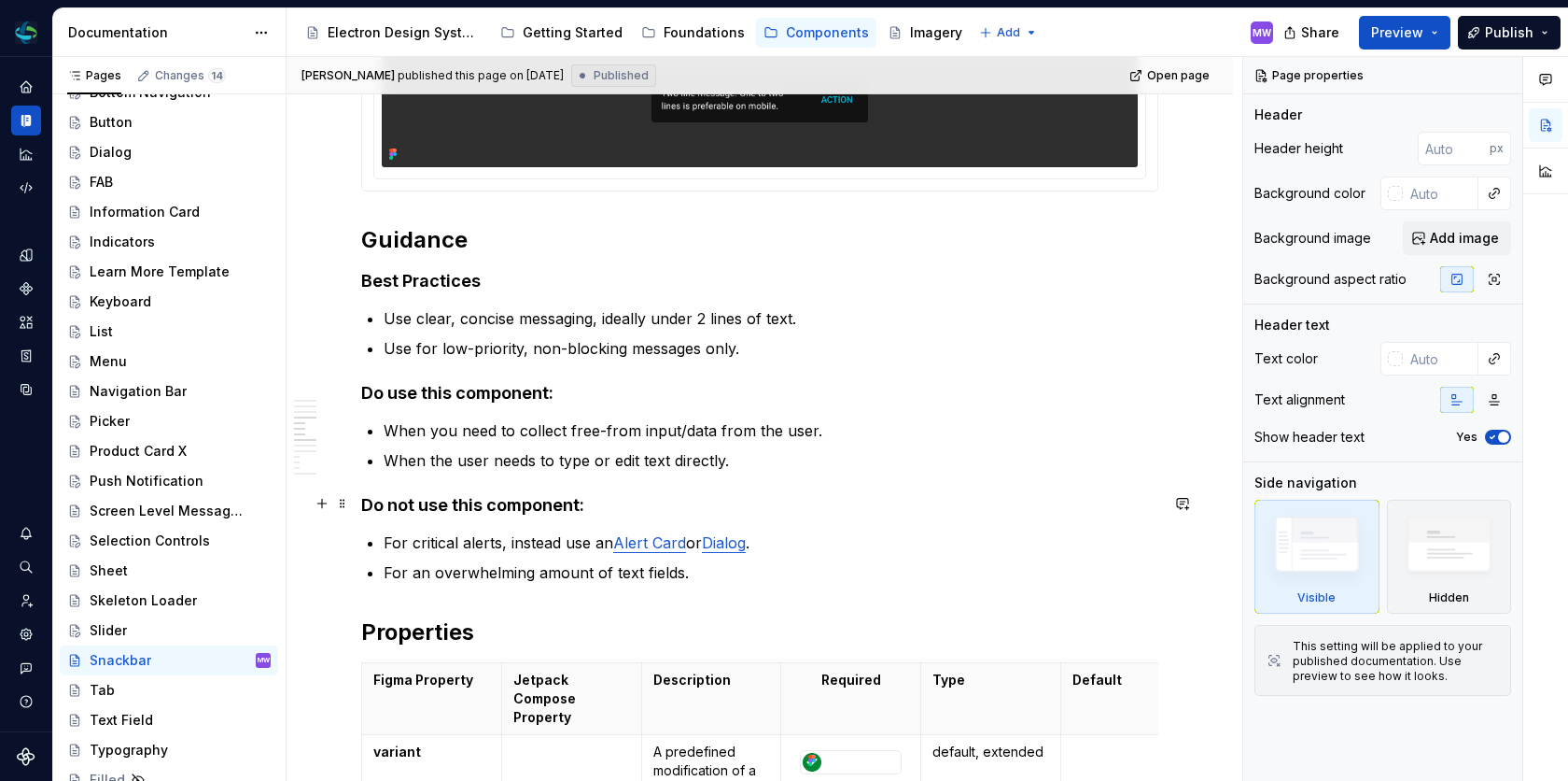
scroll to position [1329, 0]
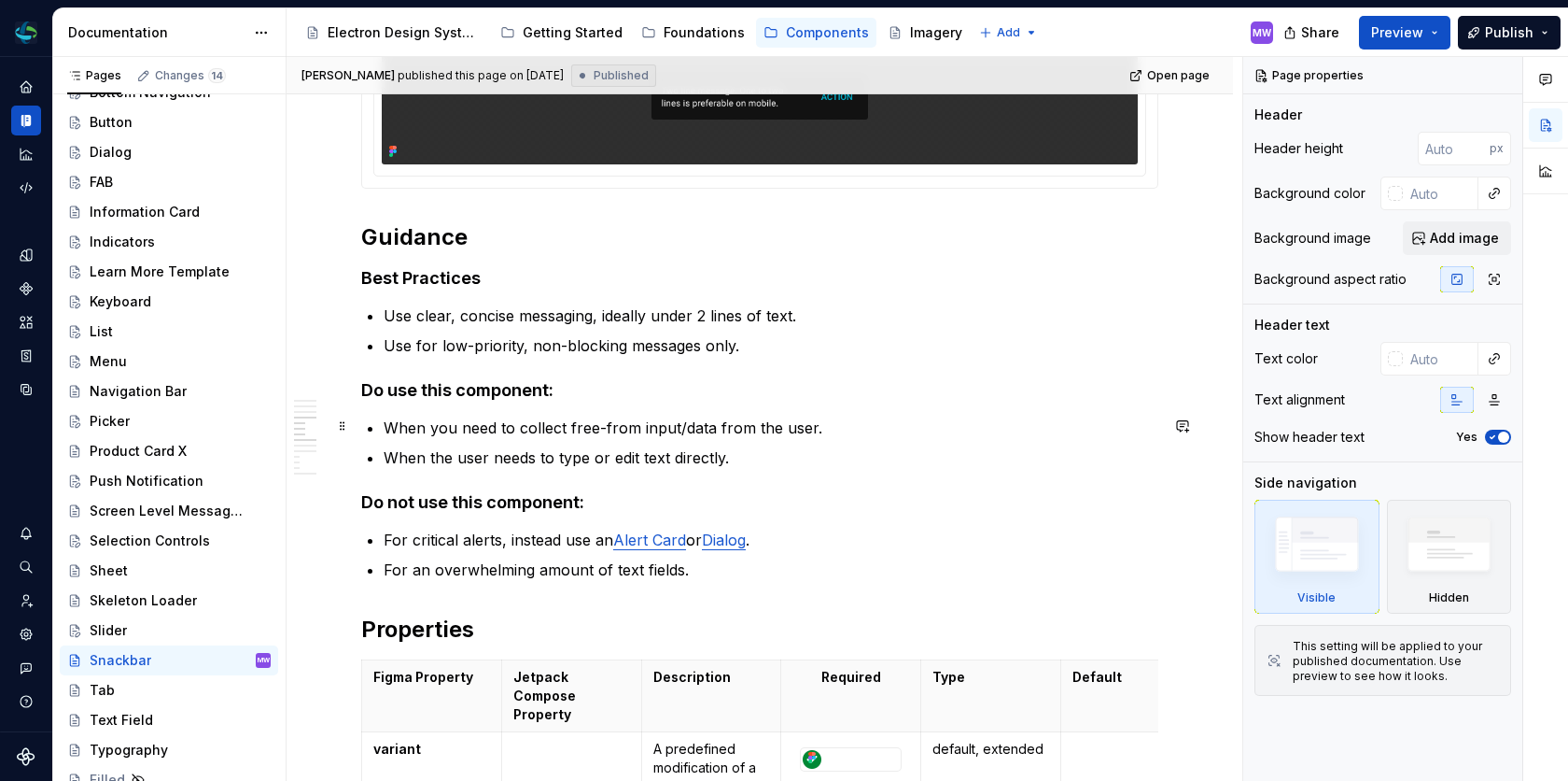
type textarea "*"
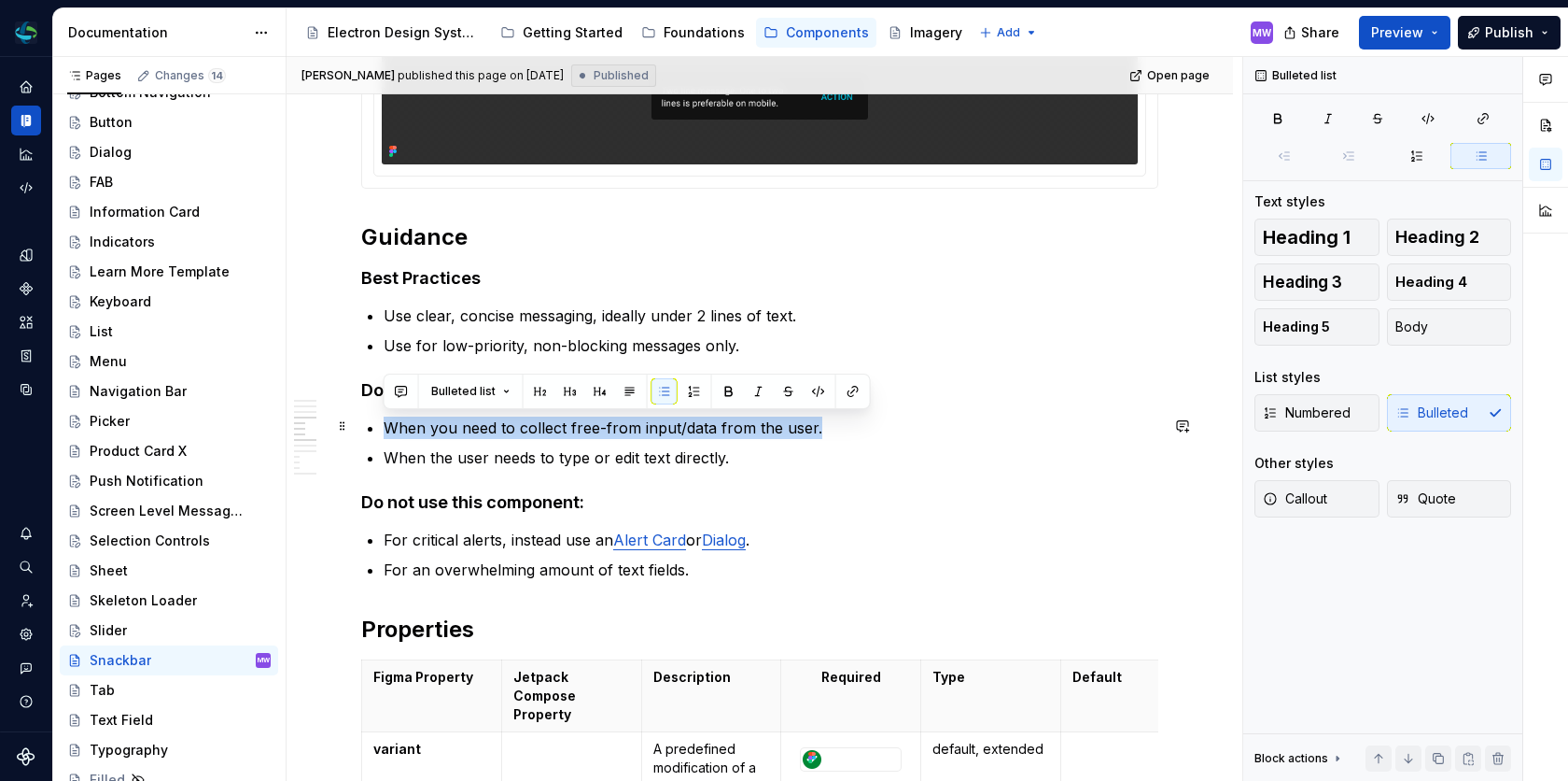
drag, startPoint x: 815, startPoint y: 425, endPoint x: 384, endPoint y: 423, distance: 431.0
click at [384, 423] on p "When you need to collect free-from input/data from the user." at bounding box center [771, 427] width 775 height 23
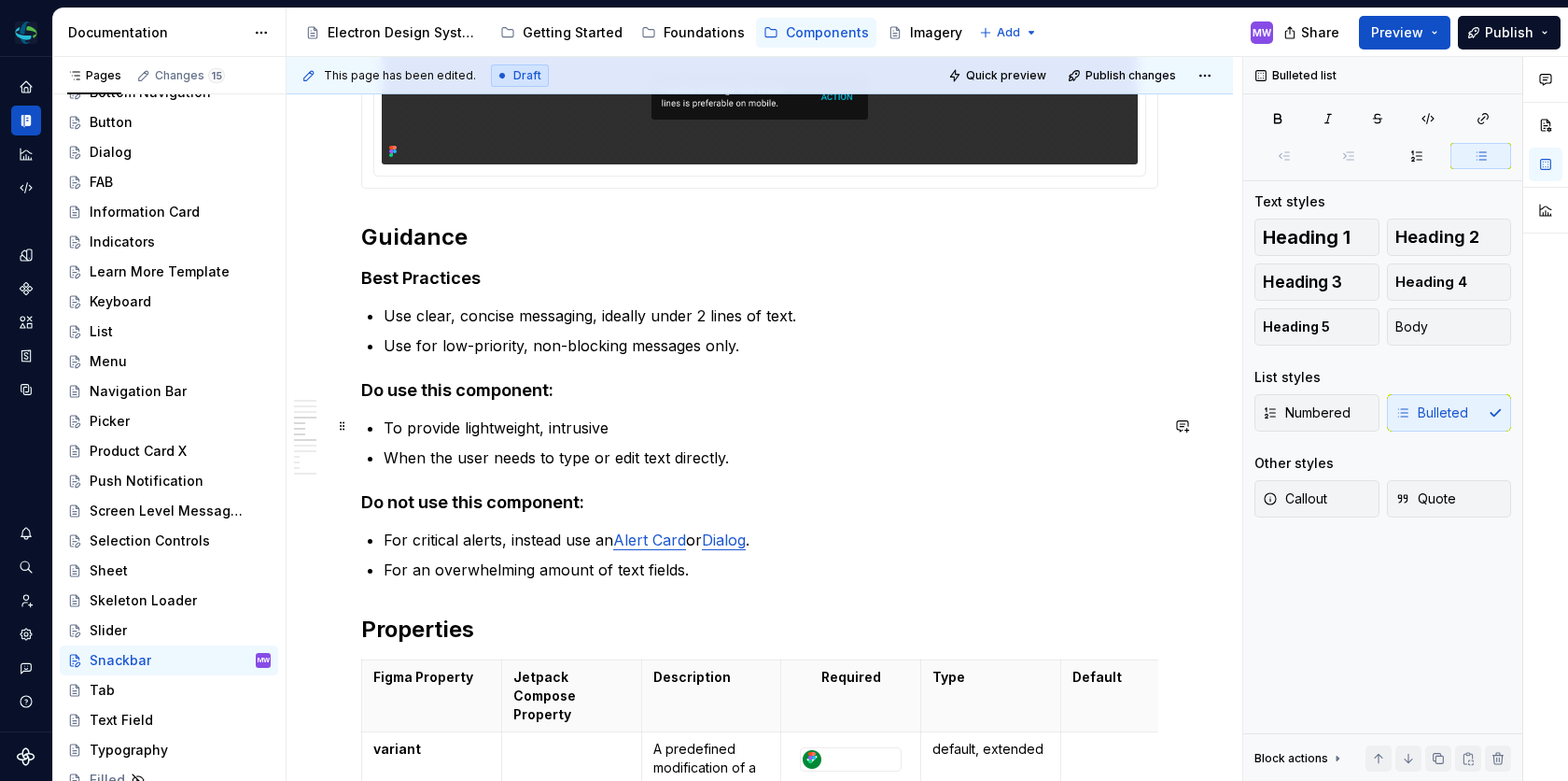
click at [546, 428] on p "To provide lightweight, intrusive" at bounding box center [771, 427] width 775 height 23
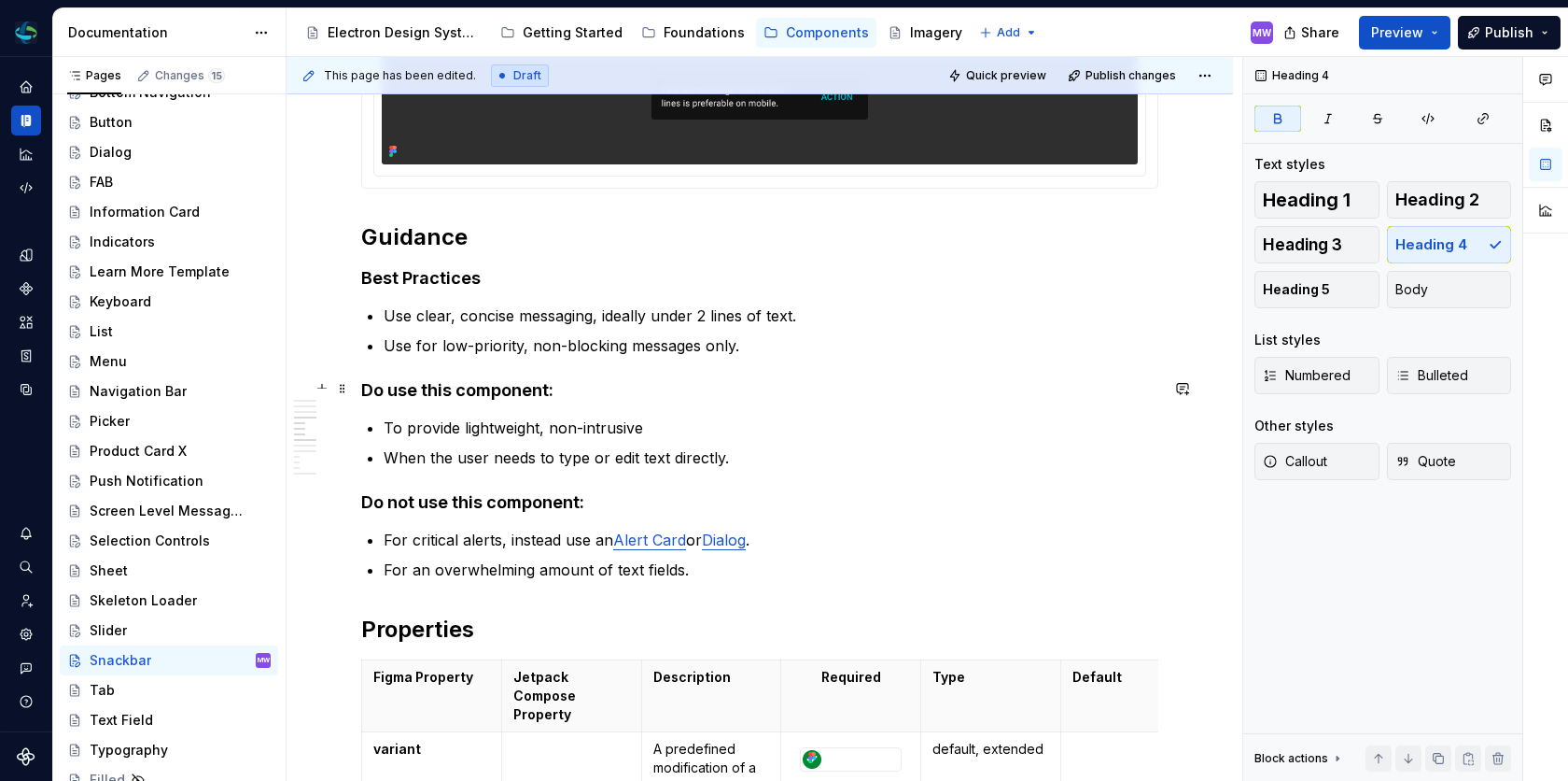
click at [894, 395] on h4 "Do use this component:" at bounding box center [760, 390] width 797 height 23
click at [680, 429] on p "To provide lightweight, non-intrusive" at bounding box center [771, 427] width 775 height 23
click at [827, 485] on div "**********" at bounding box center [760, 473] width 797 height 2831
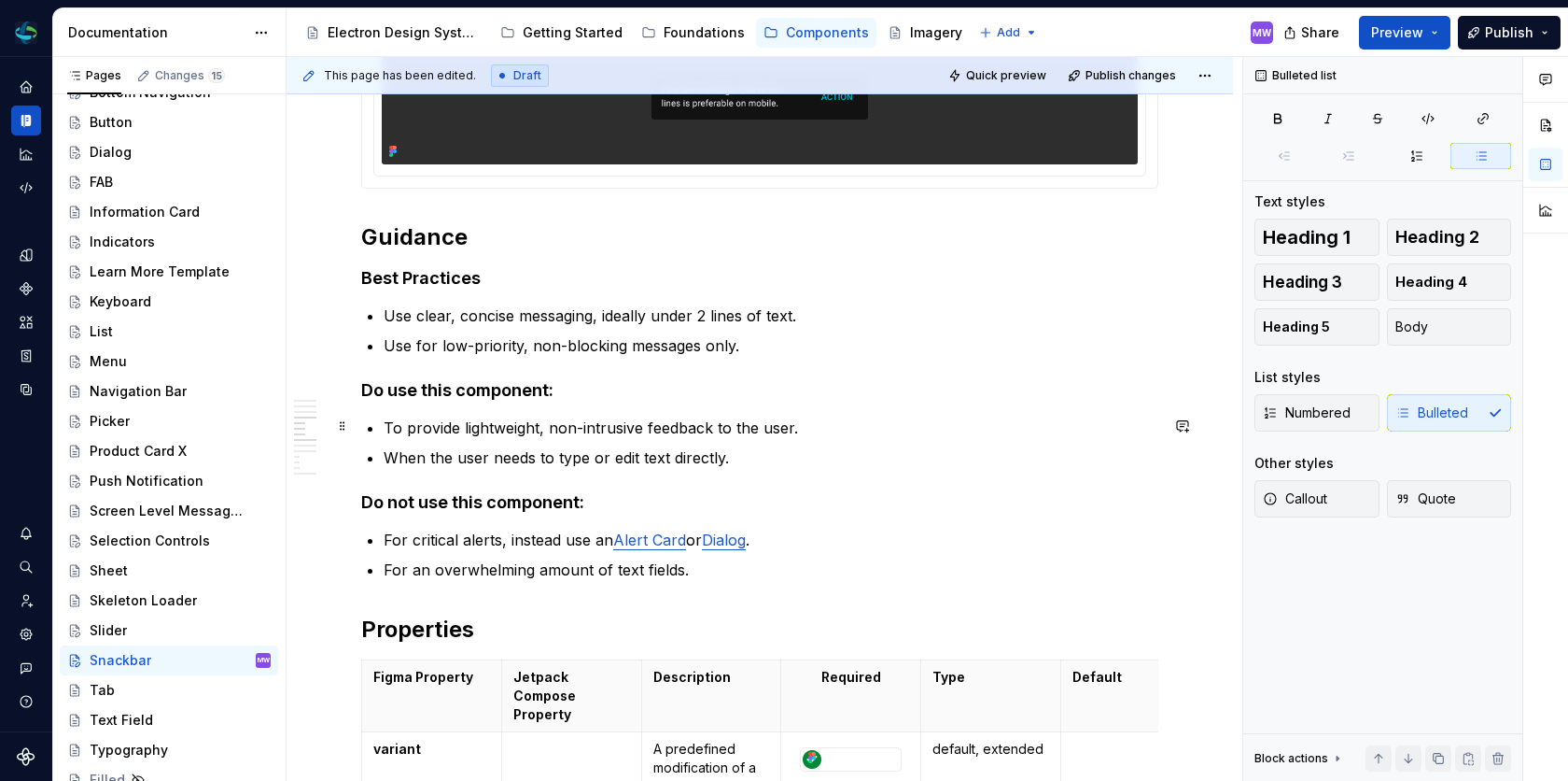
click at [801, 428] on p "To provide lightweight, non-intrusive feedback to the user." at bounding box center [771, 427] width 775 height 23
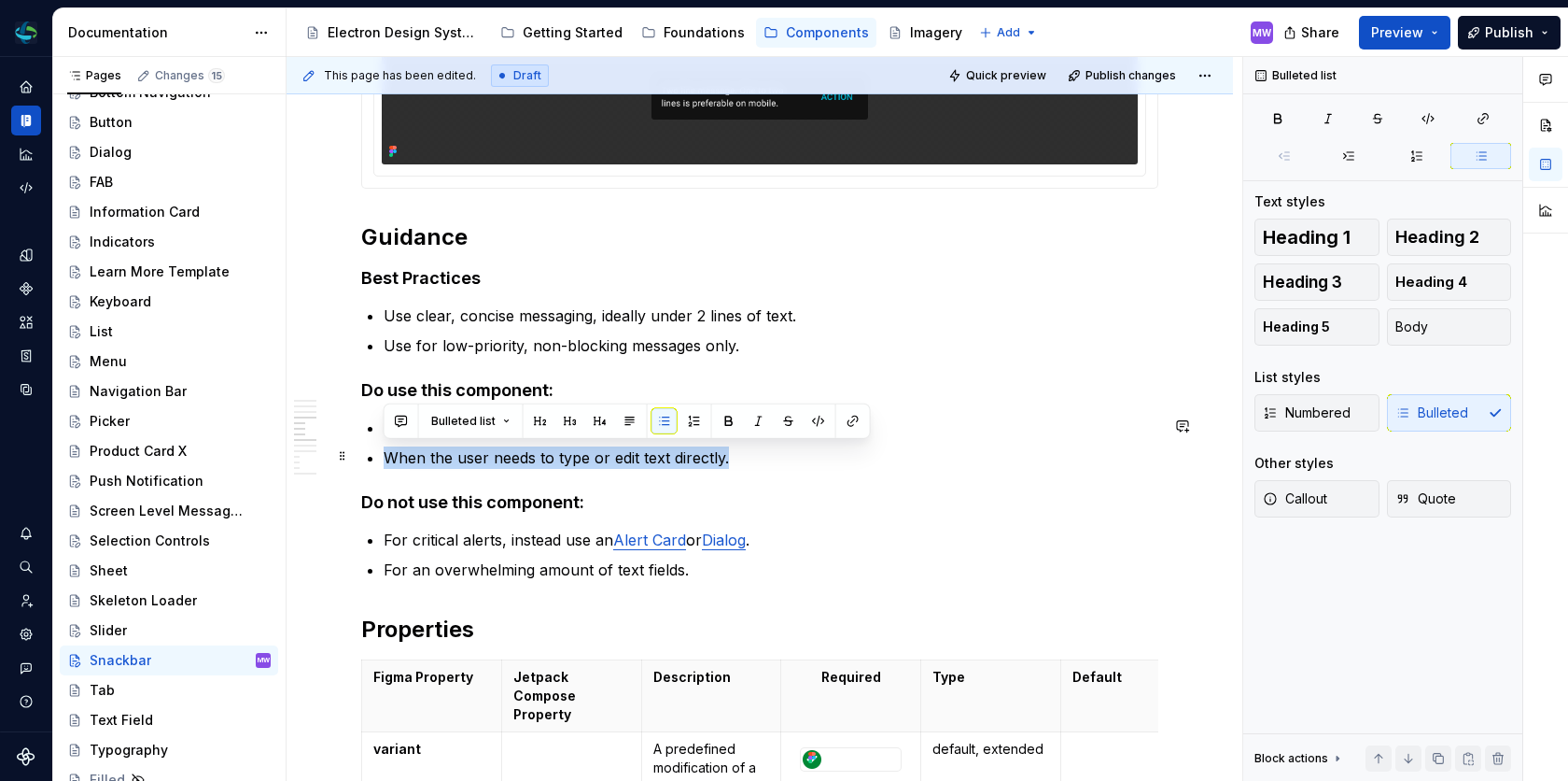
drag, startPoint x: 756, startPoint y: 457, endPoint x: 551, endPoint y: 442, distance: 205.5
click at [551, 442] on ul "To provide lightweight, non-intrusive feedback to the user. When the user needs…" at bounding box center [771, 442] width 775 height 53
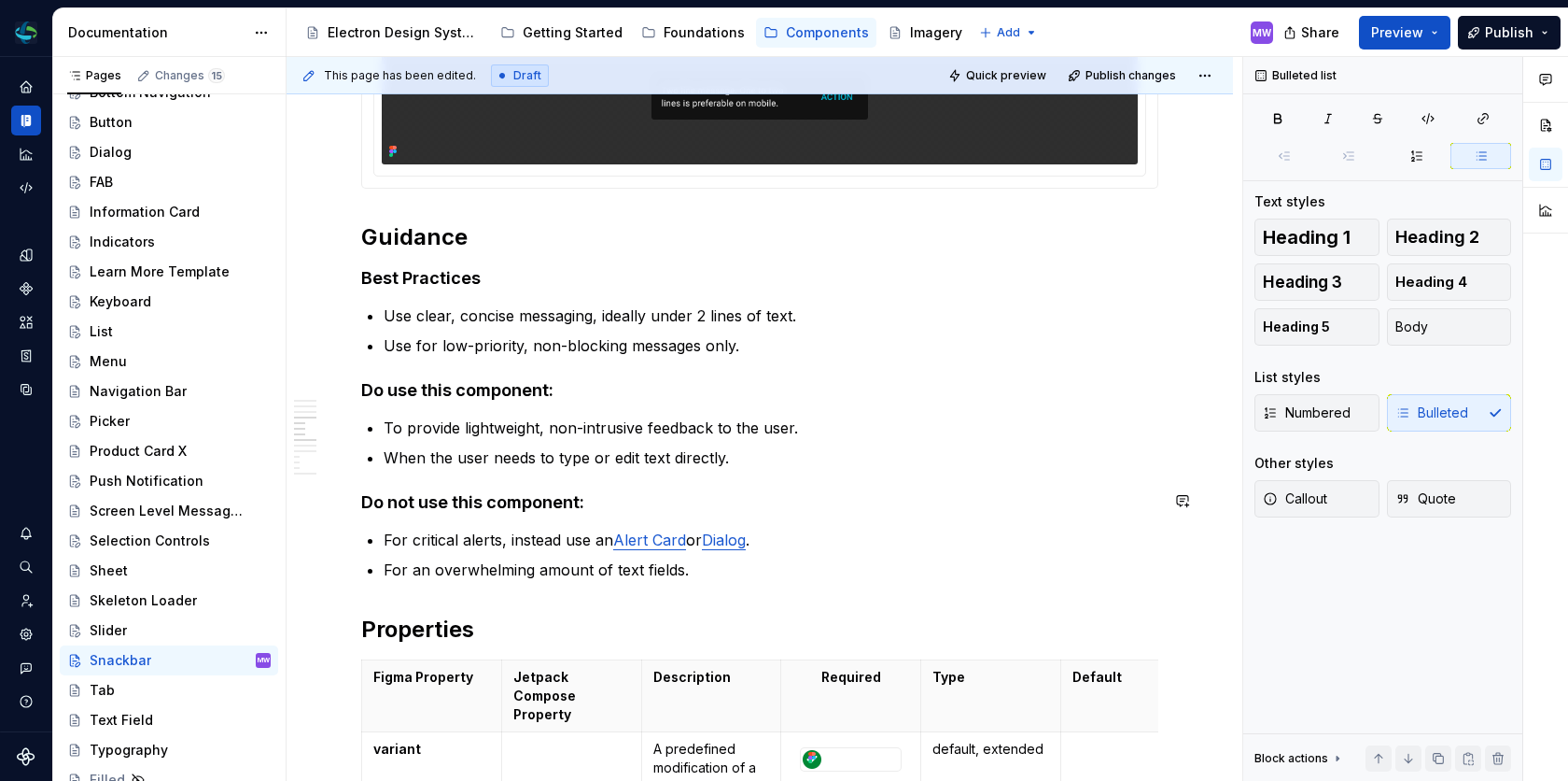
click at [822, 528] on p "For critical alerts, instead use an Alert Card or Dialog ." at bounding box center [771, 539] width 775 height 23
click at [782, 464] on p "When the user needs to type or edit text directly." at bounding box center [771, 457] width 775 height 23
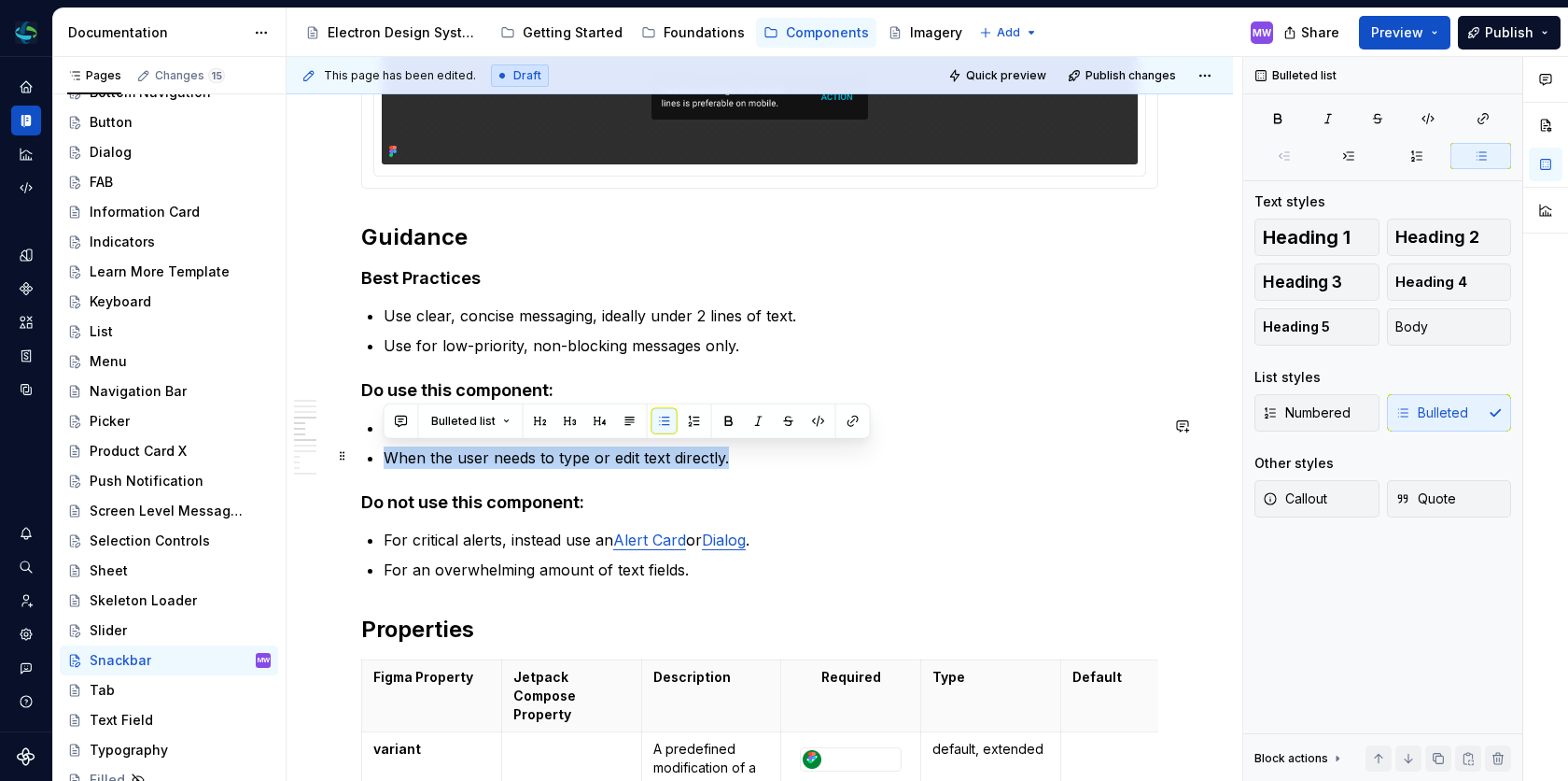
drag, startPoint x: 734, startPoint y: 455, endPoint x: 389, endPoint y: 454, distance: 345.0
click at [389, 454] on p "When the user needs to type or edit text directly." at bounding box center [771, 457] width 775 height 23
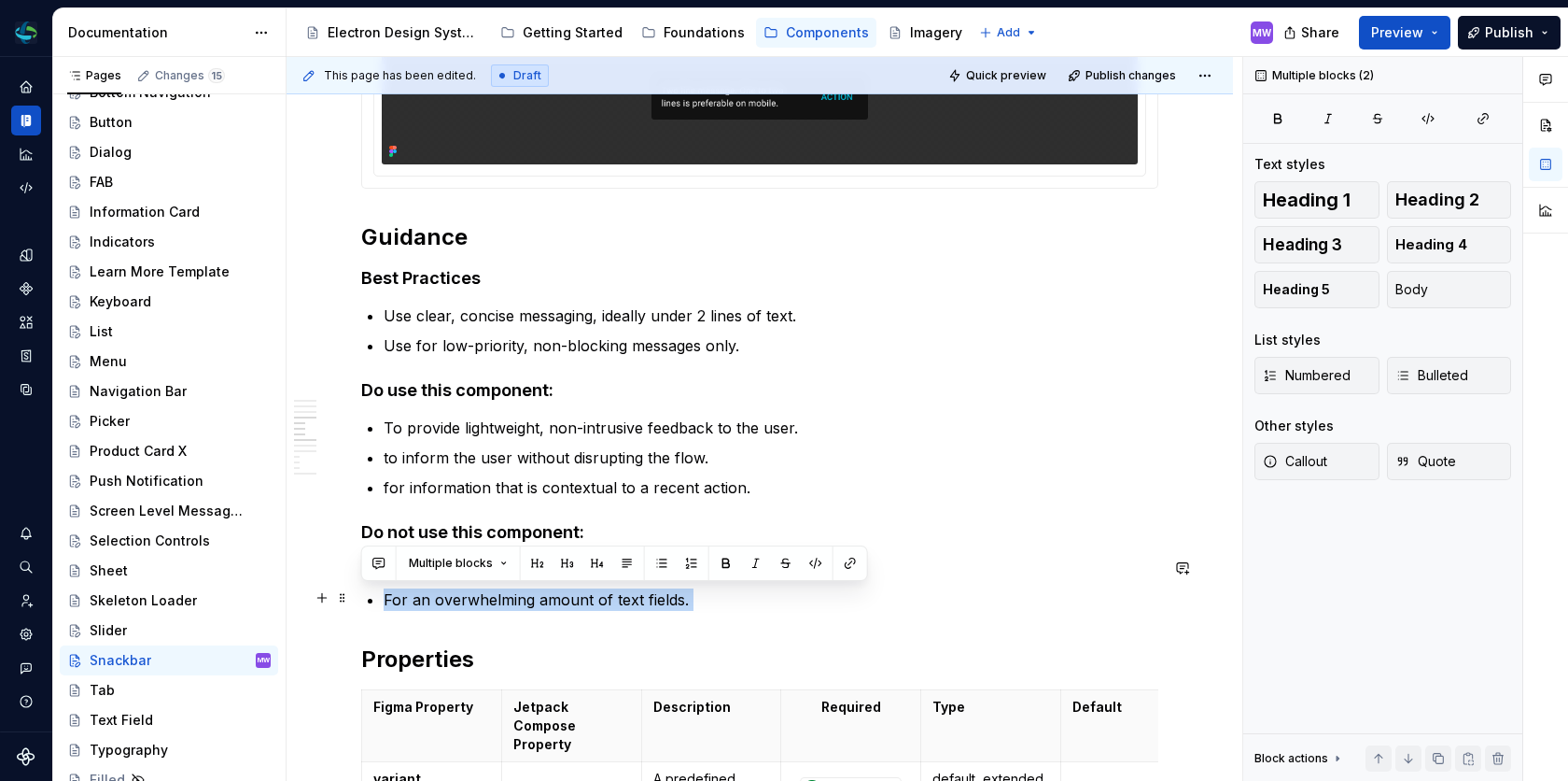
drag, startPoint x: 698, startPoint y: 610, endPoint x: 497, endPoint y: 580, distance: 203.2
click at [497, 580] on div "**********" at bounding box center [760, 488] width 797 height 2860
click at [749, 626] on div "**********" at bounding box center [760, 488] width 797 height 2860
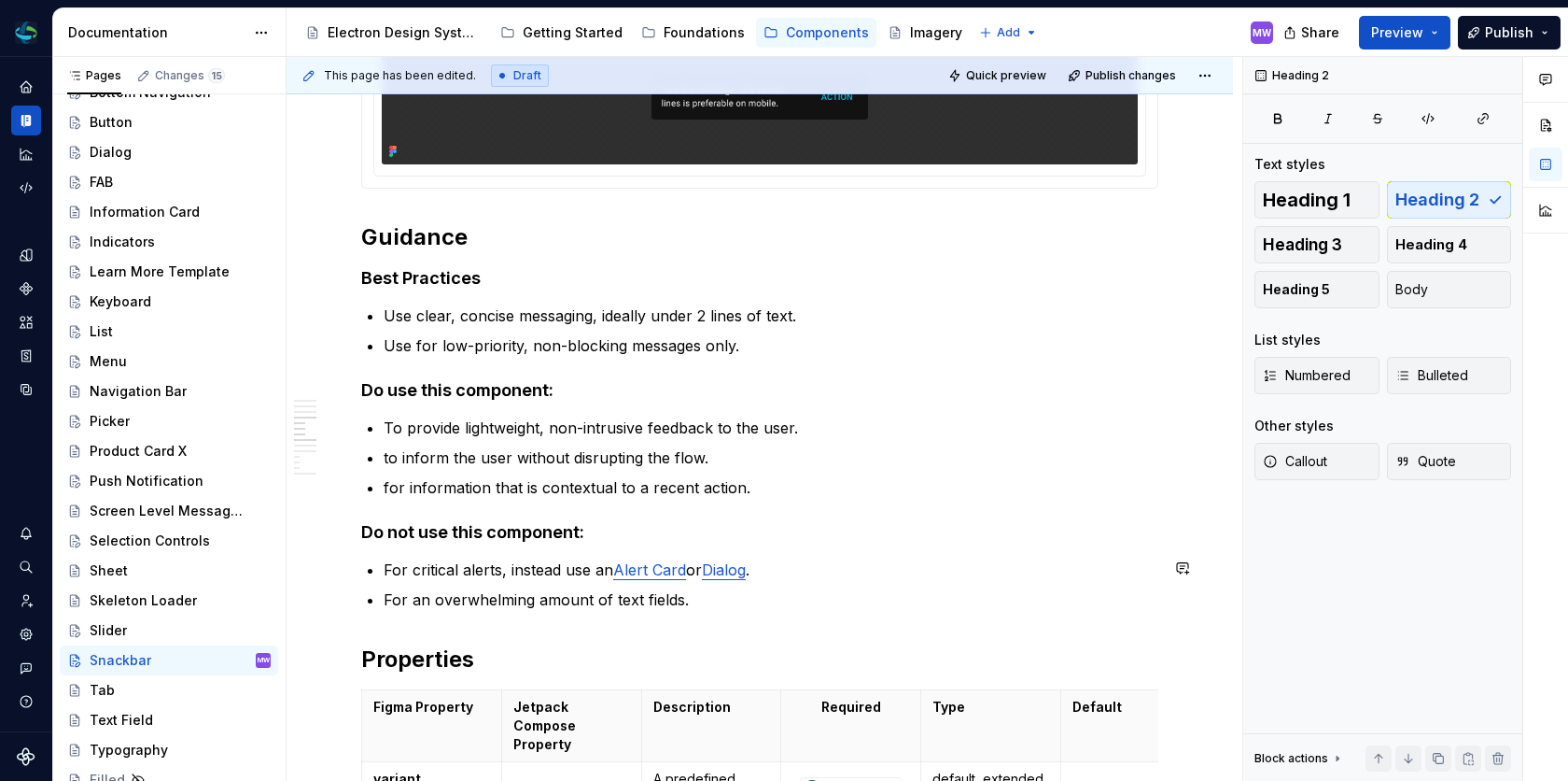
click at [695, 607] on div "**********" at bounding box center [760, 488] width 797 height 2860
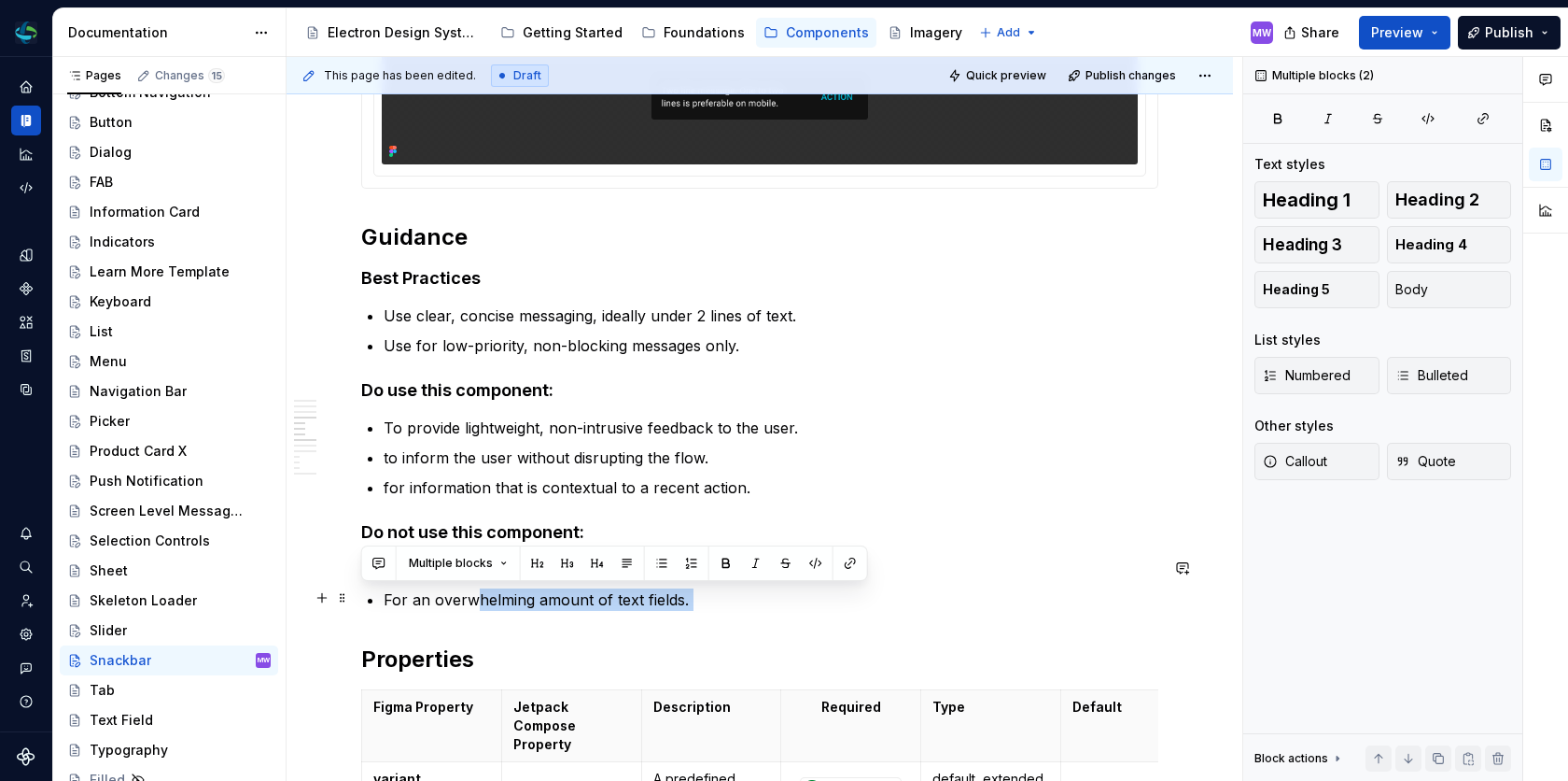
drag, startPoint x: 694, startPoint y: 608, endPoint x: 475, endPoint y: 603, distance: 219.1
click at [475, 603] on div "**********" at bounding box center [760, 488] width 797 height 2860
click at [684, 644] on h2 "Properties" at bounding box center [760, 659] width 797 height 30
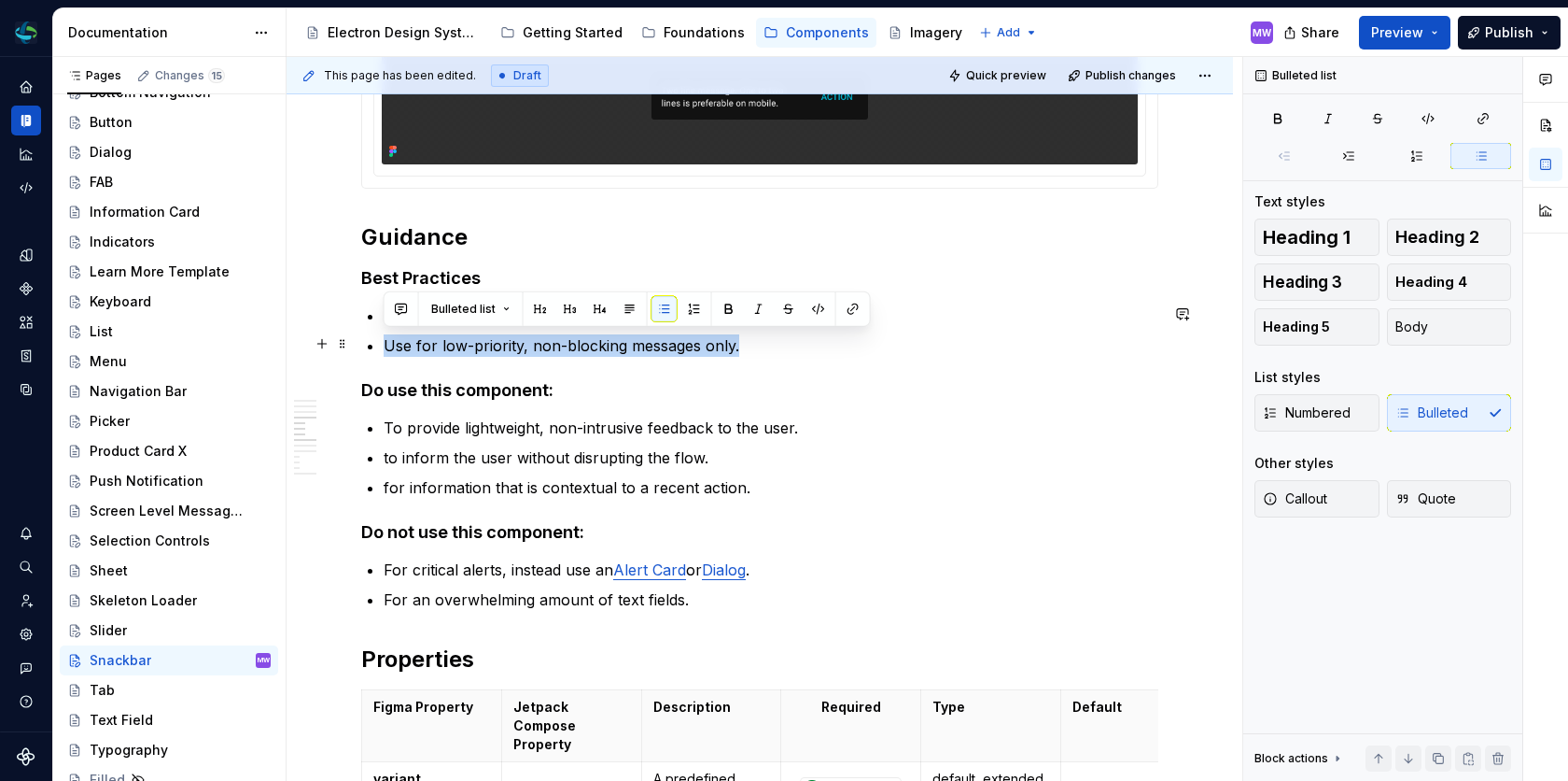
drag, startPoint x: 754, startPoint y: 346, endPoint x: 382, endPoint y: 345, distance: 372.0
click at [383, 345] on p "Use for low-priority, non-blocking messages only." at bounding box center [771, 345] width 775 height 23
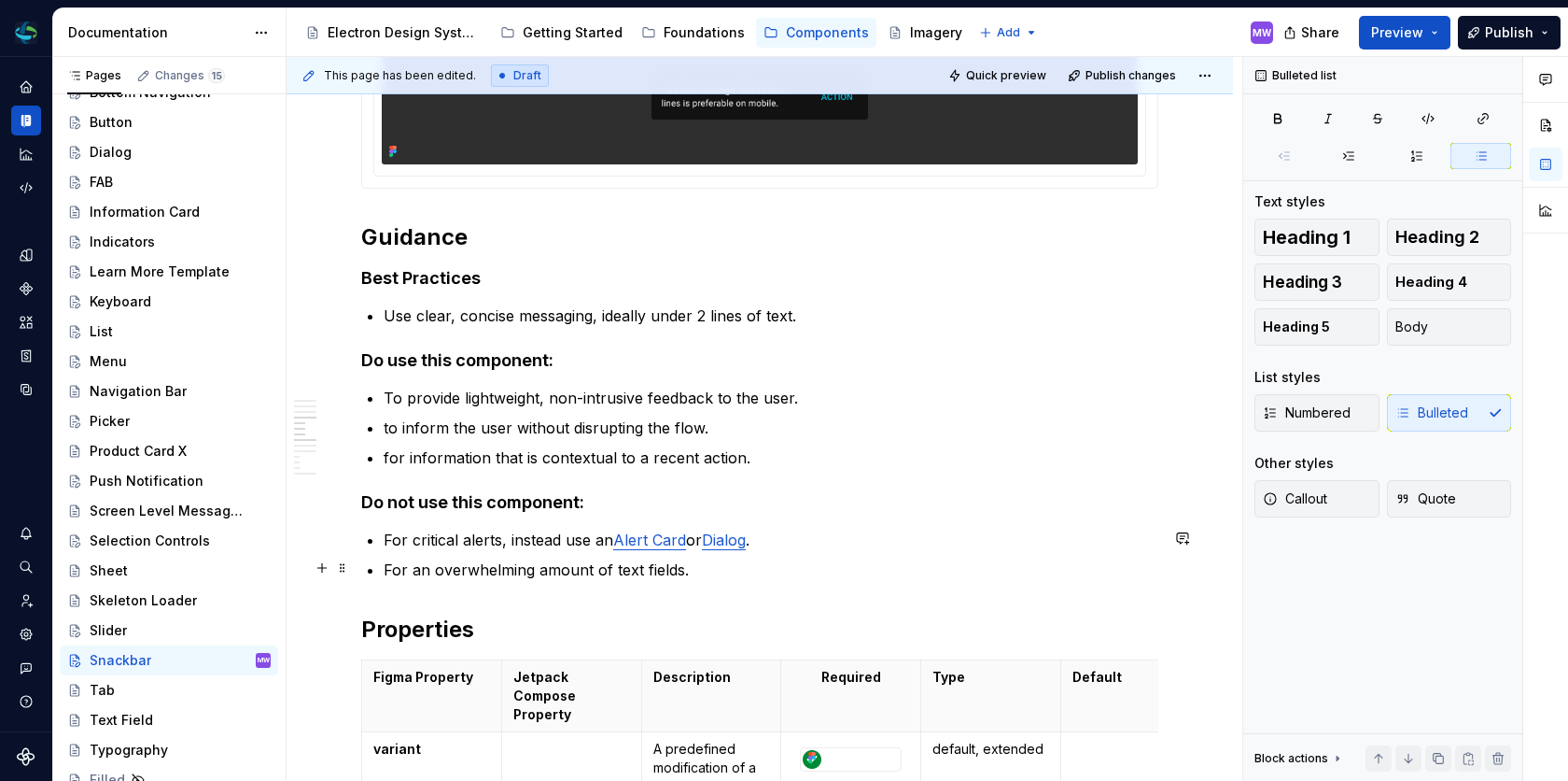
click at [705, 577] on p "For an overwhelming amount of text fields." at bounding box center [771, 569] width 775 height 23
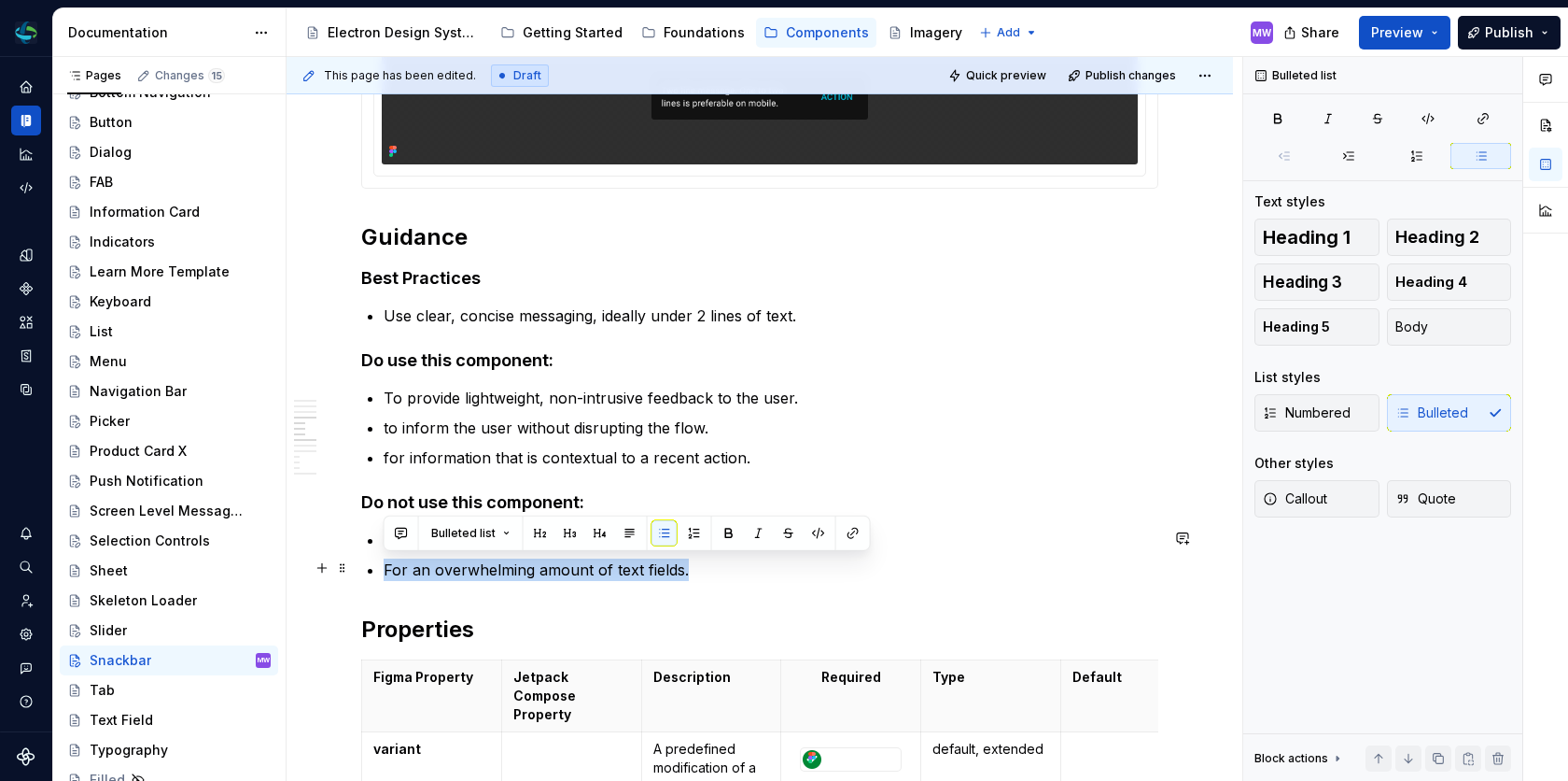
drag, startPoint x: 684, startPoint y: 573, endPoint x: 386, endPoint y: 571, distance: 298.0
click at [386, 571] on p "For an overwhelming amount of text fields." at bounding box center [771, 569] width 775 height 23
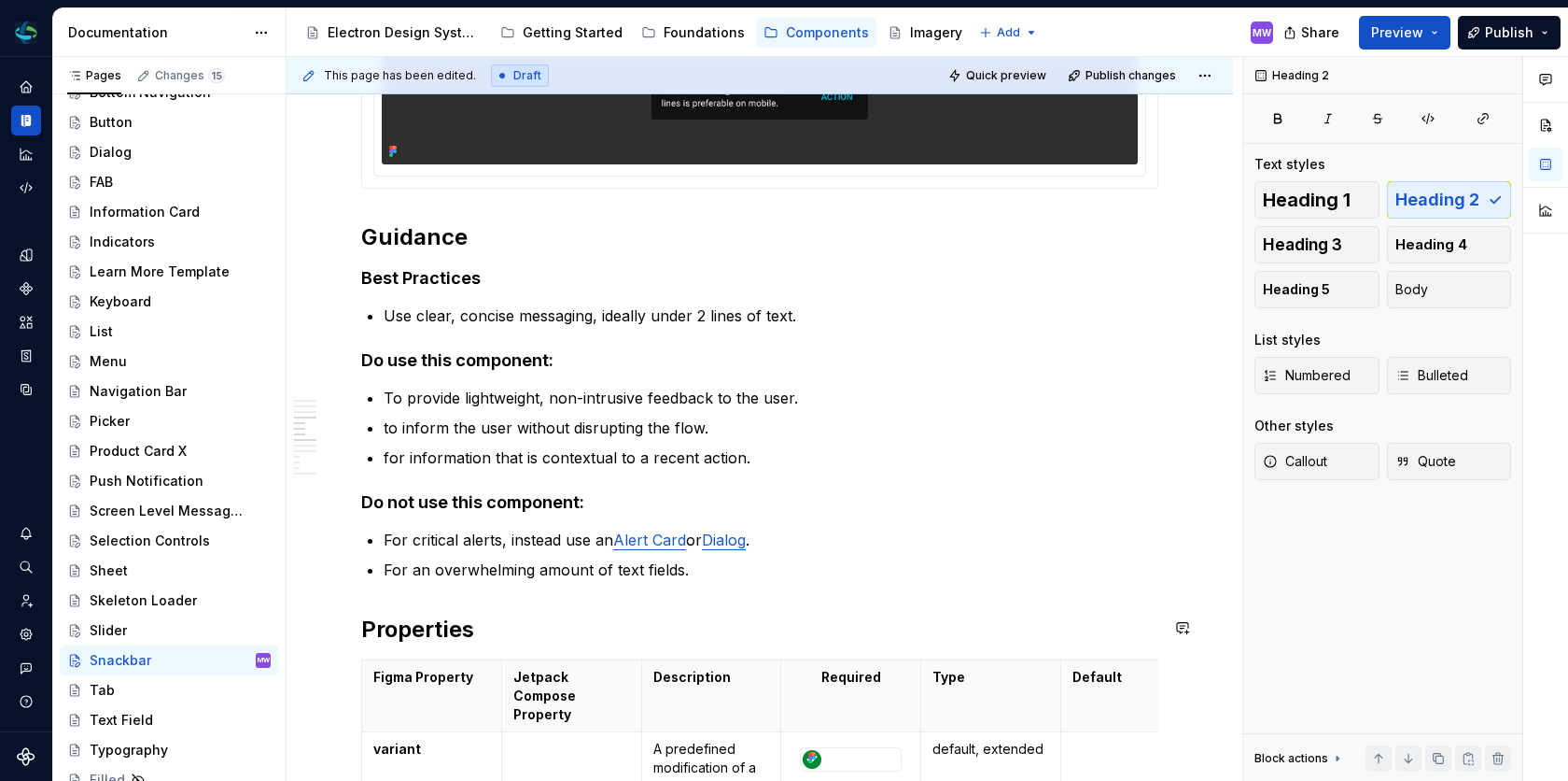
click at [706, 604] on div "**********" at bounding box center [760, 473] width 797 height 2831
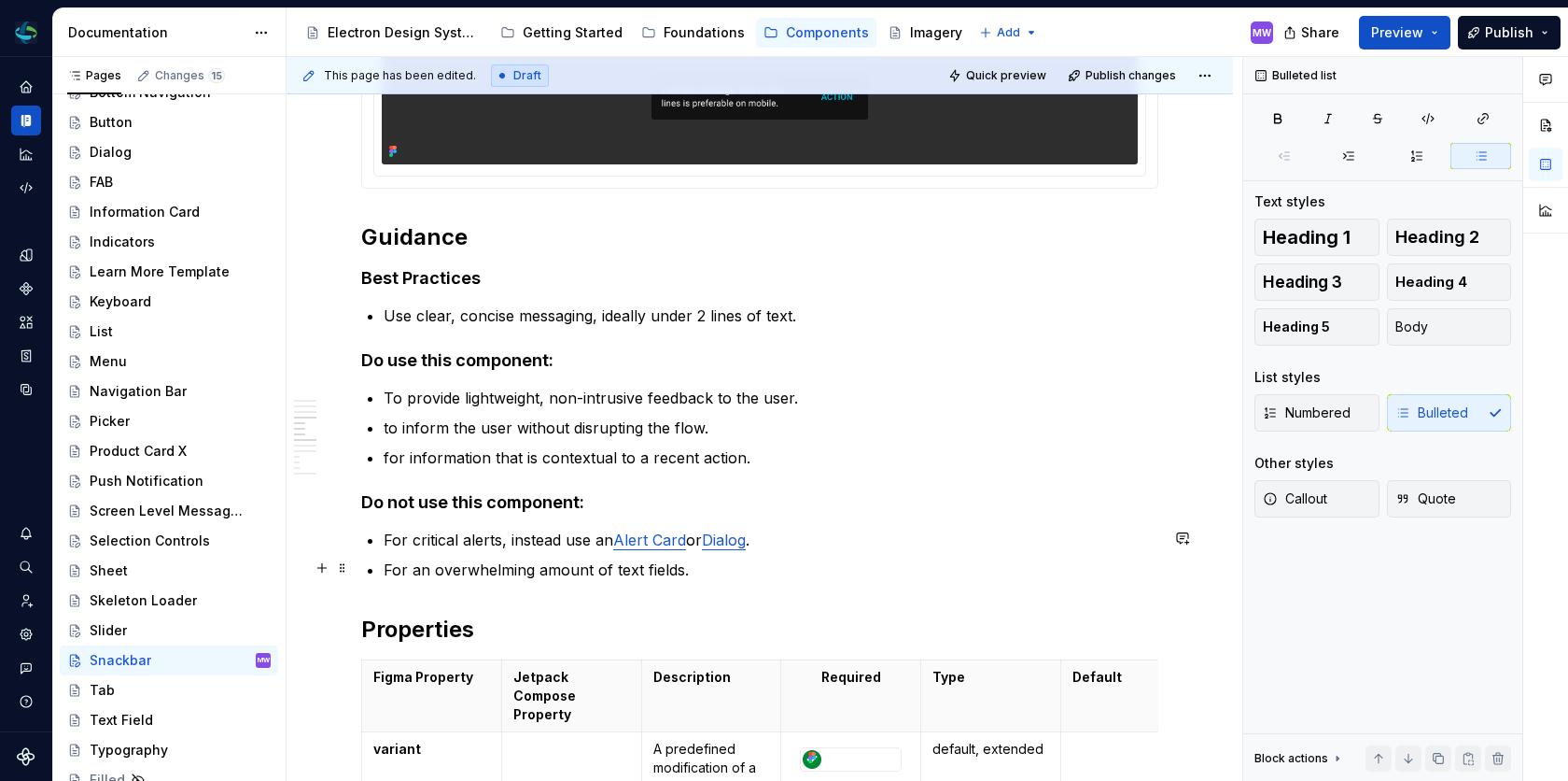
click at [728, 567] on p "For an overwhelming amount of text fields." at bounding box center [771, 569] width 775 height 23
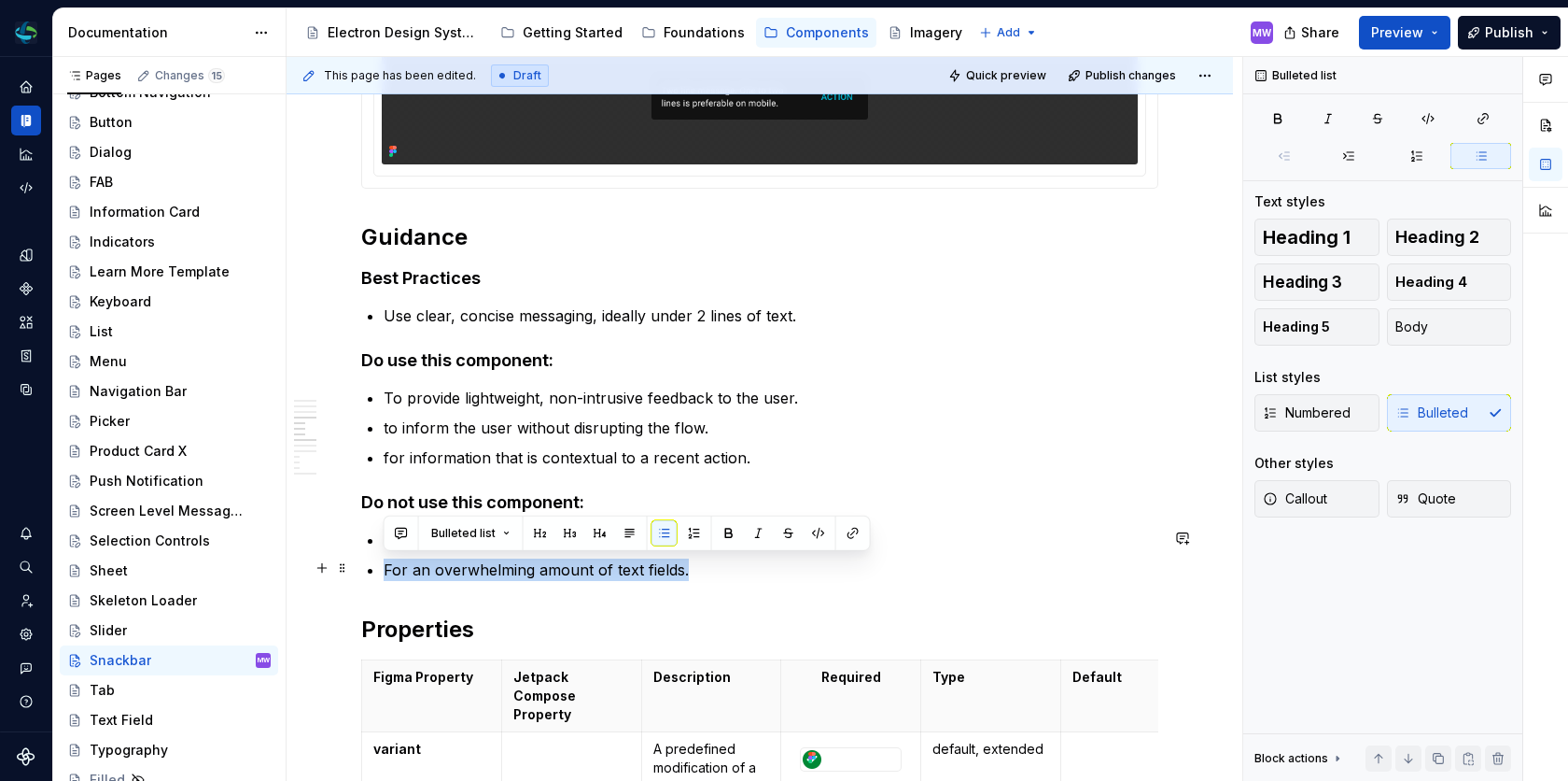
drag, startPoint x: 728, startPoint y: 567, endPoint x: 378, endPoint y: 567, distance: 350.0
click at [378, 567] on div "**********" at bounding box center [760, 473] width 797 height 2831
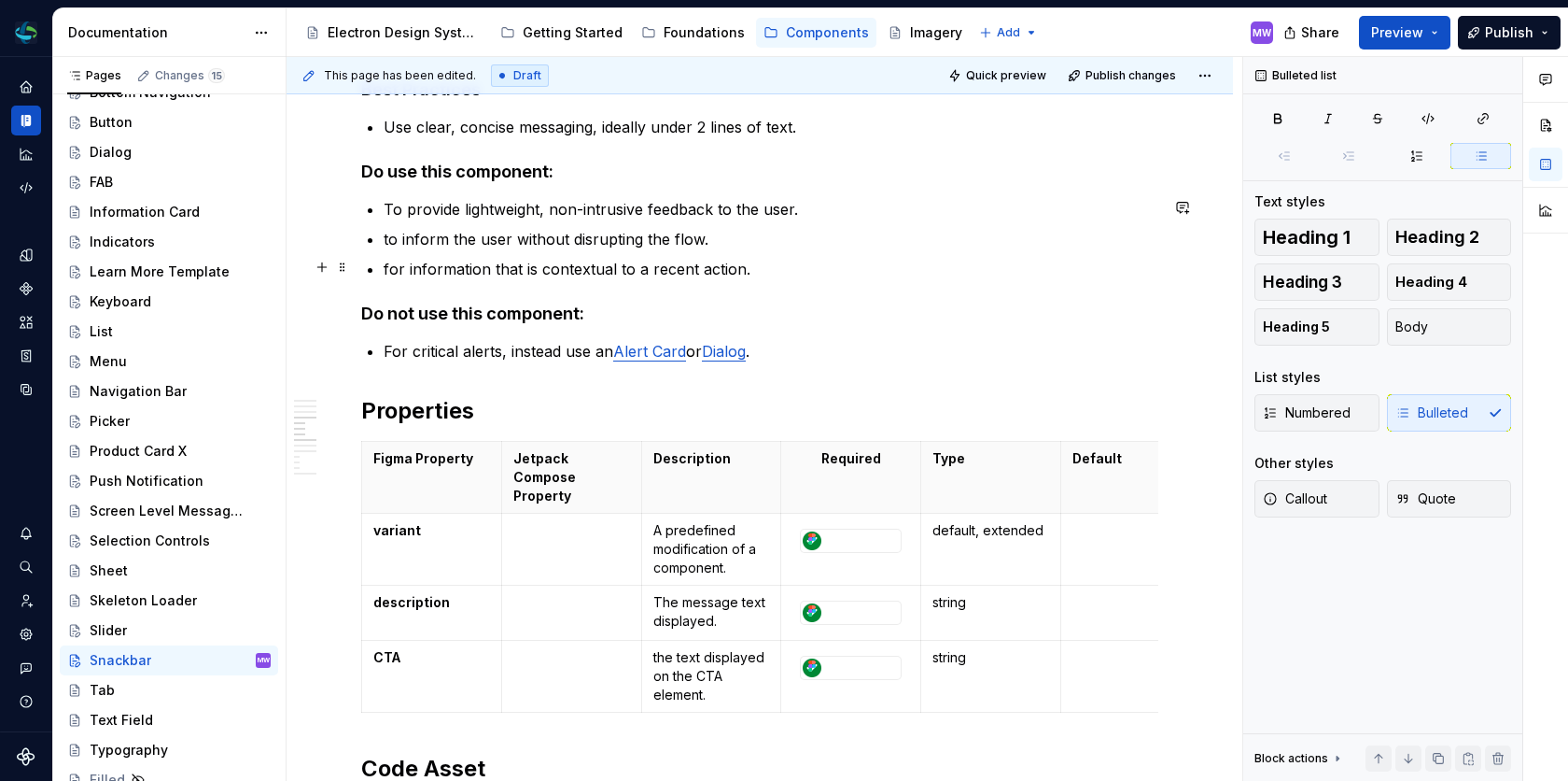
scroll to position [1529, 0]
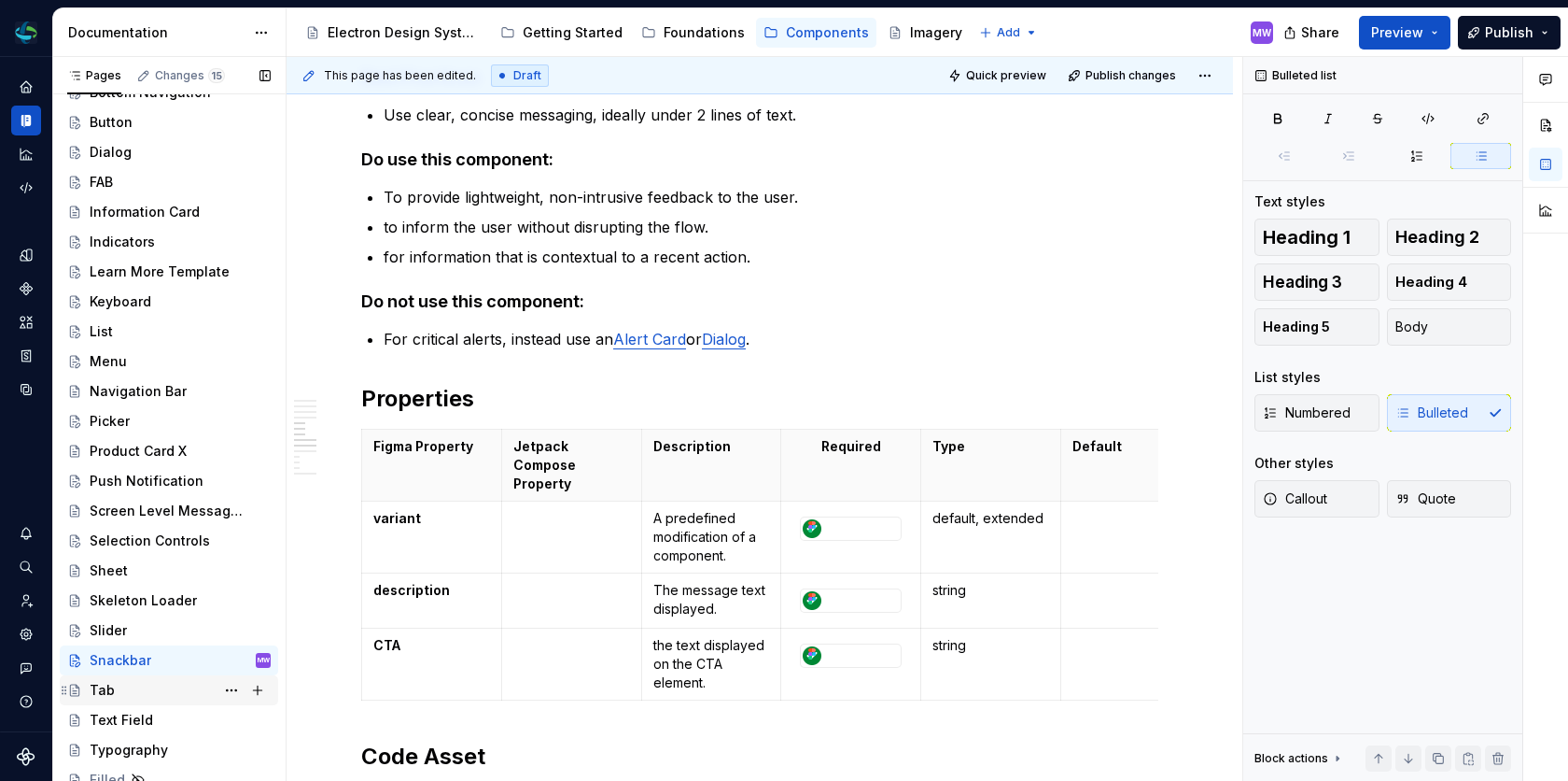
click at [133, 689] on div "Tab" at bounding box center [179, 690] width 181 height 26
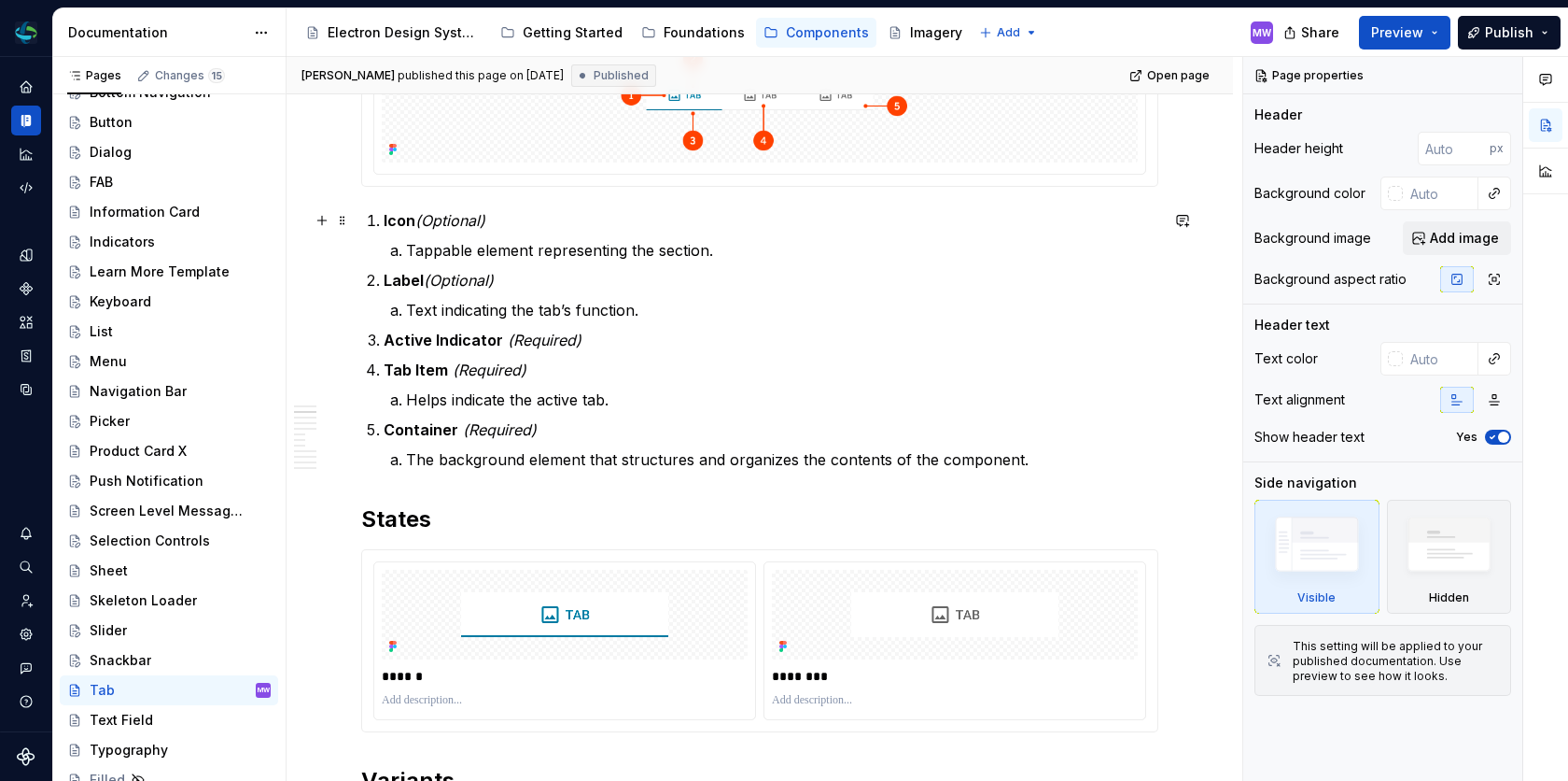
scroll to position [556, 0]
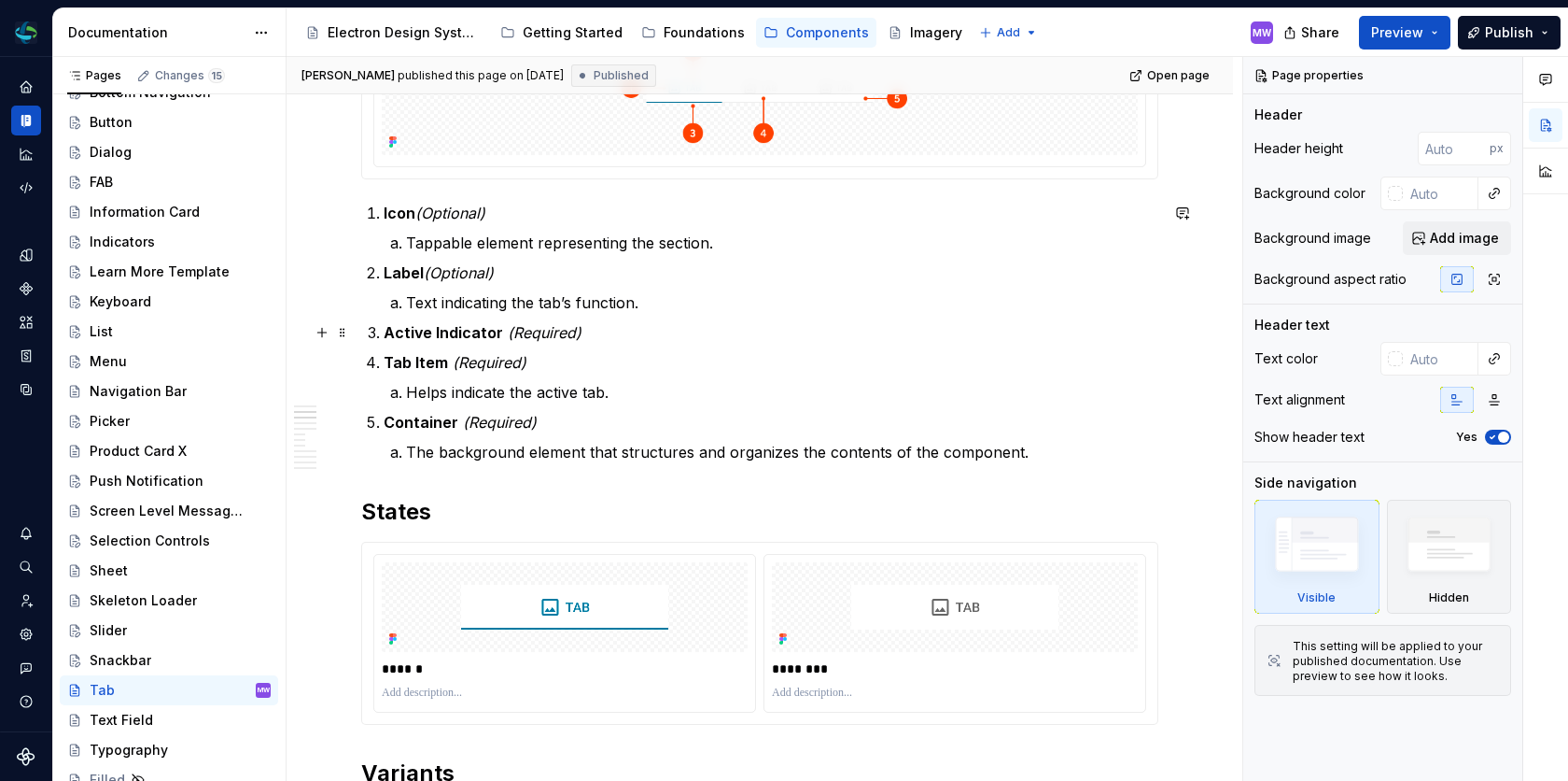
type textarea "*"
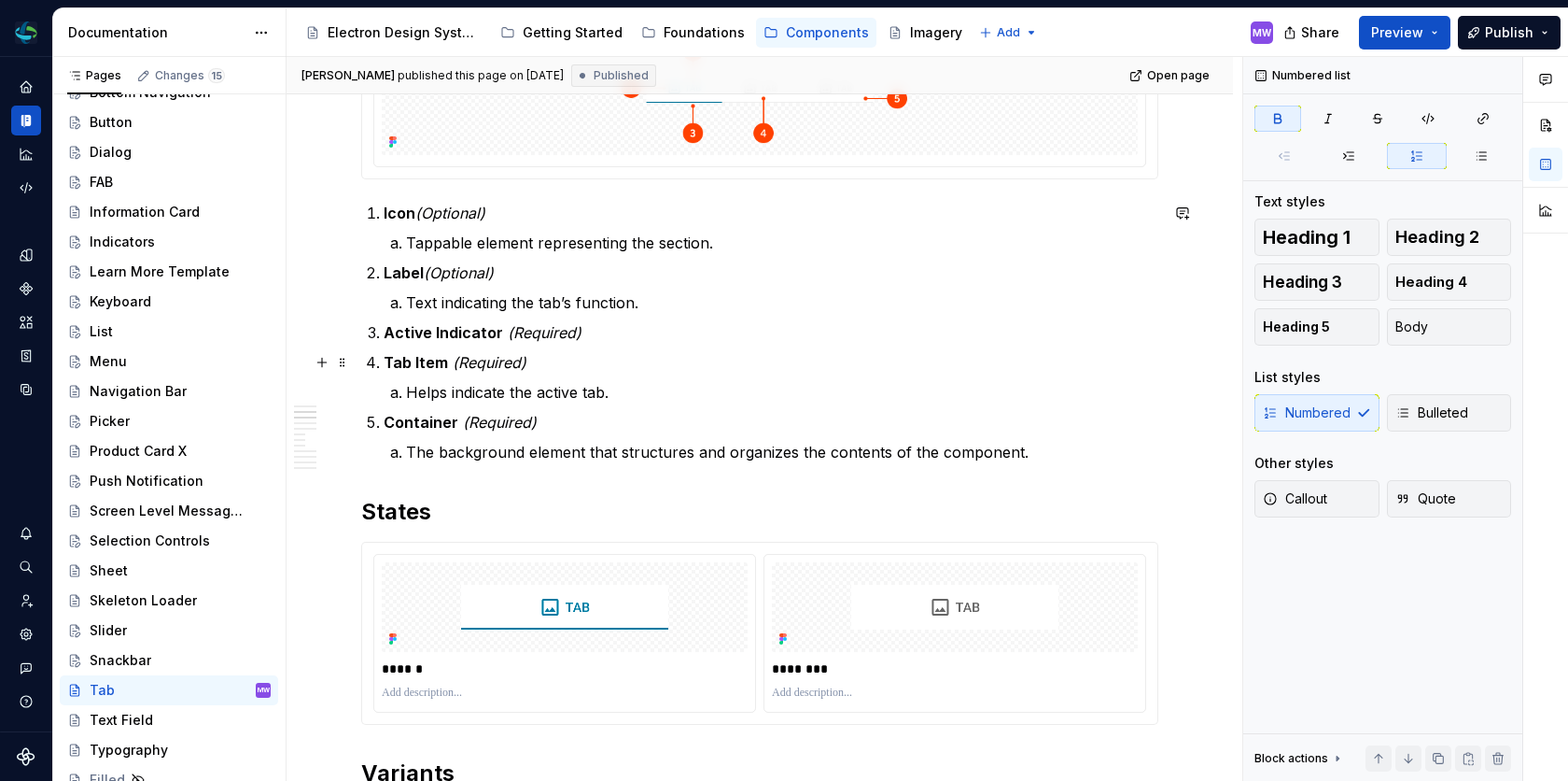
click at [710, 343] on ol "Icon (Optional) Tappable element representing the section. Label (Optional) Tex…" at bounding box center [771, 332] width 775 height 262
click at [689, 331] on p "Active Indicator (Required)" at bounding box center [771, 332] width 775 height 23
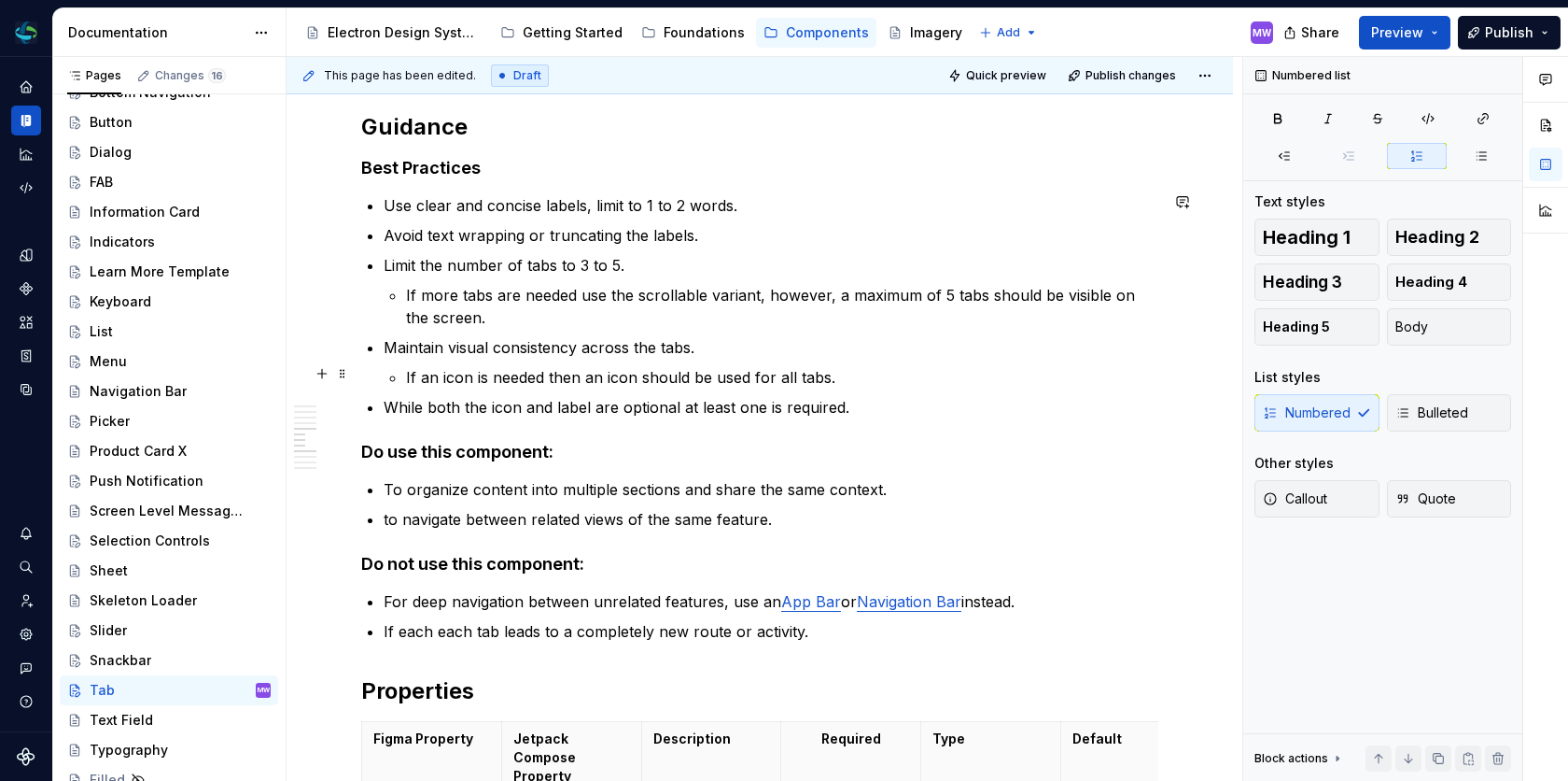
scroll to position [1771, 0]
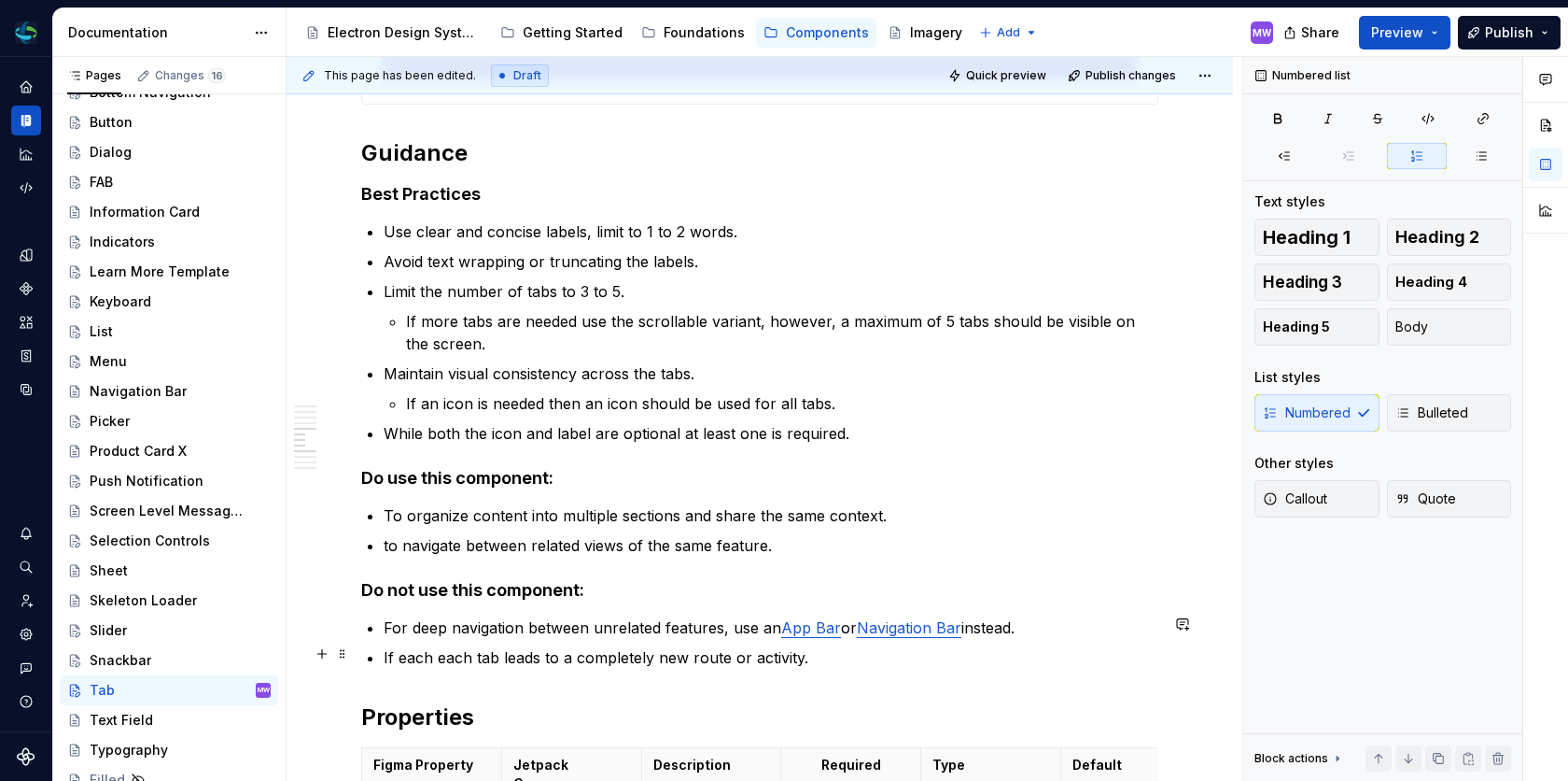
click at [436, 656] on p "If each each tab leads to a completely new route or activity." at bounding box center [771, 657] width 775 height 23
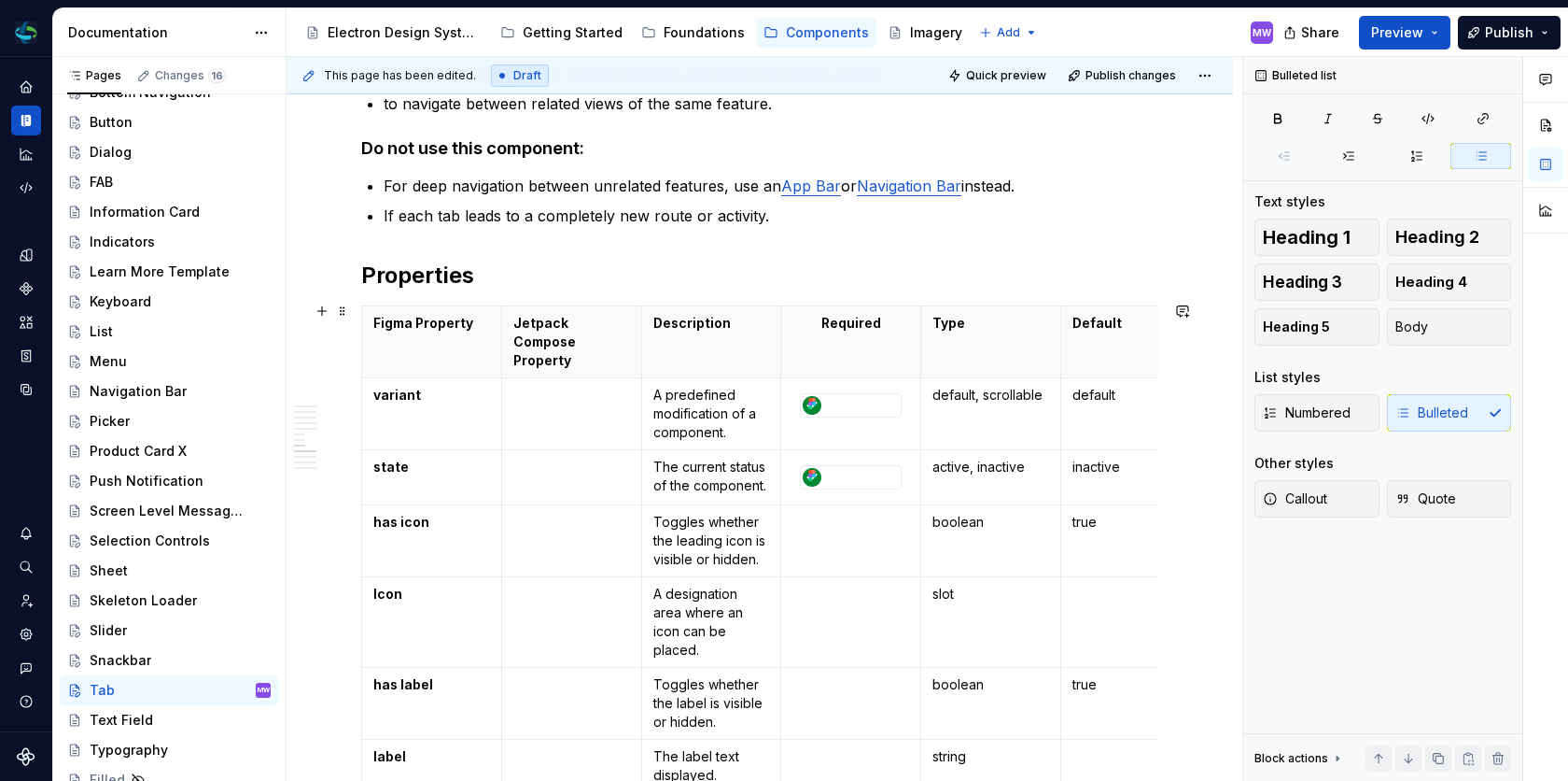
scroll to position [2242, 0]
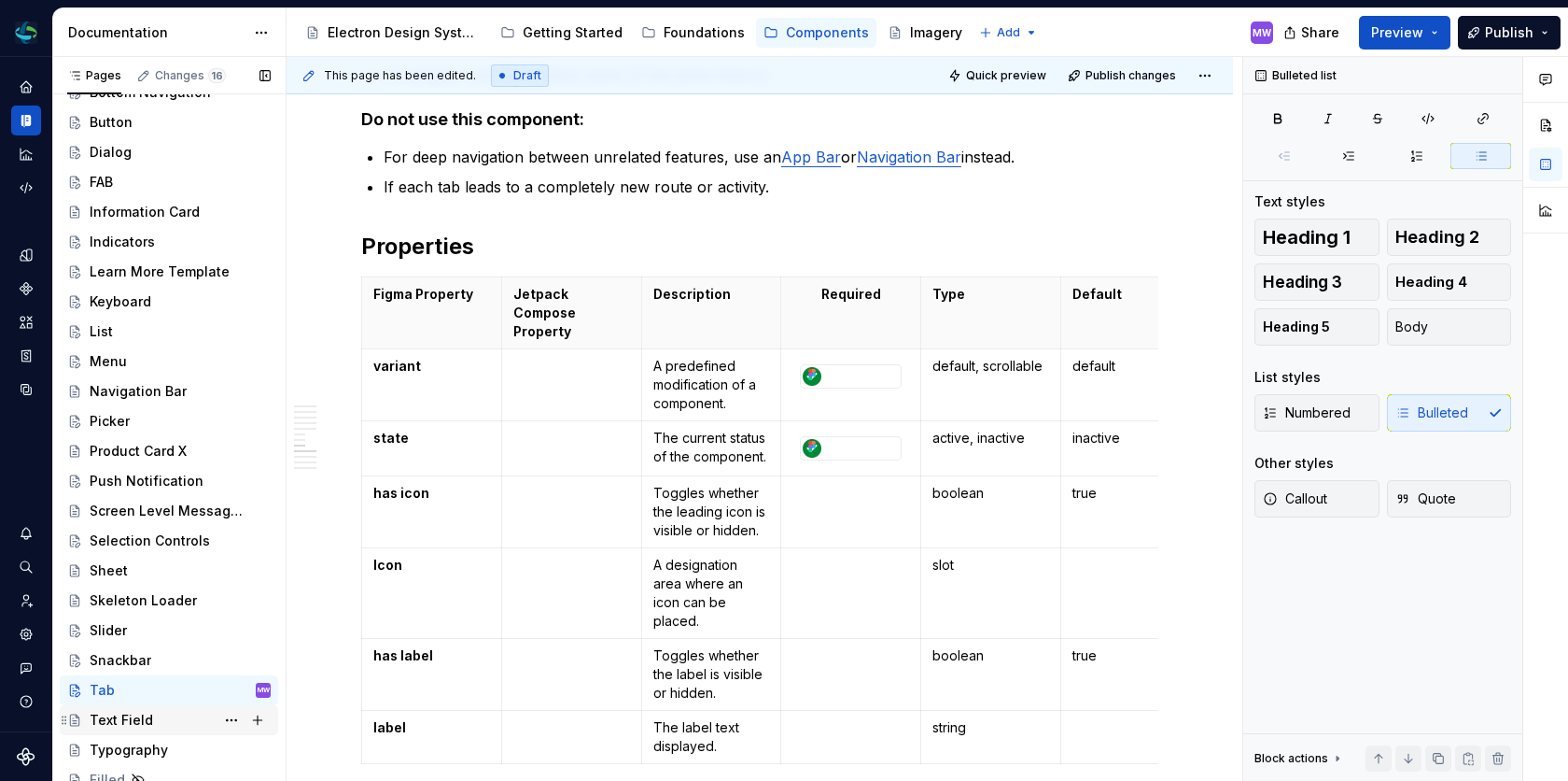
click at [149, 717] on div "Text Field" at bounding box center [121, 720] width 63 height 19
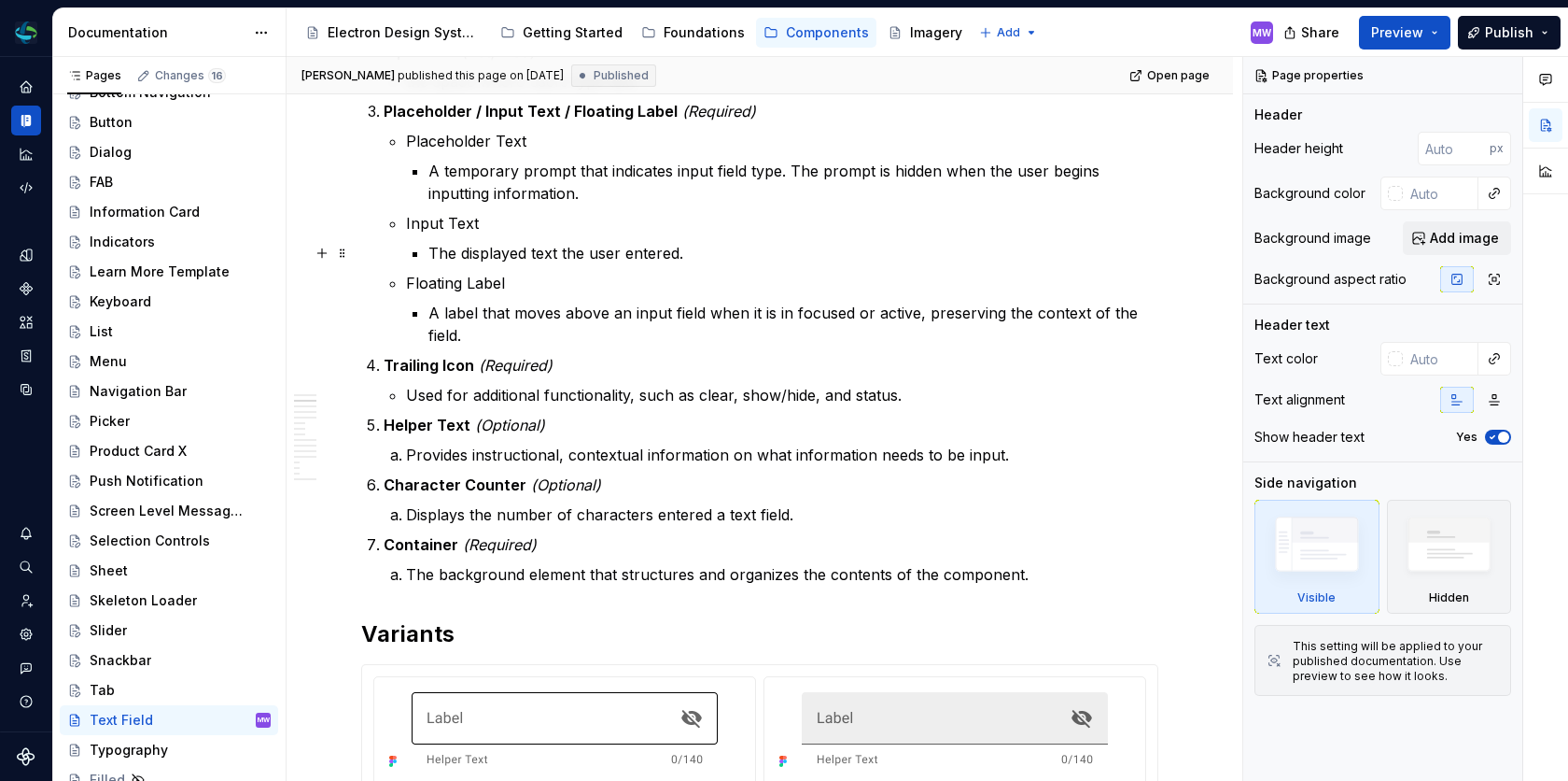
scroll to position [794, 0]
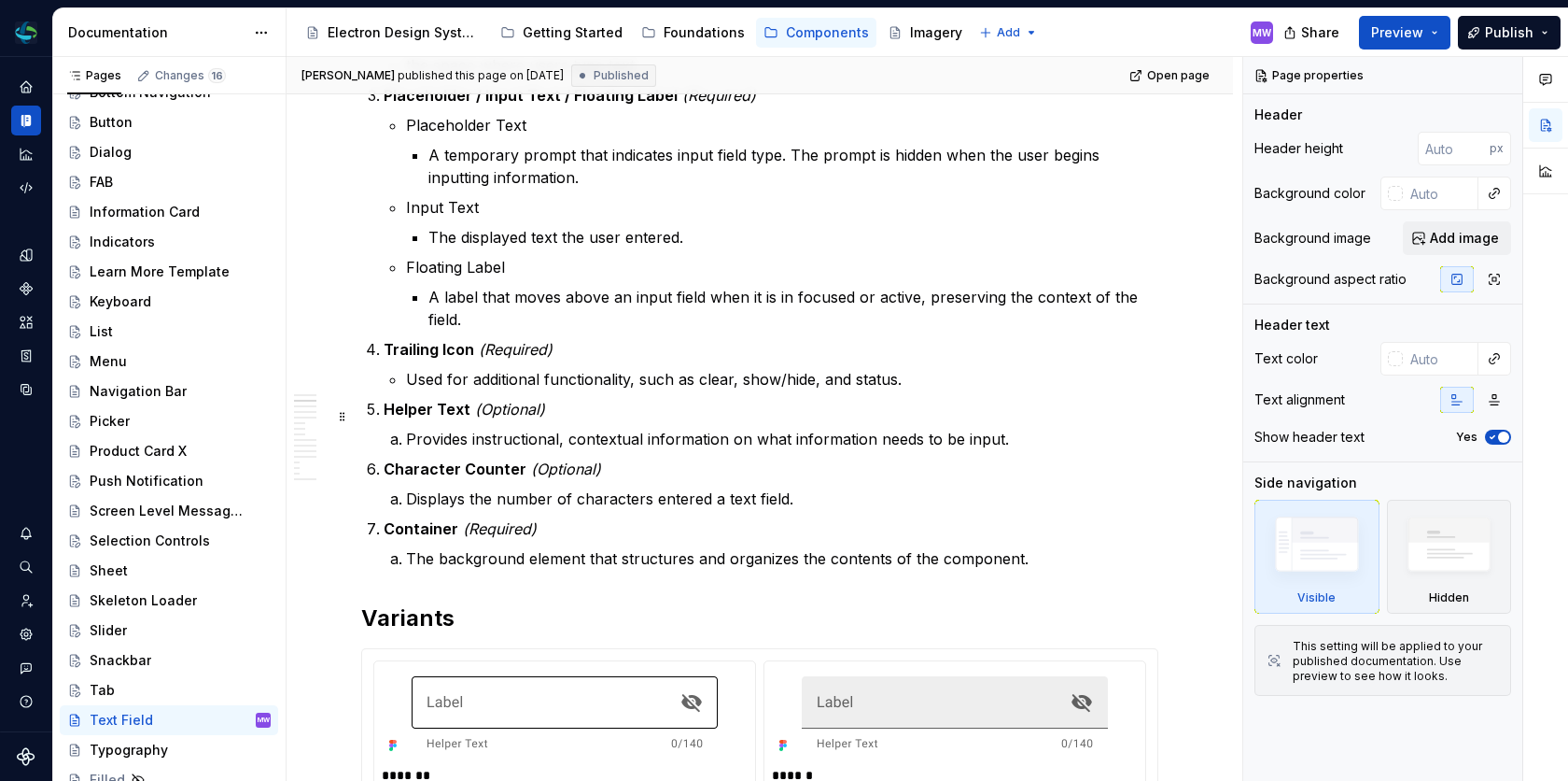
type textarea "*"
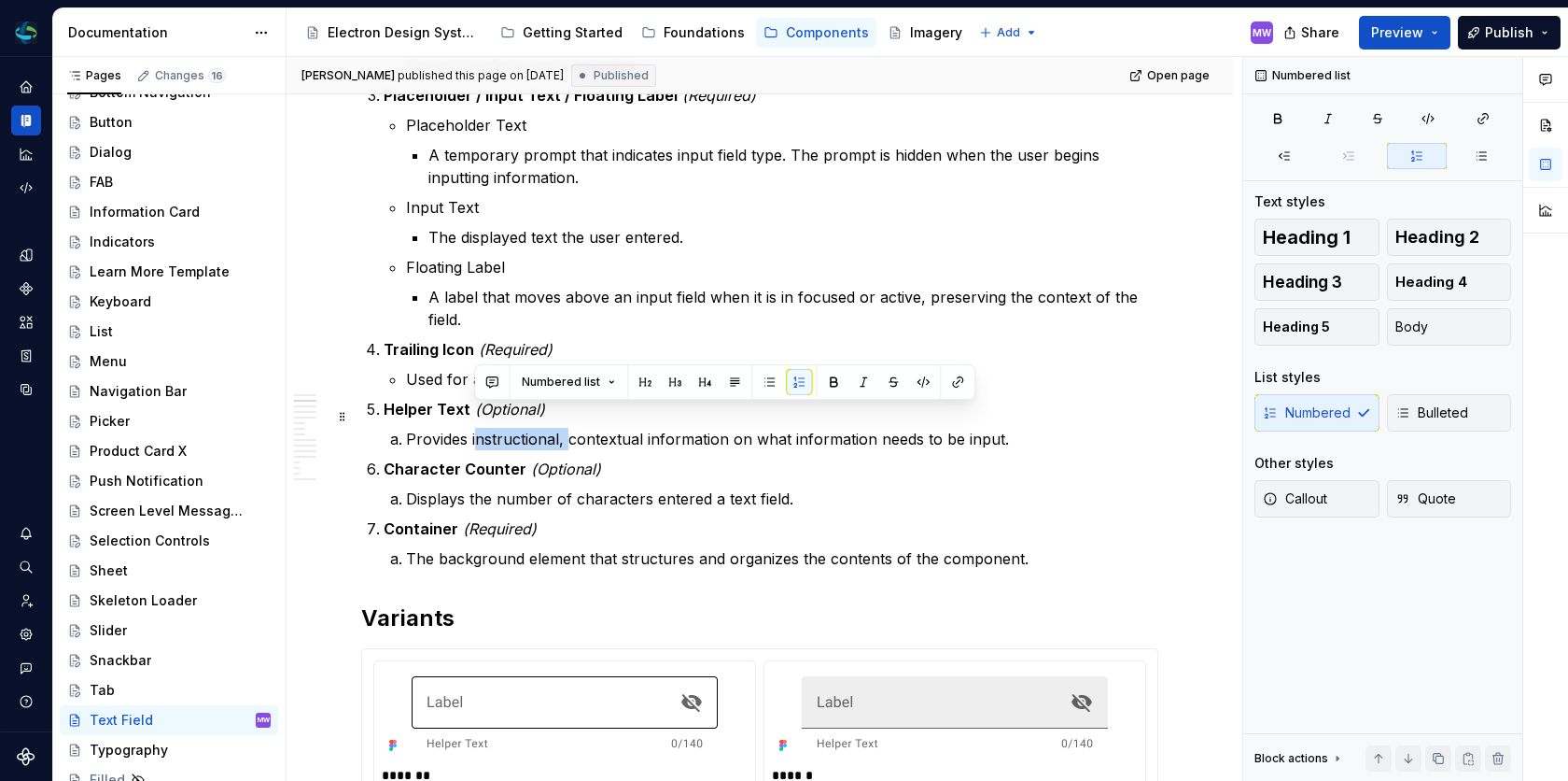
drag, startPoint x: 568, startPoint y: 417, endPoint x: 478, endPoint y: 416, distance: 90.0
click at [478, 427] on p "Provides instructional, contextual information on what information needs to be …" at bounding box center [782, 438] width 752 height 23
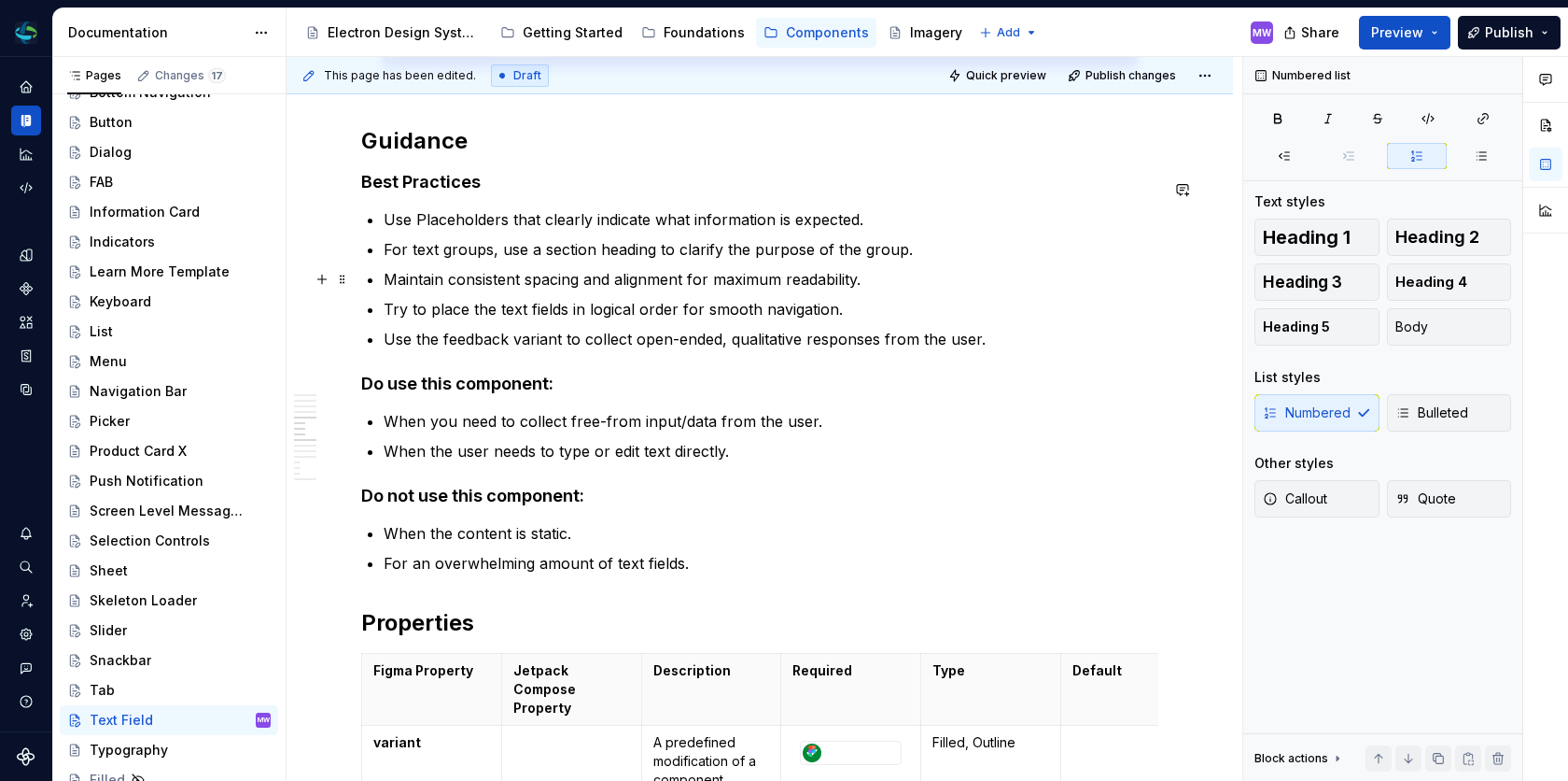
scroll to position [2658, 0]
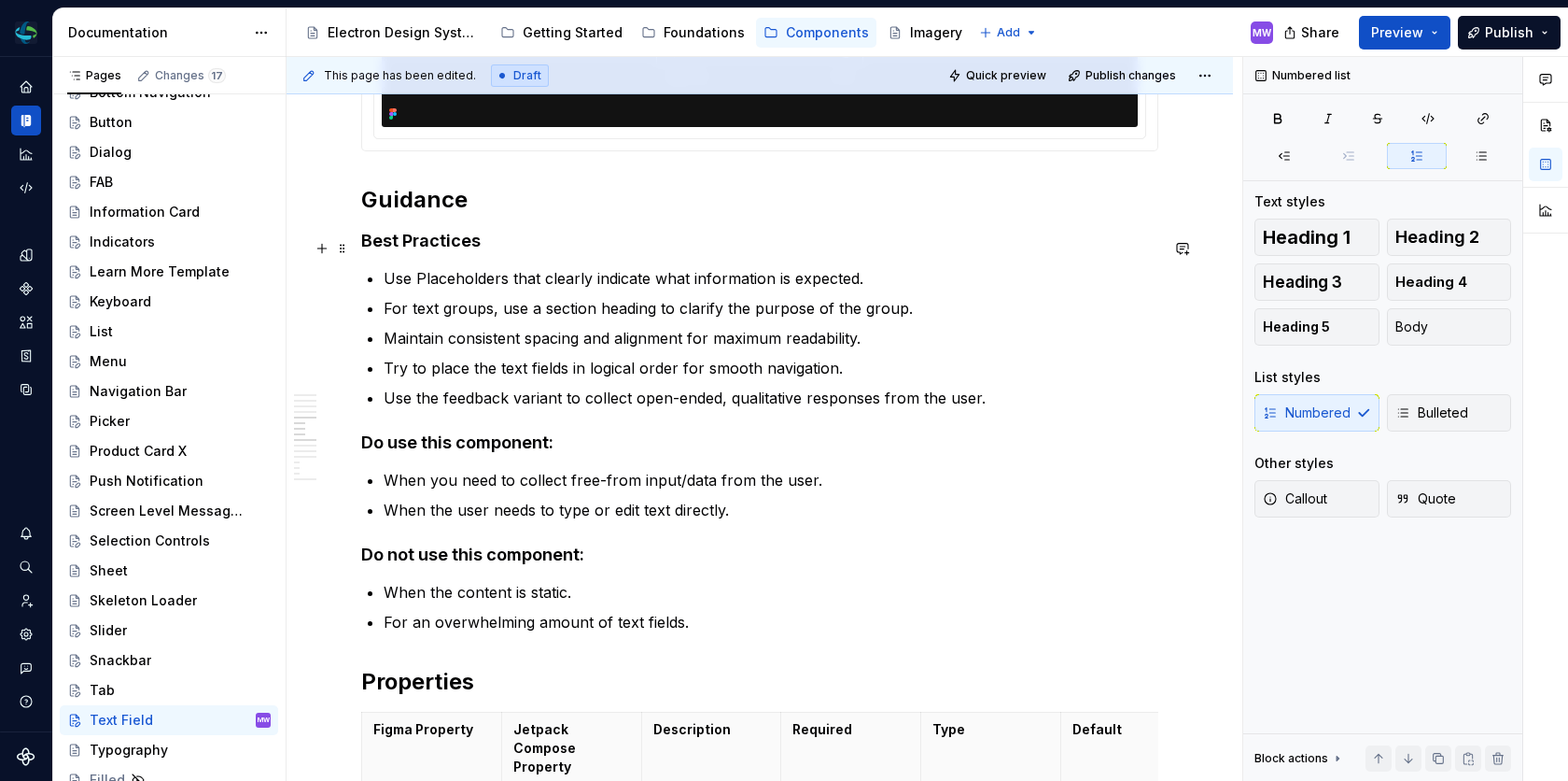
click at [421, 267] on p "Use Placeholders that clearly indicate what information is expected." at bounding box center [771, 278] width 775 height 23
click at [491, 297] on p "For text groups, use a section heading to clarify the purpose of the group." at bounding box center [771, 308] width 775 height 23
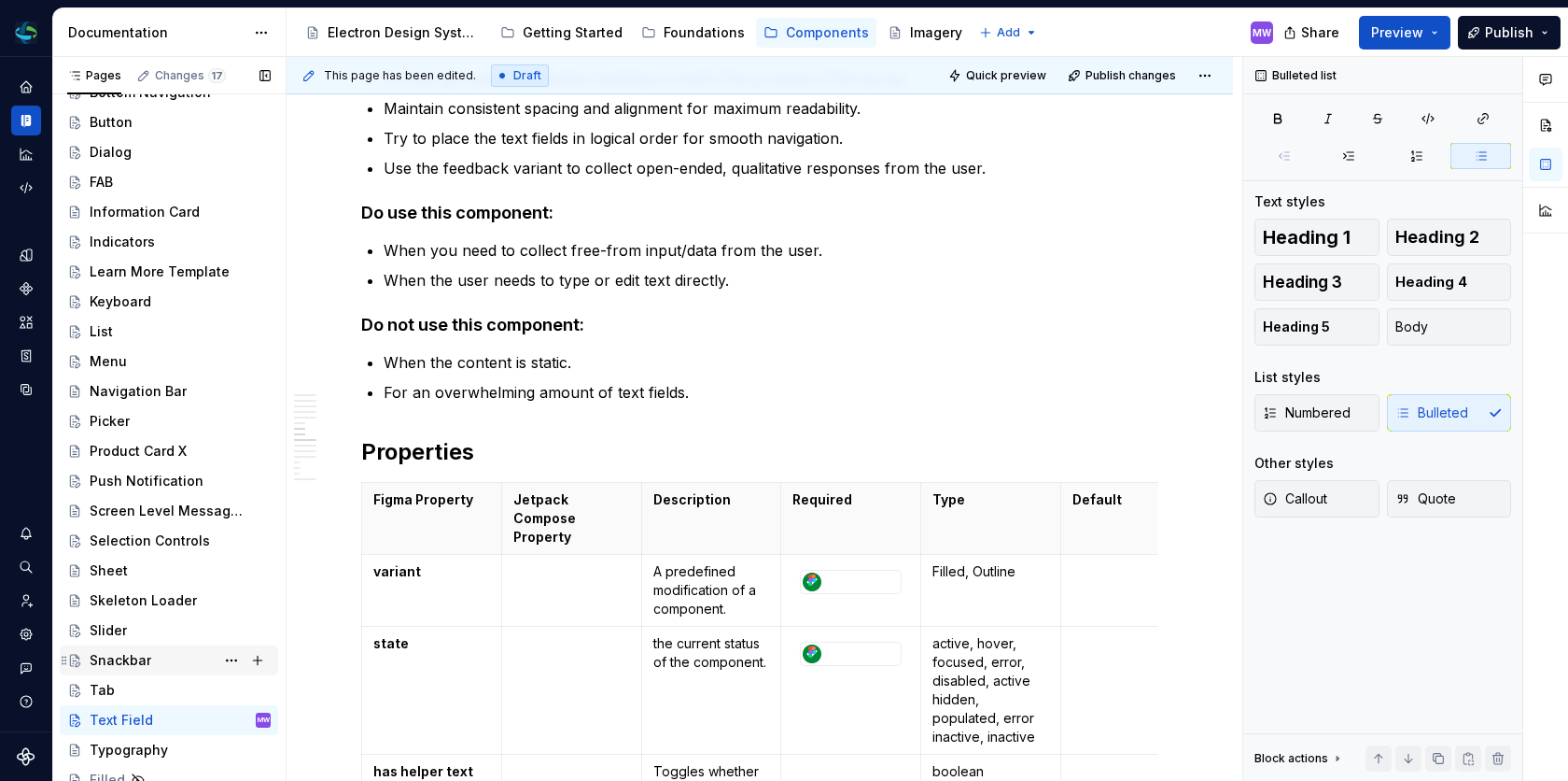
scroll to position [276, 0]
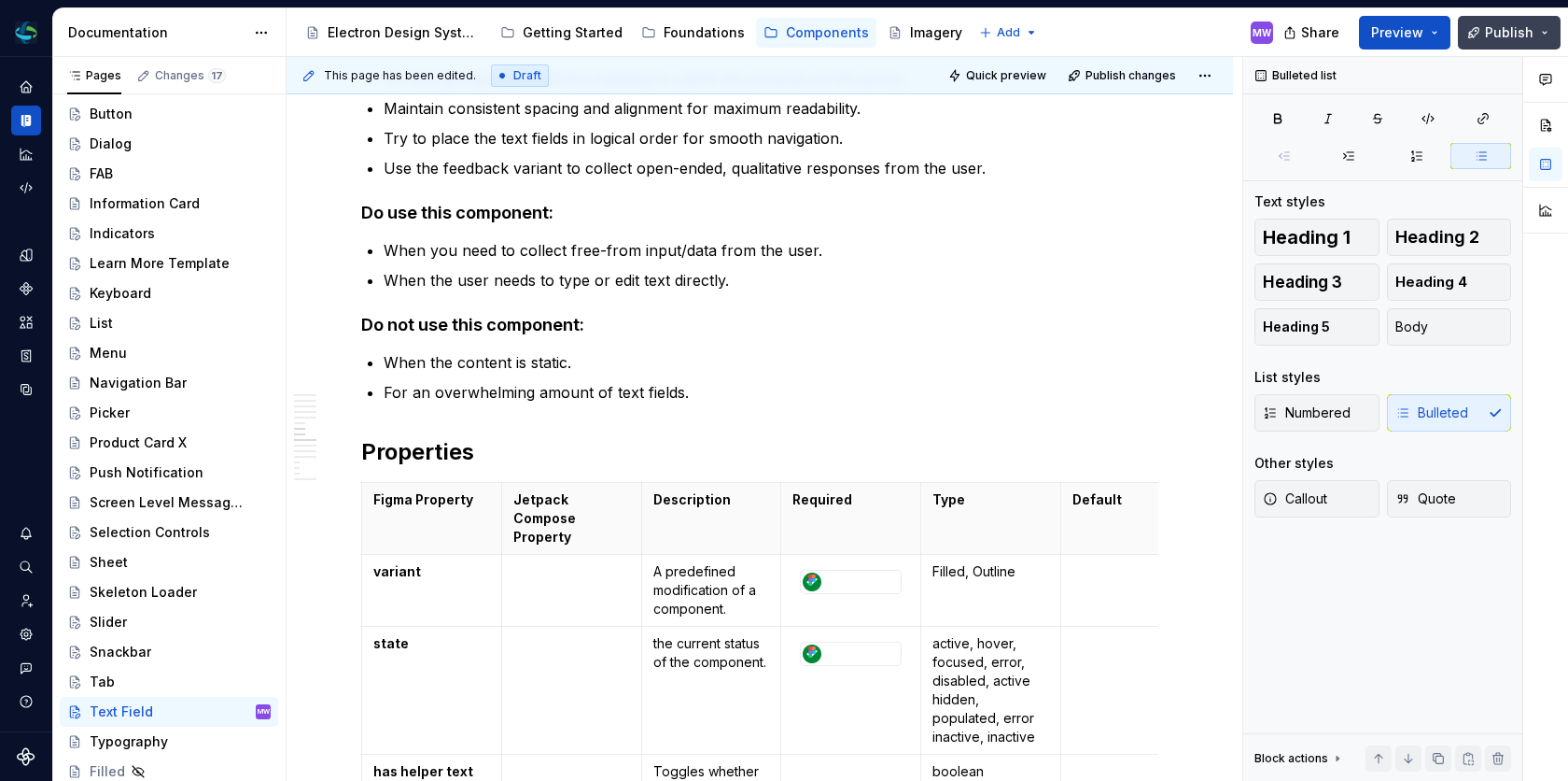
click at [1527, 29] on span "Publish" at bounding box center [1509, 33] width 49 height 19
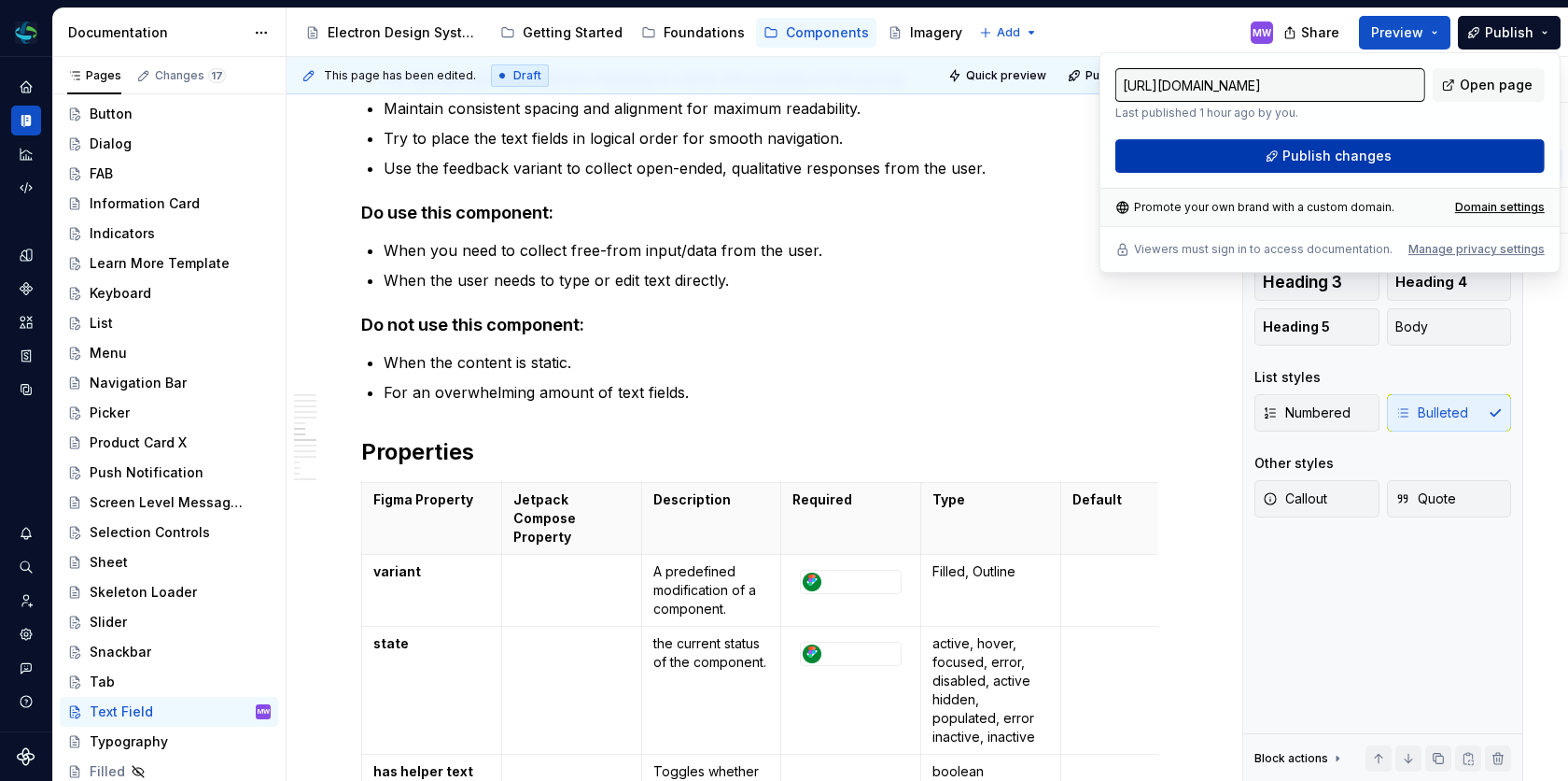
click at [1381, 152] on span "Publish changes" at bounding box center [1336, 156] width 109 height 19
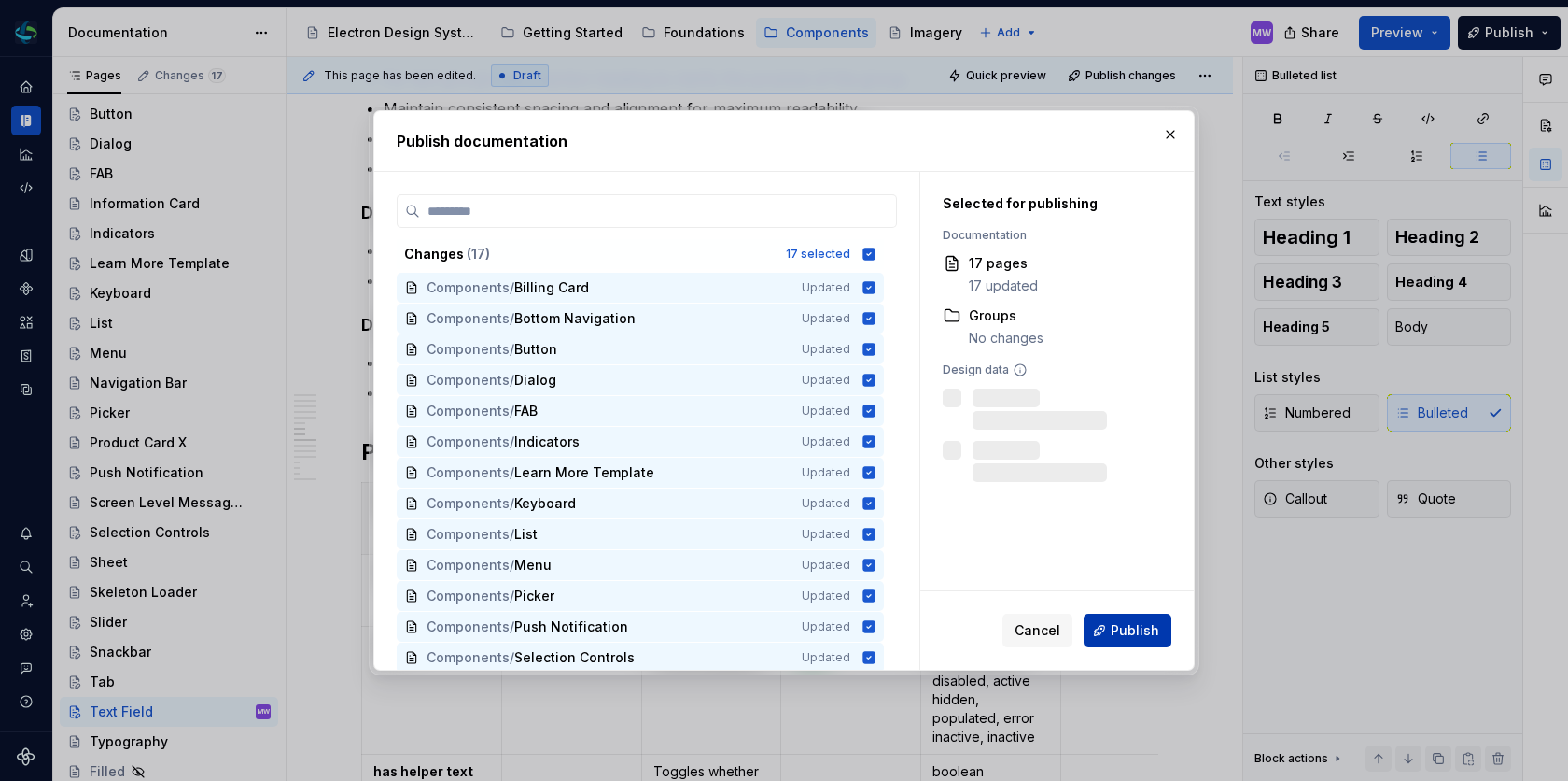
click at [1130, 626] on span "Publish" at bounding box center [1134, 629] width 49 height 19
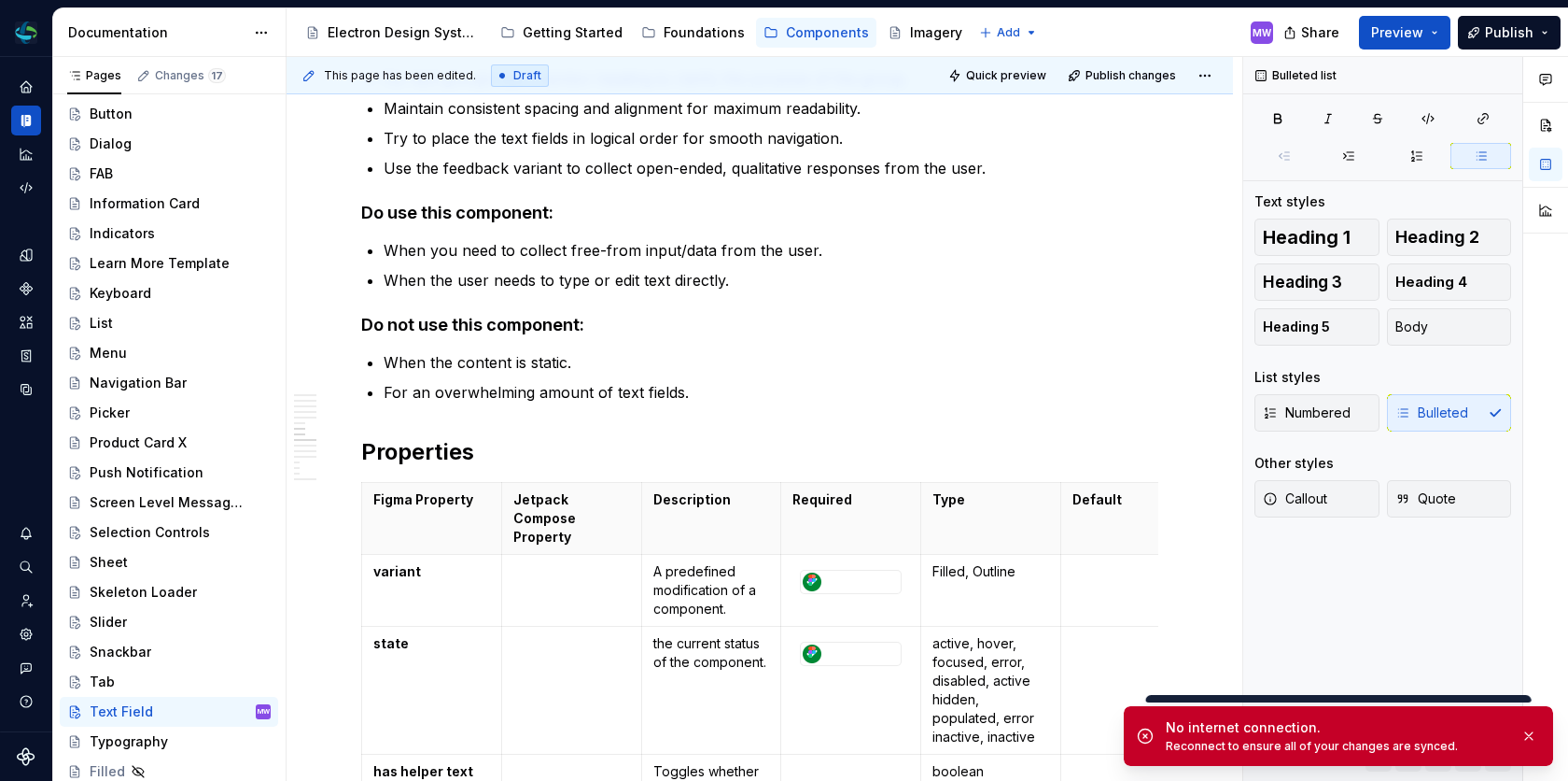
type textarea "*"
